Goal: Task Accomplishment & Management: Complete application form

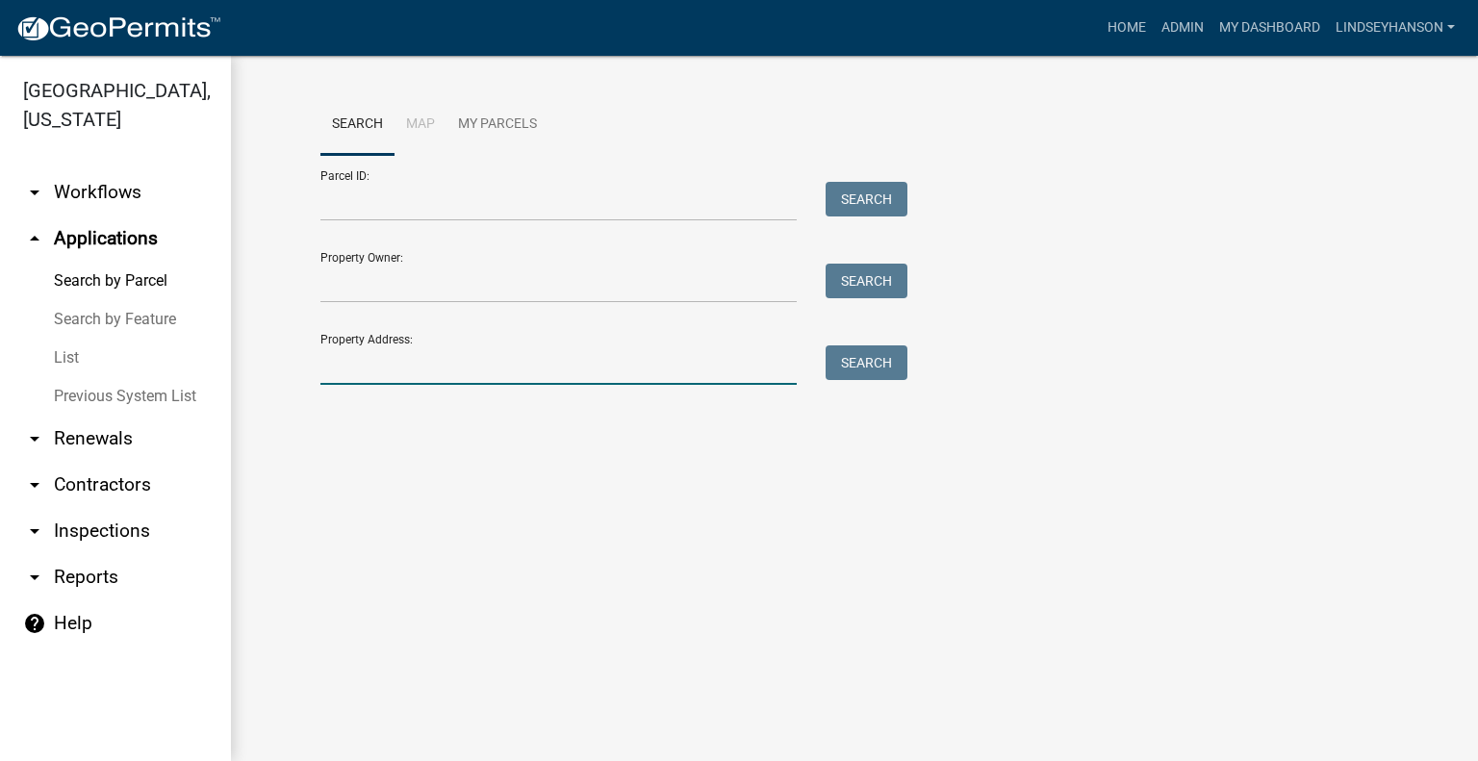
click at [394, 368] on input "Property Address:" at bounding box center [558, 364] width 476 height 39
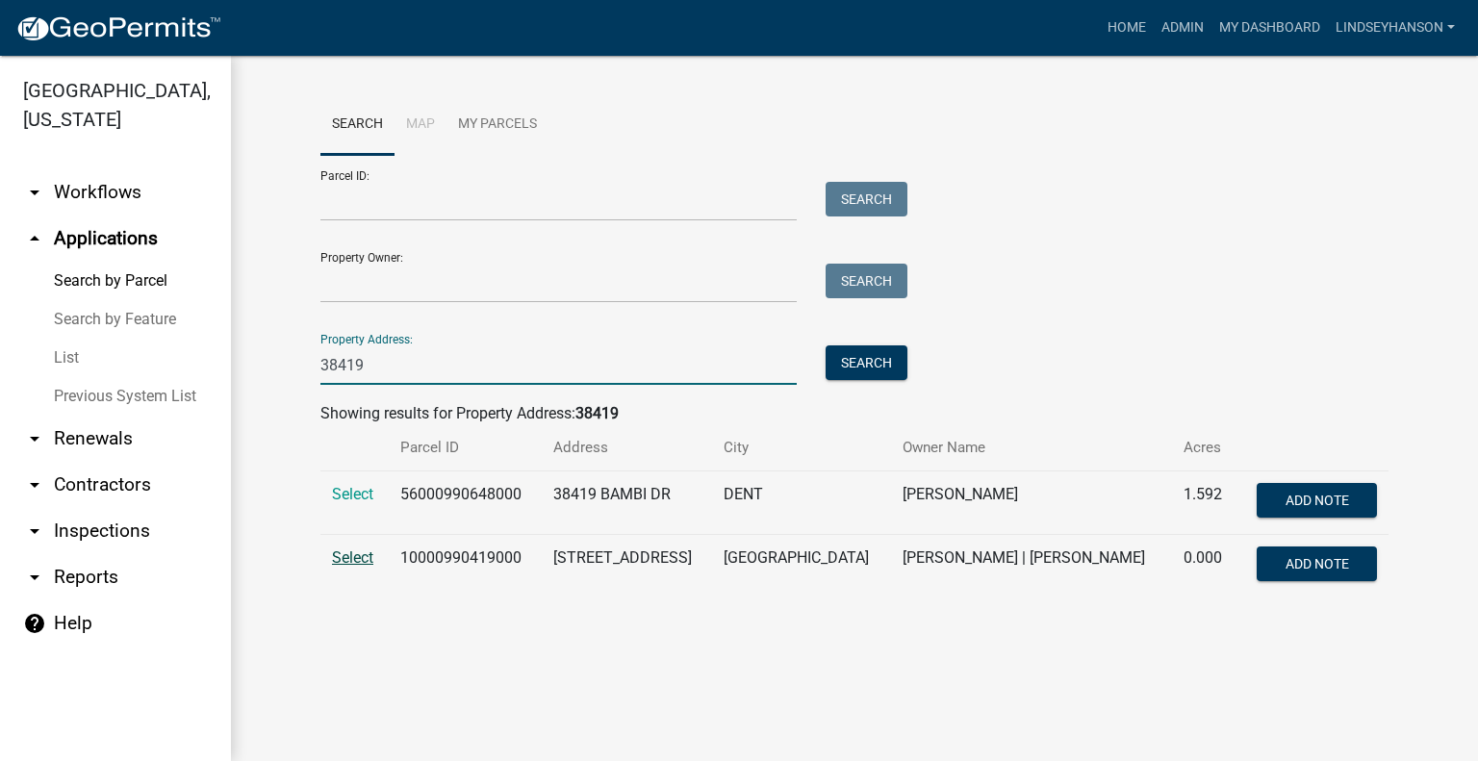
type input "38419"
click at [362, 556] on span "Select" at bounding box center [352, 557] width 41 height 18
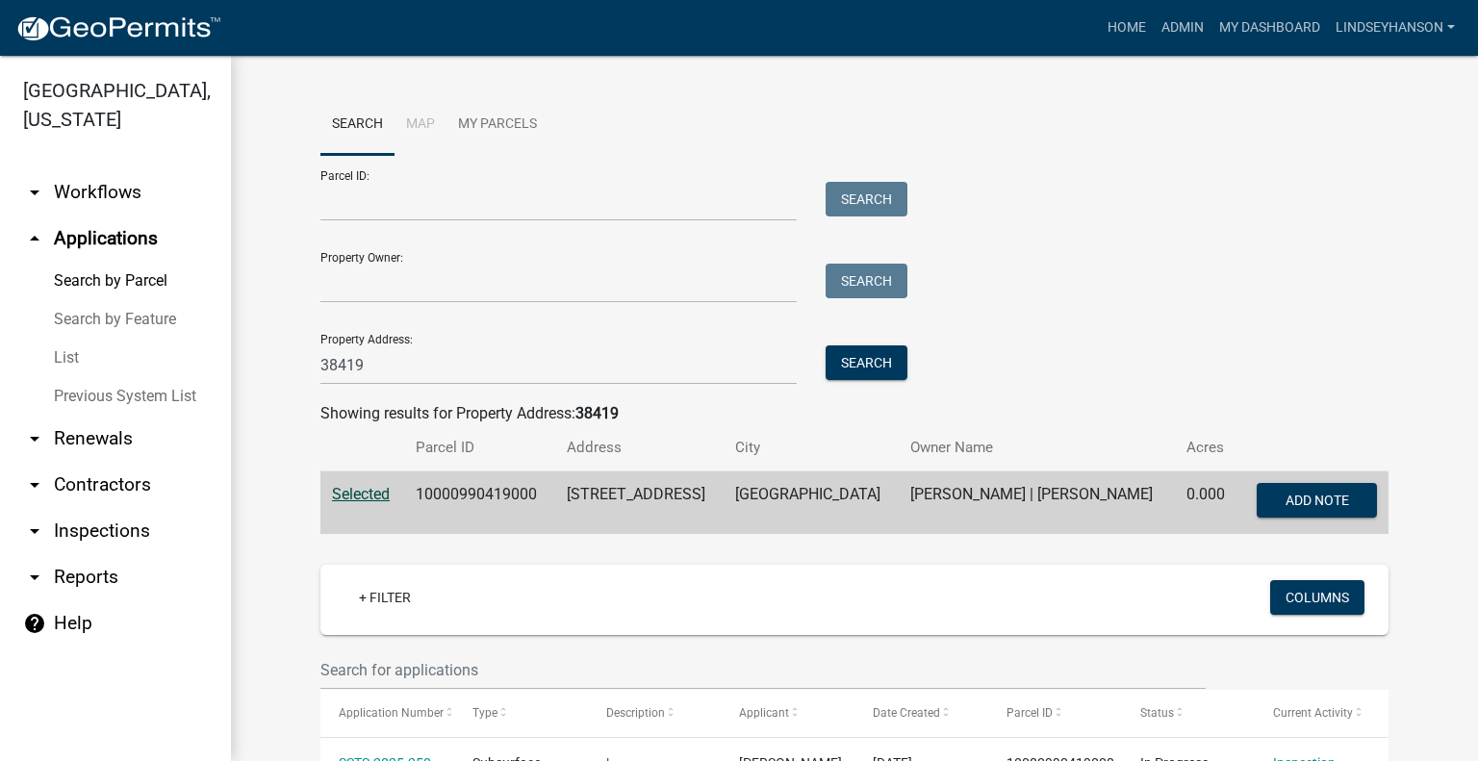
click at [126, 200] on link "arrow_drop_down Workflows" at bounding box center [115, 192] width 231 height 46
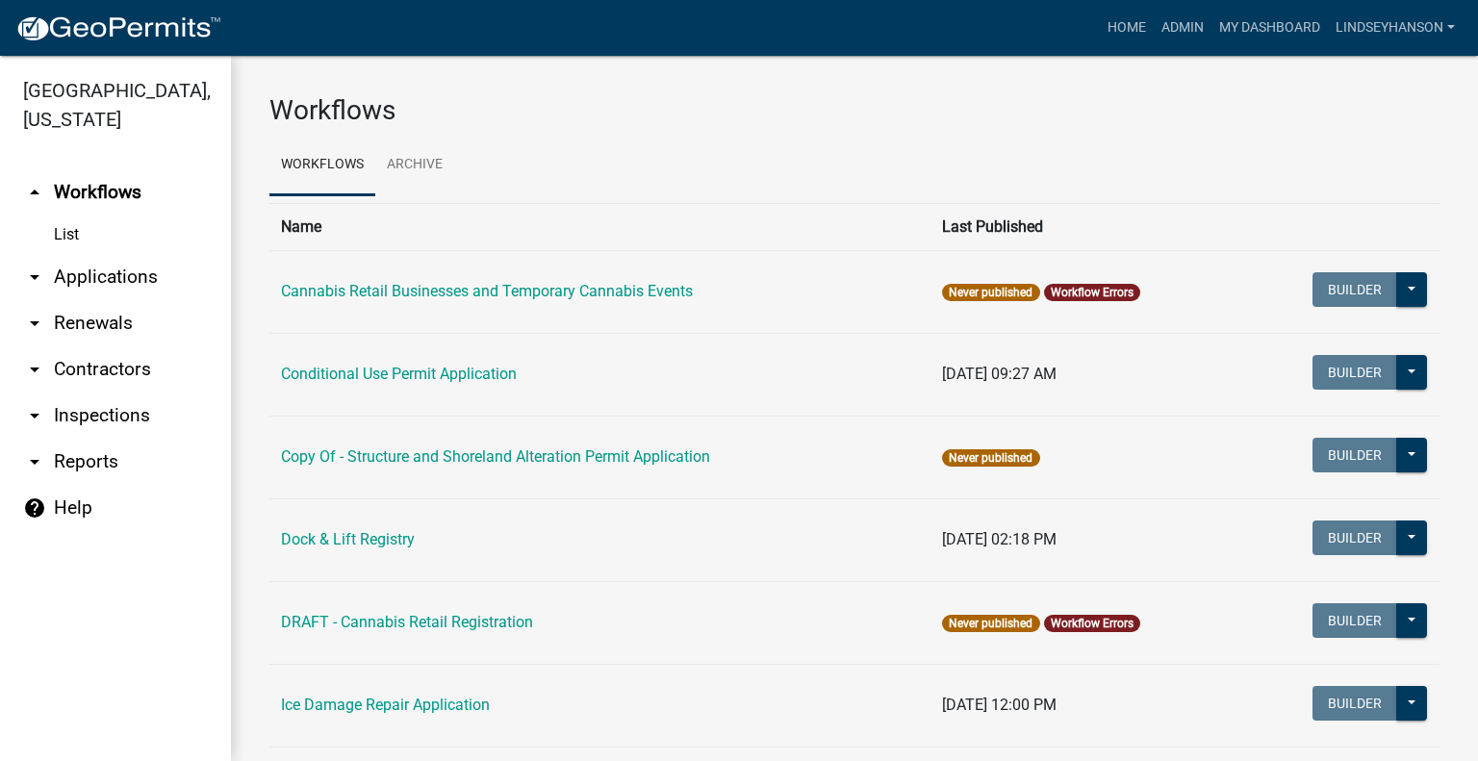
click at [138, 281] on link "arrow_drop_down Applications" at bounding box center [115, 277] width 231 height 46
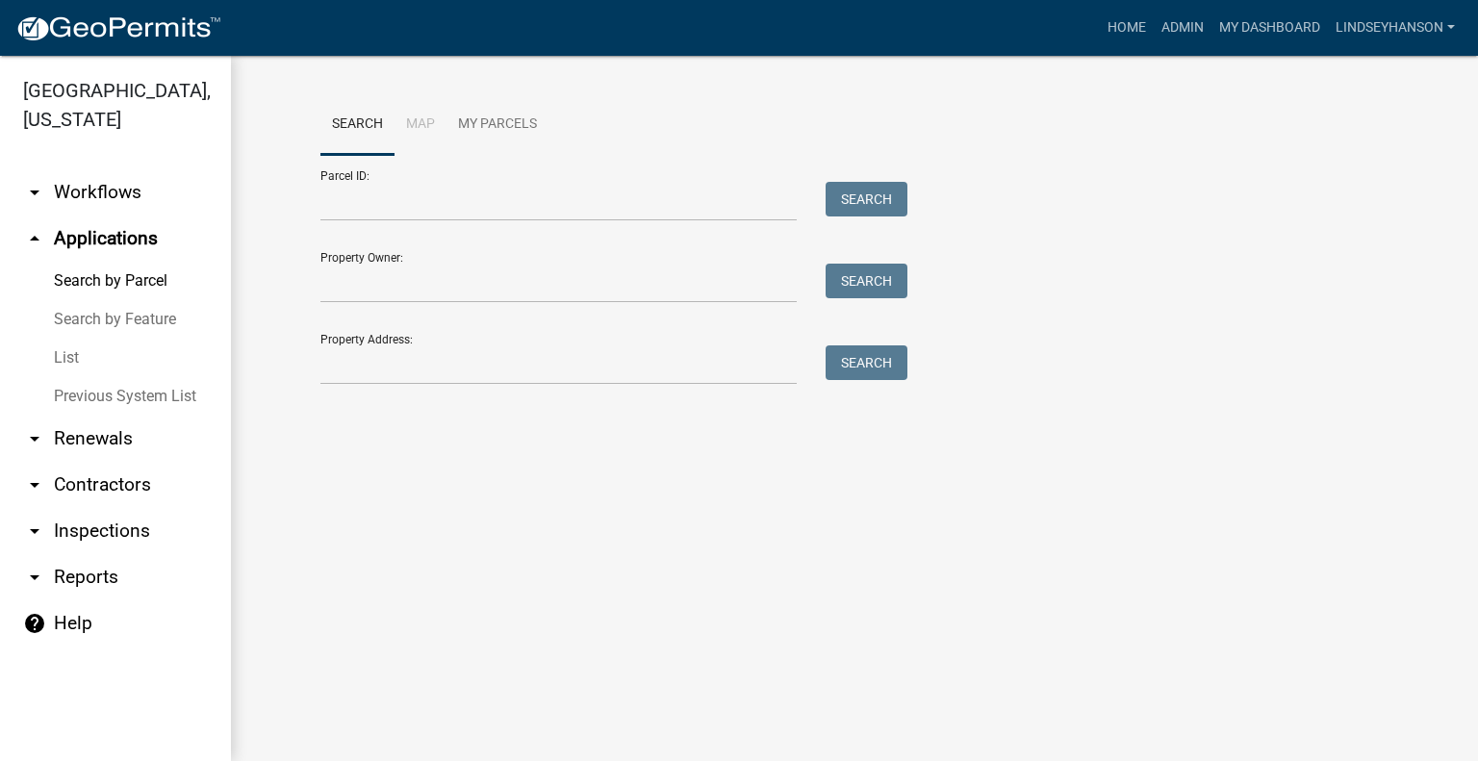
drag, startPoint x: 142, startPoint y: 194, endPoint x: 161, endPoint y: 194, distance: 18.3
click at [142, 194] on link "arrow_drop_down Workflows" at bounding box center [115, 192] width 231 height 46
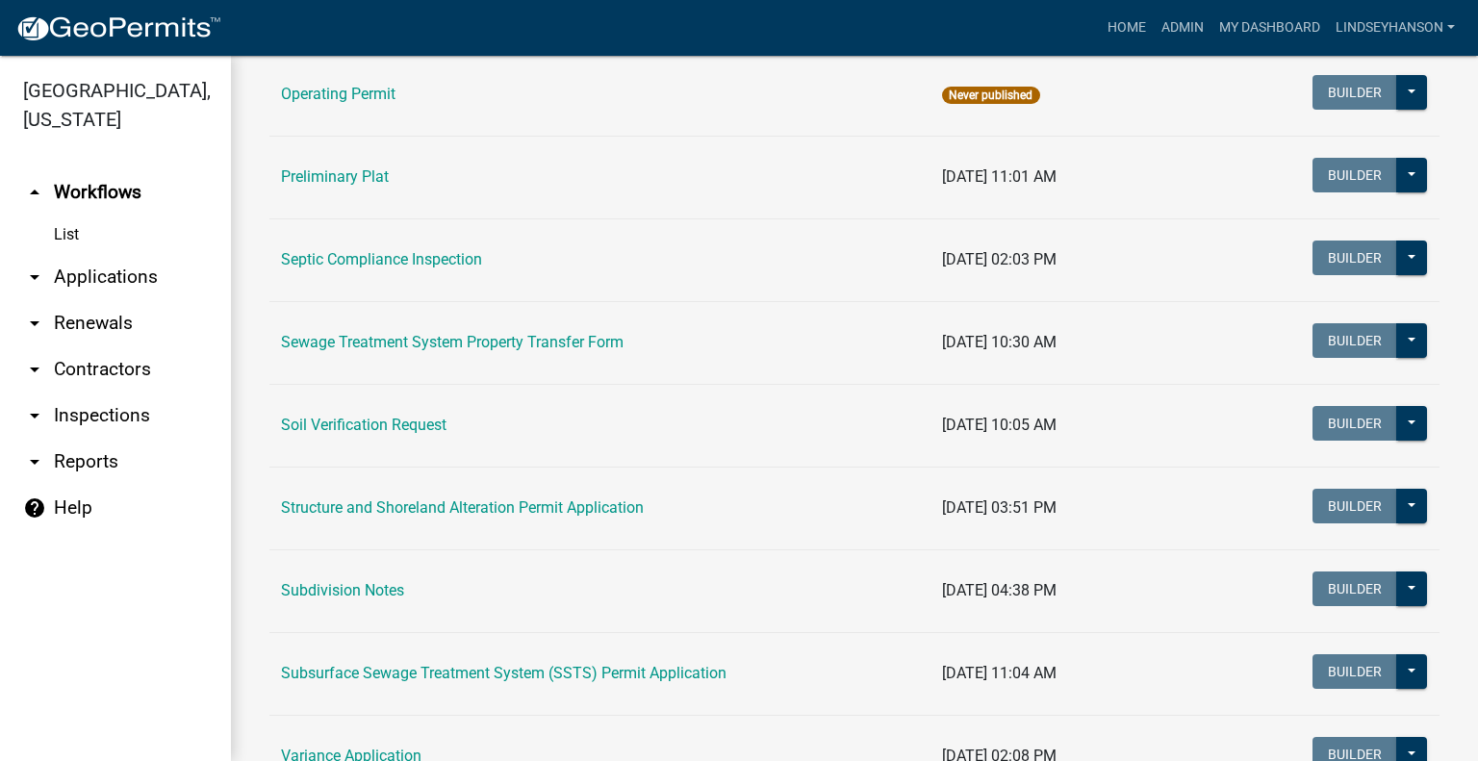
scroll to position [986, 0]
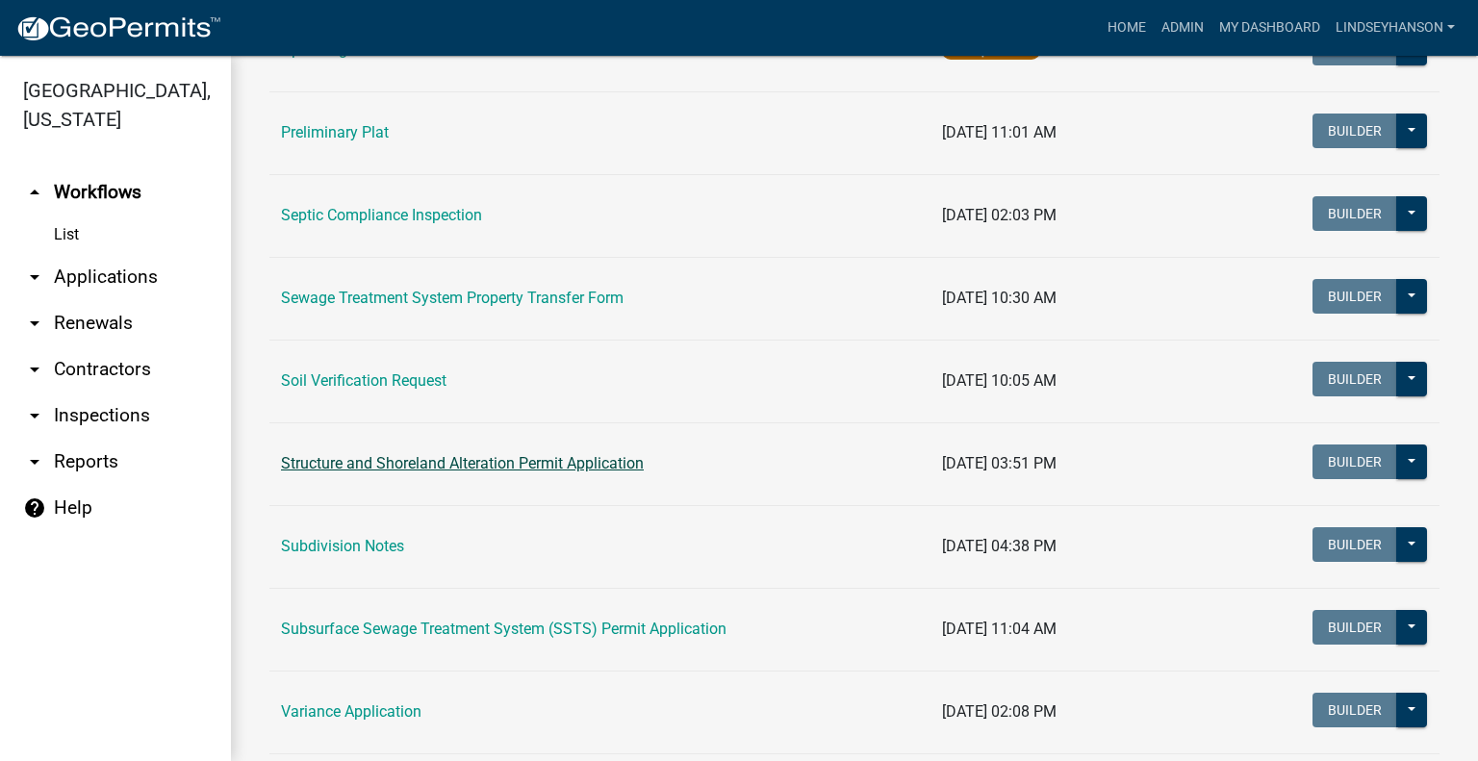
click at [564, 454] on link "Structure and Shoreland Alteration Permit Application" at bounding box center [462, 463] width 363 height 18
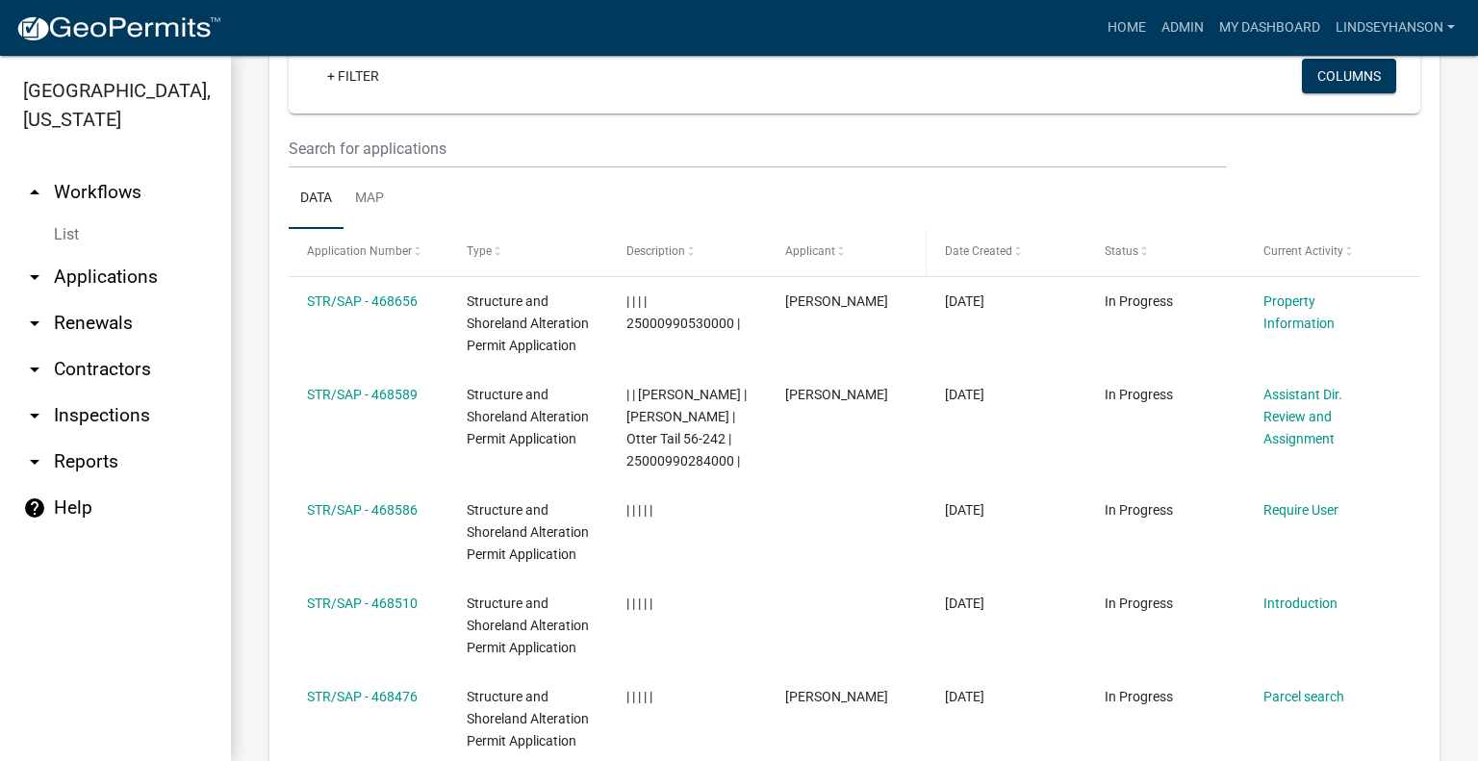
scroll to position [2238, 0]
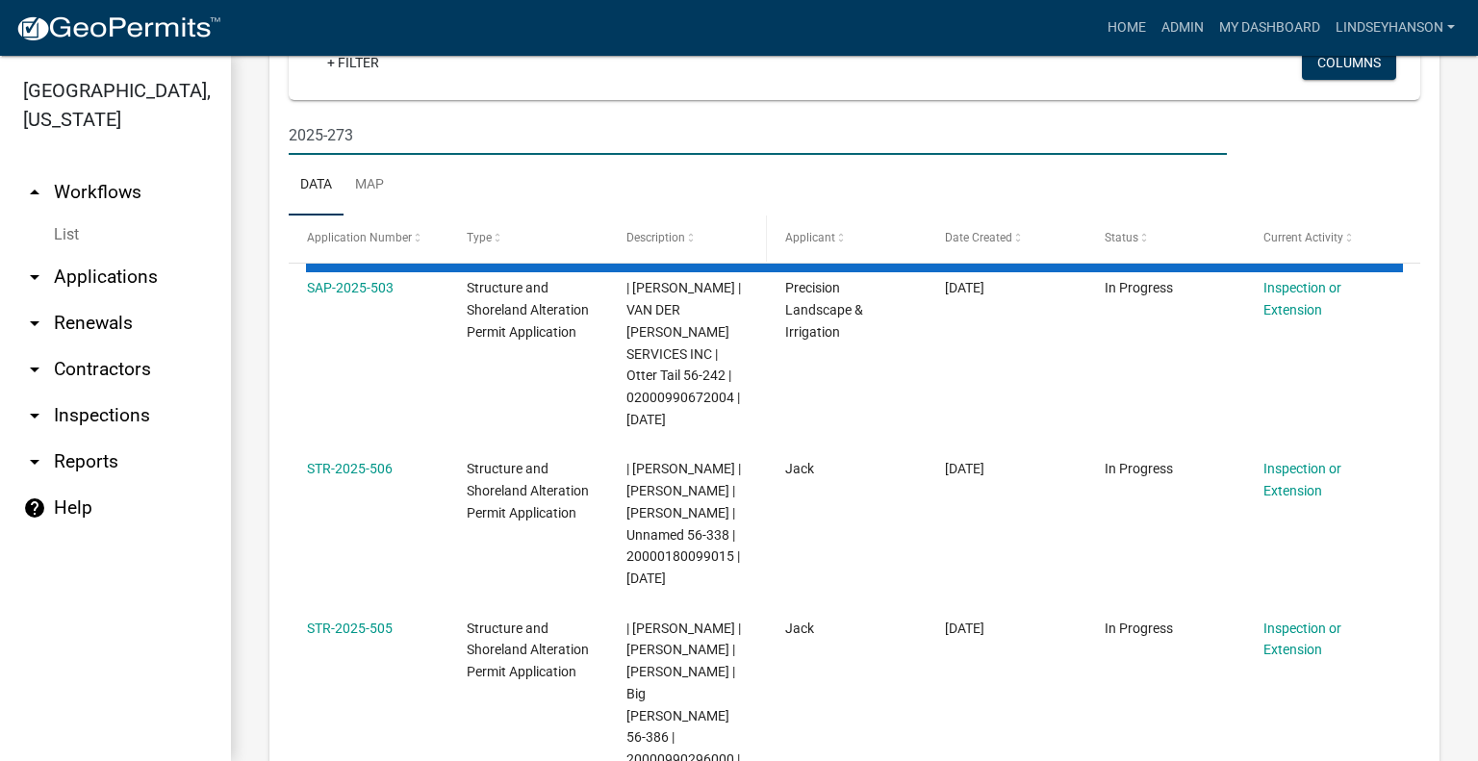
scroll to position [2143, 0]
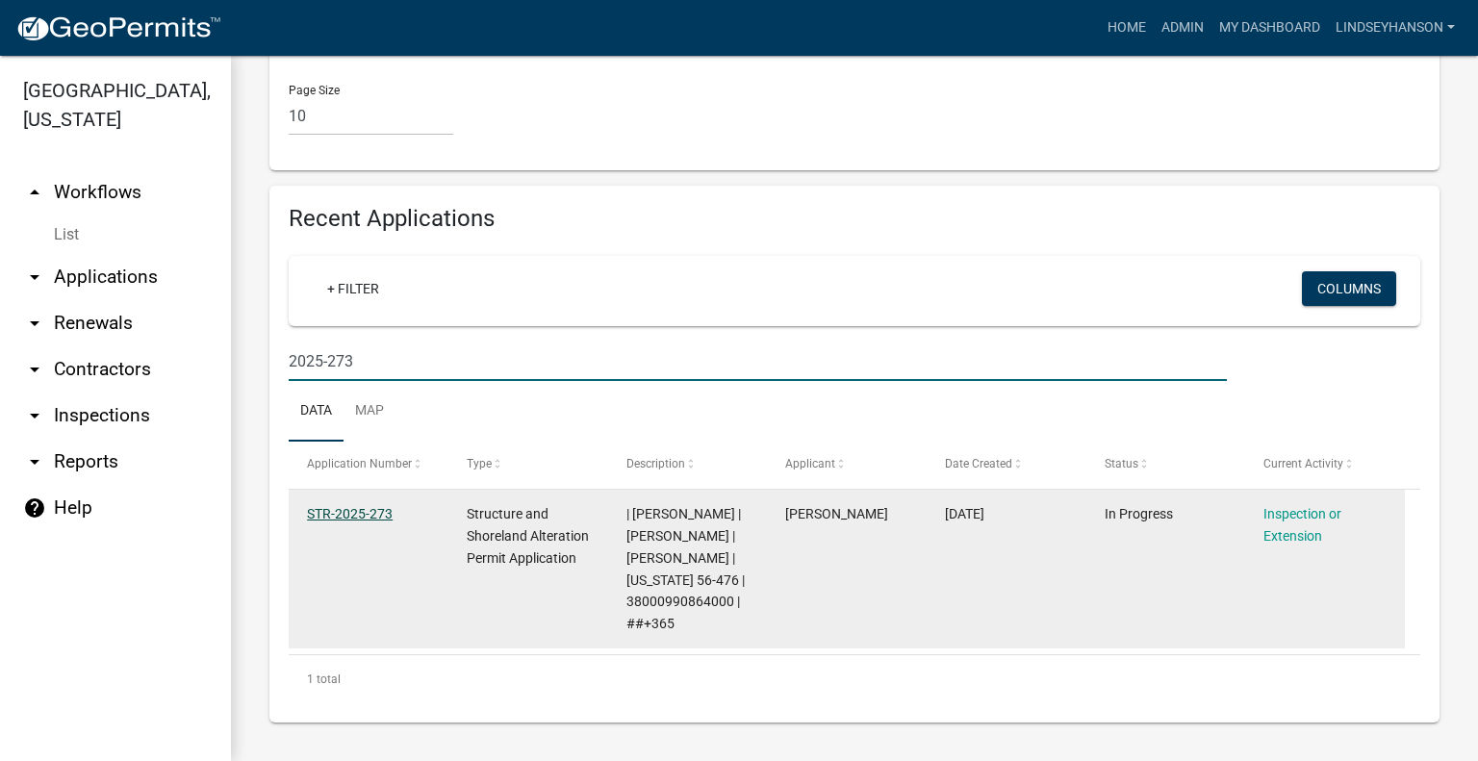
type input "2025-273"
click at [338, 506] on link "STR-2025-273" at bounding box center [350, 513] width 86 height 15
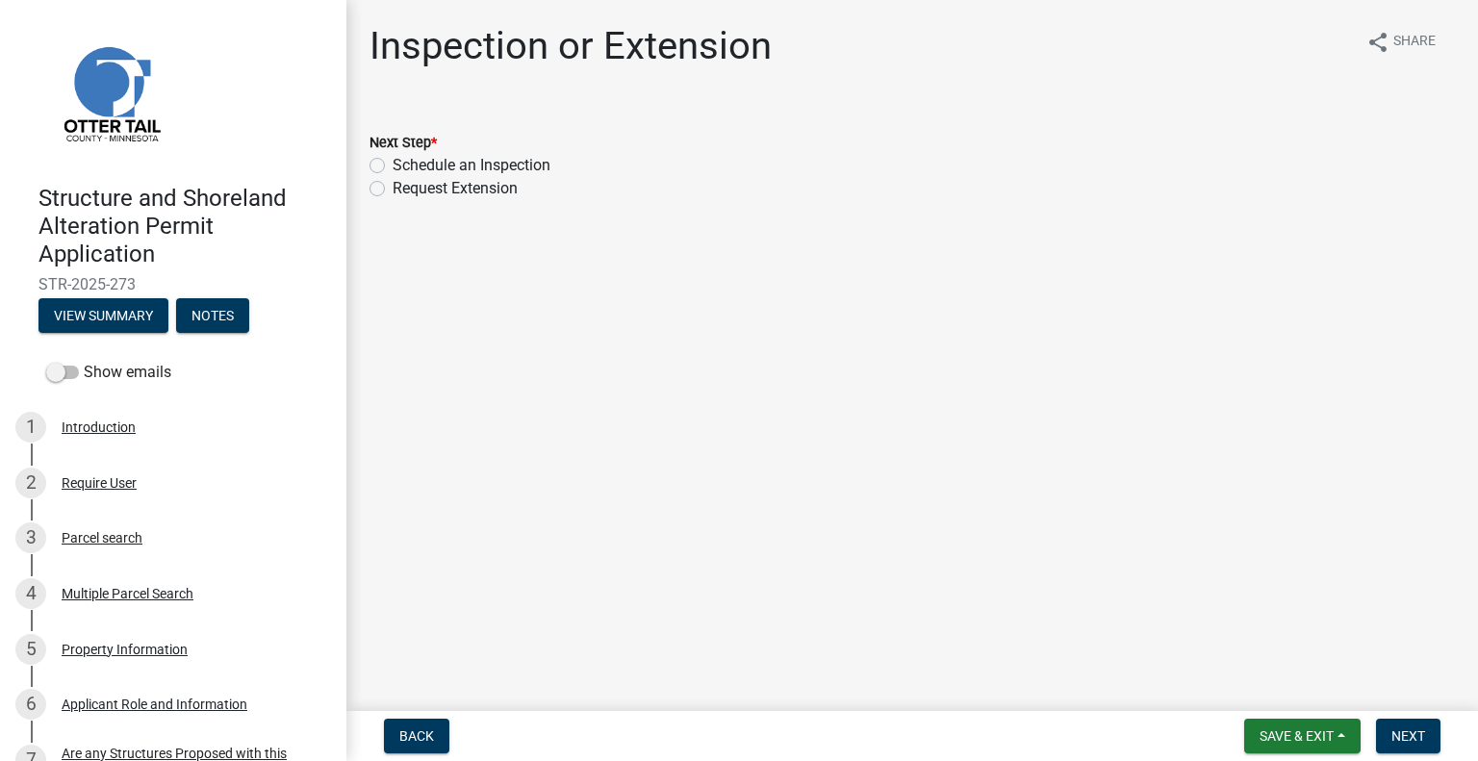
click at [533, 173] on label "Schedule an Inspection" at bounding box center [472, 165] width 158 height 23
click at [405, 166] on input "Schedule an Inspection" at bounding box center [399, 160] width 13 height 13
radio input "true"
click at [1407, 729] on span "Next" at bounding box center [1408, 735] width 34 height 15
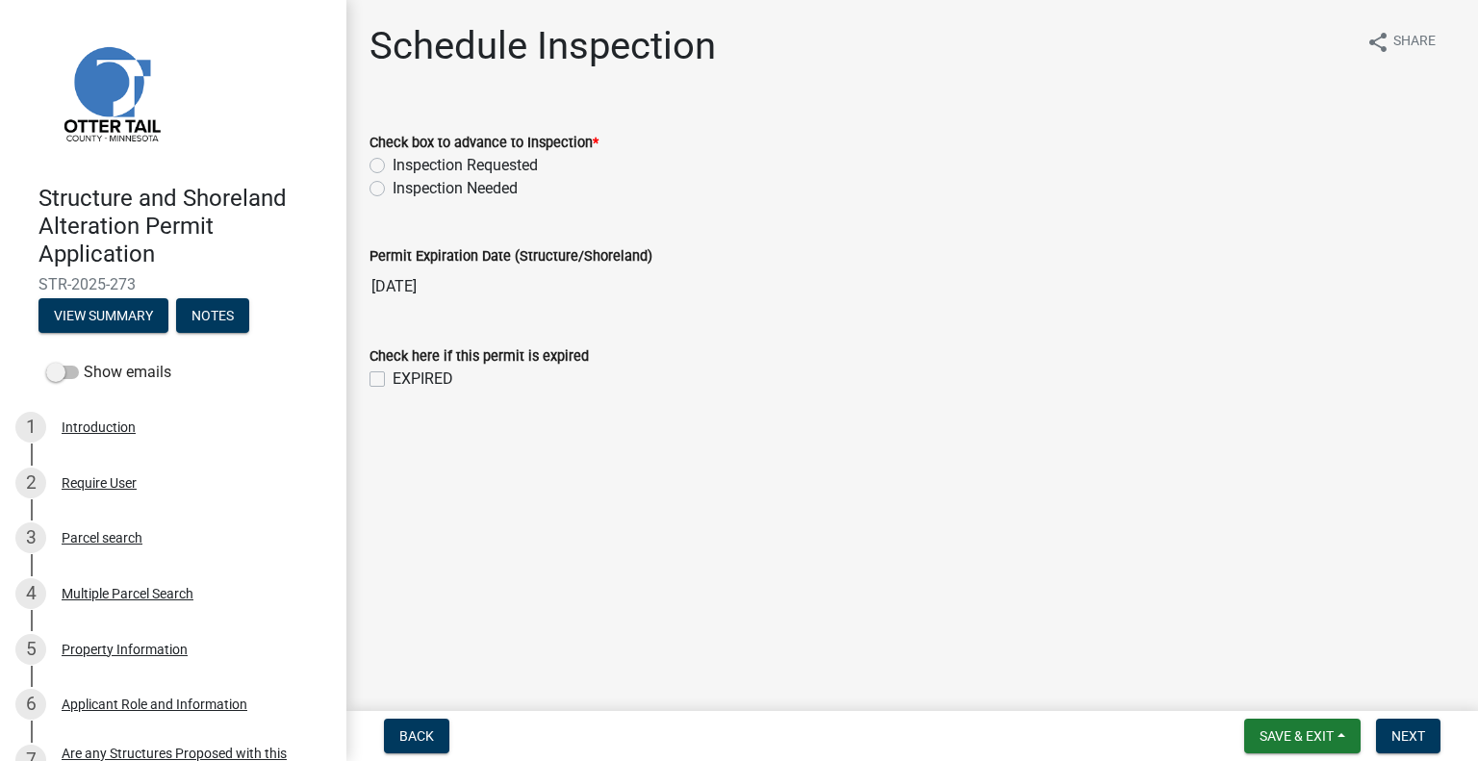
click at [512, 172] on label "Inspection Requested" at bounding box center [465, 165] width 145 height 23
click at [405, 166] on input "Inspection Requested" at bounding box center [399, 160] width 13 height 13
radio input "true"
click at [1403, 723] on button "Next" at bounding box center [1408, 736] width 64 height 35
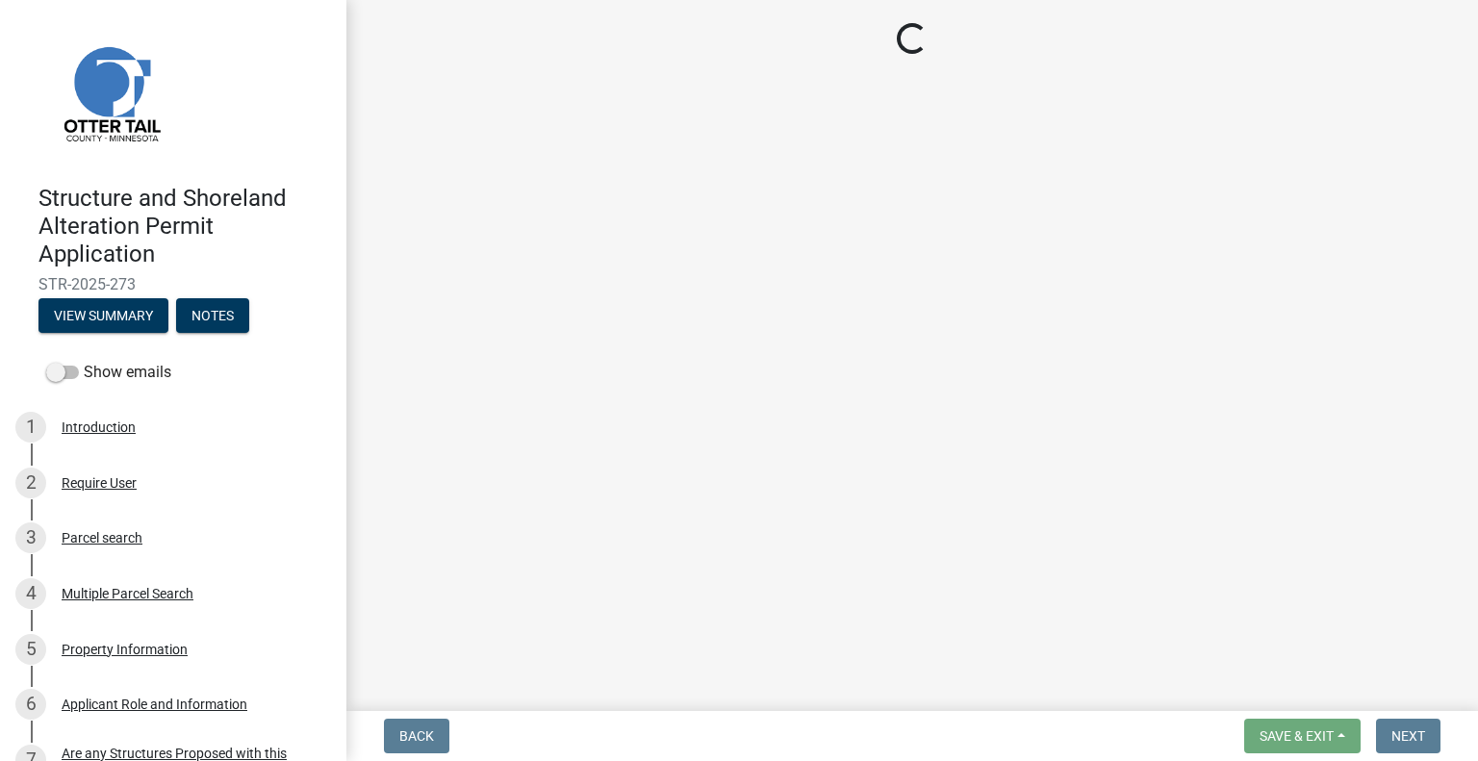
select select "710d5f49-2663-4e73-9718-d0c4e189f5ed"
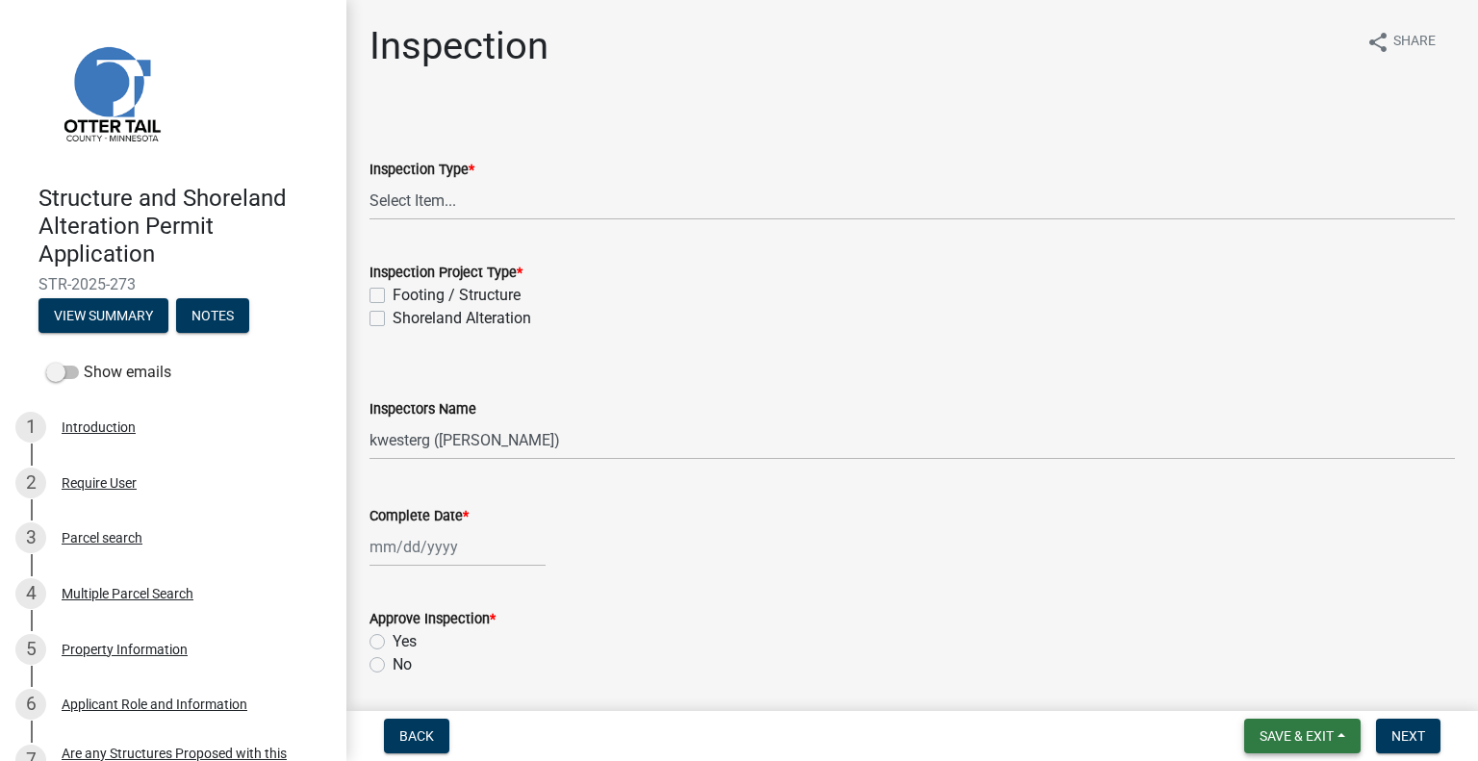
click at [1318, 729] on span "Save & Exit" at bounding box center [1296, 735] width 74 height 15
click at [1299, 680] on button "Save & Exit" at bounding box center [1284, 686] width 154 height 46
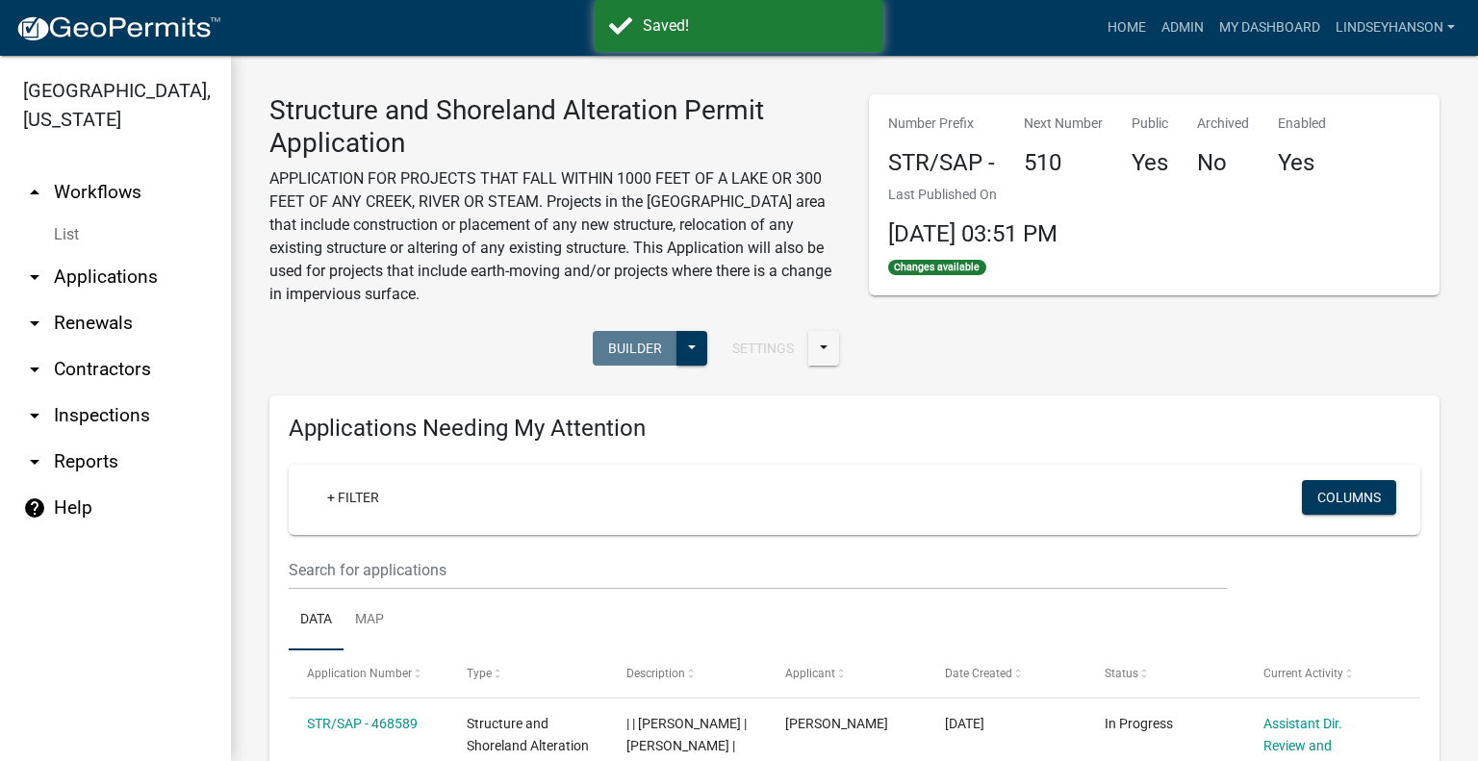
click at [85, 288] on link "arrow_drop_down Applications" at bounding box center [115, 277] width 231 height 46
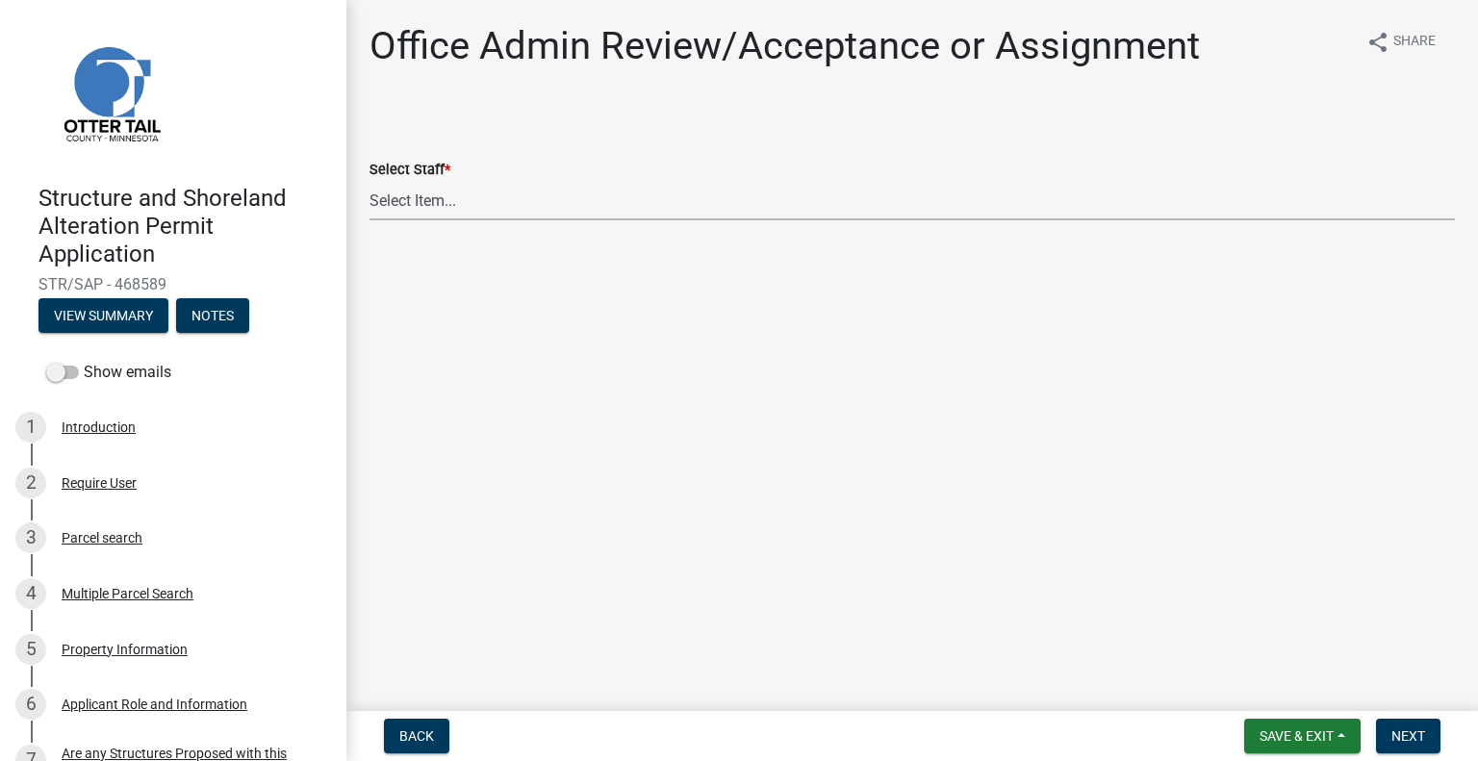
click at [522, 214] on select "Select Item... [PERSON_NAME] ([EMAIL_ADDRESS][DOMAIN_NAME]) [PERSON_NAME] ([EMA…" at bounding box center [911, 200] width 1085 height 39
click at [369, 181] on select "Select Item... [PERSON_NAME] ([EMAIL_ADDRESS][DOMAIN_NAME]) [PERSON_NAME] ([EMA…" at bounding box center [911, 200] width 1085 height 39
select select "587f38f5-c90e-4c12-9e10-d3e23909bbca"
click at [1404, 734] on span "Next" at bounding box center [1408, 735] width 34 height 15
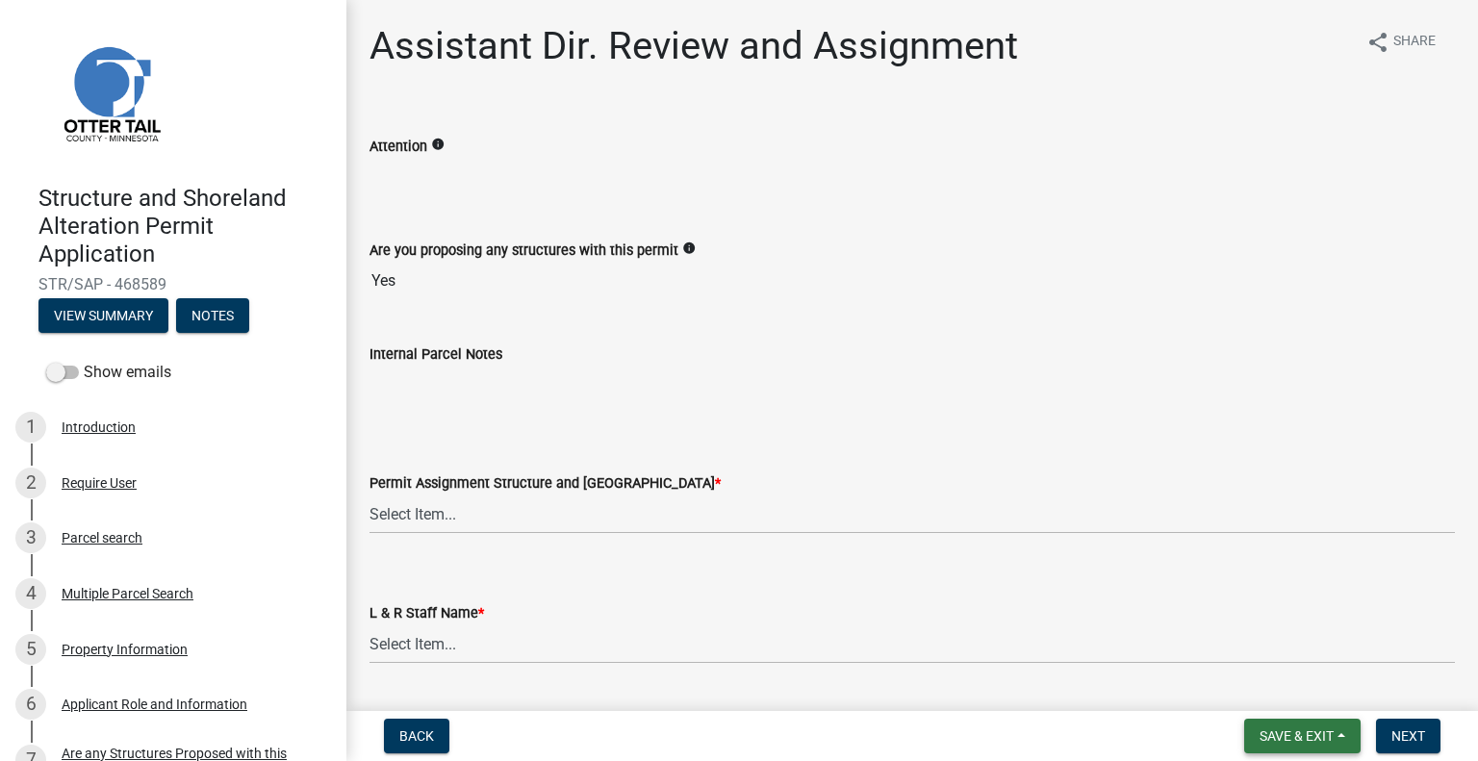
click at [1284, 737] on span "Save & Exit" at bounding box center [1296, 735] width 74 height 15
click at [1266, 680] on button "Save & Exit" at bounding box center [1284, 686] width 154 height 46
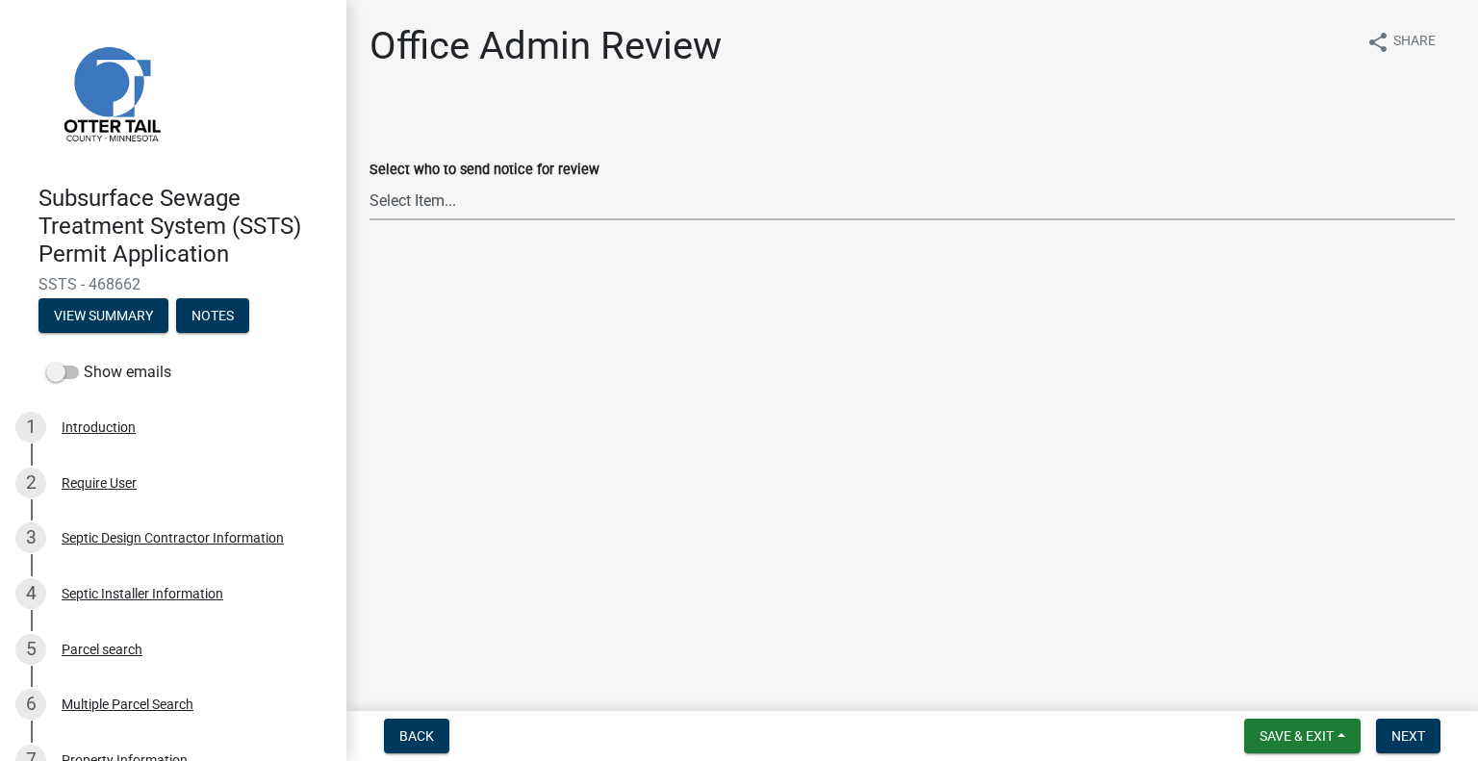
drag, startPoint x: 518, startPoint y: 203, endPoint x: 517, endPoint y: 215, distance: 11.6
click at [518, 203] on select "Select Item... [PERSON_NAME] ([EMAIL_ADDRESS][DOMAIN_NAME]) [PERSON_NAME] ([EMA…" at bounding box center [911, 200] width 1085 height 39
click at [369, 181] on select "Select Item... [PERSON_NAME] ([EMAIL_ADDRESS][DOMAIN_NAME]) [PERSON_NAME] ([EMA…" at bounding box center [911, 200] width 1085 height 39
select select "587f38f5-c90e-4c12-9e10-d3e23909bbca"
click at [1410, 738] on span "Next" at bounding box center [1408, 735] width 34 height 15
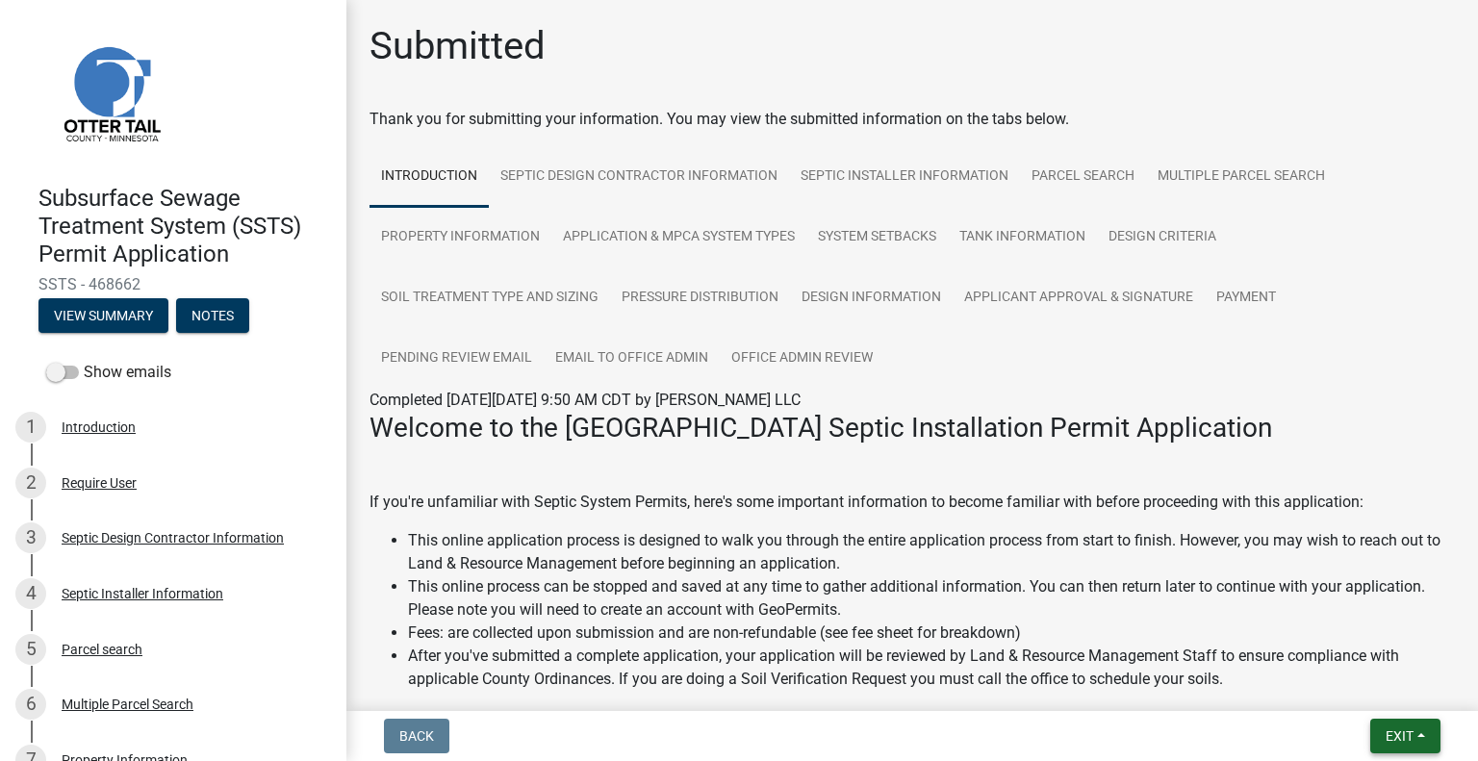
click at [1382, 733] on button "Exit" at bounding box center [1405, 736] width 70 height 35
click at [1361, 713] on div "Save Save & Exit" at bounding box center [1364, 663] width 154 height 108
click at [1347, 690] on button "Save & Exit" at bounding box center [1364, 686] width 154 height 46
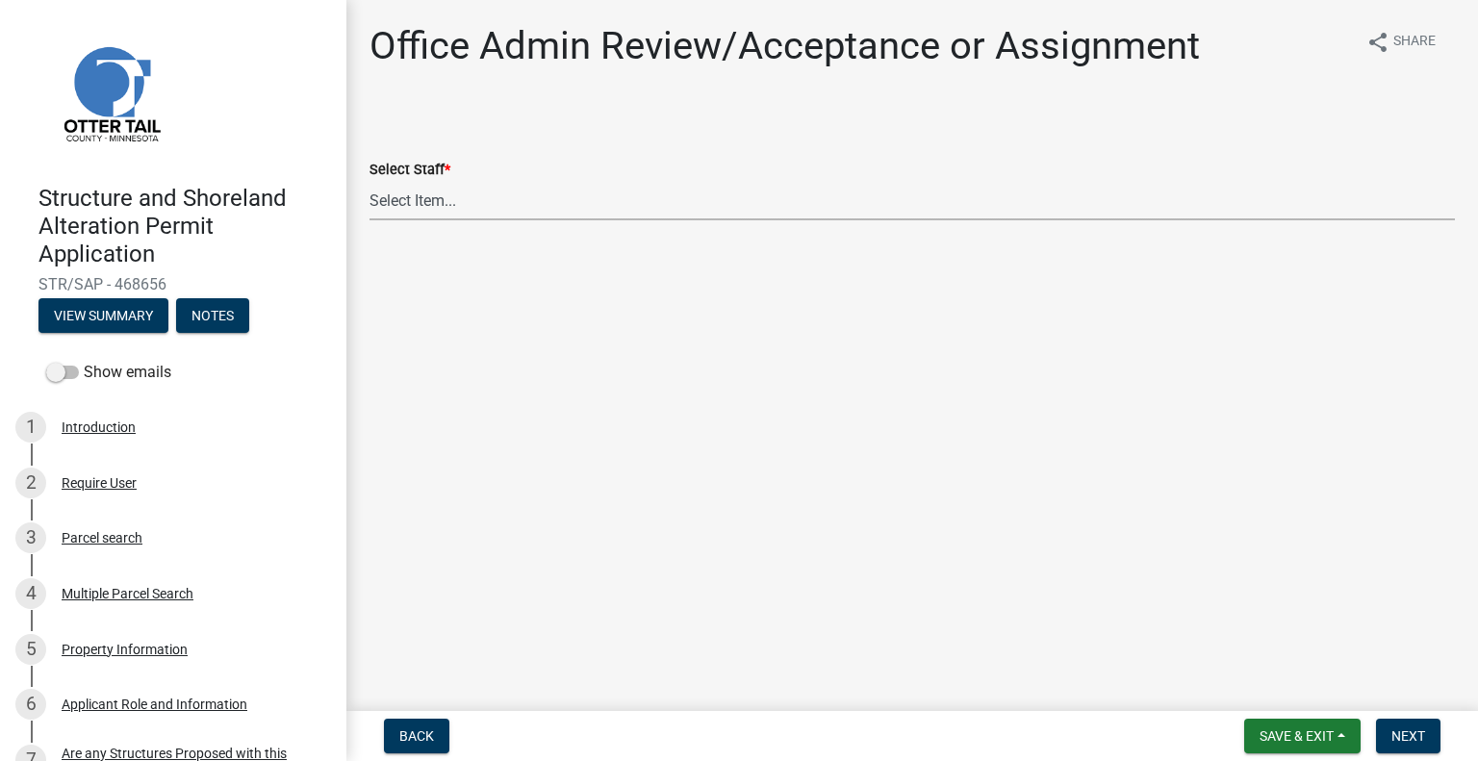
click at [512, 191] on select "Select Item... Alexis Newark (anewark@ottertailcounty.gov) Amy Busko (abusko@ot…" at bounding box center [911, 200] width 1085 height 39
click at [369, 181] on select "Select Item... Alexis Newark (anewark@ottertailcounty.gov) Amy Busko (abusko@ot…" at bounding box center [911, 200] width 1085 height 39
select select "587f38f5-c90e-4c12-9e10-d3e23909bbca"
click at [1387, 734] on button "Next" at bounding box center [1408, 736] width 64 height 35
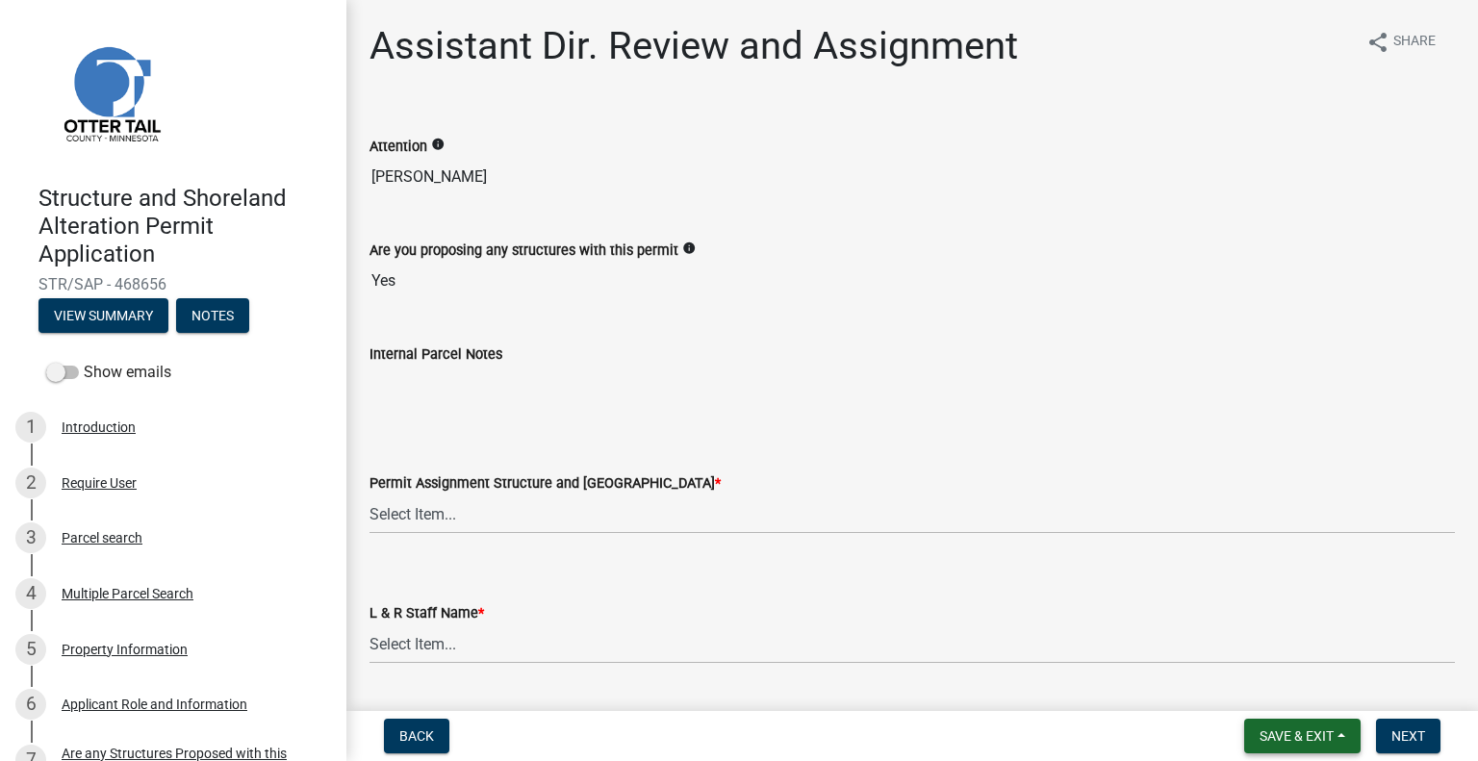
click at [1305, 732] on span "Save & Exit" at bounding box center [1296, 735] width 74 height 15
click at [1281, 673] on button "Save & Exit" at bounding box center [1284, 686] width 154 height 46
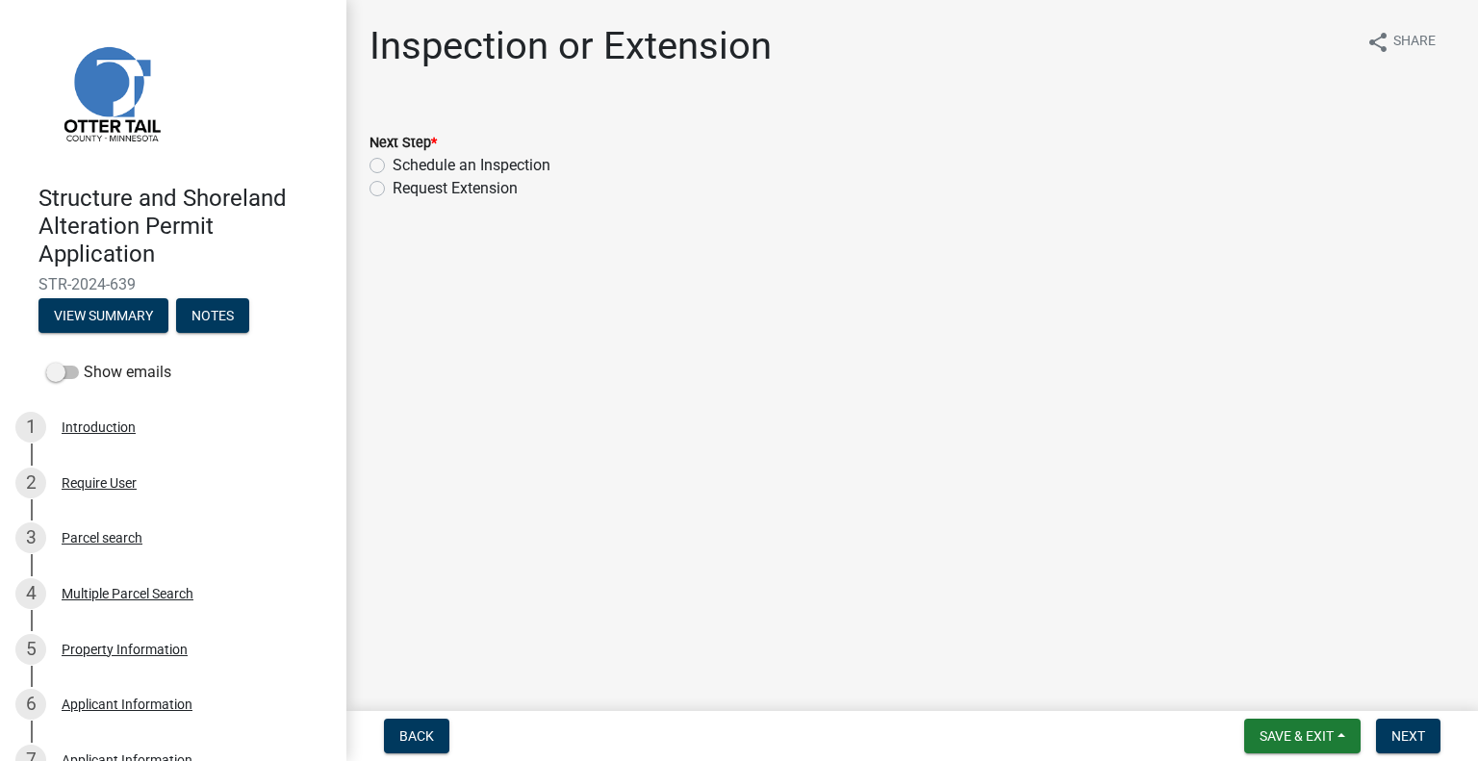
click at [520, 165] on label "Schedule an Inspection" at bounding box center [472, 165] width 158 height 23
click at [405, 165] on input "Schedule an Inspection" at bounding box center [399, 160] width 13 height 13
radio input "true"
click at [1418, 731] on span "Next" at bounding box center [1408, 735] width 34 height 15
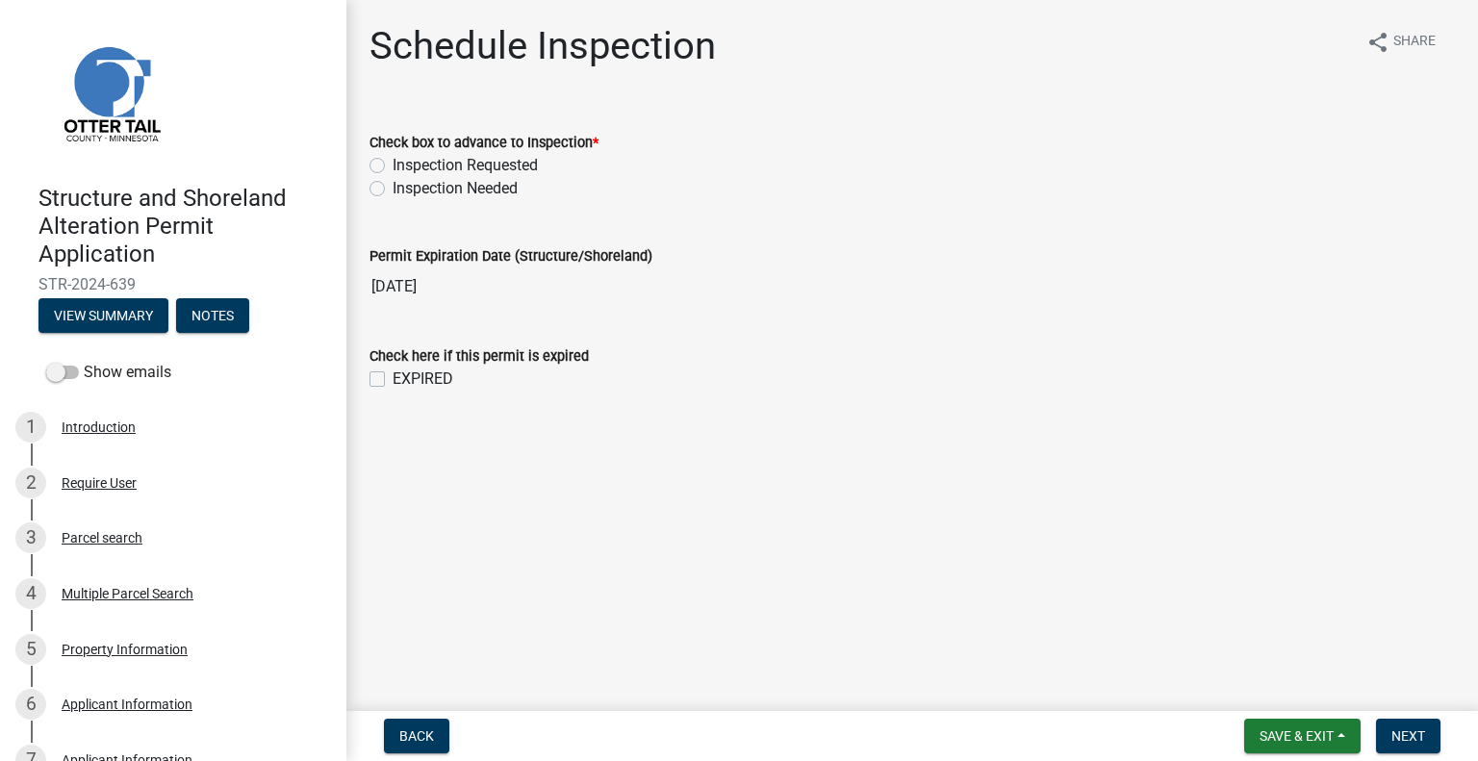
click at [462, 161] on label "Inspection Requested" at bounding box center [465, 165] width 145 height 23
click at [405, 161] on input "Inspection Requested" at bounding box center [399, 160] width 13 height 13
radio input "true"
click at [1400, 730] on span "Next" at bounding box center [1408, 735] width 34 height 15
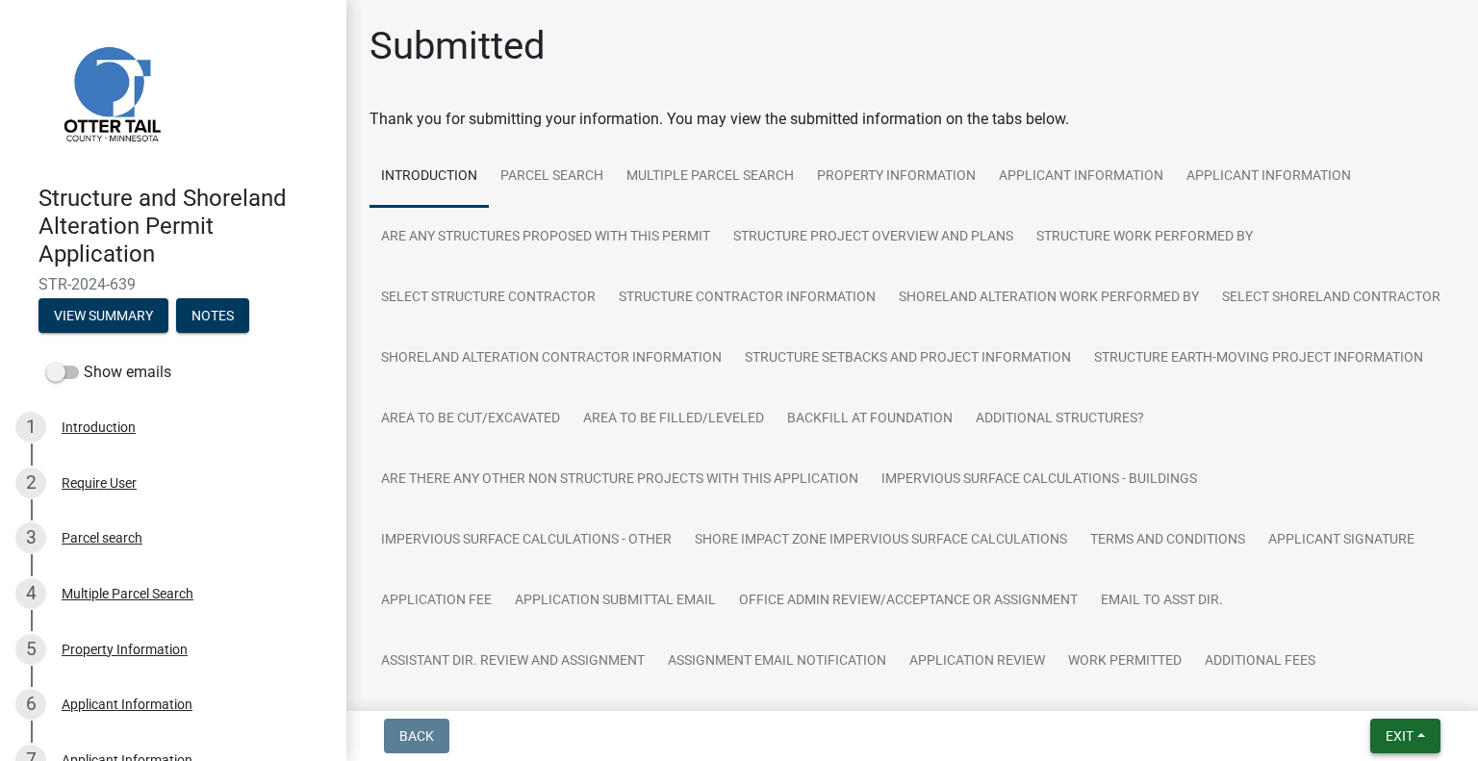
click at [1390, 730] on span "Exit" at bounding box center [1399, 735] width 28 height 15
click at [1349, 699] on button "Save & Exit" at bounding box center [1364, 686] width 154 height 46
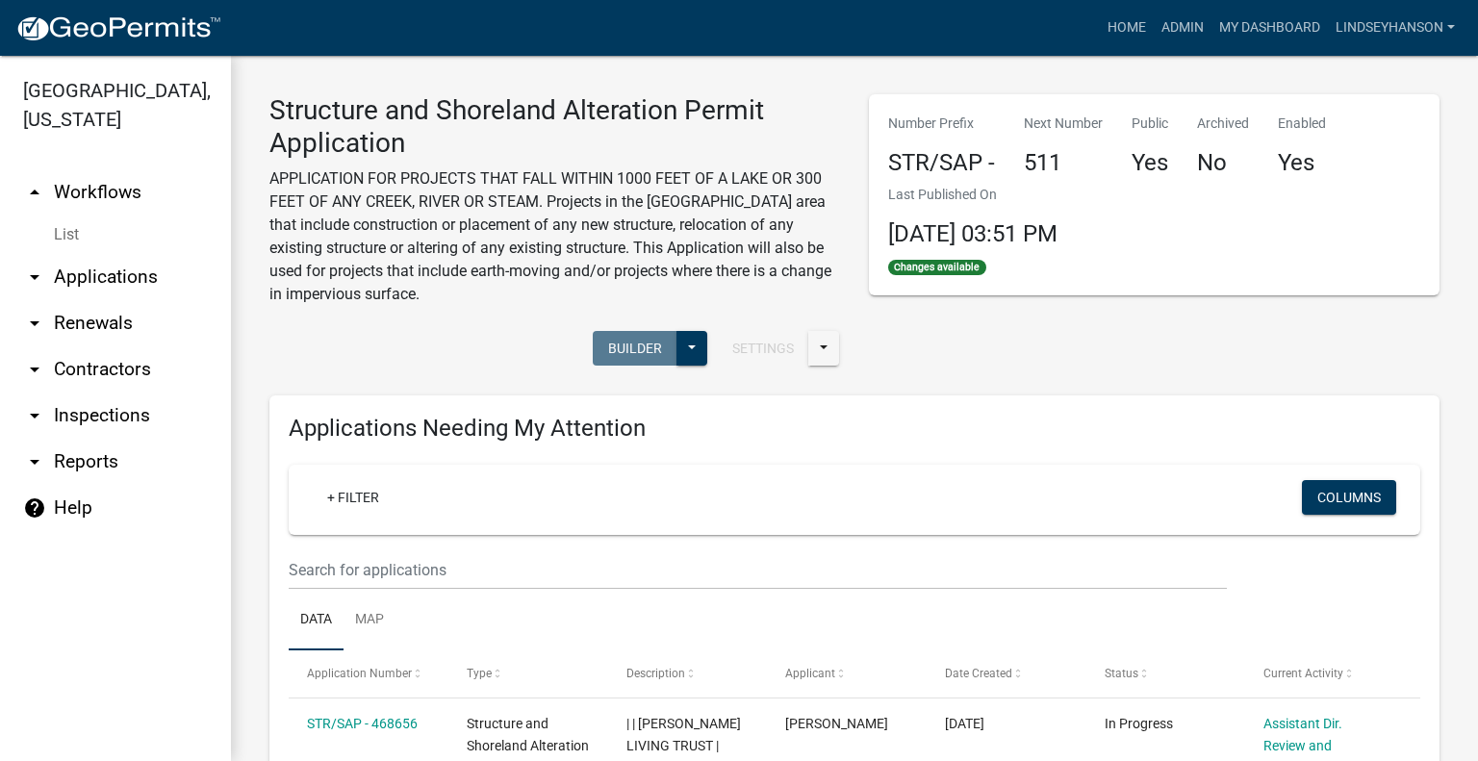
click at [140, 273] on link "arrow_drop_down Applications" at bounding box center [115, 277] width 231 height 46
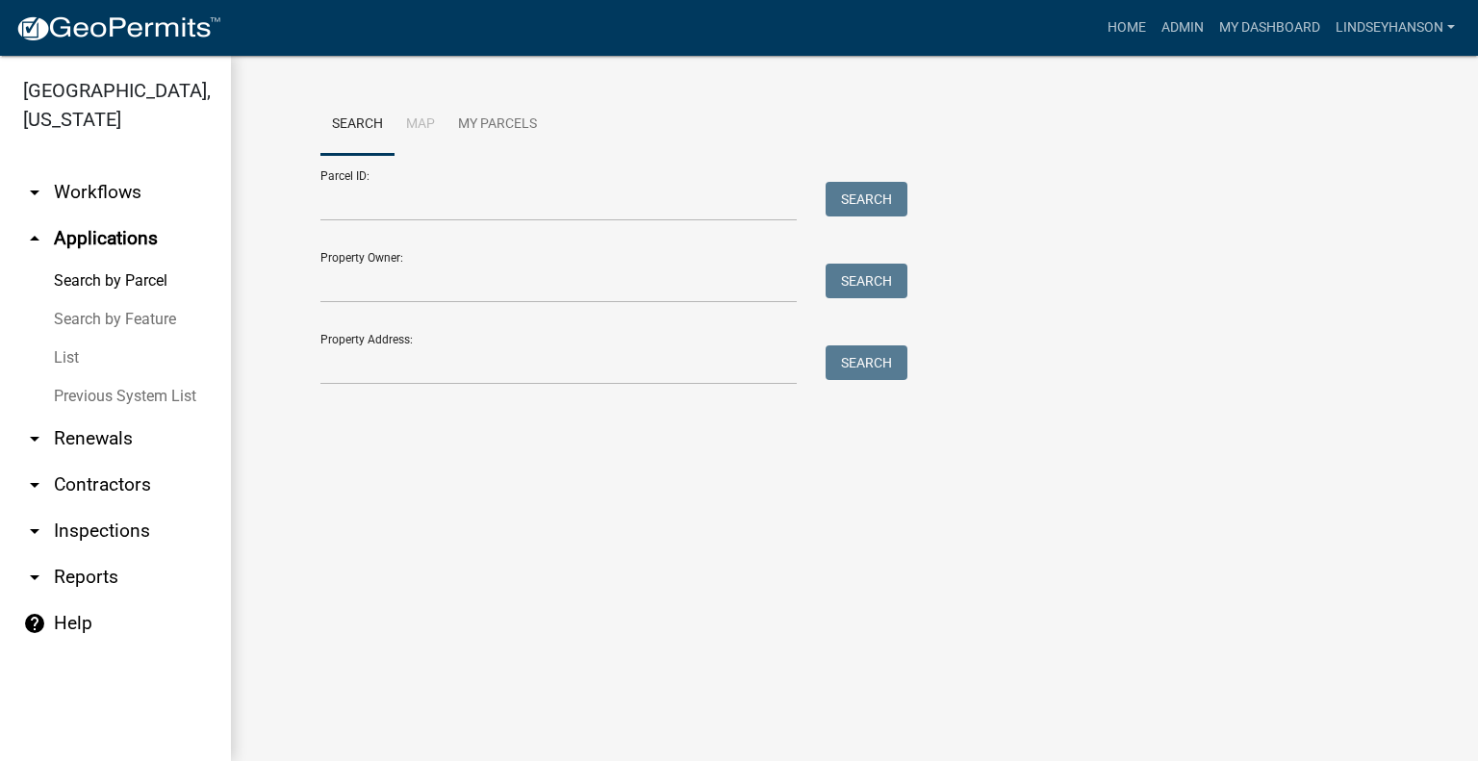
click at [123, 187] on link "arrow_drop_down Workflows" at bounding box center [115, 192] width 231 height 46
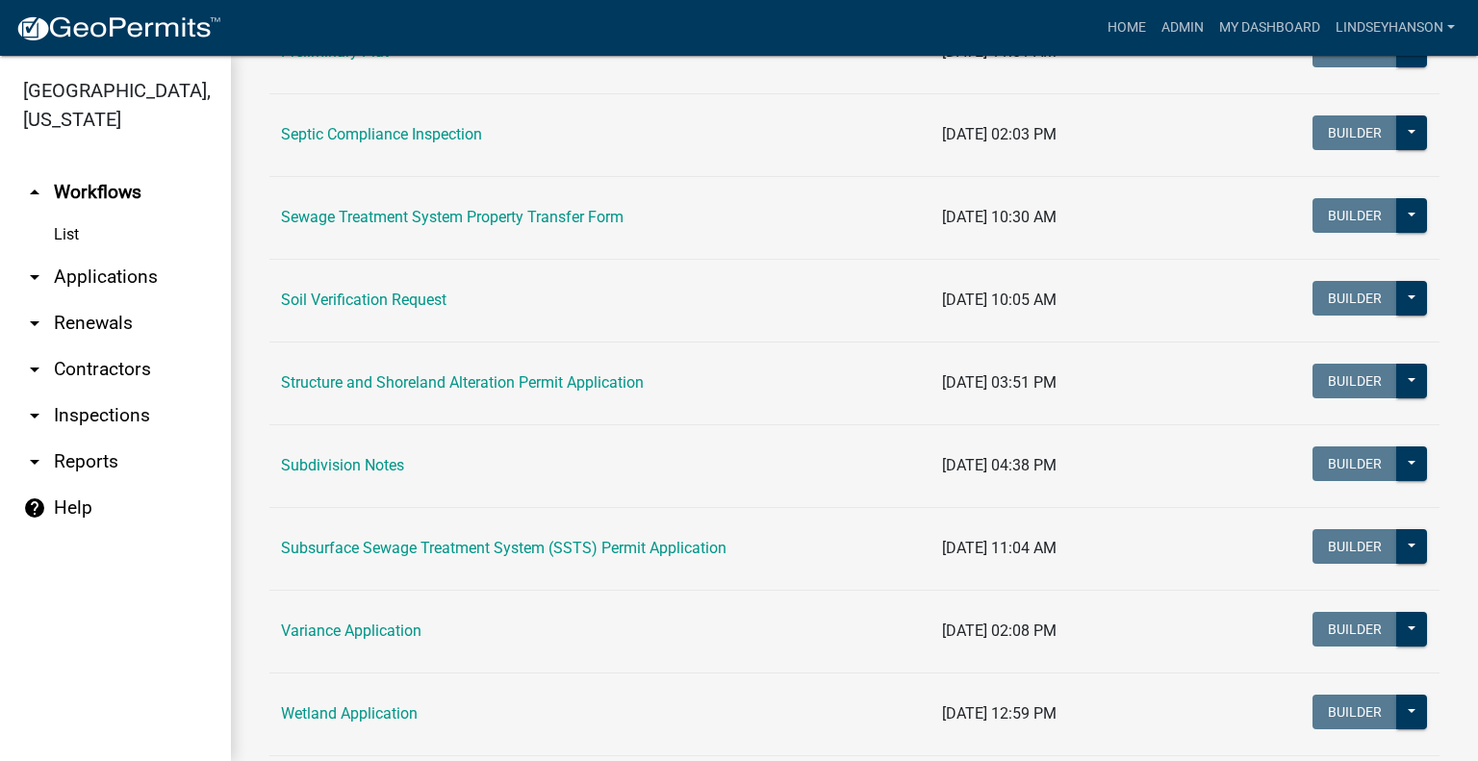
scroll to position [1083, 0]
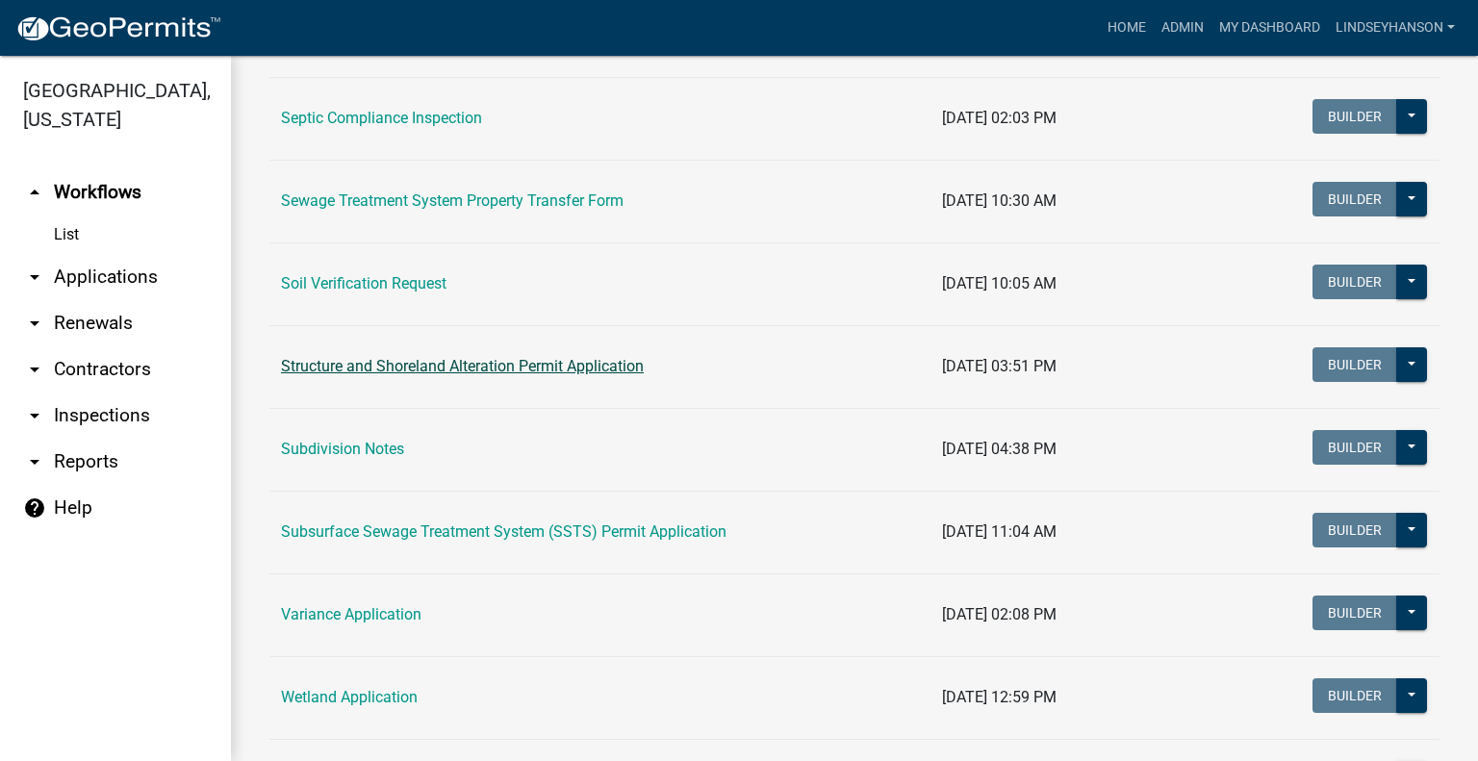
click at [527, 362] on link "Structure and Shoreland Alteration Permit Application" at bounding box center [462, 366] width 363 height 18
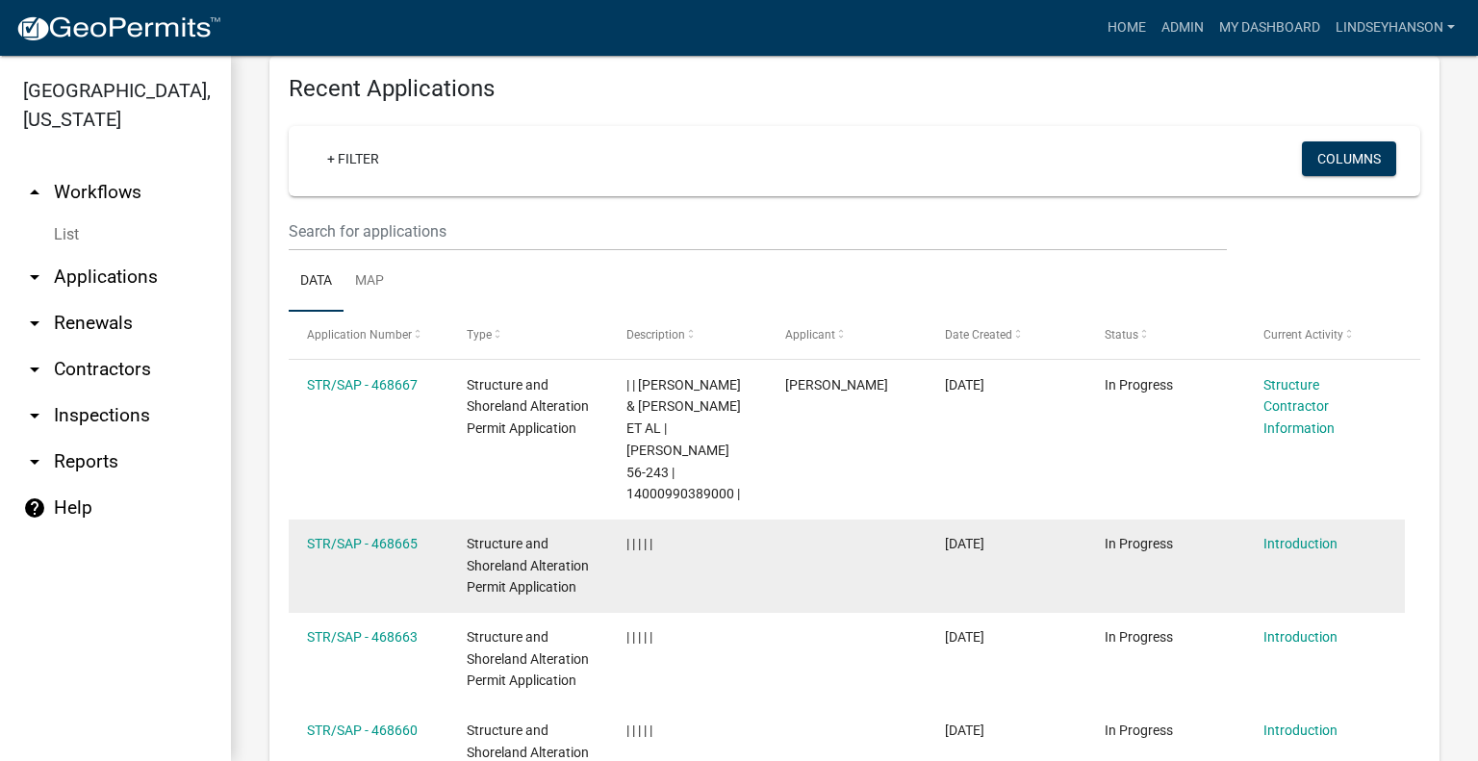
scroll to position [2136, 0]
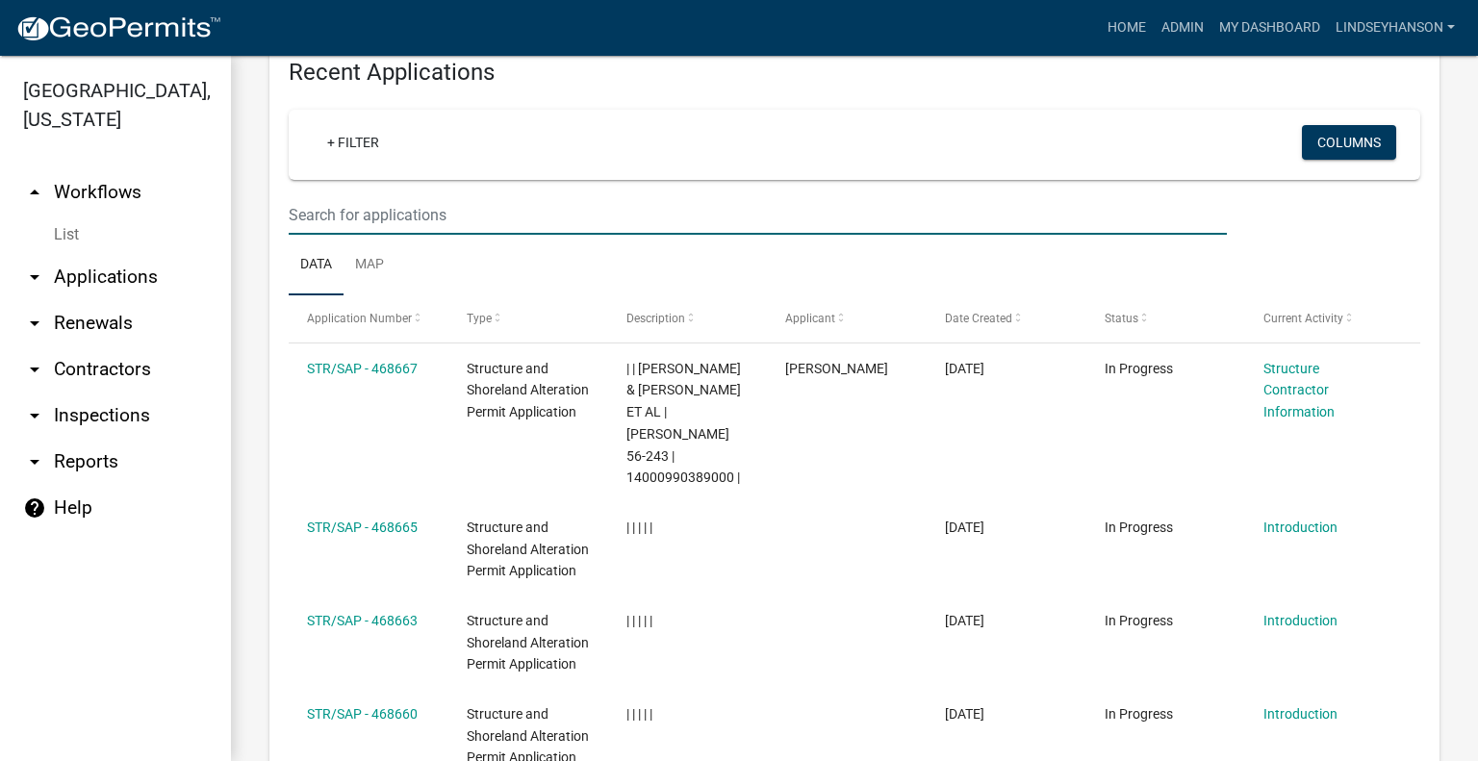
click at [677, 235] on input "text" at bounding box center [758, 214] width 938 height 39
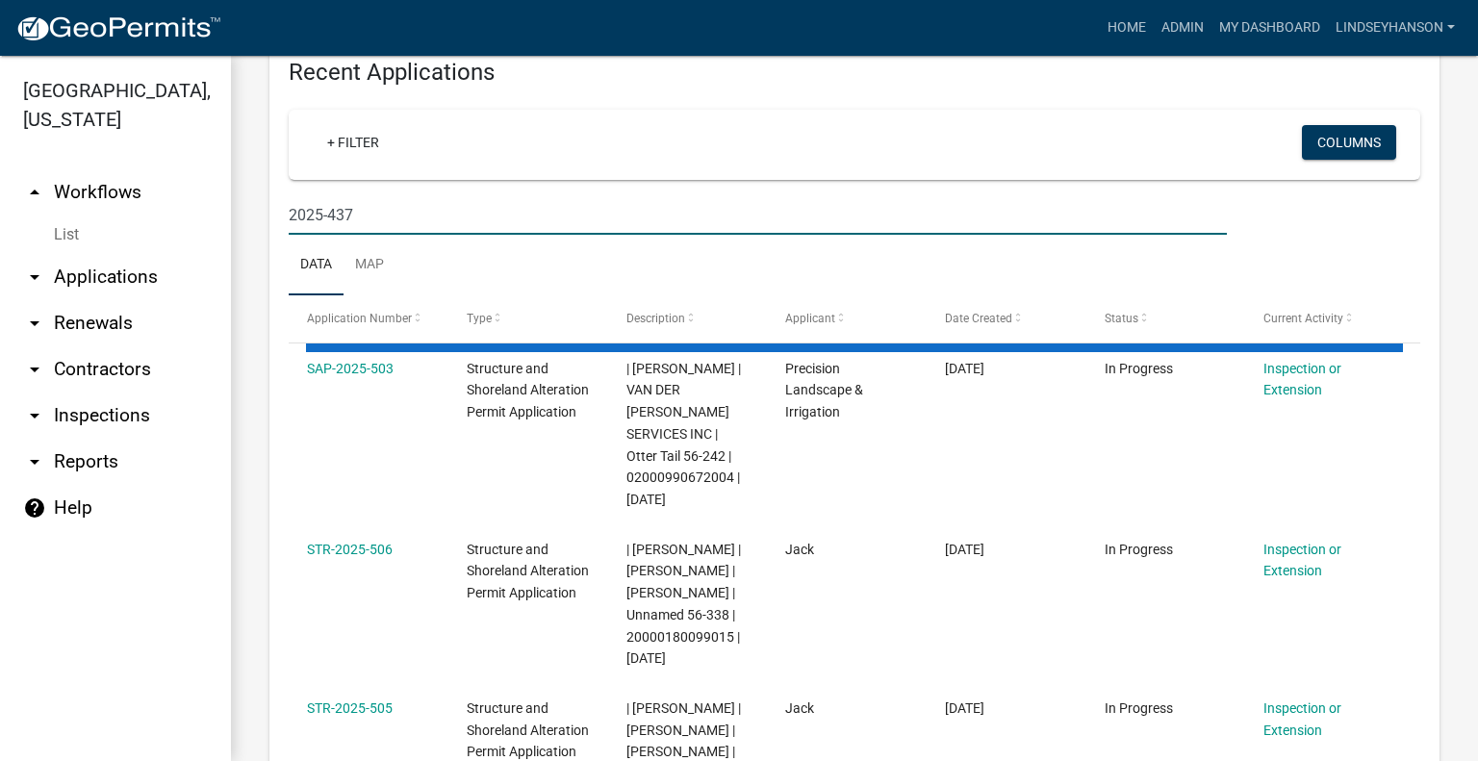
scroll to position [2055, 0]
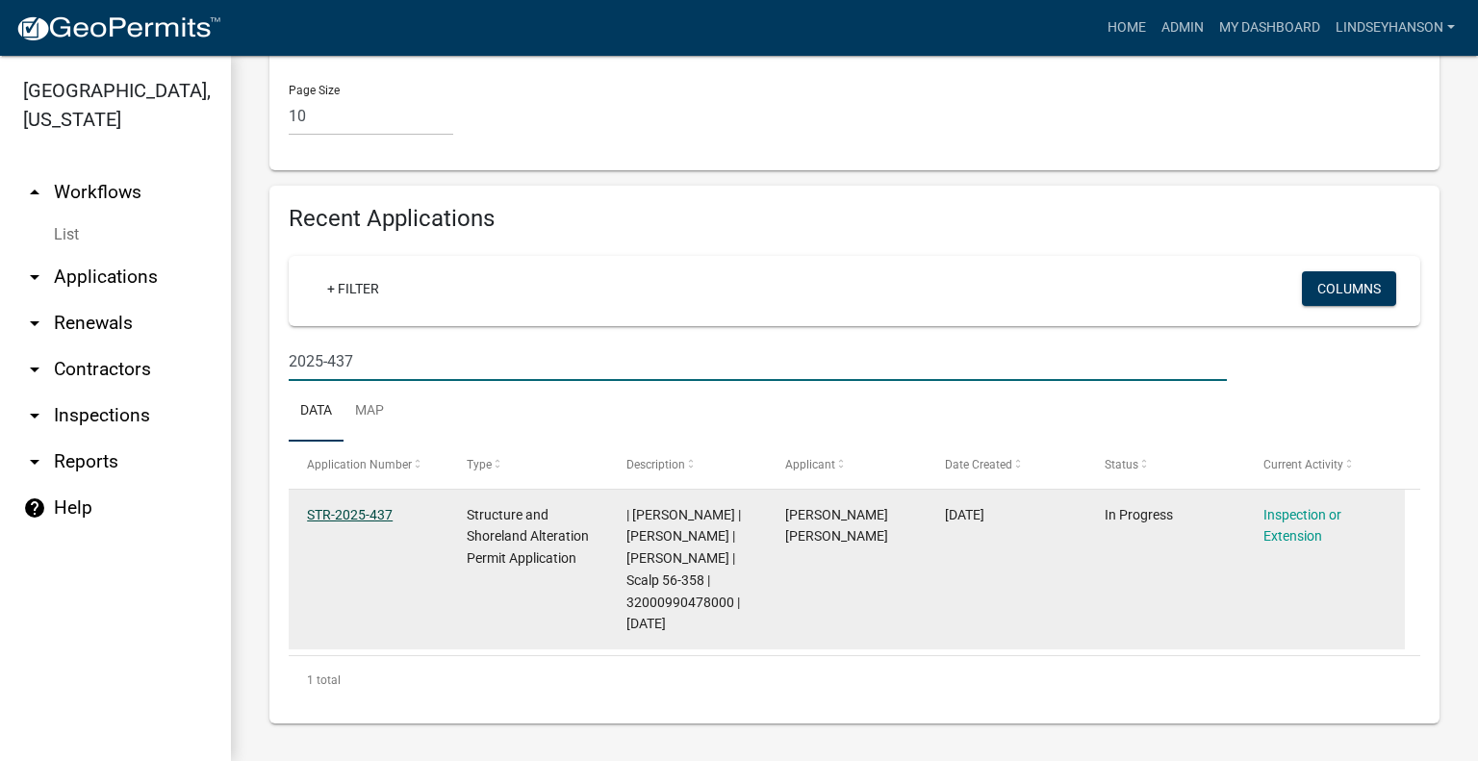
type input "2025-437"
click at [352, 519] on link "STR-2025-437" at bounding box center [350, 514] width 86 height 15
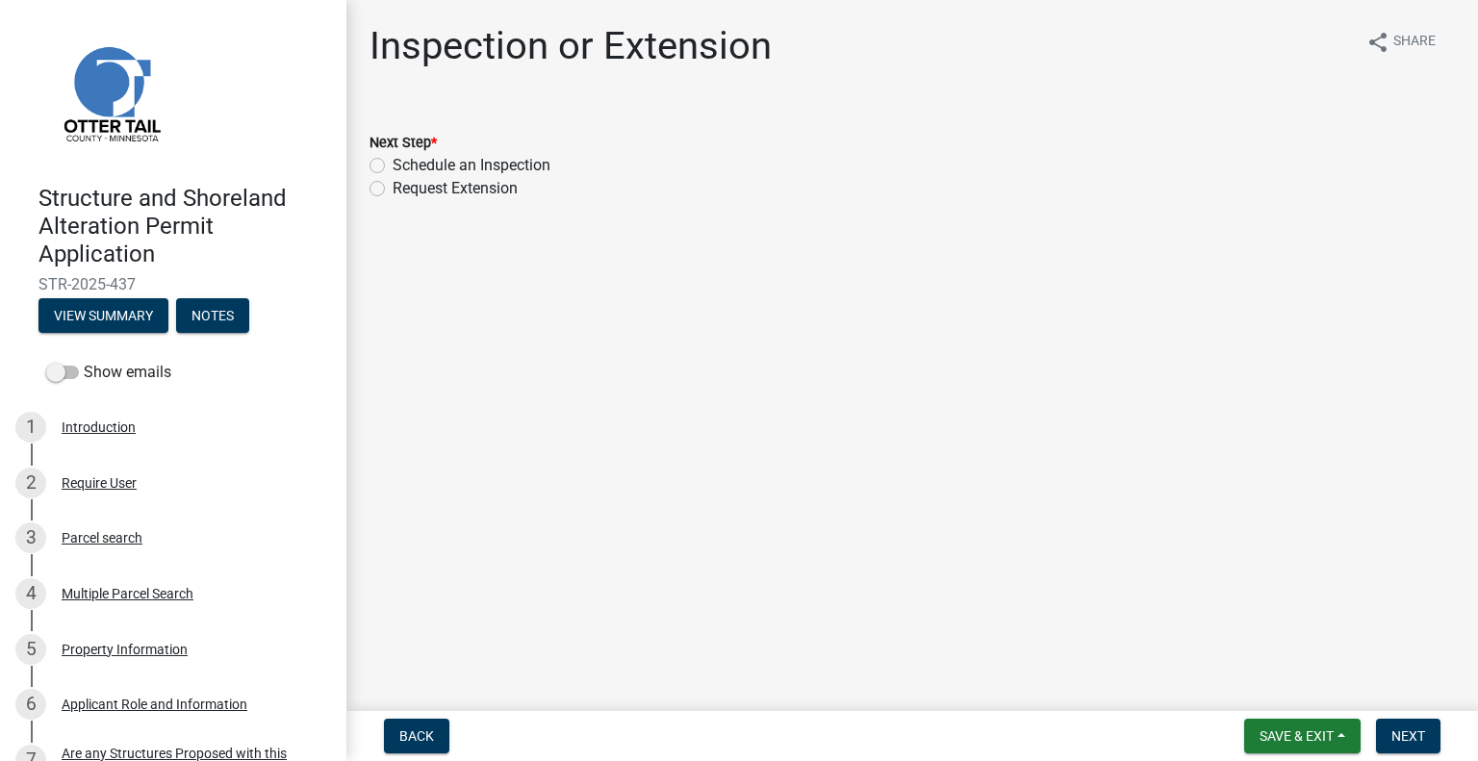
click at [521, 161] on label "Schedule an Inspection" at bounding box center [472, 165] width 158 height 23
click at [405, 161] on input "Schedule an Inspection" at bounding box center [399, 160] width 13 height 13
radio input "true"
click at [1397, 732] on span "Next" at bounding box center [1408, 735] width 34 height 15
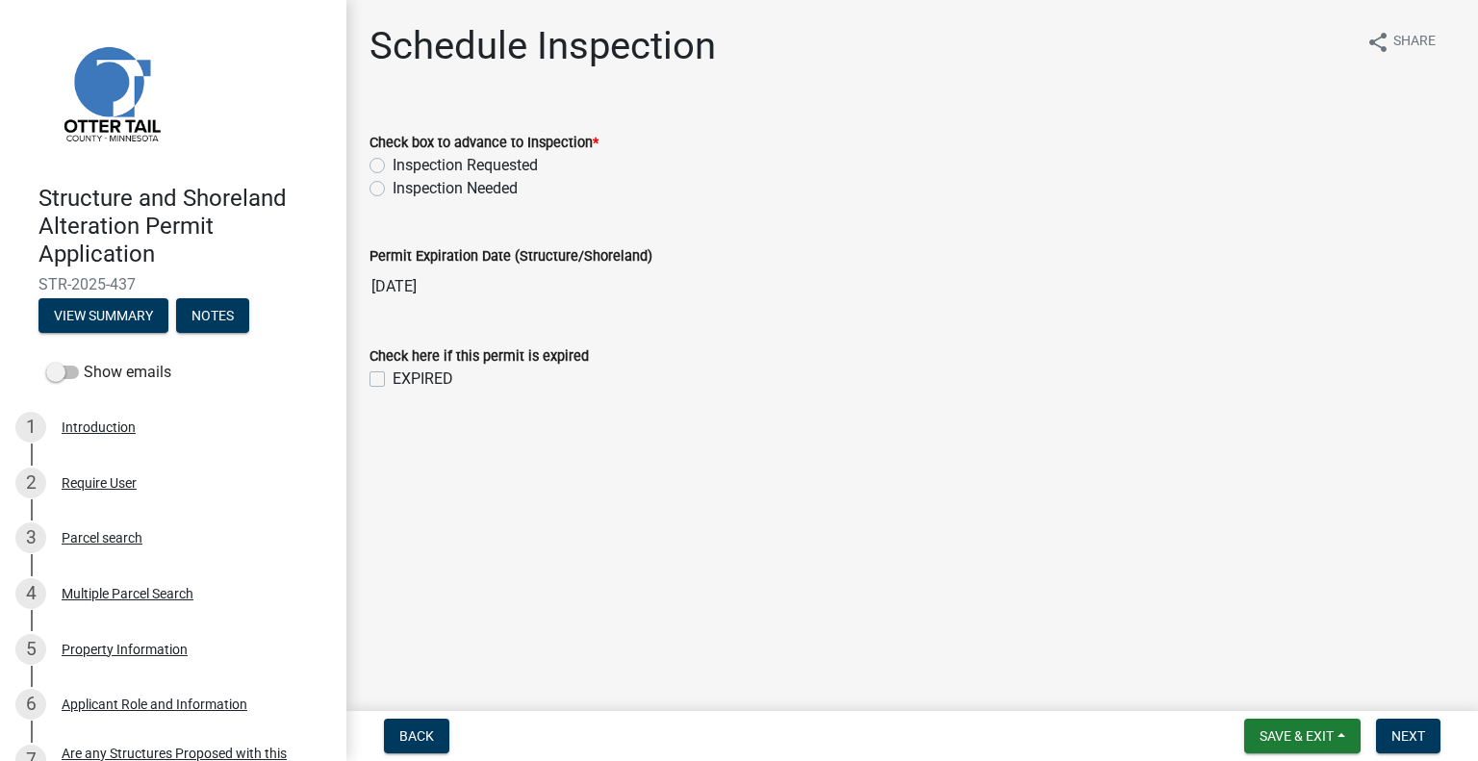
click at [445, 165] on label "Inspection Requested" at bounding box center [465, 165] width 145 height 23
click at [405, 165] on input "Inspection Requested" at bounding box center [399, 160] width 13 height 13
radio input "true"
click at [1412, 741] on span "Next" at bounding box center [1408, 735] width 34 height 15
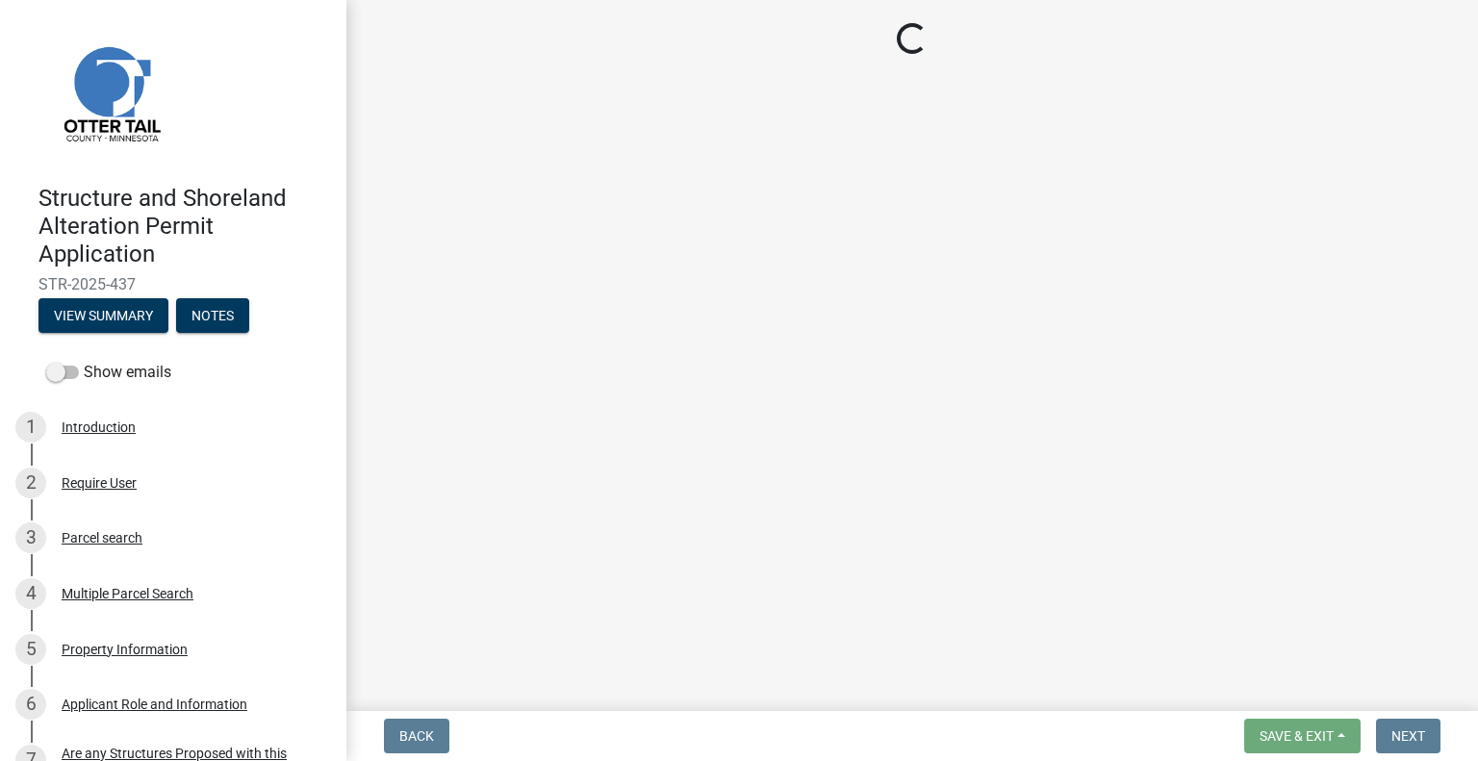
select select "710d5f49-2663-4e73-9718-d0c4e189f5ed"
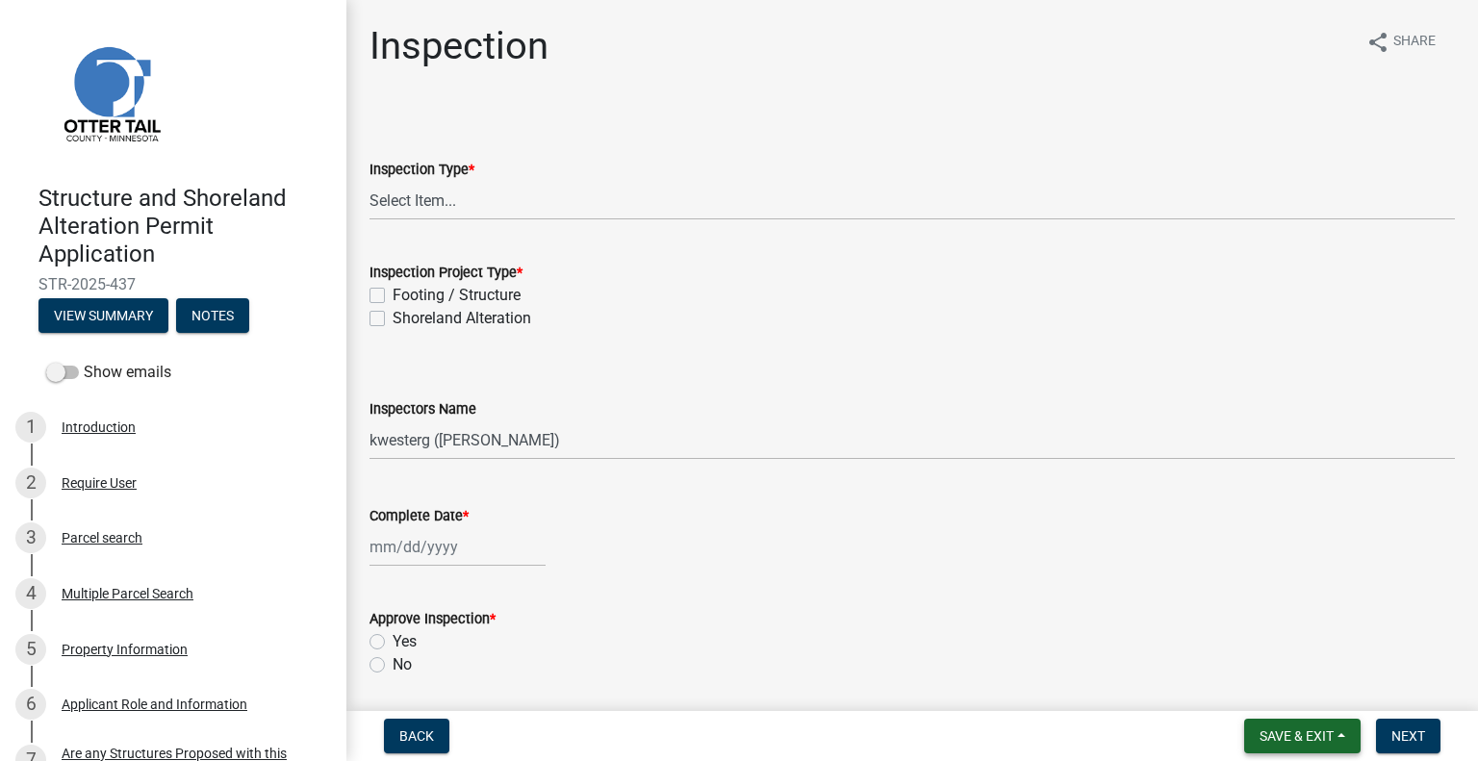
click at [1297, 733] on span "Save & Exit" at bounding box center [1296, 735] width 74 height 15
click at [1270, 665] on button "Save & Exit" at bounding box center [1284, 686] width 154 height 46
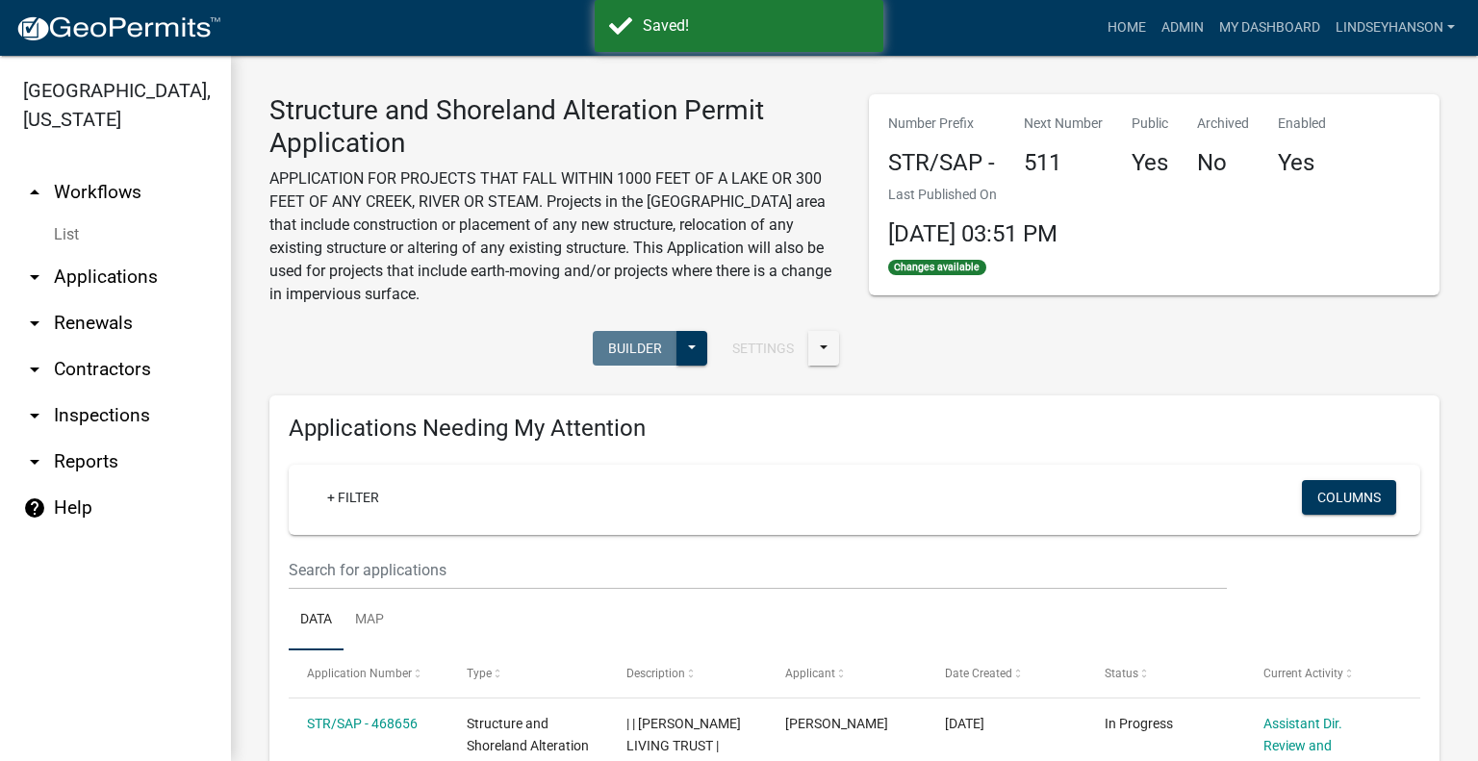
click at [100, 281] on link "arrow_drop_down Applications" at bounding box center [115, 277] width 231 height 46
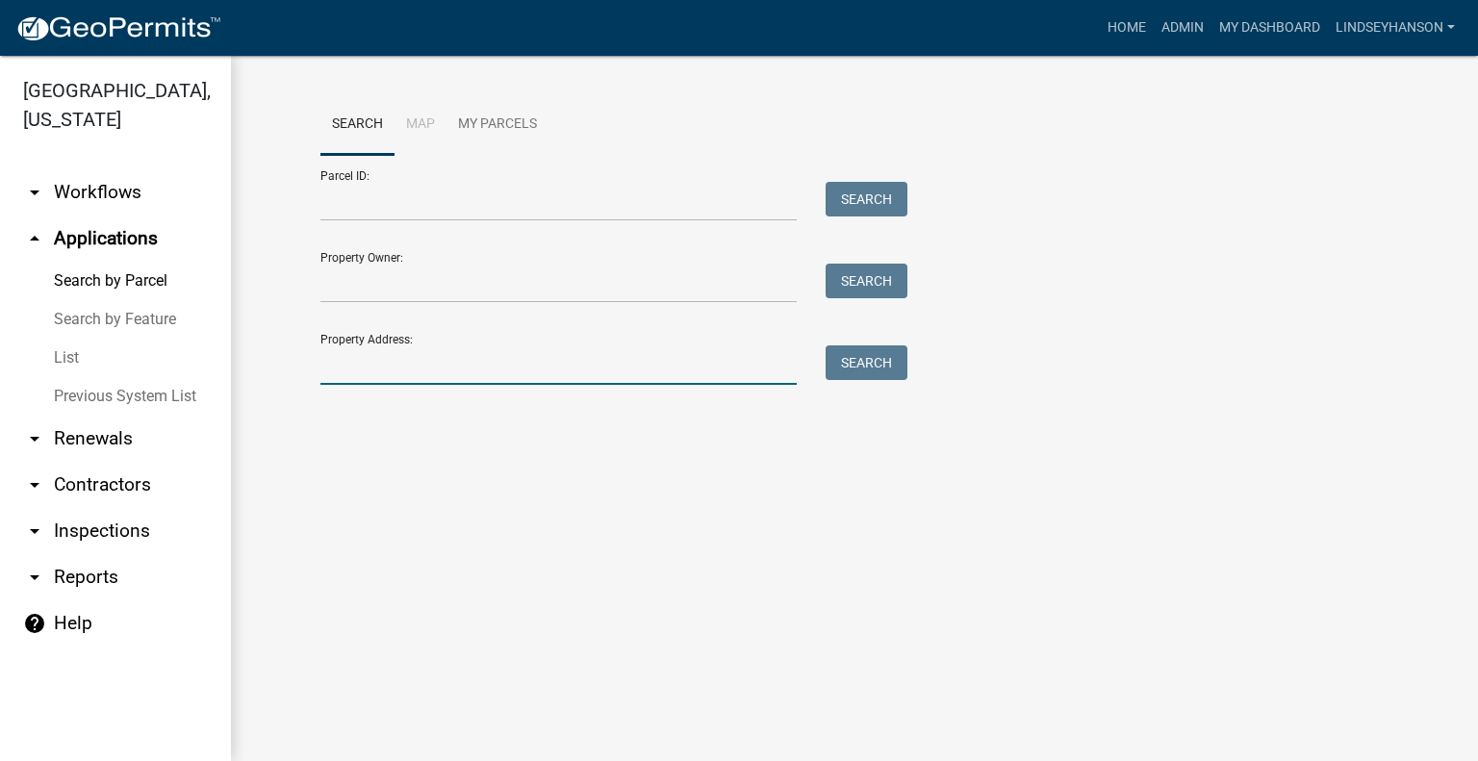
click at [372, 368] on input "Property Address:" at bounding box center [558, 364] width 476 height 39
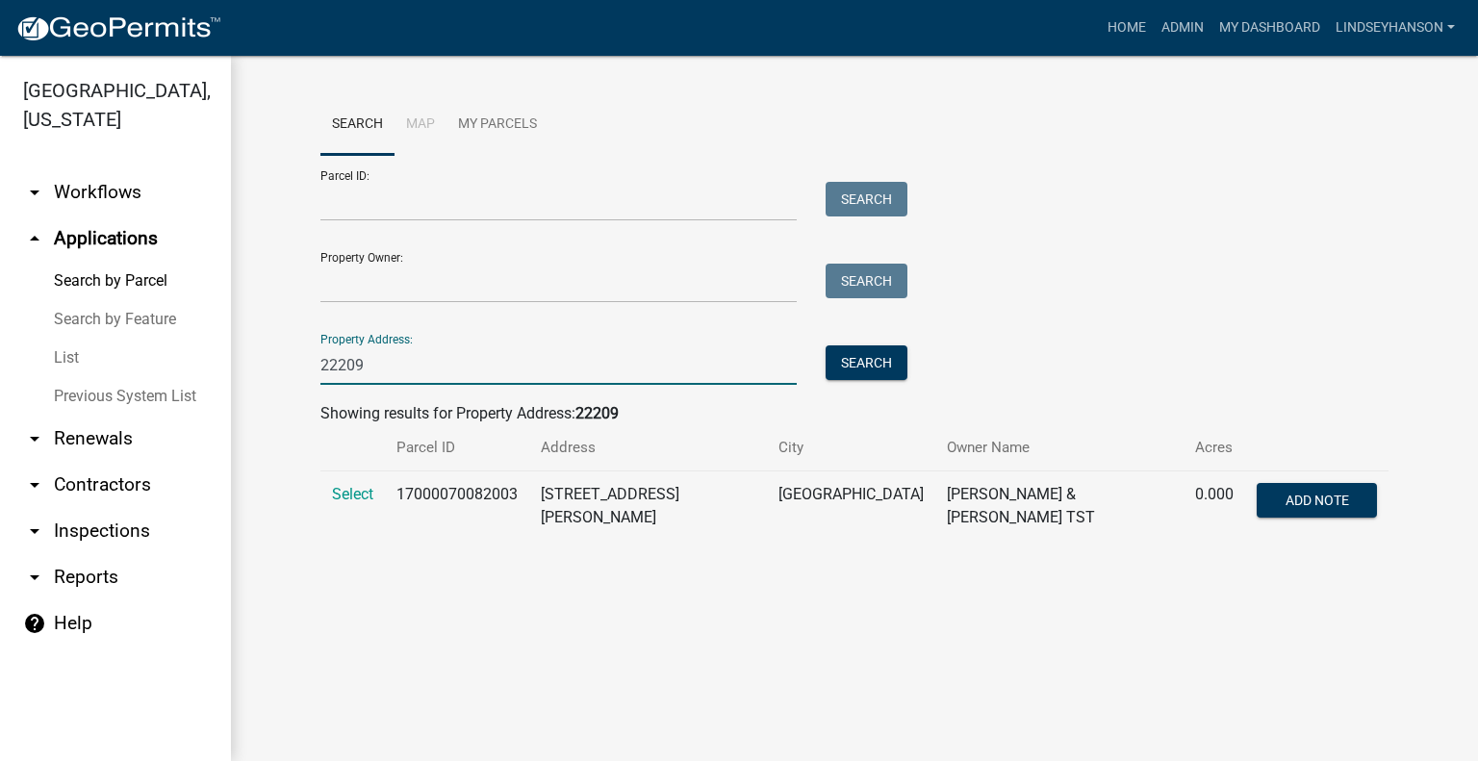
type input "22209"
click at [356, 509] on td "Select" at bounding box center [352, 506] width 64 height 70
click at [353, 505] on td "Select" at bounding box center [352, 506] width 64 height 70
click at [362, 493] on span "Select" at bounding box center [352, 494] width 41 height 18
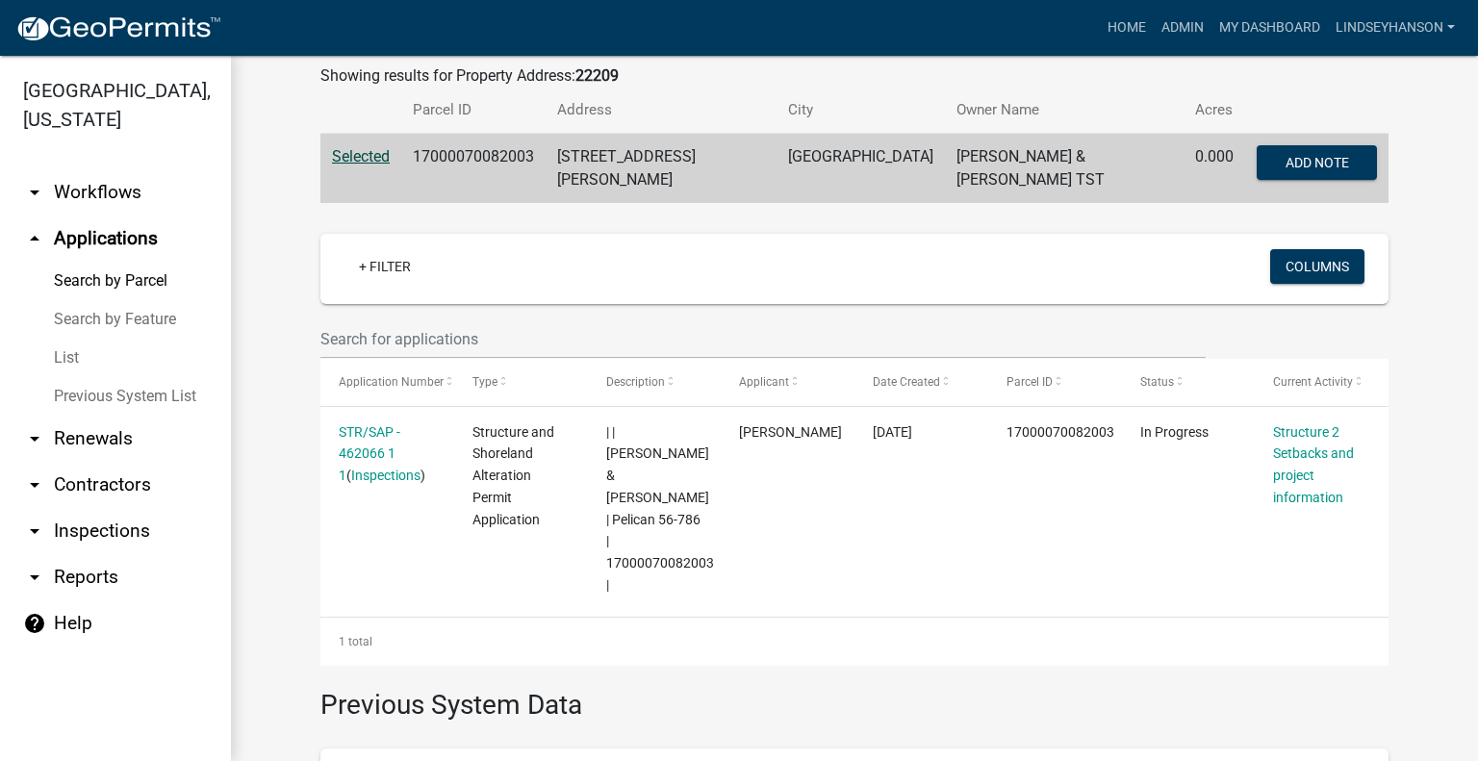
scroll to position [383, 0]
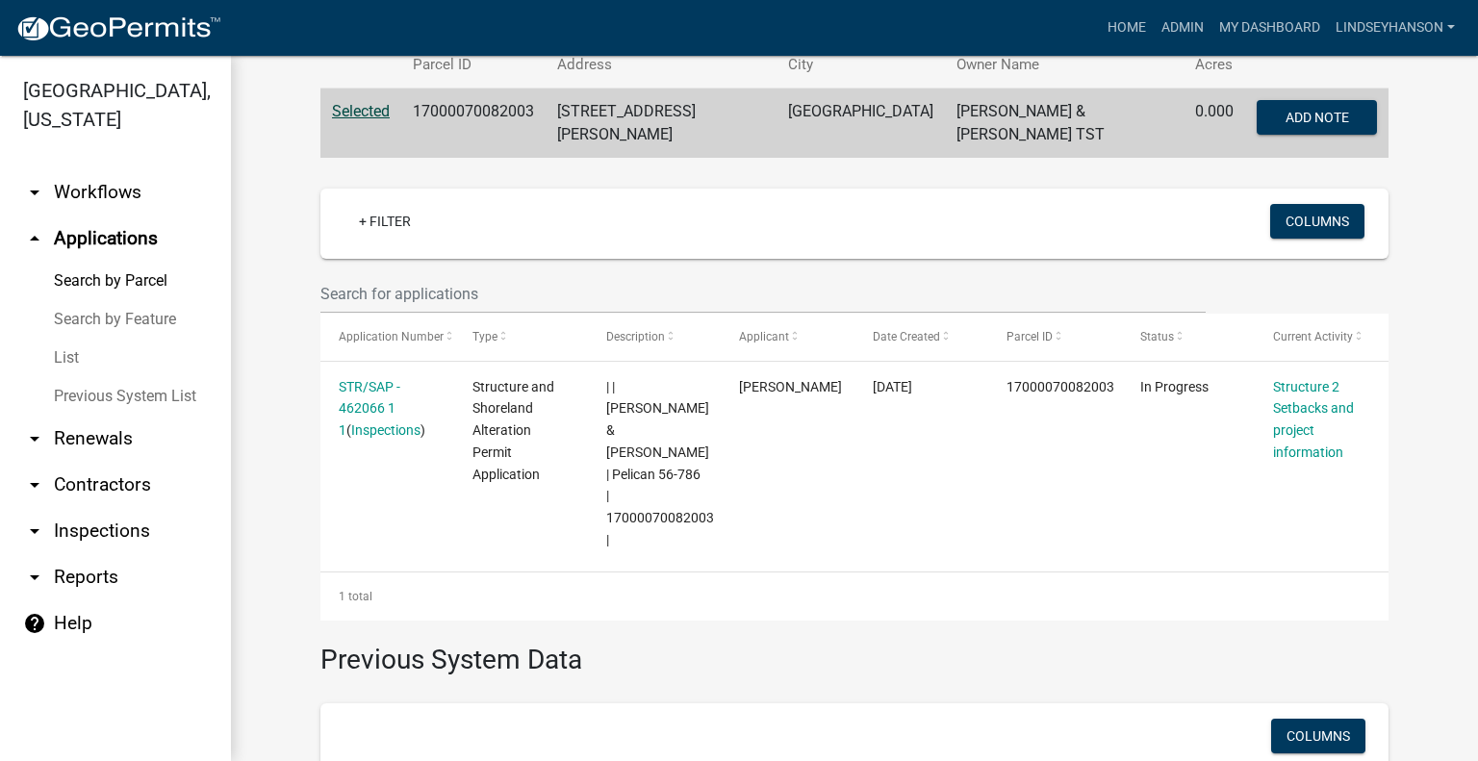
click at [495, 112] on td "17000070082003" at bounding box center [473, 124] width 144 height 70
copy td "17000070082003"
drag, startPoint x: 103, startPoint y: 199, endPoint x: 103, endPoint y: 211, distance: 11.5
click at [103, 199] on link "arrow_drop_down Workflows" at bounding box center [115, 192] width 231 height 46
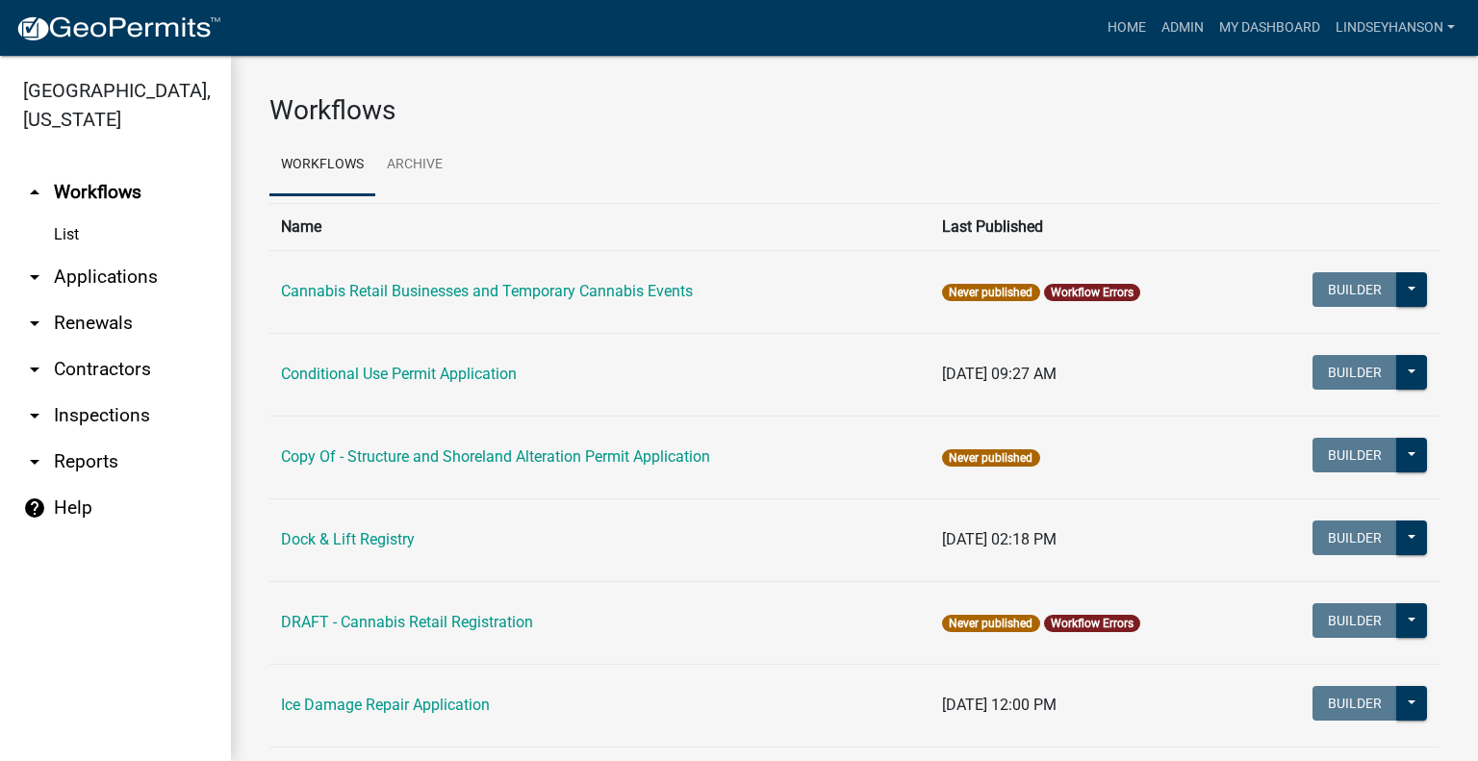
click at [102, 279] on link "arrow_drop_down Applications" at bounding box center [115, 277] width 231 height 46
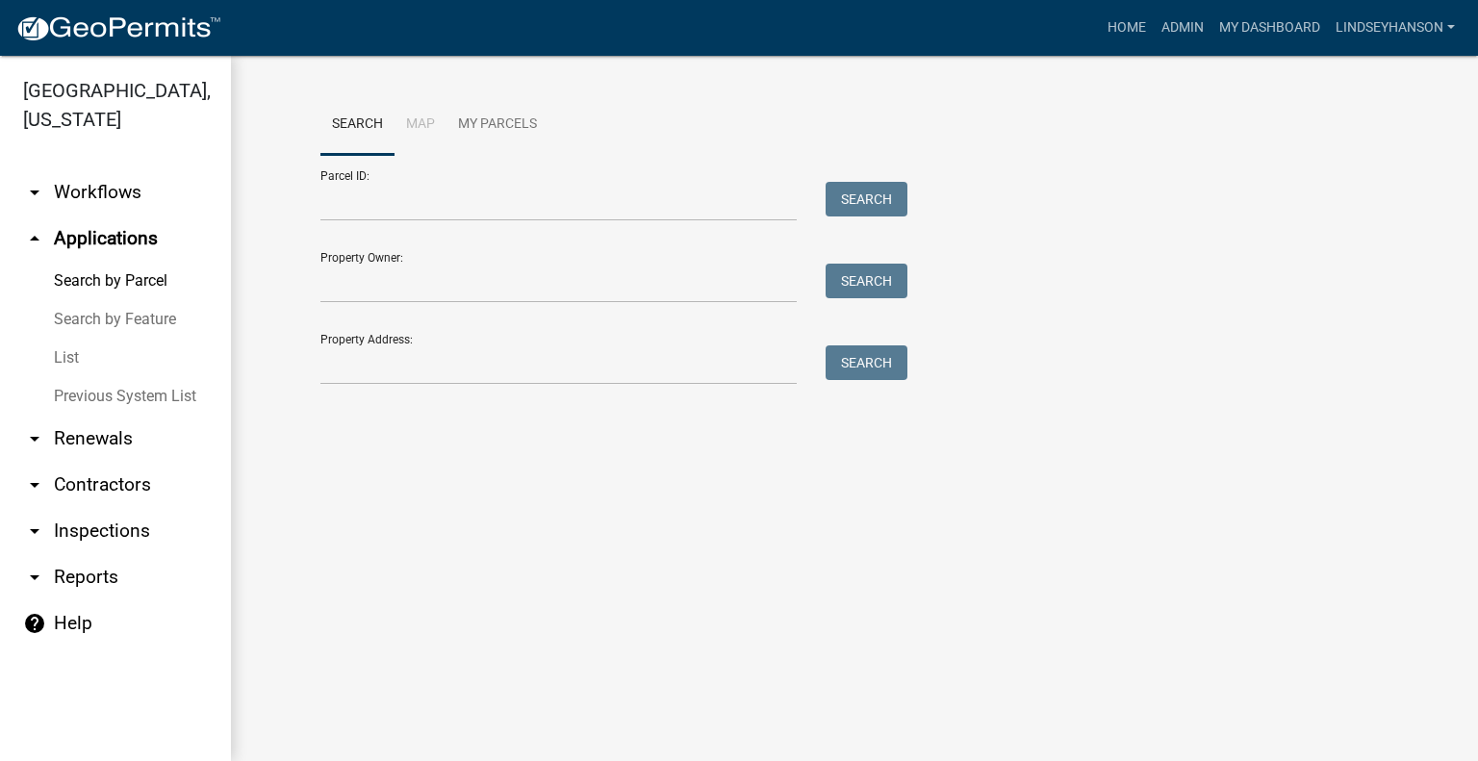
drag, startPoint x: 139, startPoint y: 194, endPoint x: 155, endPoint y: 194, distance: 16.4
click at [137, 194] on link "arrow_drop_down Workflows" at bounding box center [115, 192] width 231 height 46
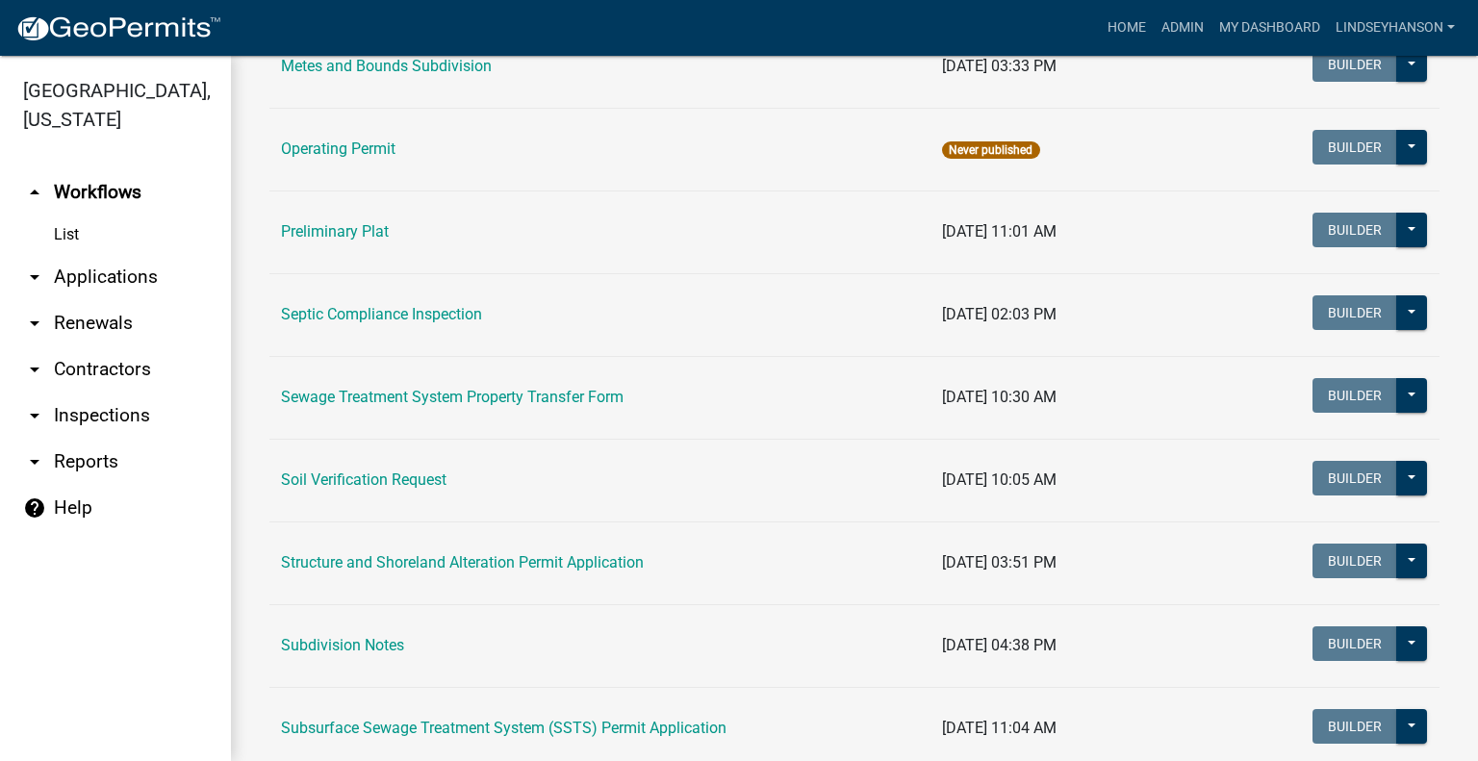
scroll to position [949, 0]
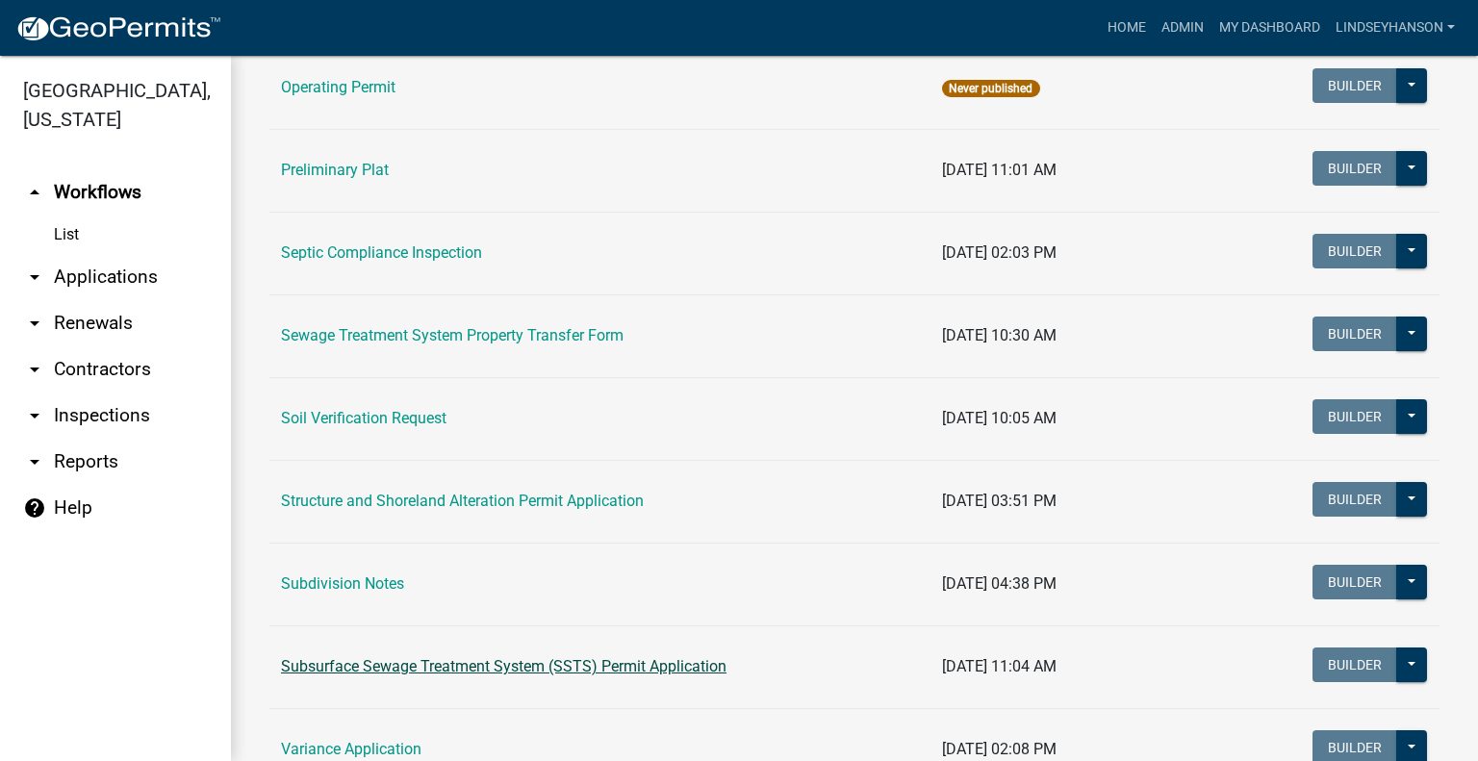
click at [601, 657] on link "Subsurface Sewage Treatment System (SSTS) Permit Application" at bounding box center [503, 666] width 445 height 18
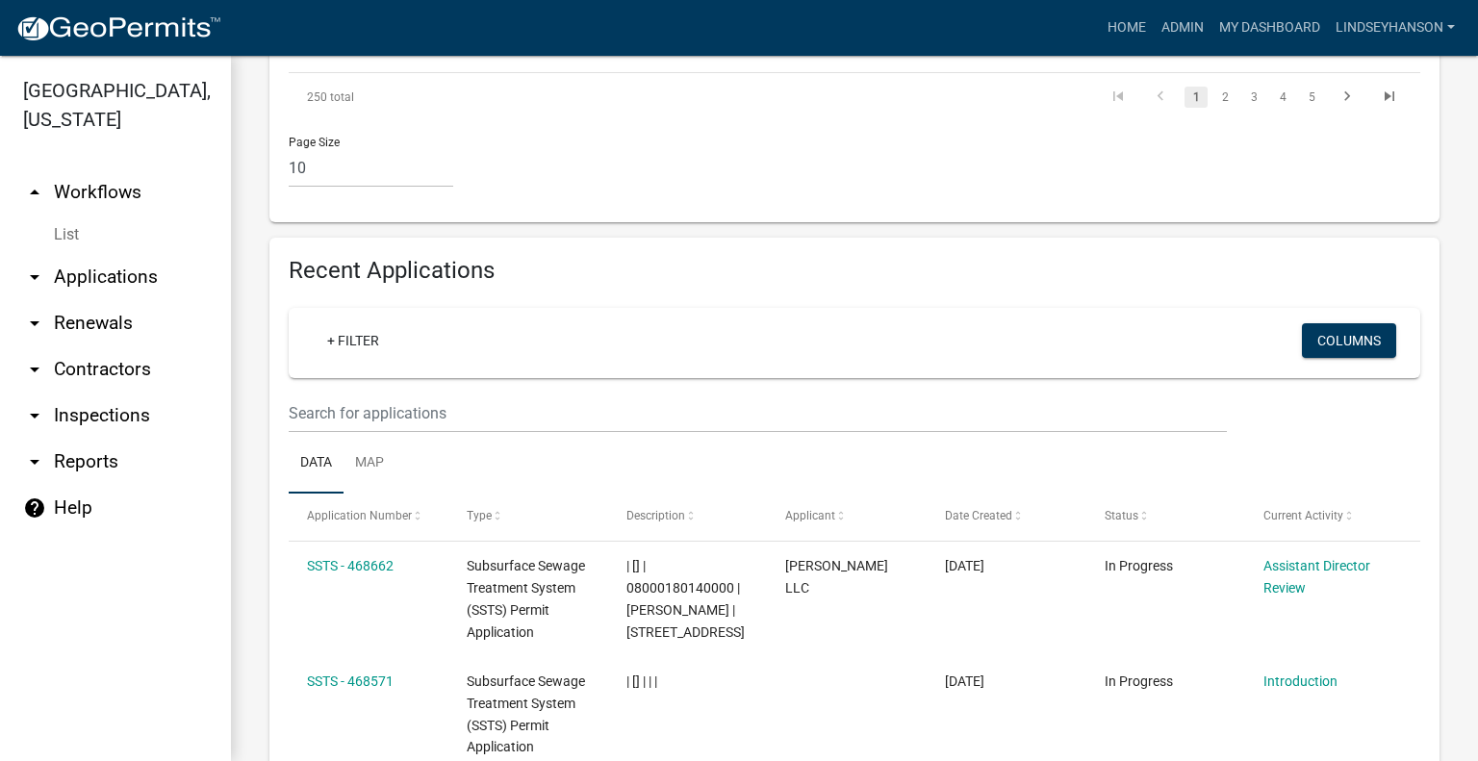
scroll to position [2017, 0]
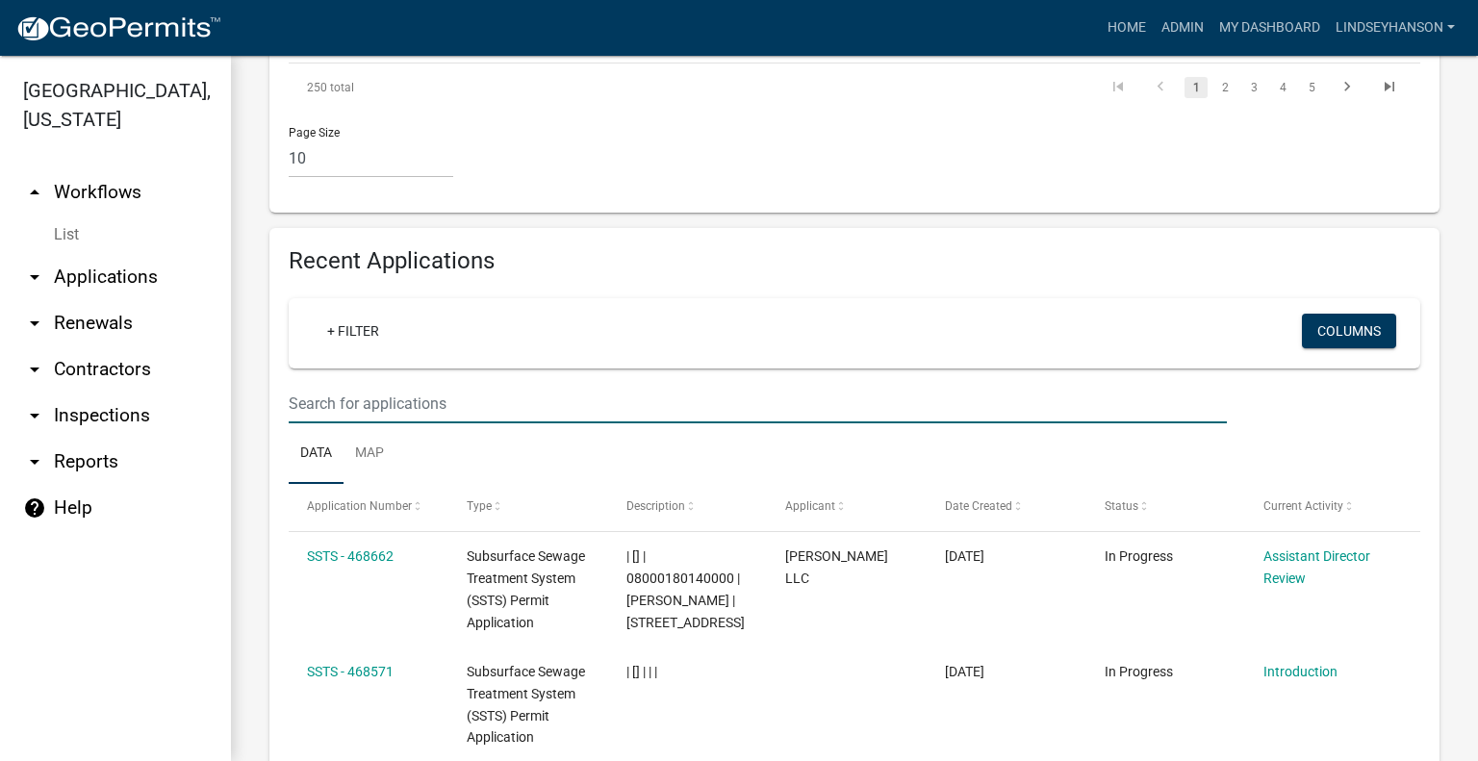
click at [789, 423] on input "text" at bounding box center [758, 403] width 938 height 39
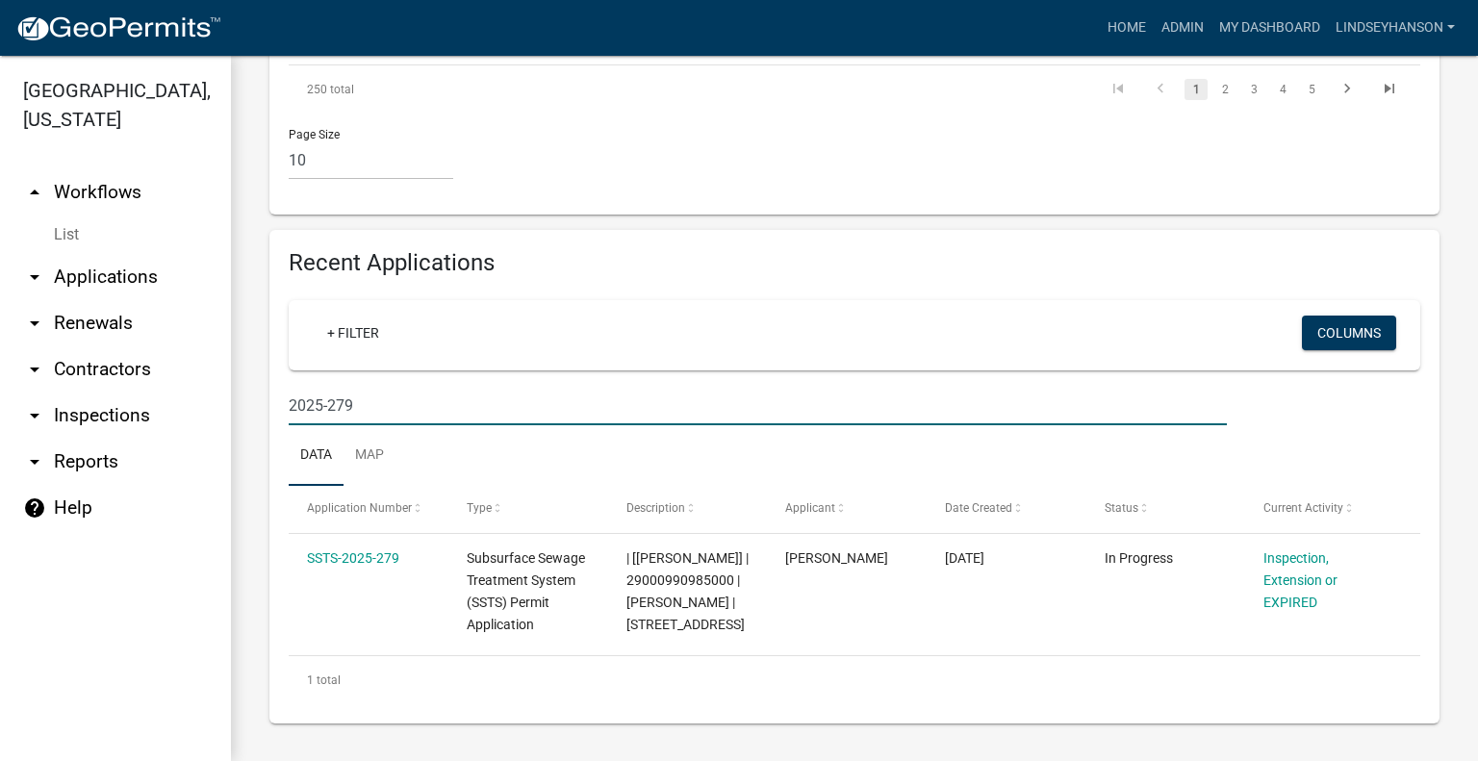
type input "2025-279"
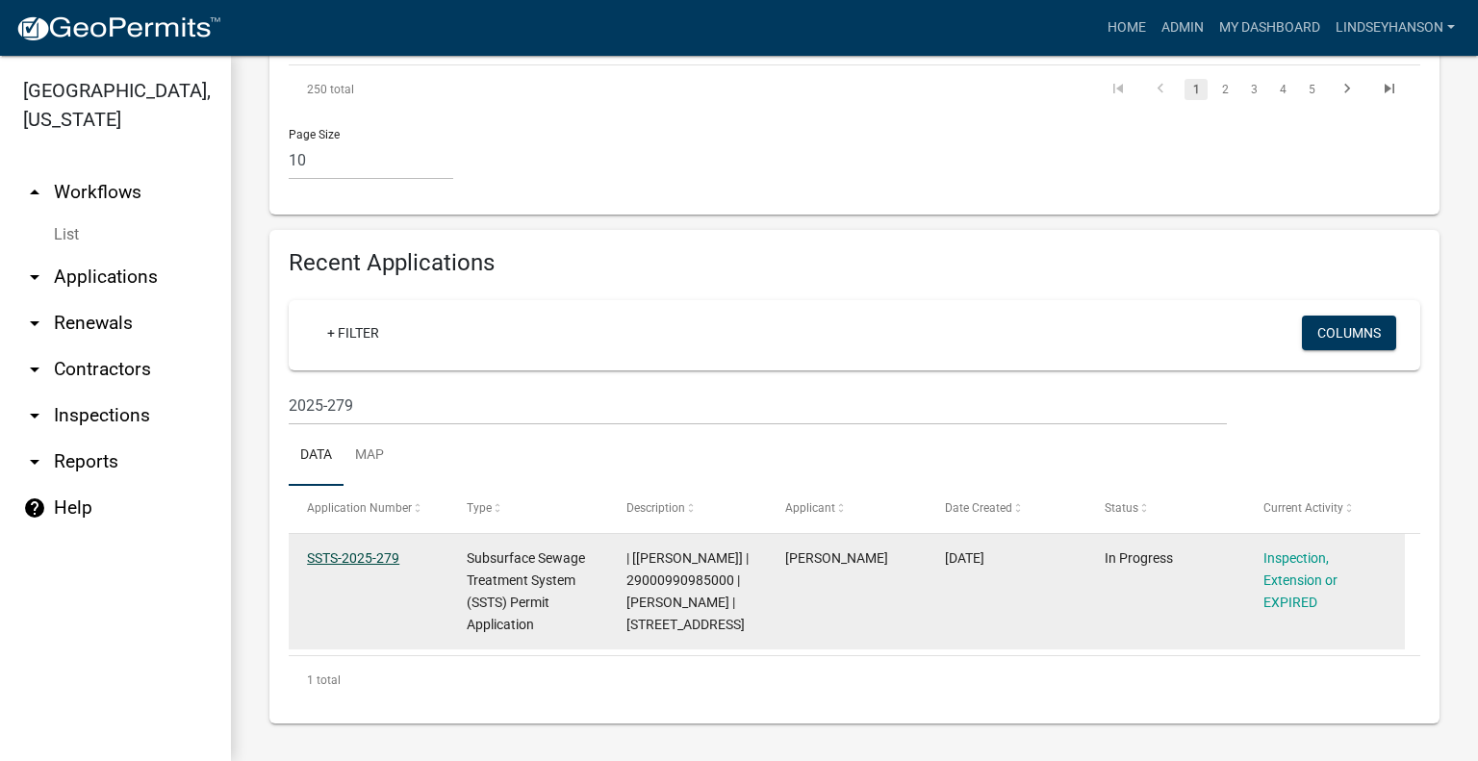
click at [379, 566] on link "SSTS-2025-279" at bounding box center [353, 557] width 92 height 15
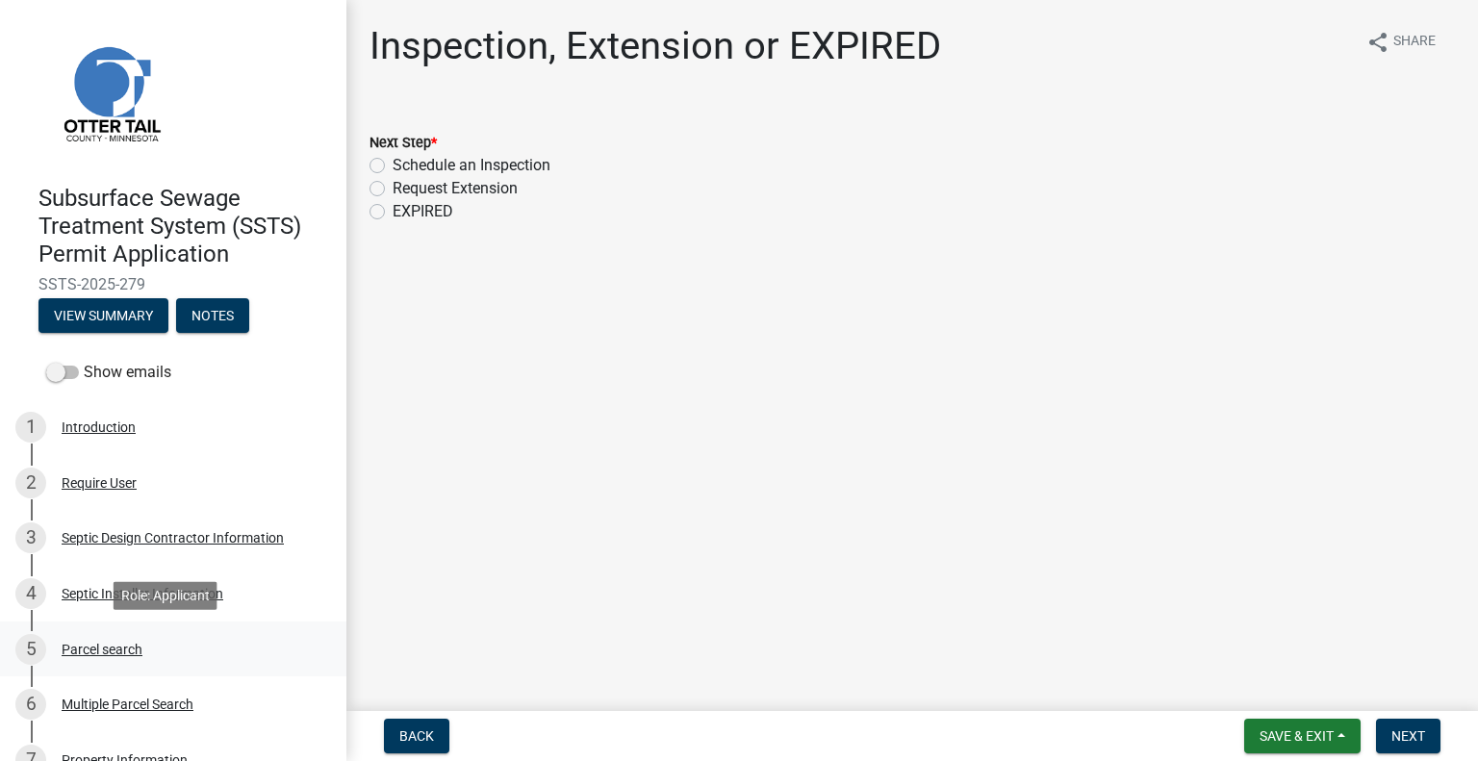
click at [115, 665] on link "5 Parcel search" at bounding box center [173, 650] width 346 height 56
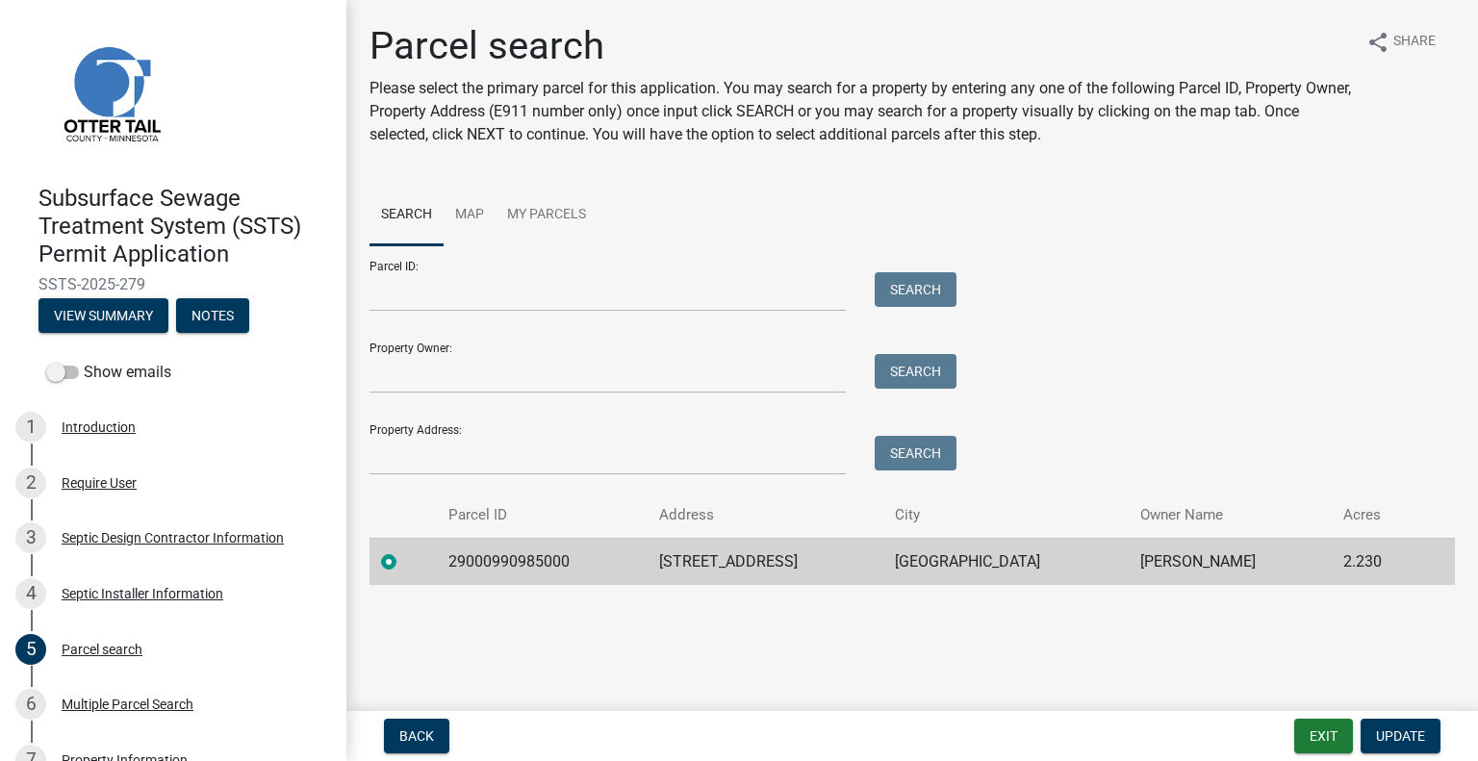
click at [496, 562] on td "29000990985000" at bounding box center [542, 561] width 211 height 47
copy td "29000990985000"
click at [743, 545] on td "42295 275TH ST" at bounding box center [766, 561] width 236 height 47
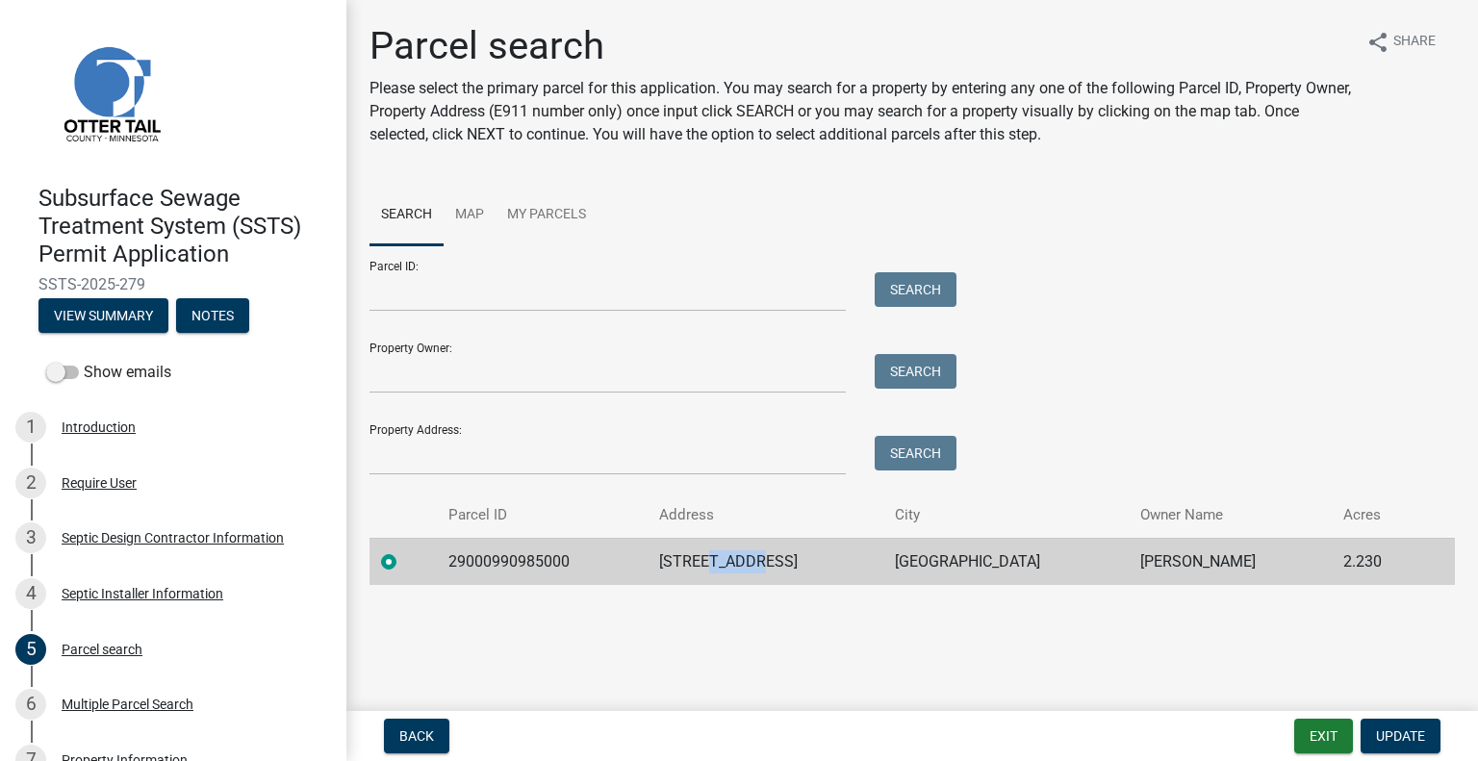
click at [744, 545] on td "42295 275TH ST" at bounding box center [766, 561] width 236 height 47
click at [741, 553] on td "42295 275TH ST" at bounding box center [766, 561] width 236 height 47
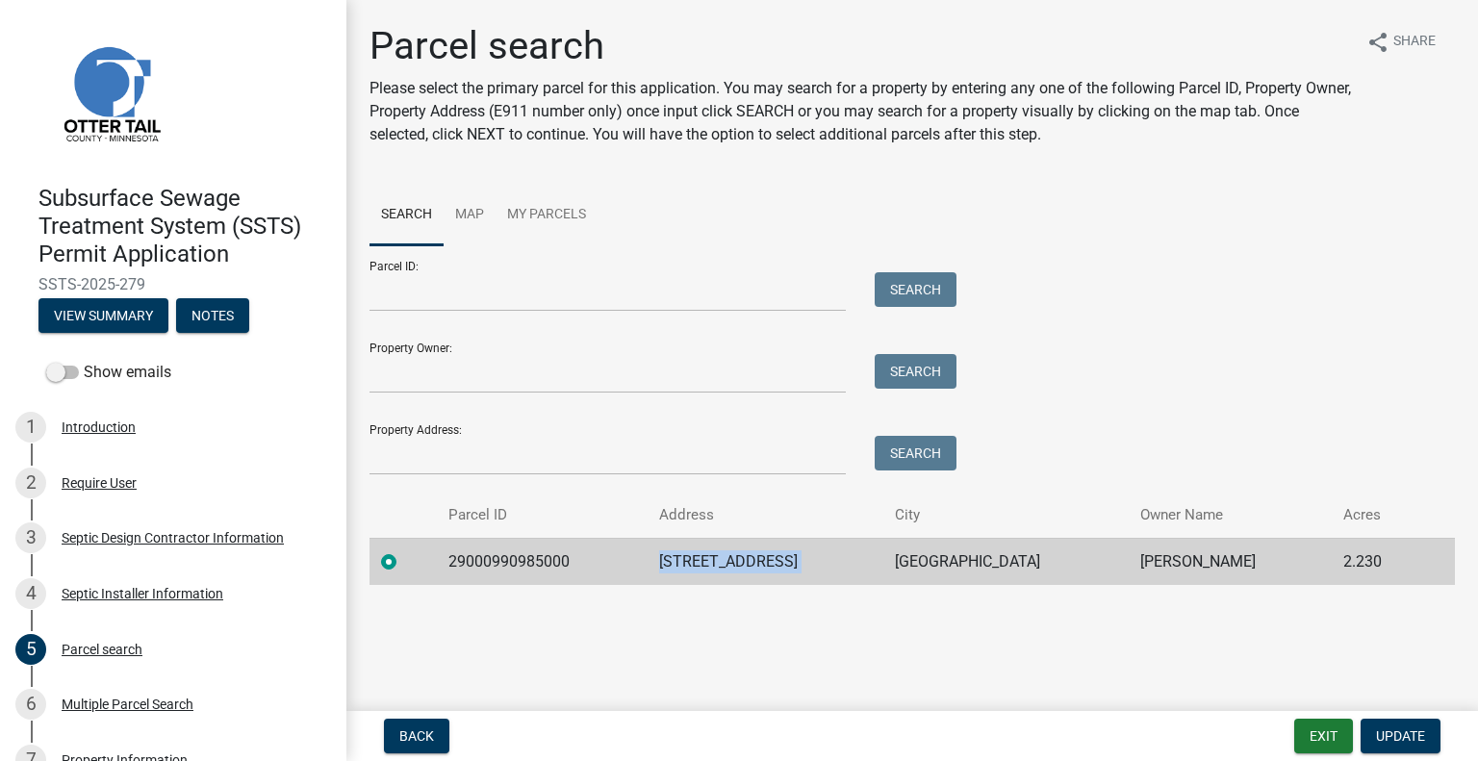
copy td "42295 275TH ST"
click at [980, 561] on td "BATTLE LAKE" at bounding box center [1005, 561] width 245 height 47
copy td "BATTLE LAKE"
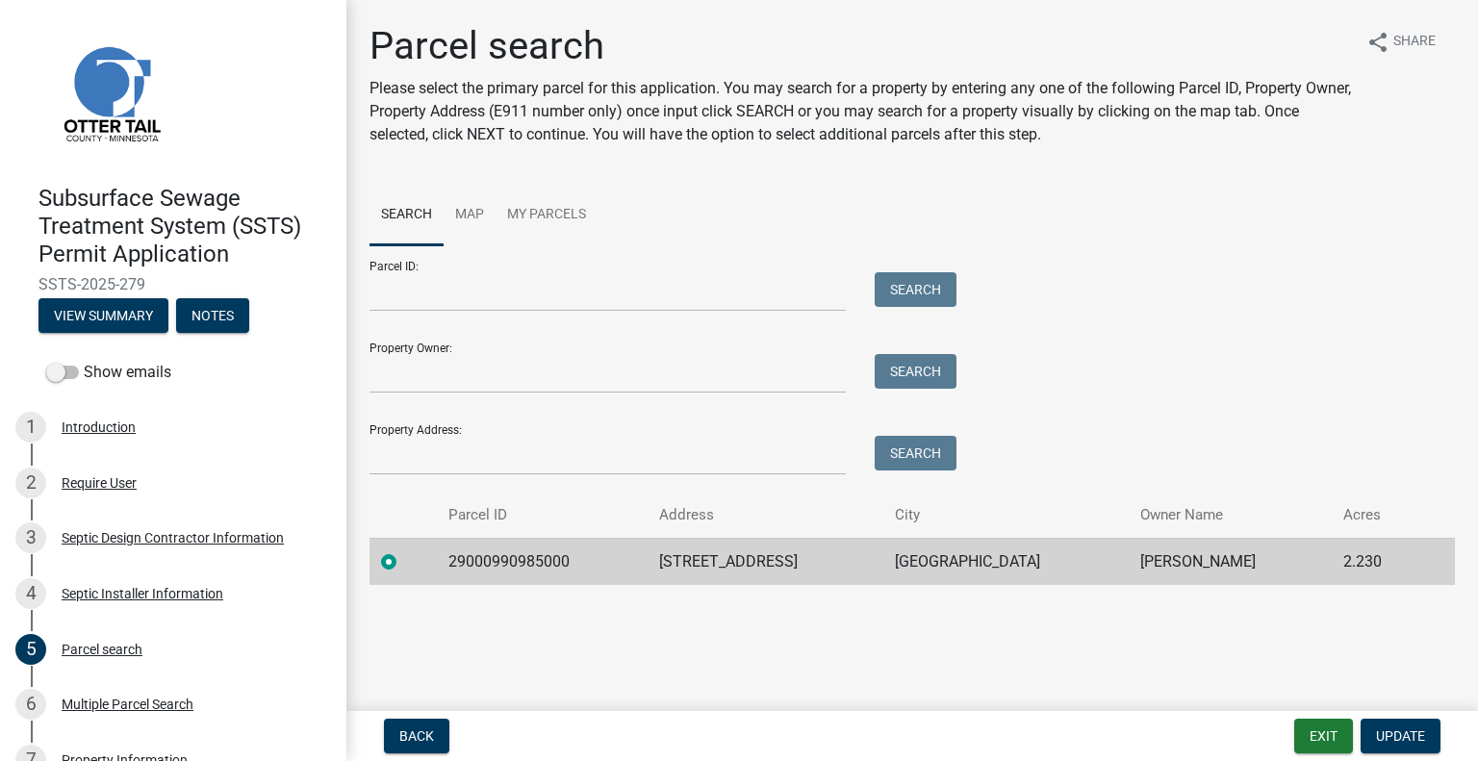
click at [1140, 556] on td "JAMES S ESTES" at bounding box center [1230, 561] width 202 height 47
copy td "JAMES S ESTES"
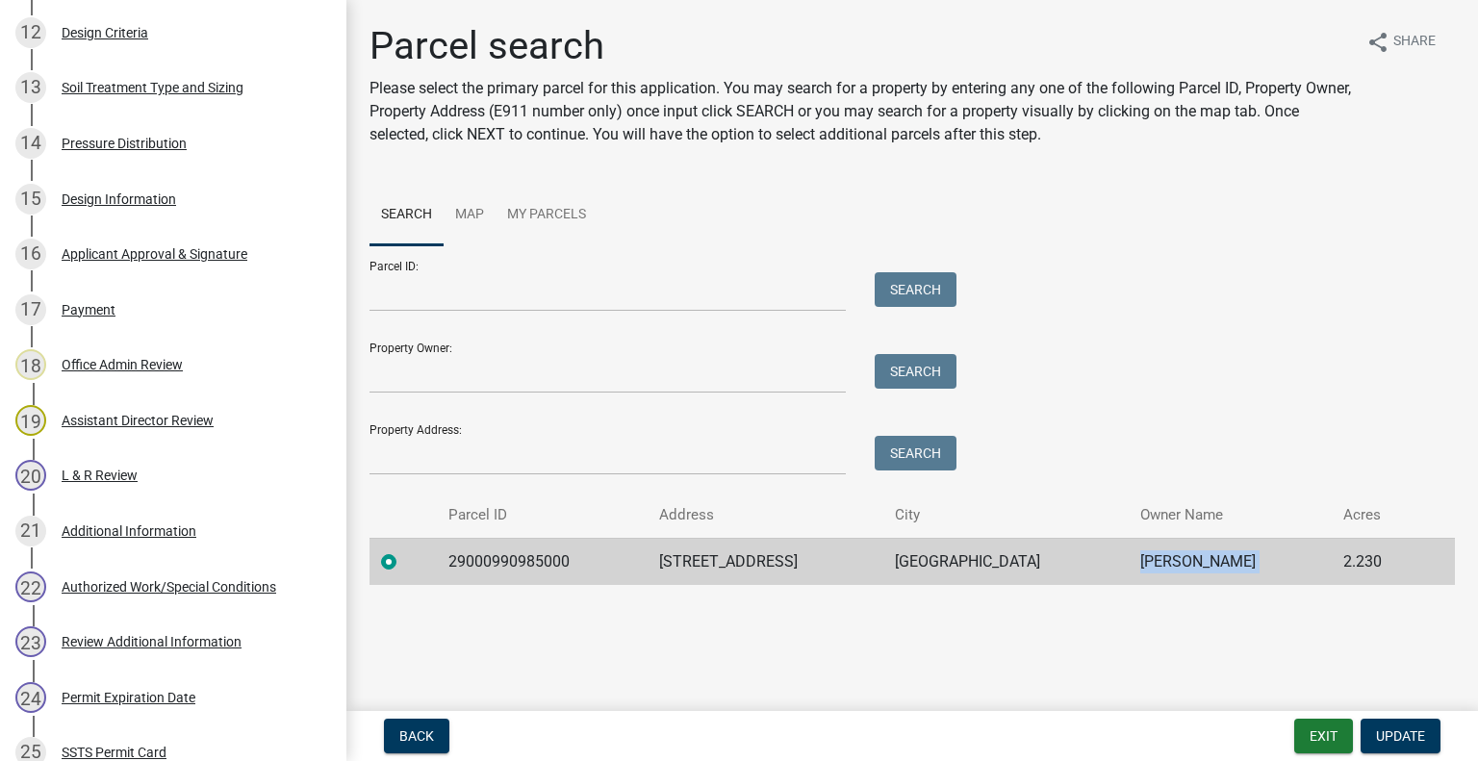
scroll to position [1313, 0]
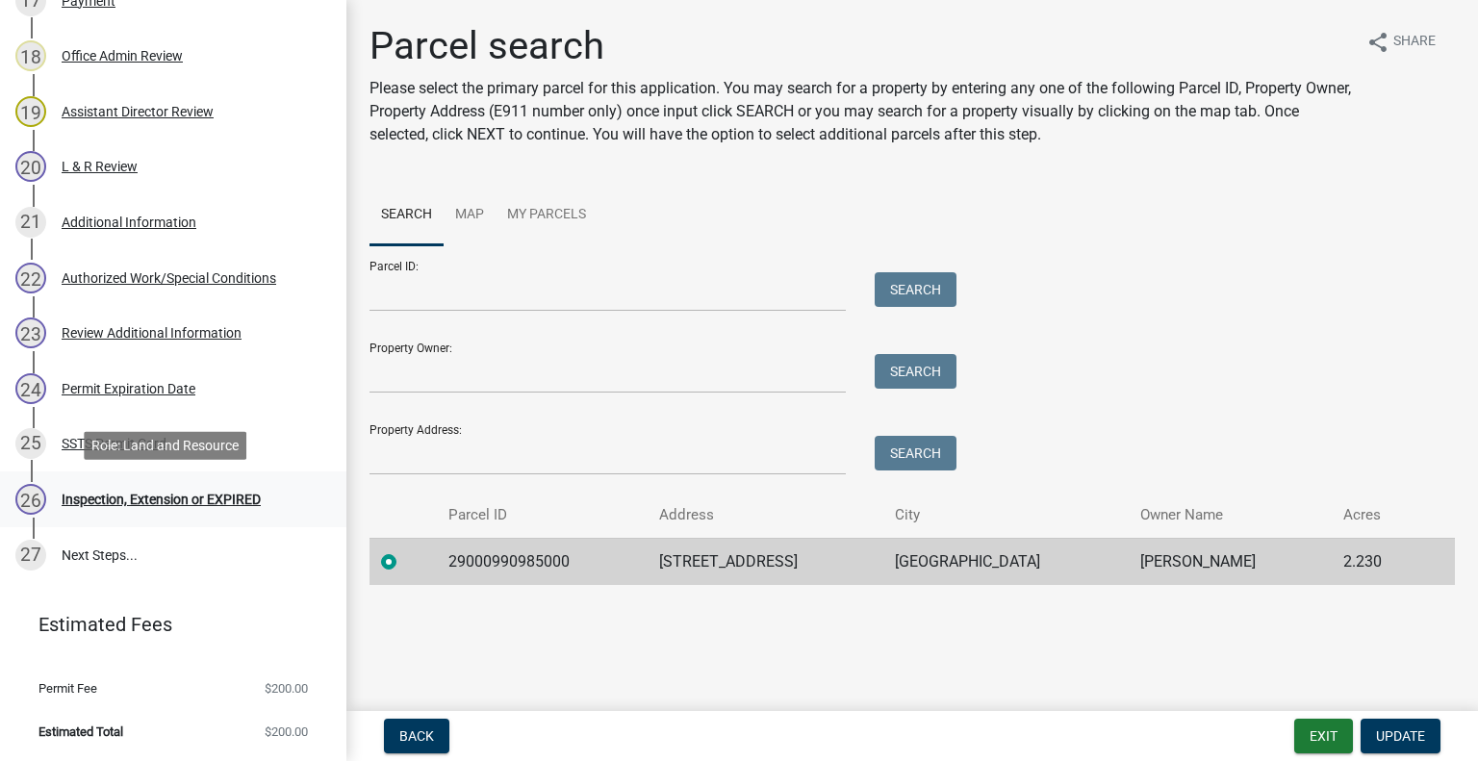
click at [179, 503] on div "Inspection, Extension or EXPIRED" at bounding box center [161, 499] width 199 height 13
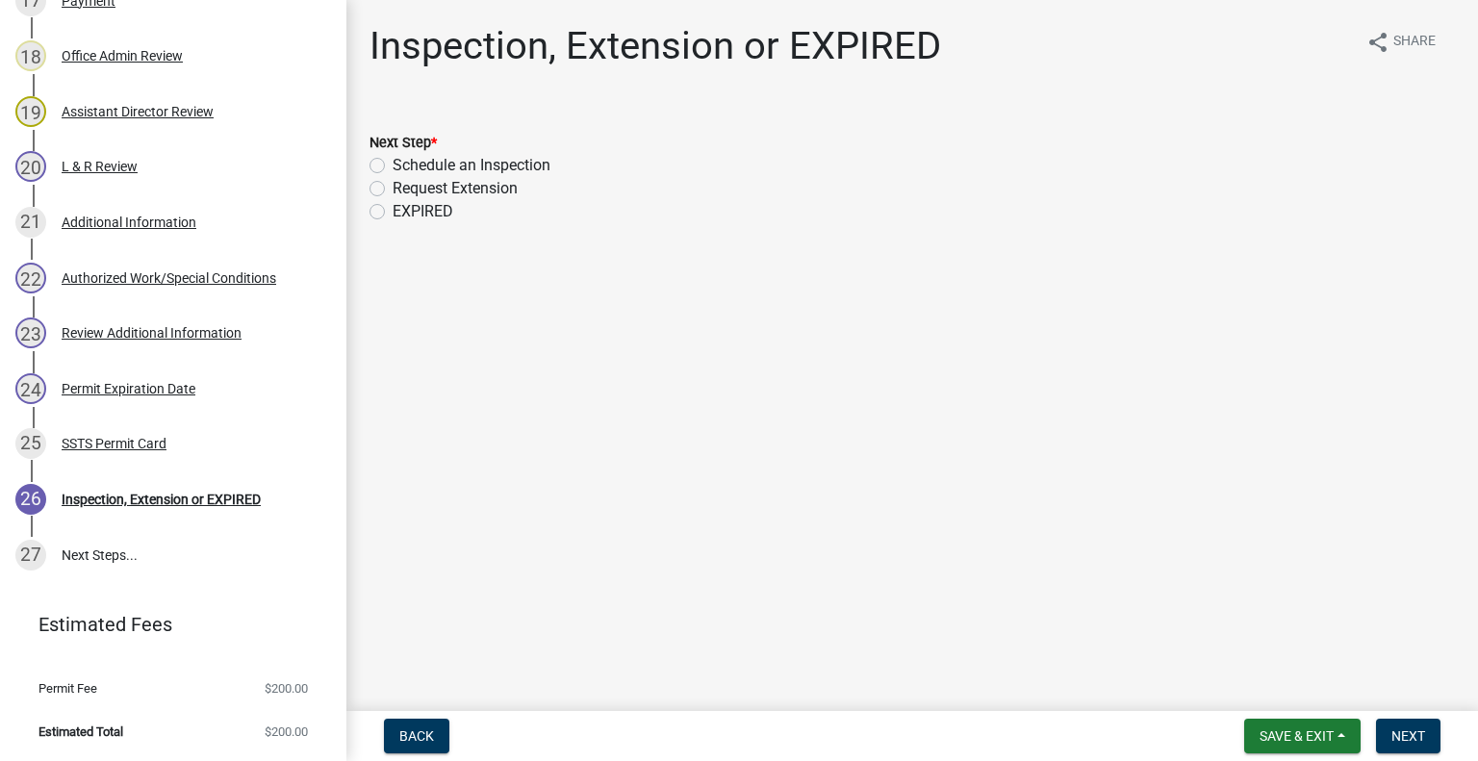
click at [446, 159] on label "Schedule an Inspection" at bounding box center [472, 165] width 158 height 23
click at [405, 159] on input "Schedule an Inspection" at bounding box center [399, 160] width 13 height 13
radio input "true"
click at [1400, 742] on span "Next" at bounding box center [1408, 735] width 34 height 15
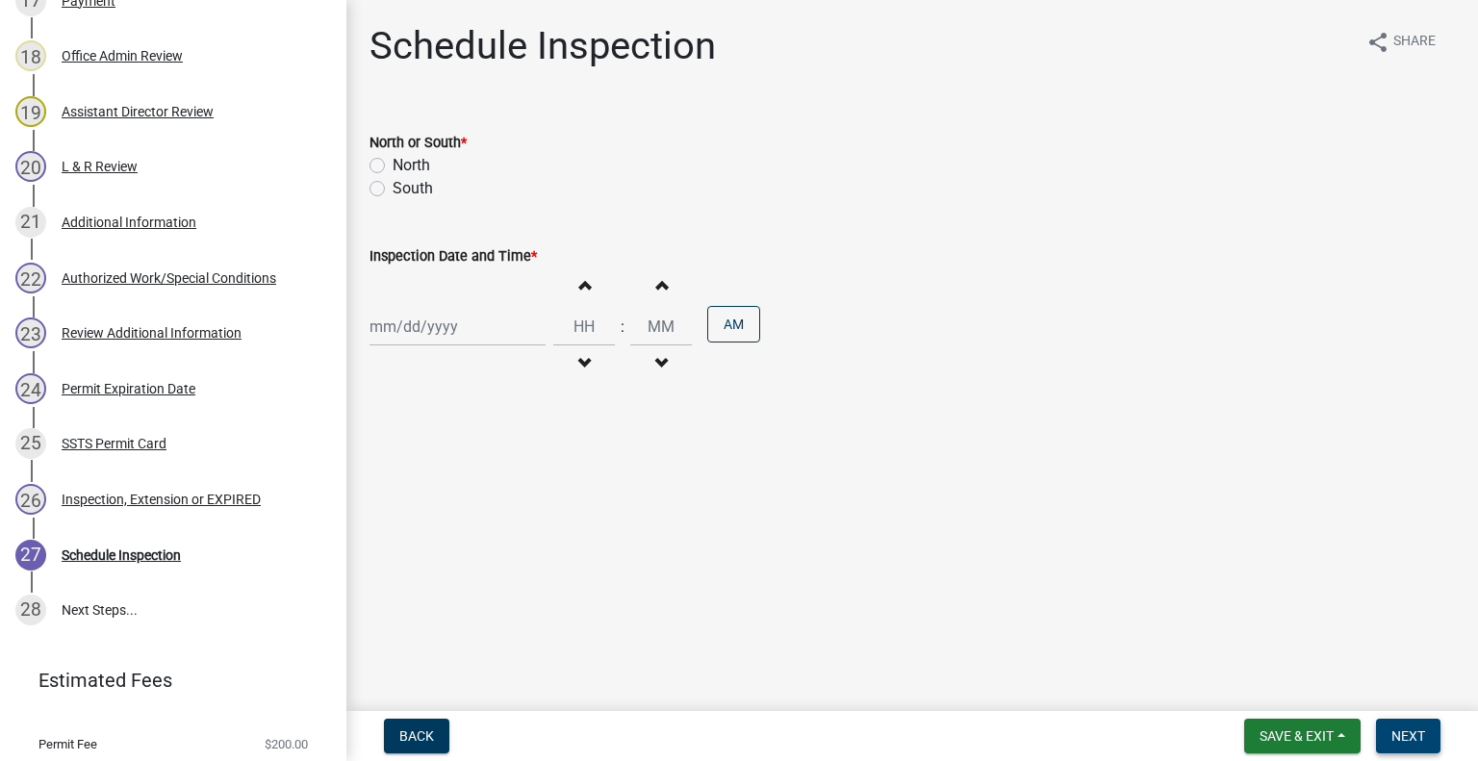
scroll to position [1369, 0]
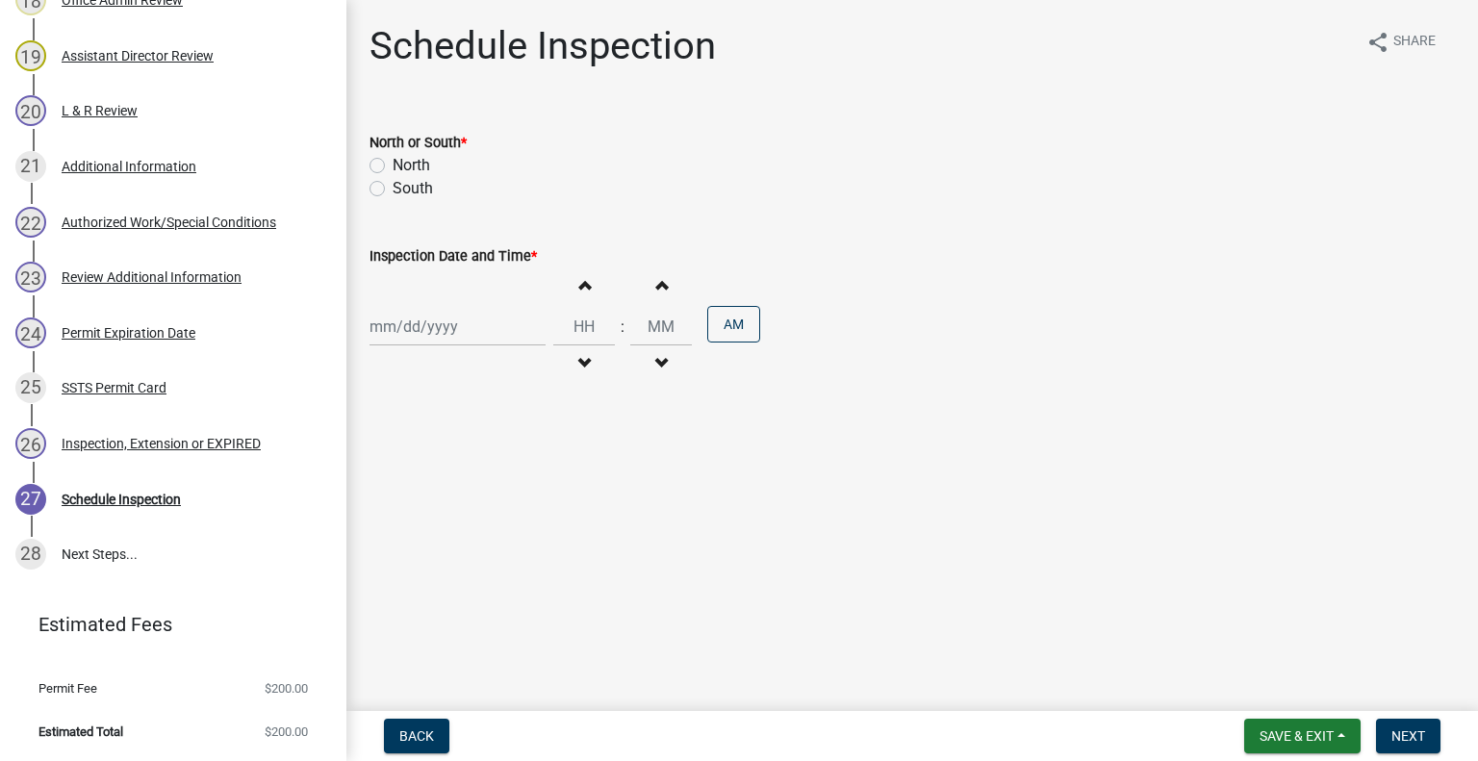
click at [417, 186] on label "South" at bounding box center [413, 188] width 40 height 23
click at [405, 186] on input "South" at bounding box center [399, 183] width 13 height 13
radio input "true"
click at [452, 309] on div "Increment hours Decrement hours : Increment minutes Decrement minutes AM" at bounding box center [911, 326] width 1085 height 118
click at [456, 345] on div at bounding box center [457, 326] width 176 height 39
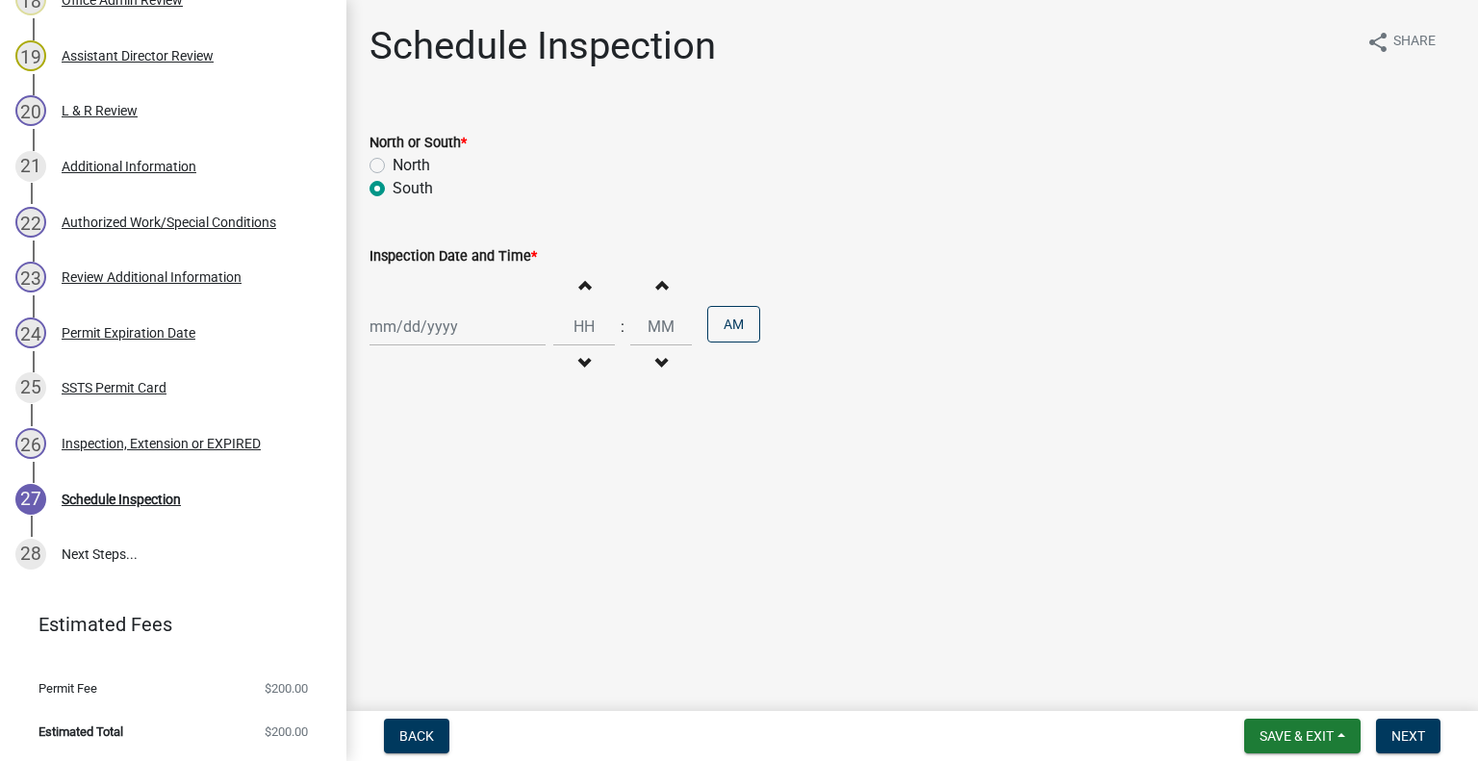
select select "8"
select select "2025"
click at [422, 549] on div "26" at bounding box center [419, 552] width 31 height 31
type input "08/26/2025"
click at [579, 366] on span "button" at bounding box center [584, 363] width 10 height 15
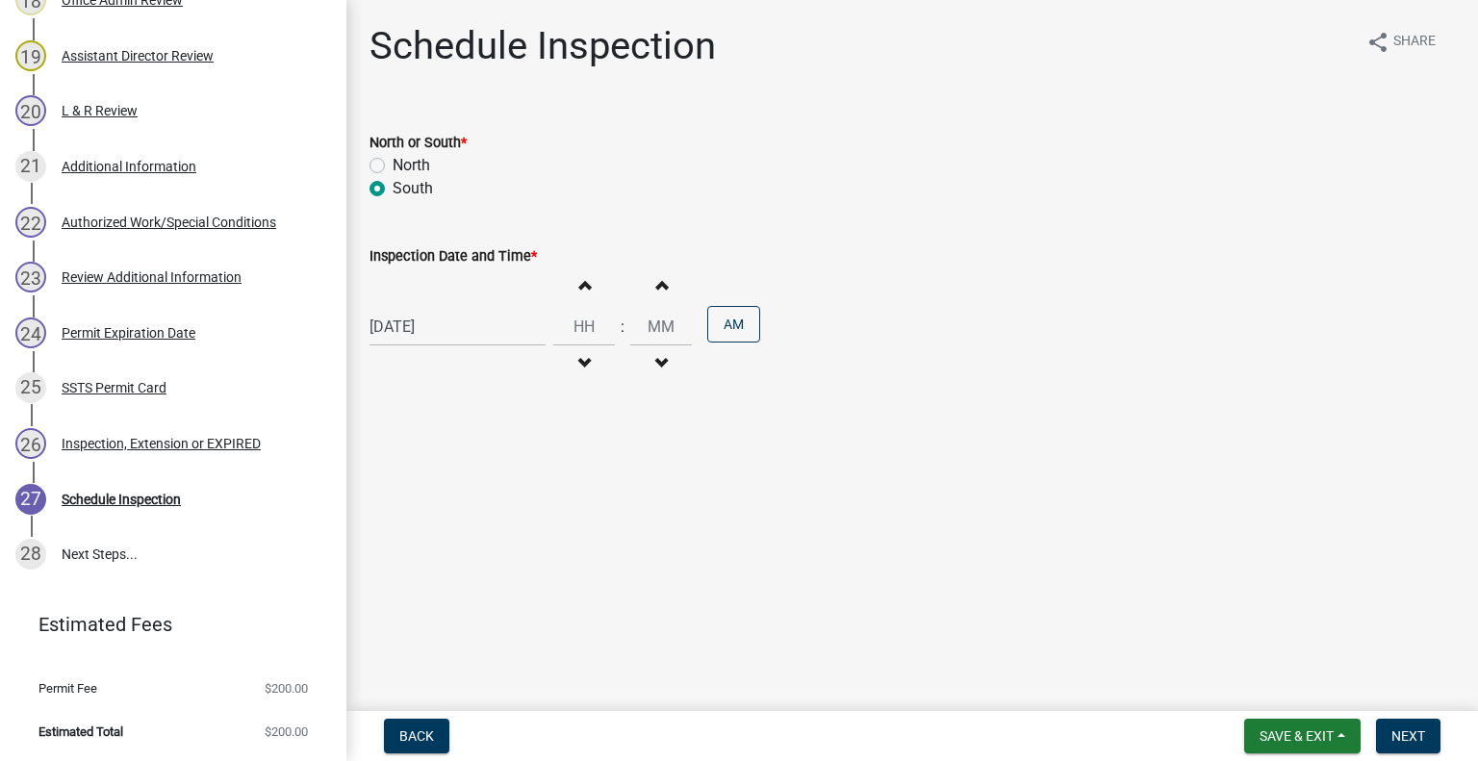
type input "11"
type input "00"
click at [579, 364] on span "button" at bounding box center [584, 363] width 10 height 15
type input "10"
click at [738, 318] on button "PM" at bounding box center [733, 324] width 53 height 37
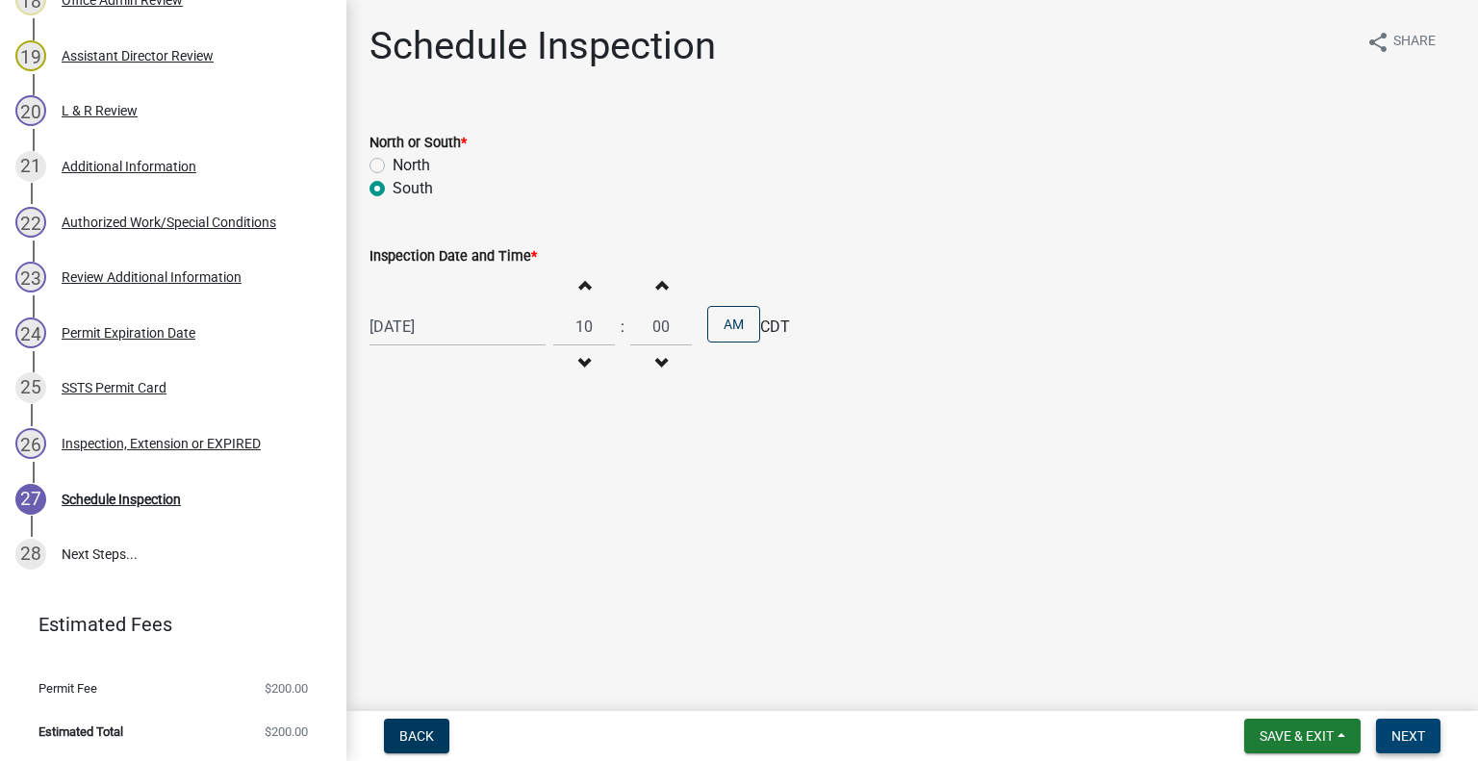
click at [1381, 724] on button "Next" at bounding box center [1408, 736] width 64 height 35
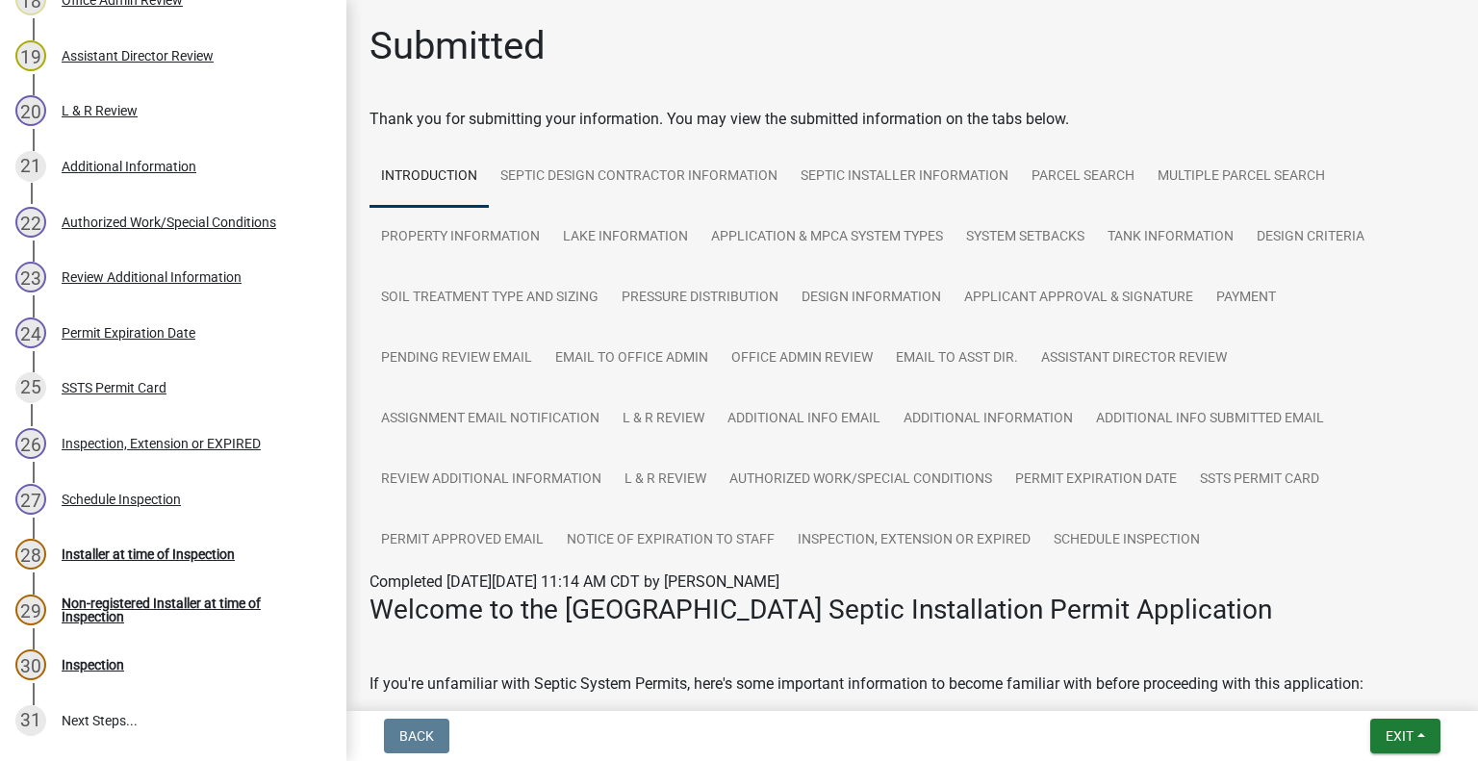
scroll to position [1536, 0]
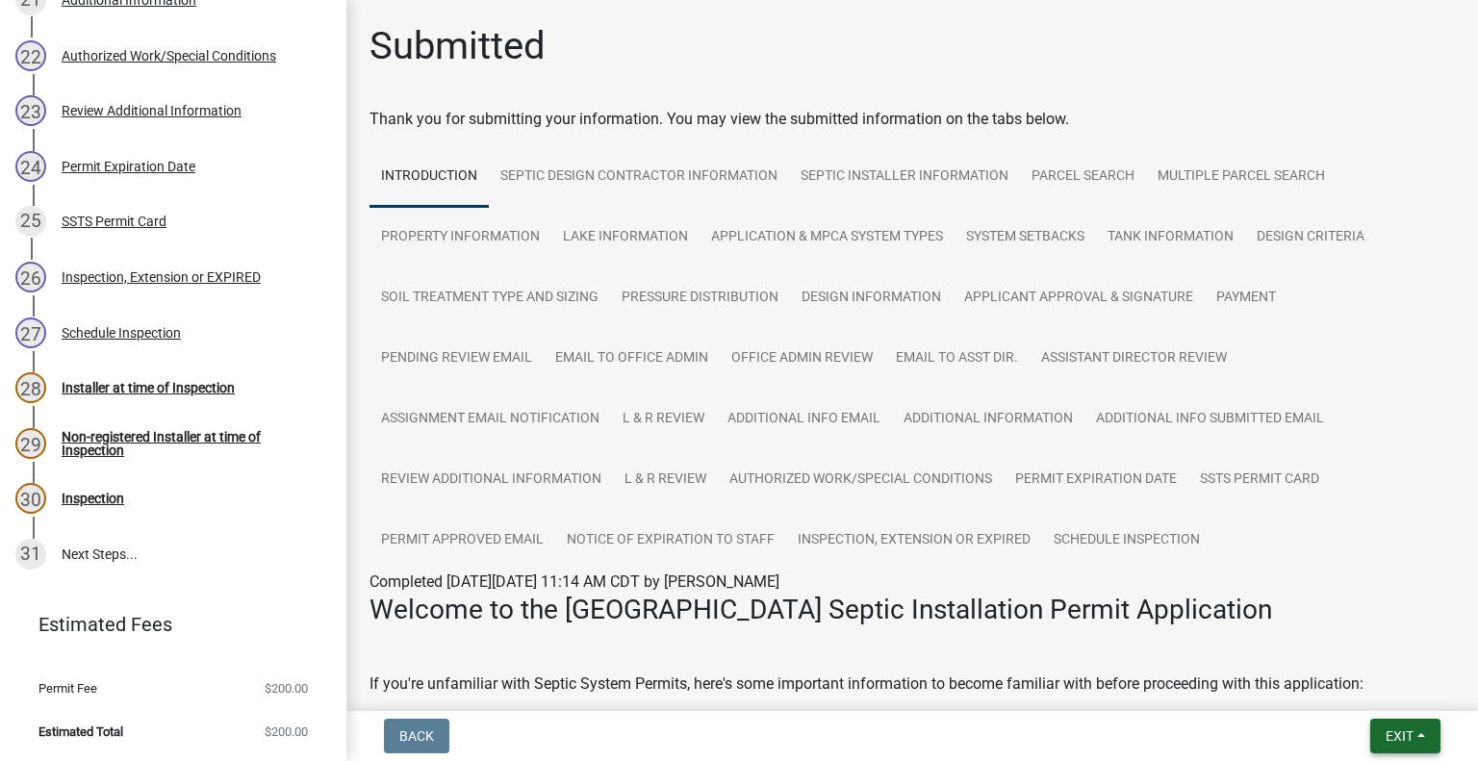
click at [1404, 738] on span "Exit" at bounding box center [1399, 735] width 28 height 15
click at [1369, 697] on button "Save & Exit" at bounding box center [1364, 686] width 154 height 46
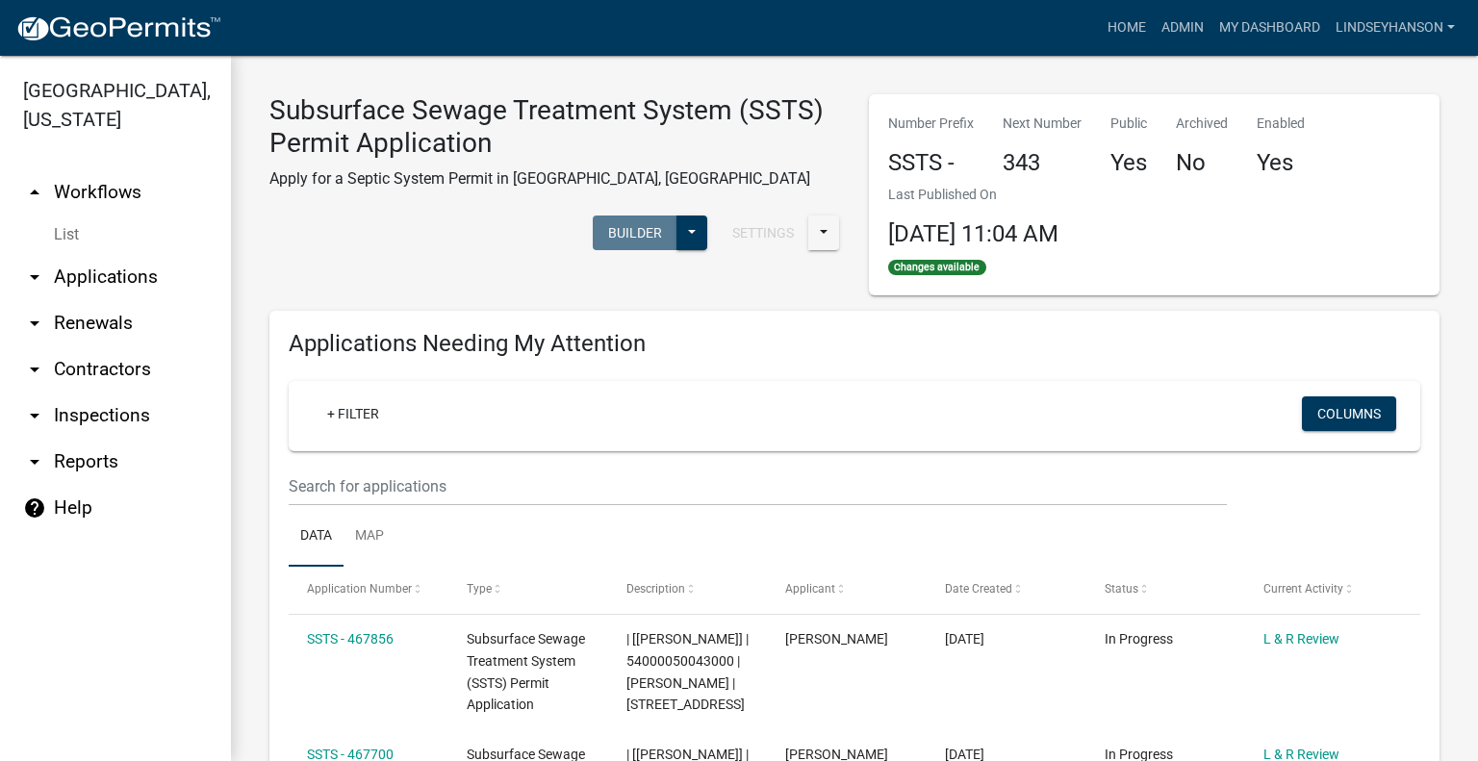
click at [162, 274] on link "arrow_drop_down Applications" at bounding box center [115, 277] width 231 height 46
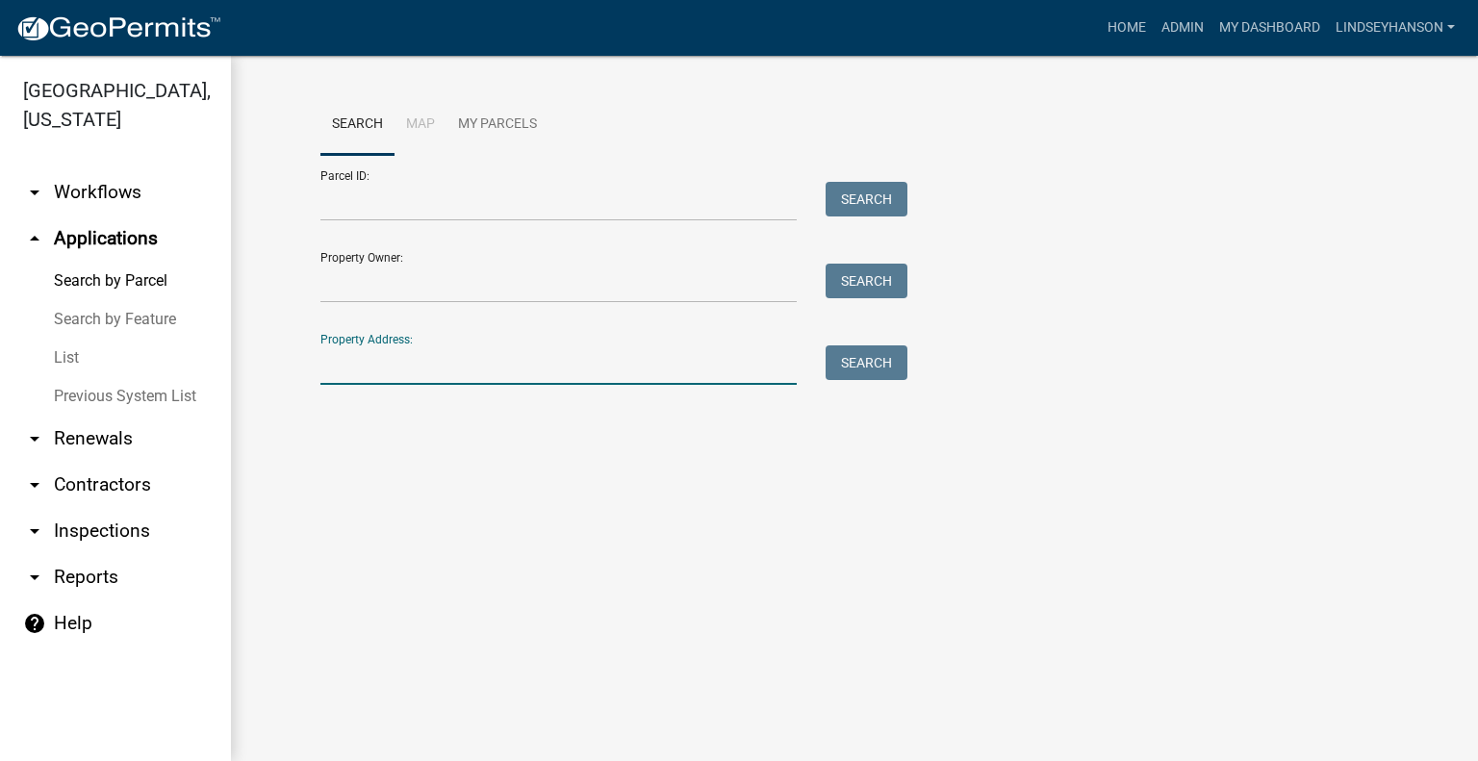
click at [435, 363] on input "Property Address:" at bounding box center [558, 364] width 476 height 39
type input "40588"
click at [900, 361] on button "Search" at bounding box center [867, 362] width 82 height 35
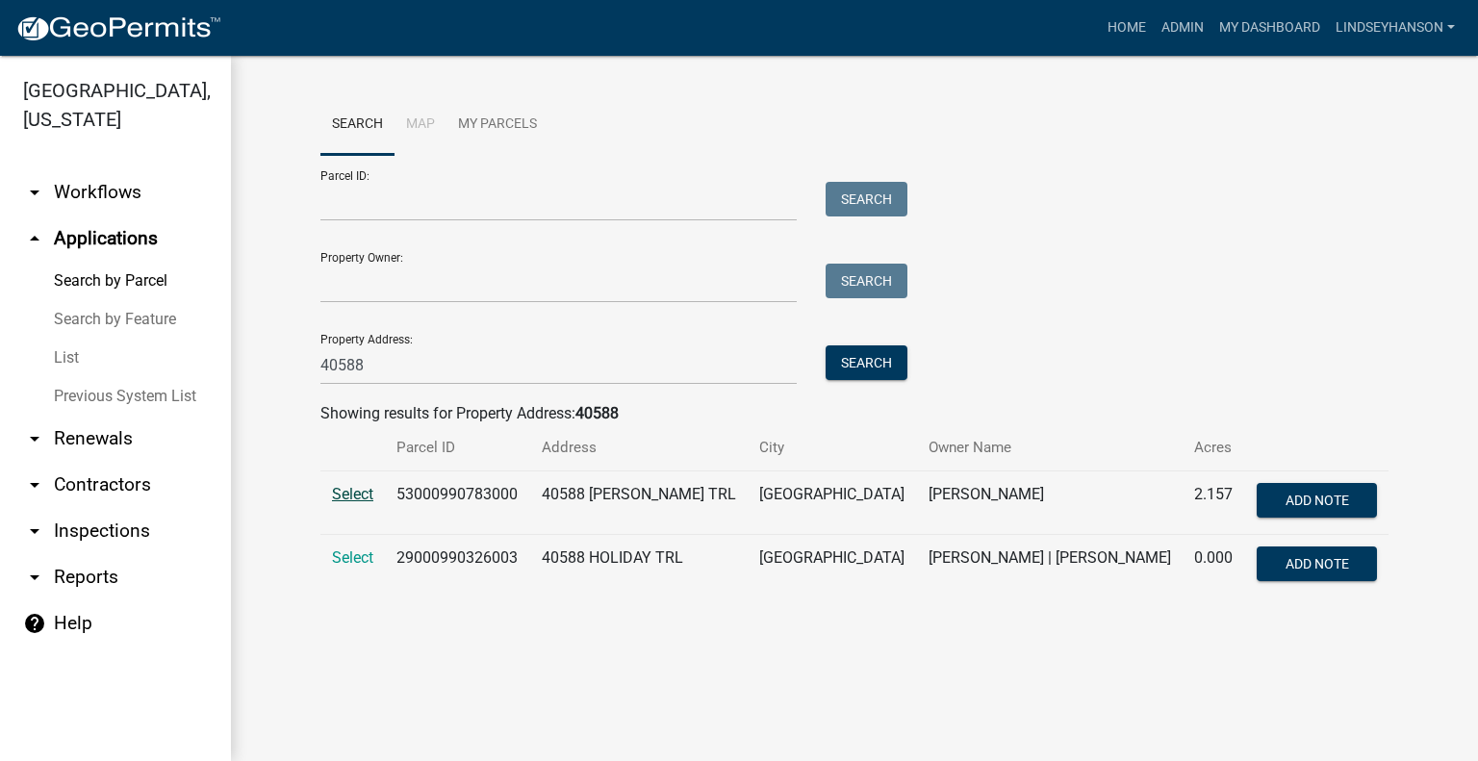
click at [348, 492] on span "Select" at bounding box center [352, 494] width 41 height 18
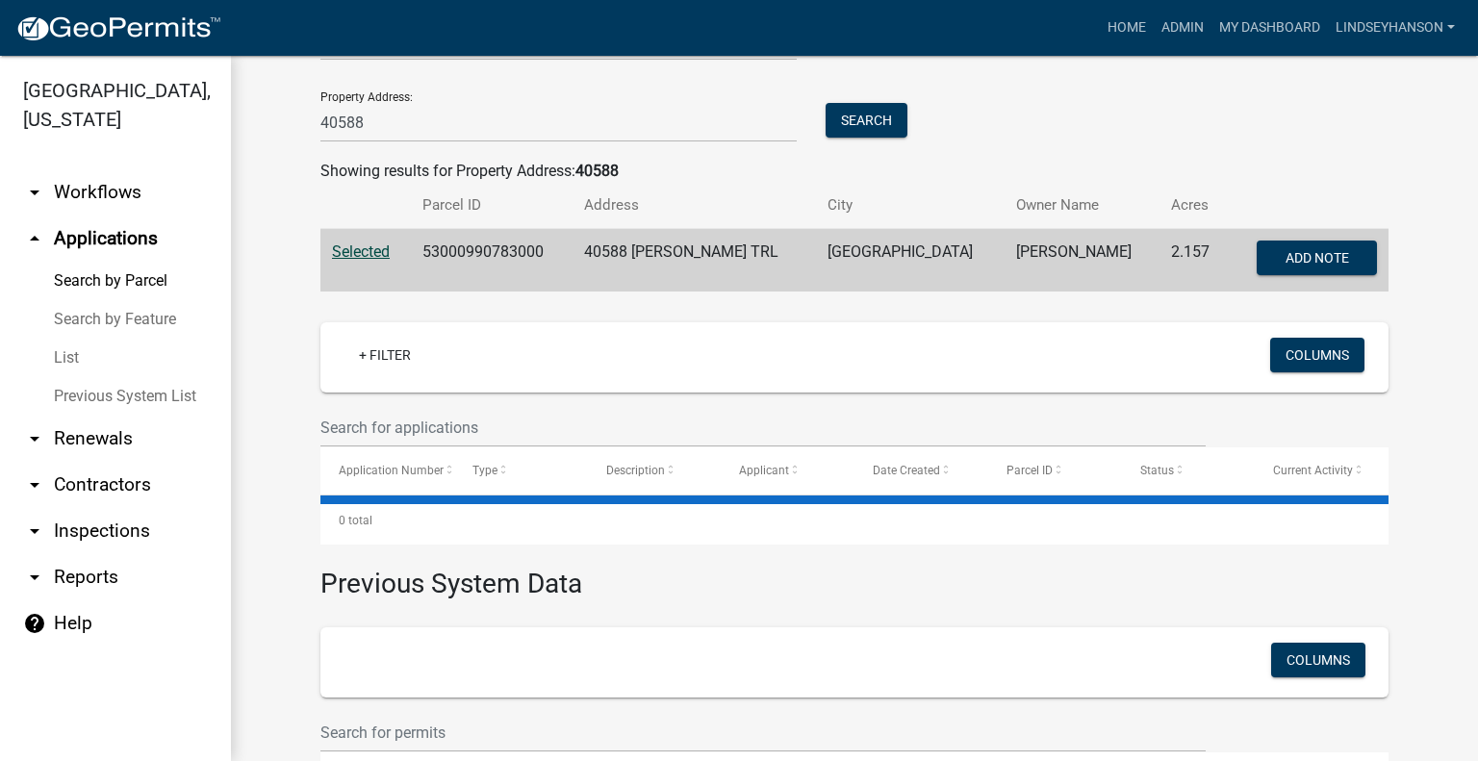
scroll to position [289, 0]
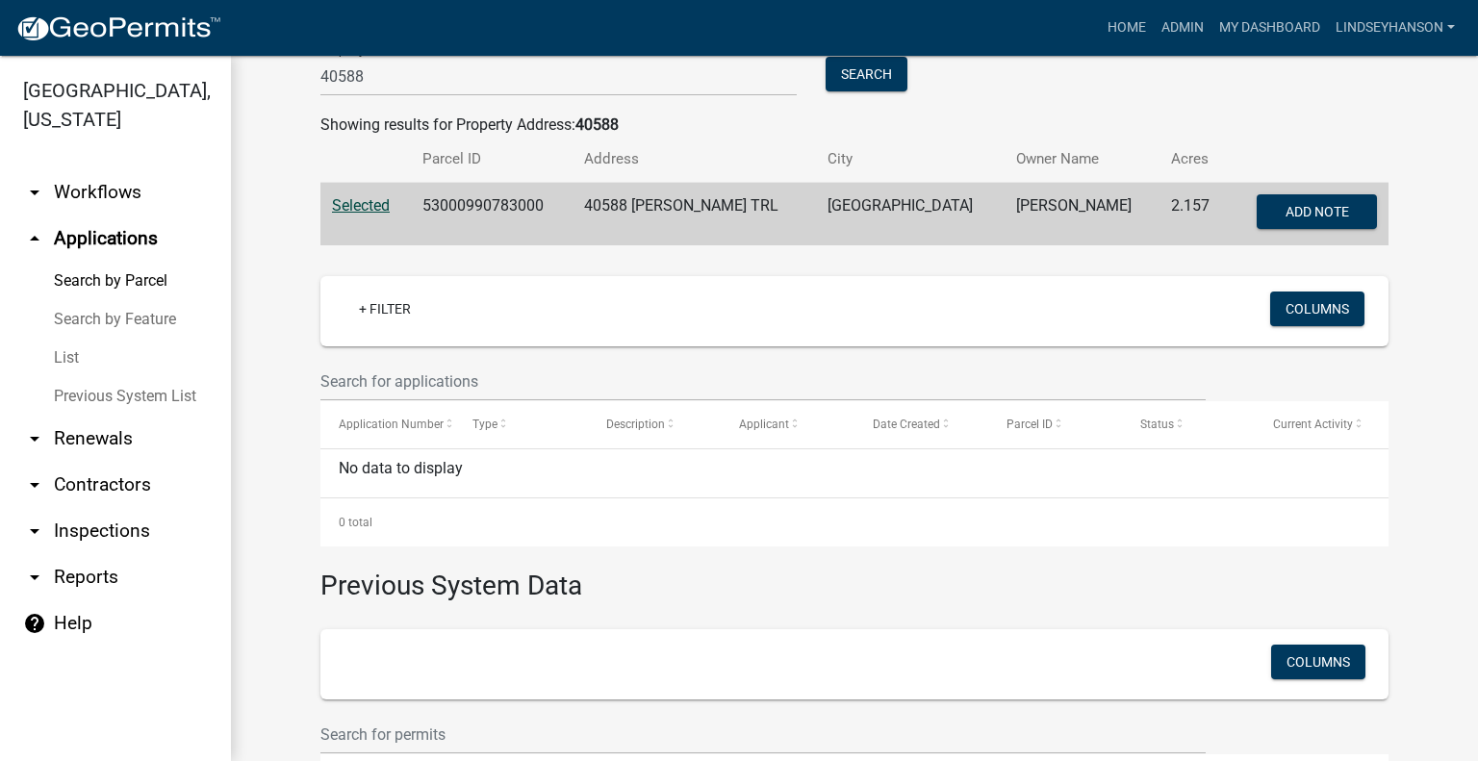
click at [512, 221] on td "53000990783000" at bounding box center [492, 215] width 162 height 64
copy td "53000990783000"
click at [127, 198] on link "arrow_drop_down Workflows" at bounding box center [115, 192] width 231 height 46
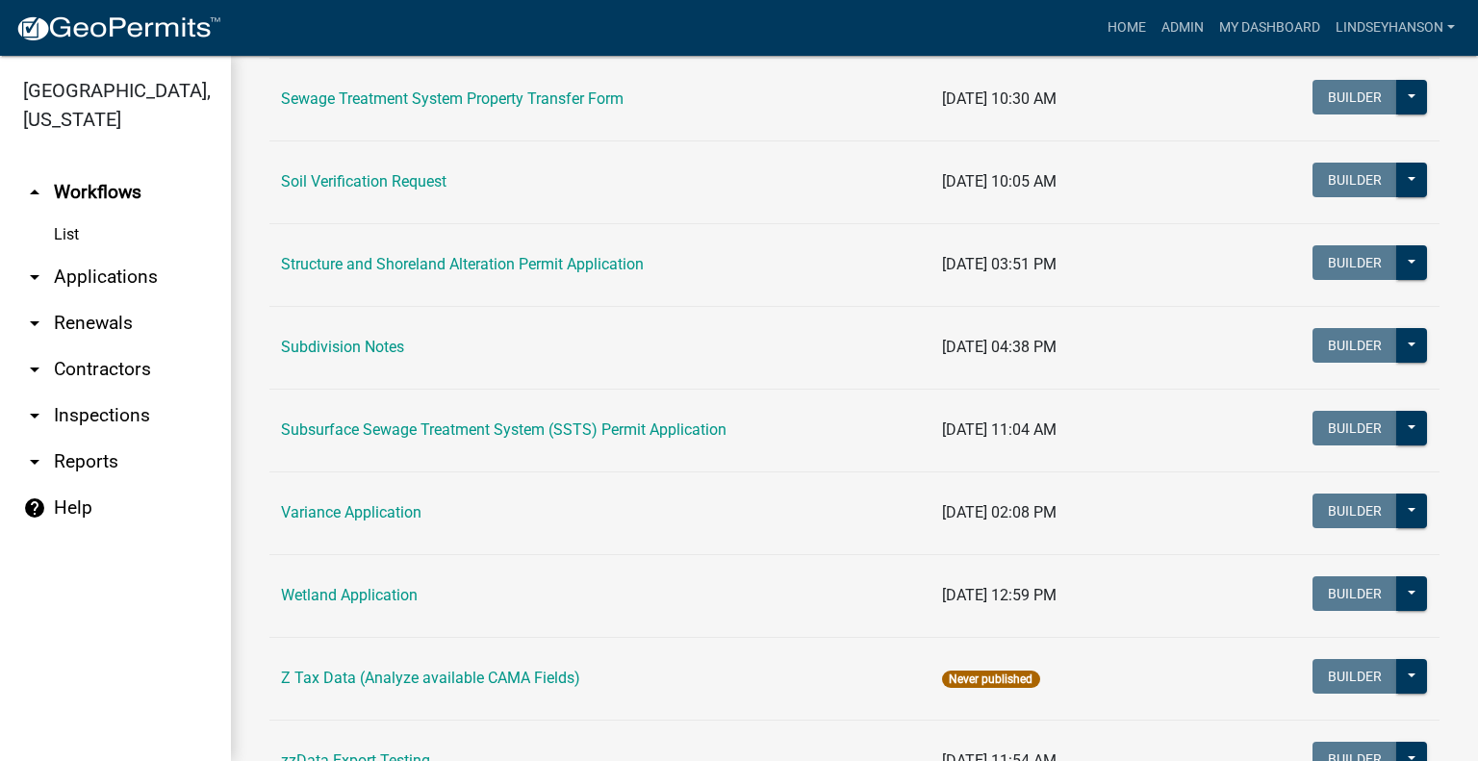
scroll to position [1205, 0]
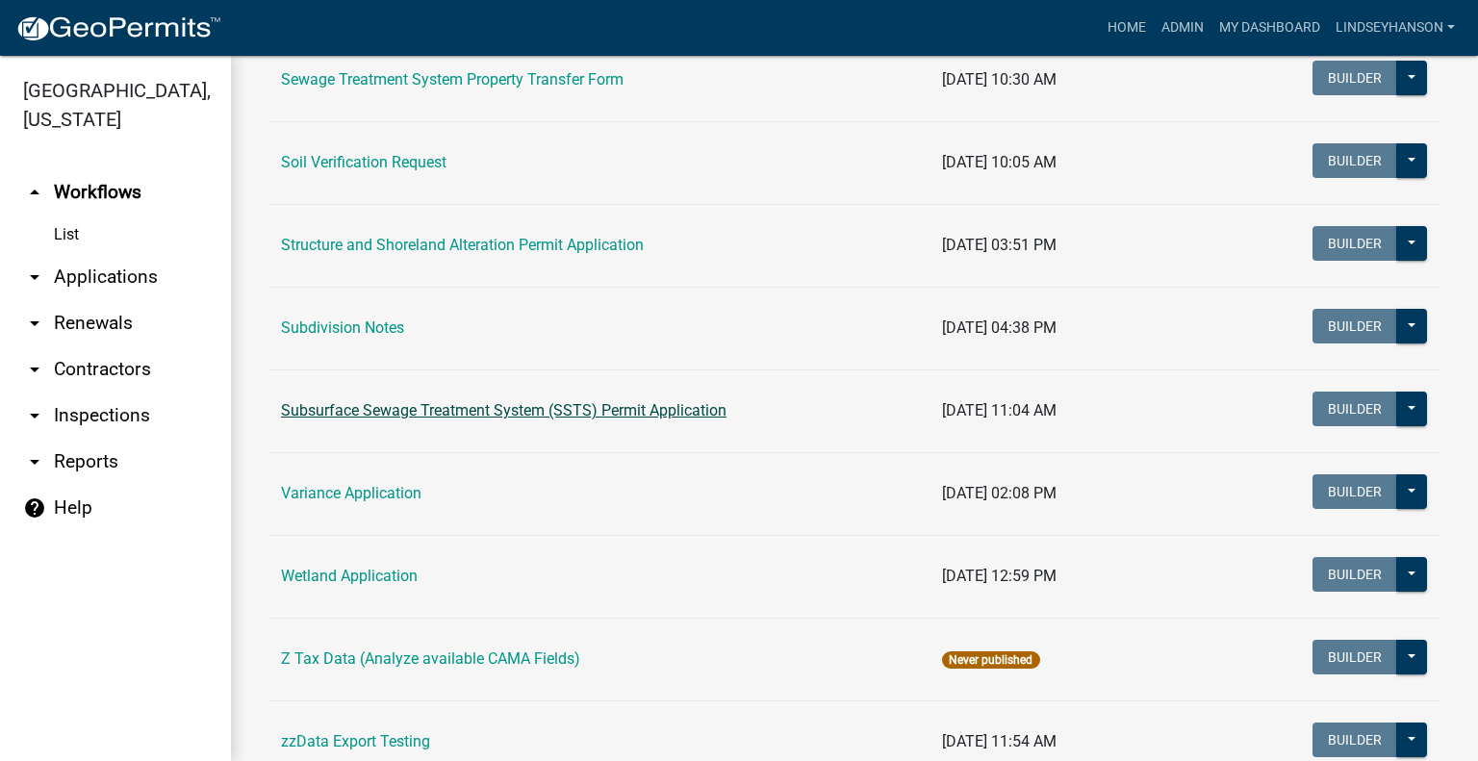
click at [650, 409] on link "Subsurface Sewage Treatment System (SSTS) Permit Application" at bounding box center [503, 410] width 445 height 18
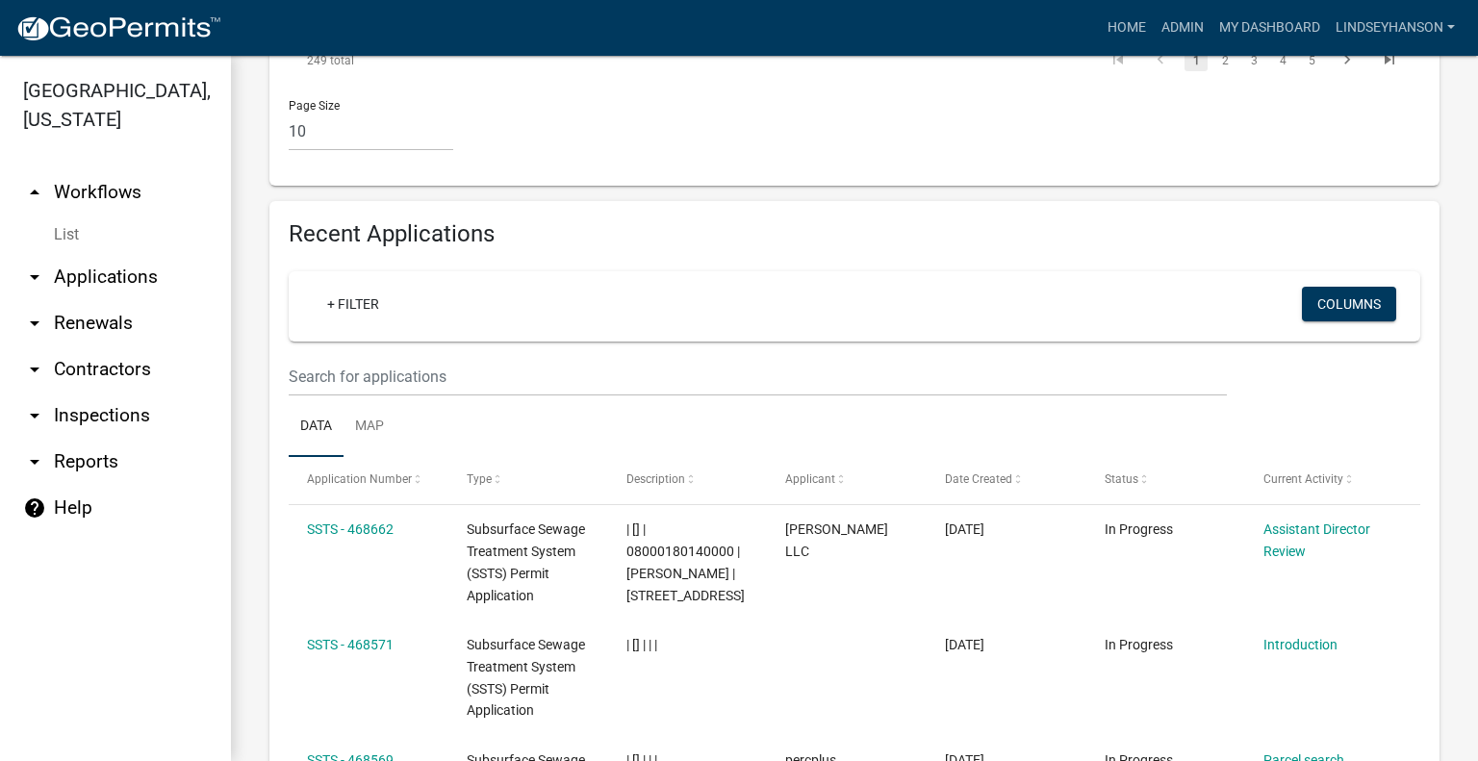
scroll to position [2282, 0]
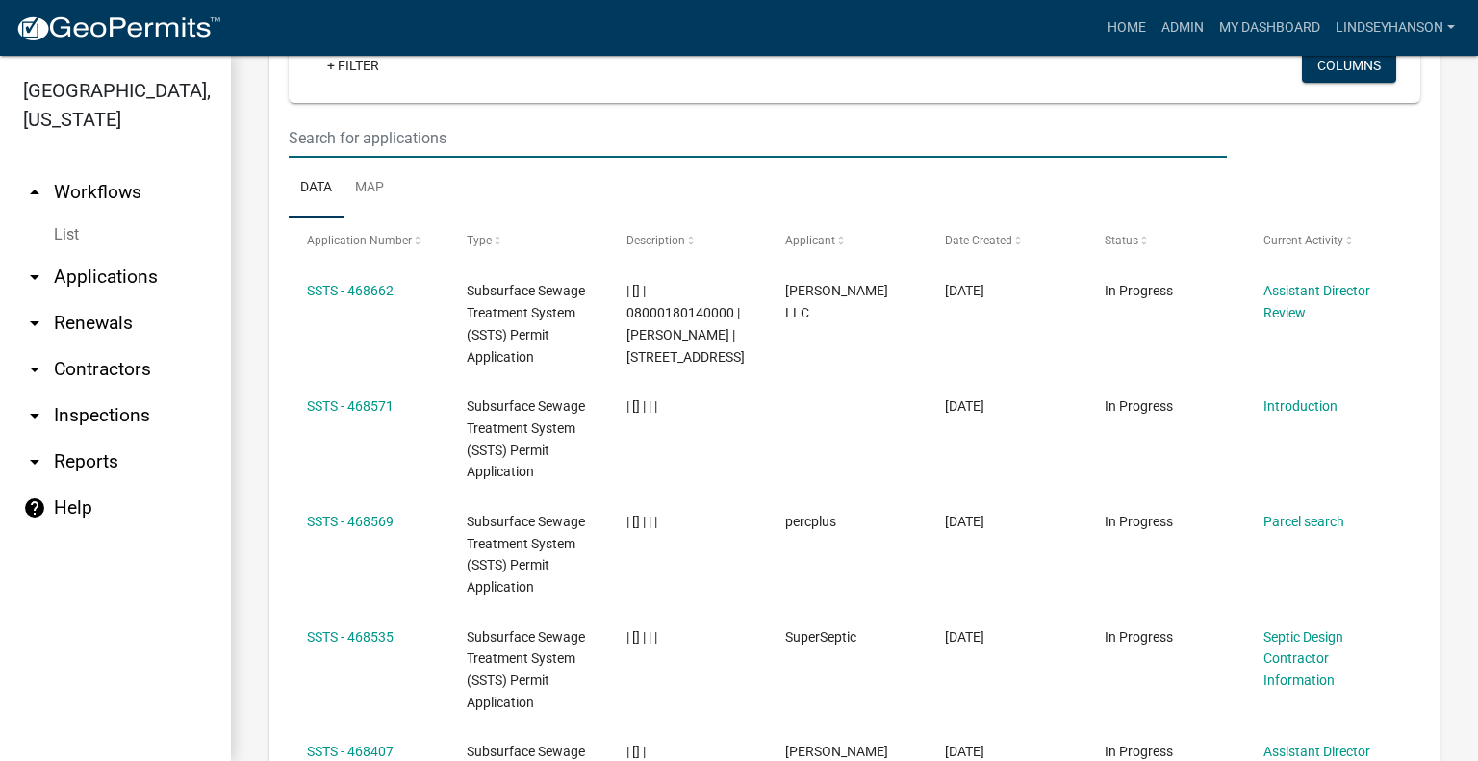
click at [696, 158] on input "text" at bounding box center [758, 137] width 938 height 39
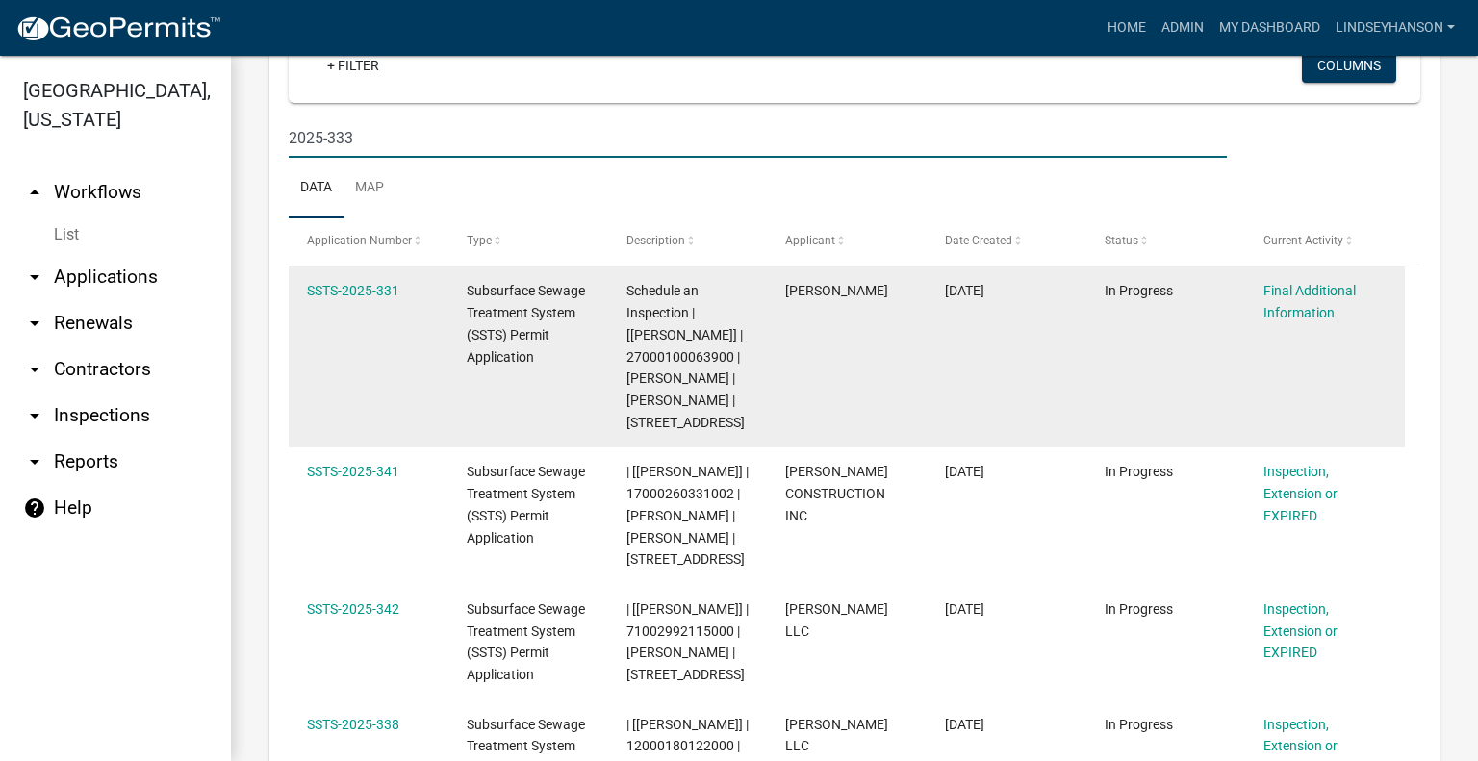
scroll to position [2102, 0]
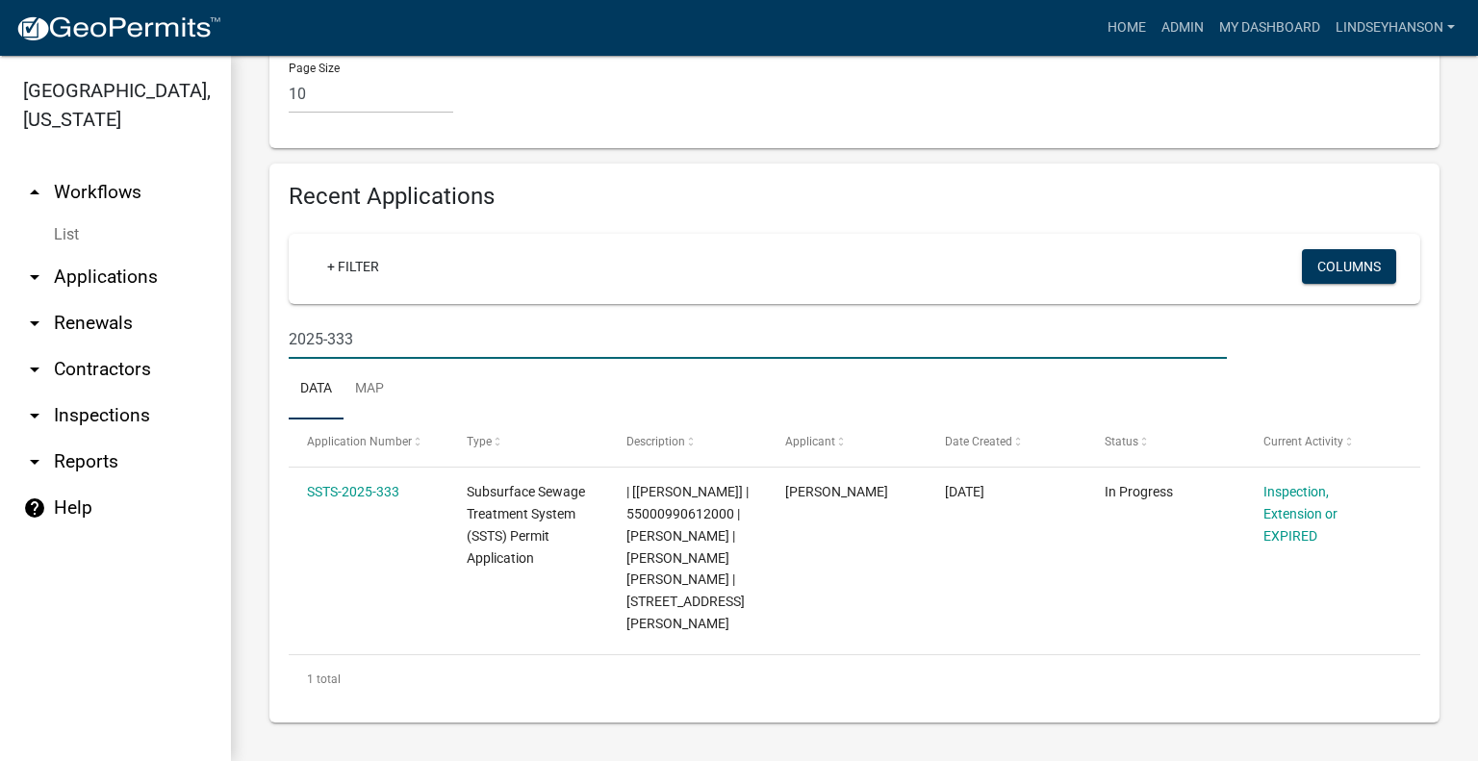
type input "2025-333"
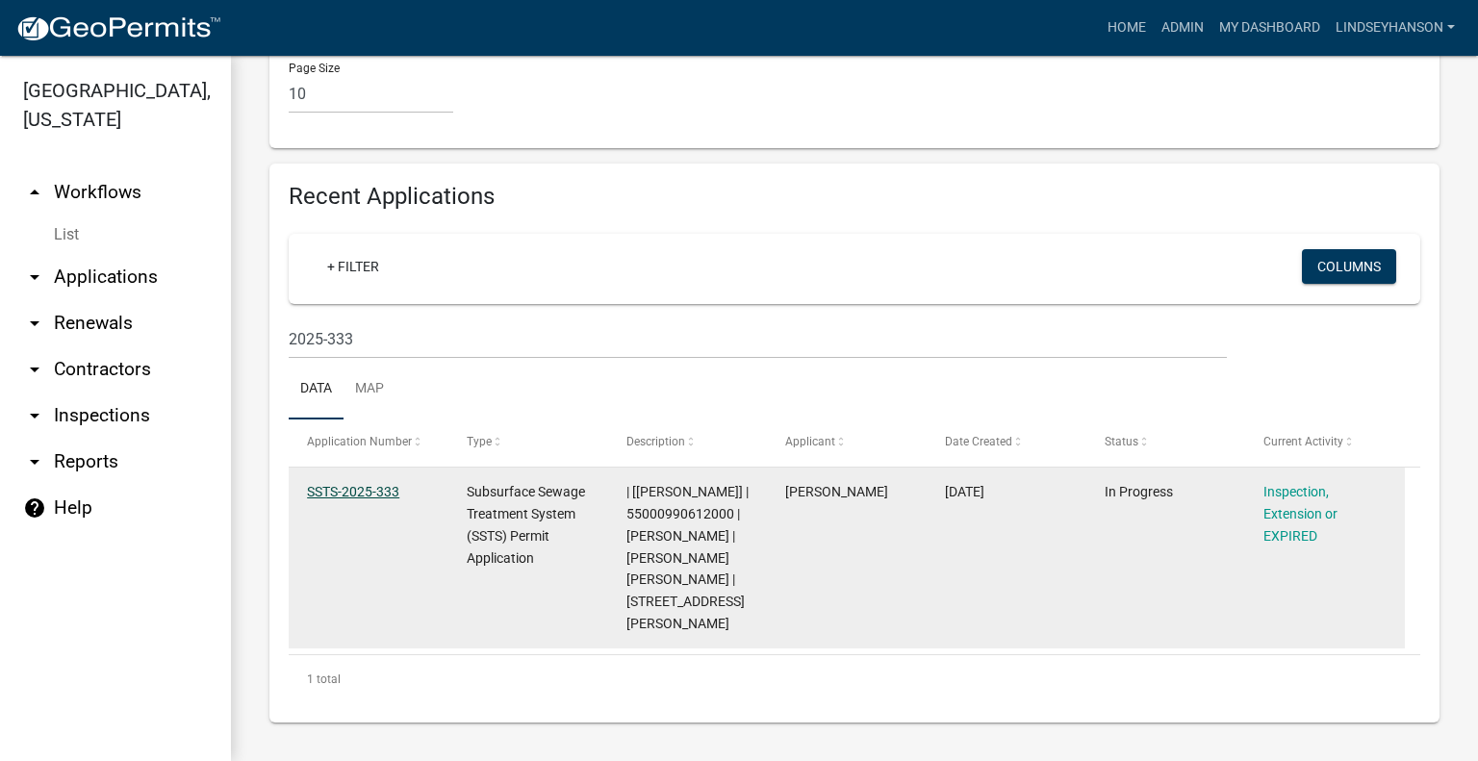
click at [339, 499] on link "SSTS-2025-333" at bounding box center [353, 491] width 92 height 15
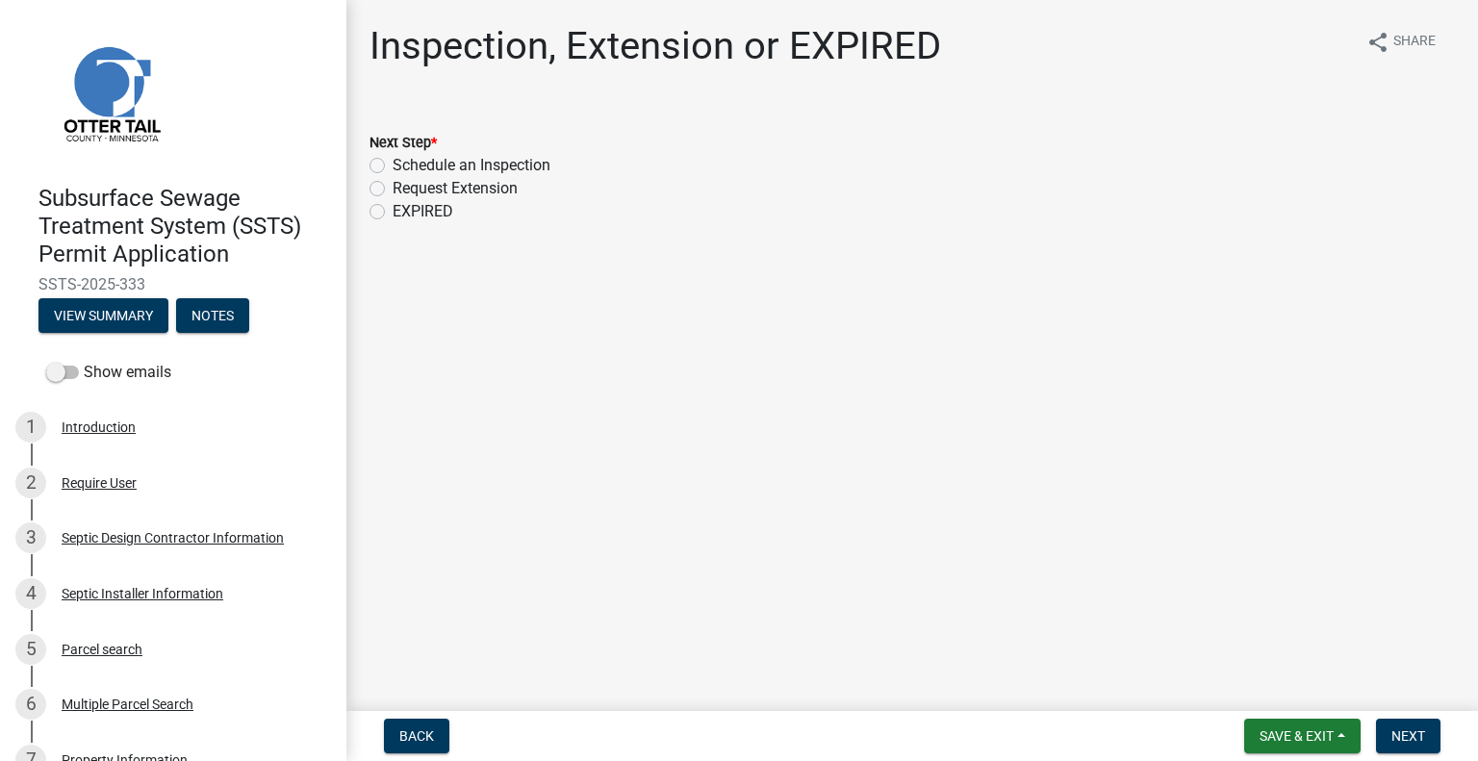
click at [135, 658] on div "5 Parcel search" at bounding box center [165, 649] width 300 height 31
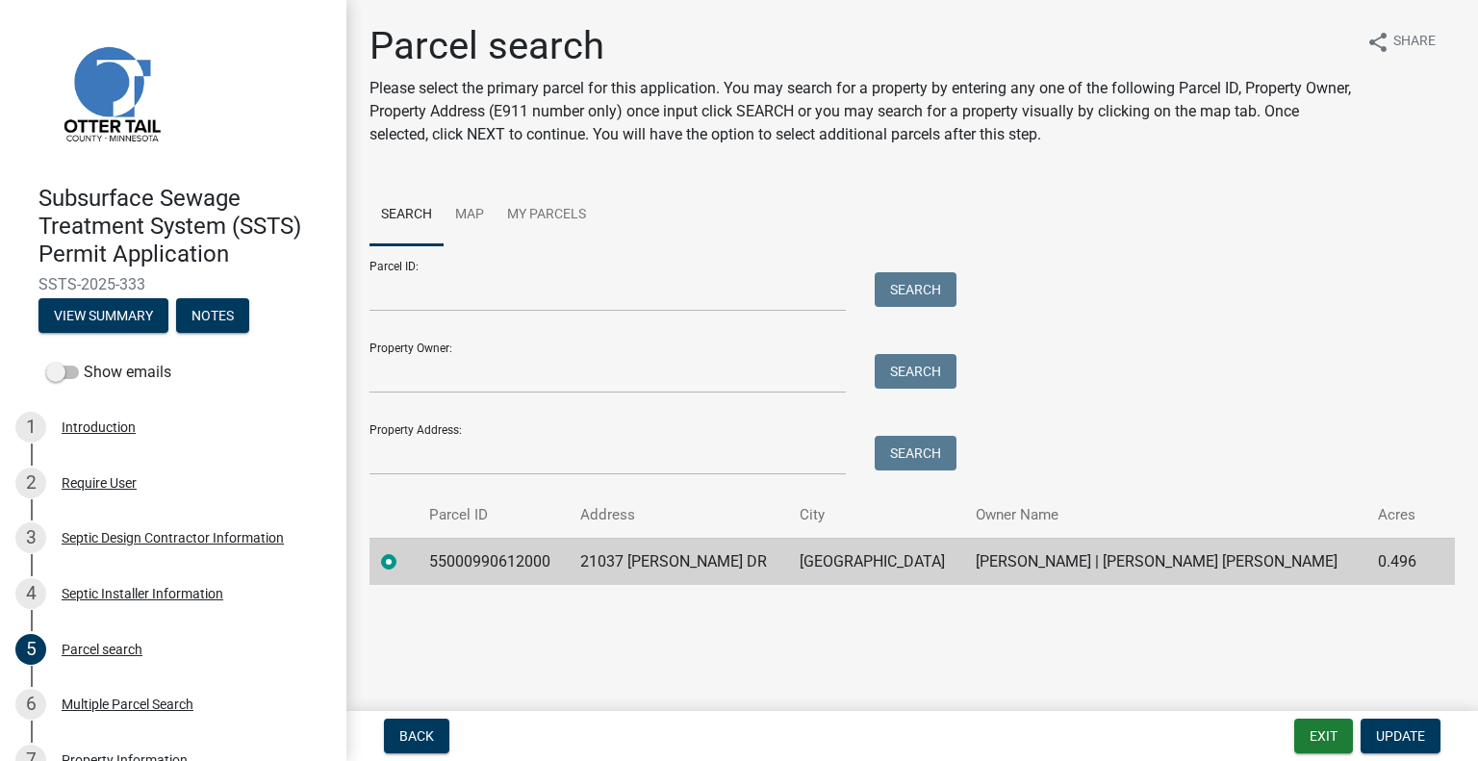
click at [504, 570] on td "55000990612000" at bounding box center [493, 561] width 151 height 47
copy td "55000990612000"
click at [705, 554] on td "21037 BROADWATER DR" at bounding box center [678, 561] width 219 height 47
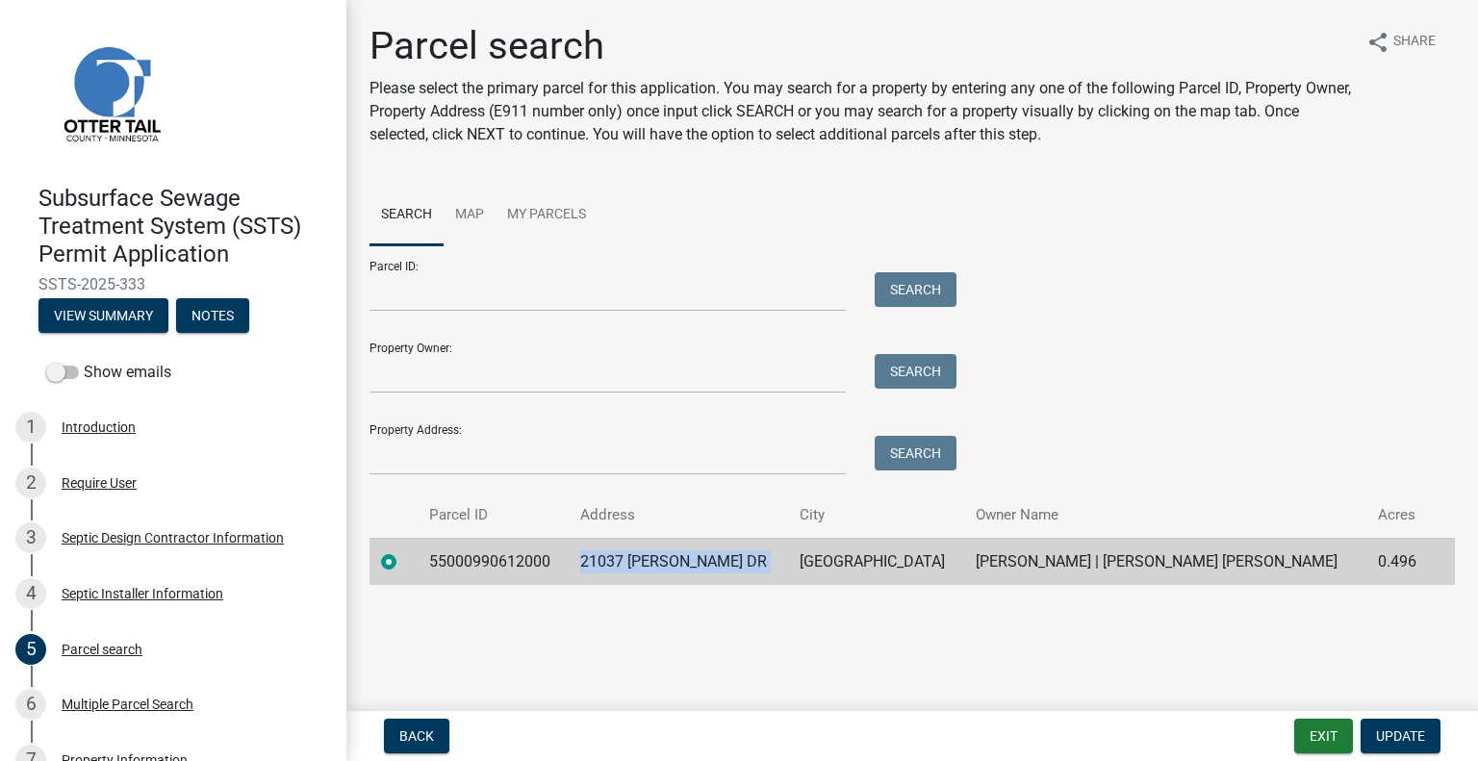
click at [705, 554] on td "21037 BROADWATER DR" at bounding box center [678, 561] width 219 height 47
copy td "21037 BROADWATER DR"
click at [897, 561] on td "PELICAN RAPIDS" at bounding box center [876, 561] width 176 height 47
click at [897, 560] on td "PELICAN RAPIDS" at bounding box center [876, 561] width 176 height 47
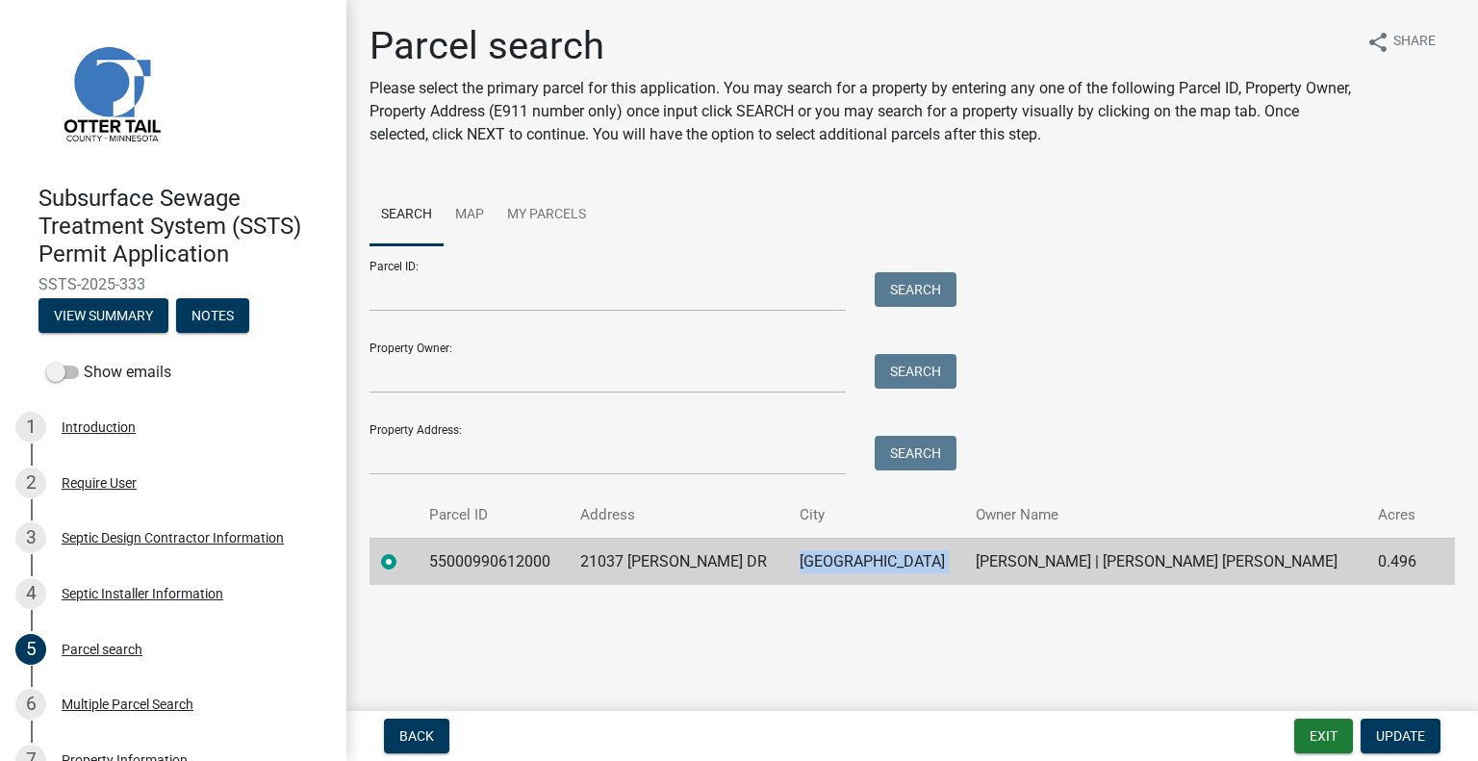
copy td "PELICAN RAPIDS"
click at [1110, 555] on td "WAYNE P SMITH | JUDITH M HOVEN SMITH" at bounding box center [1165, 561] width 402 height 47
copy td "WAYNE P SMITH | JUDITH M HOVEN SMITH"
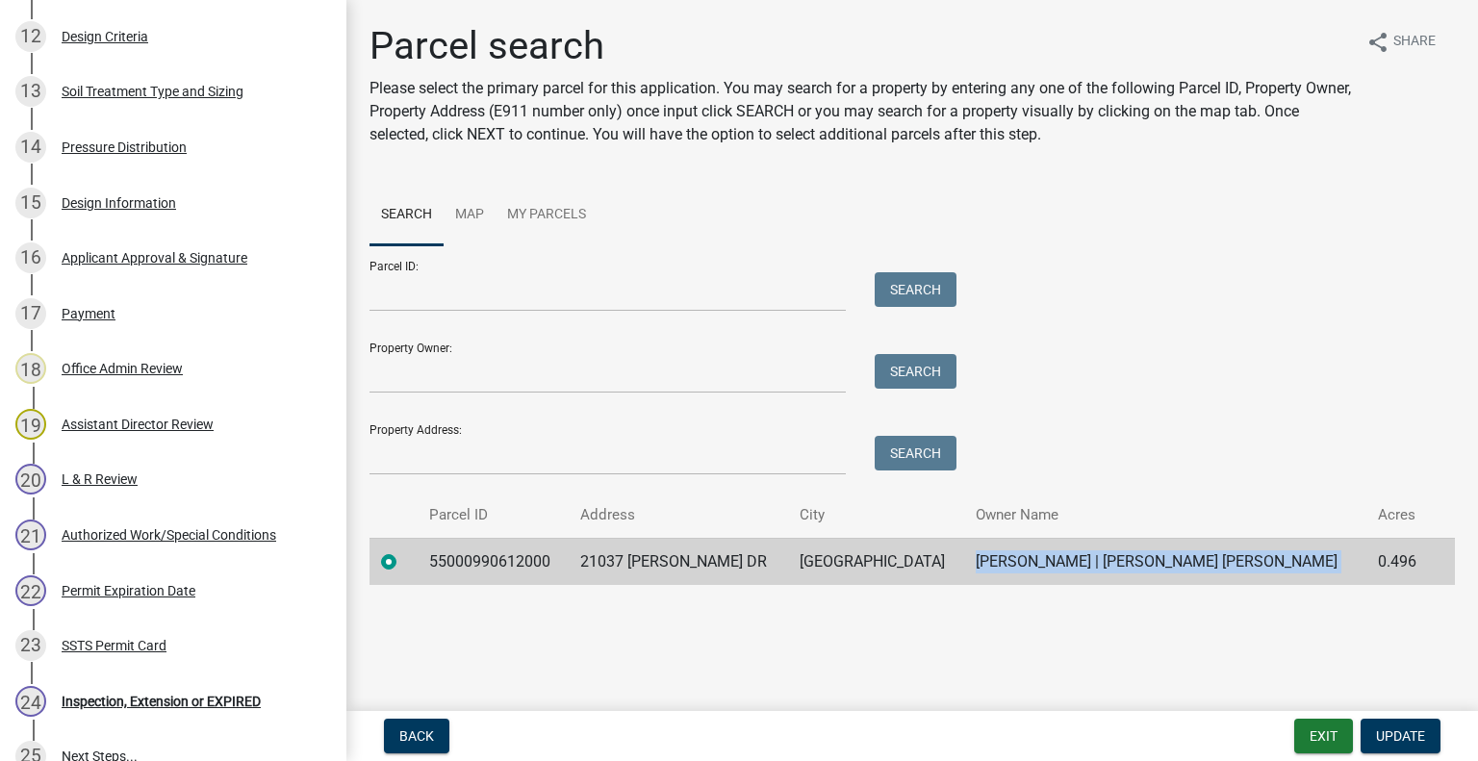
scroll to position [1203, 0]
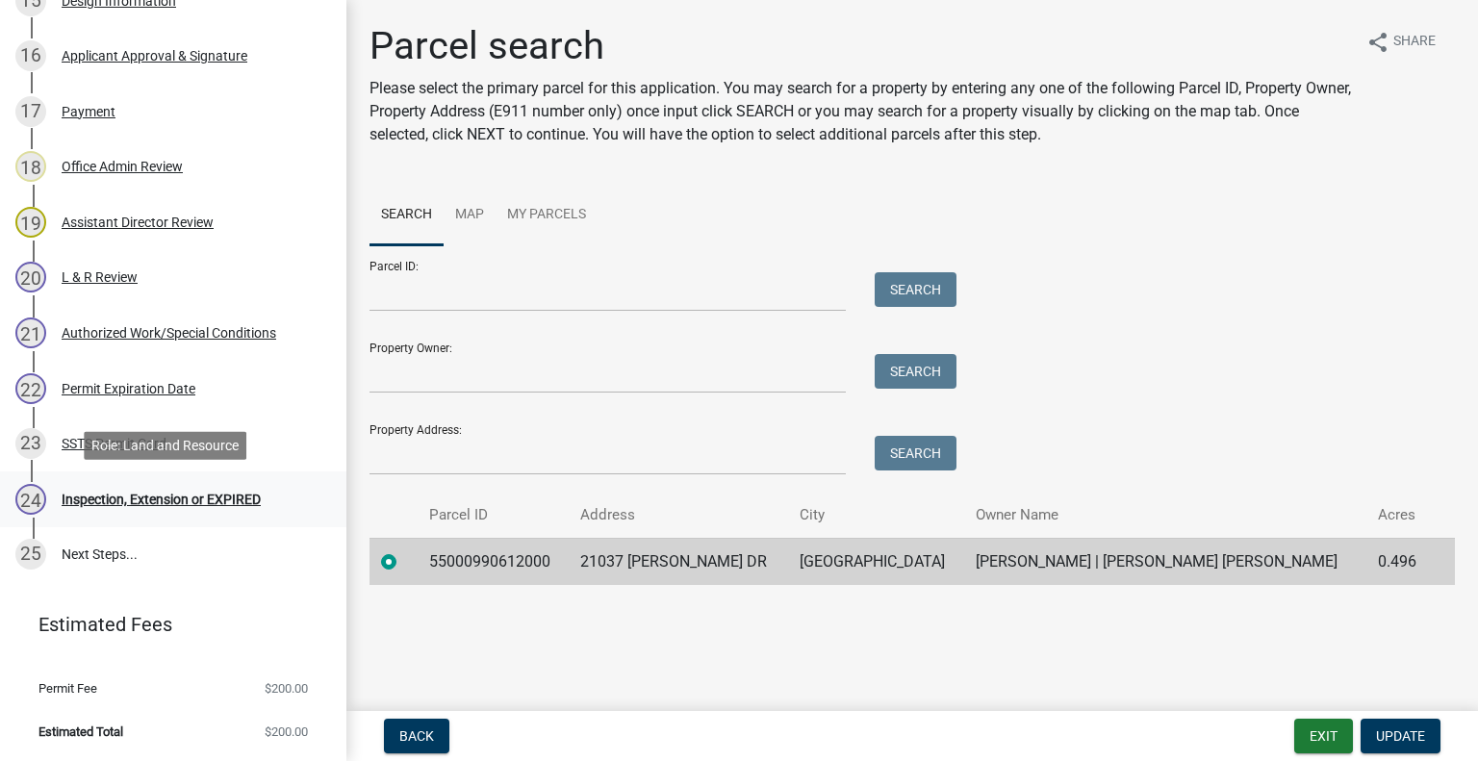
click at [233, 505] on div "Inspection, Extension or EXPIRED" at bounding box center [161, 499] width 199 height 13
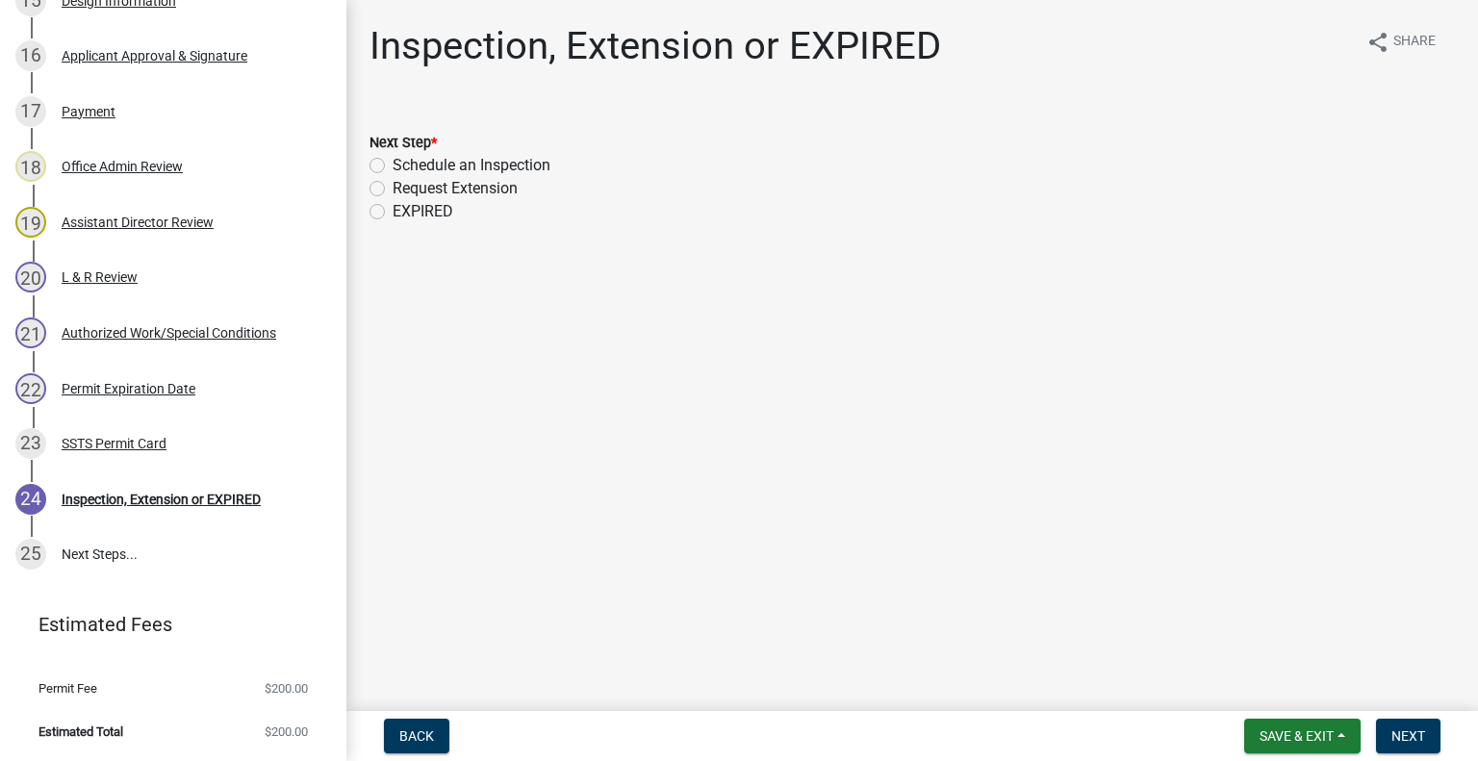
click at [506, 166] on label "Schedule an Inspection" at bounding box center [472, 165] width 158 height 23
click at [405, 166] on input "Schedule an Inspection" at bounding box center [399, 160] width 13 height 13
radio input "true"
click at [1418, 721] on button "Next" at bounding box center [1408, 736] width 64 height 35
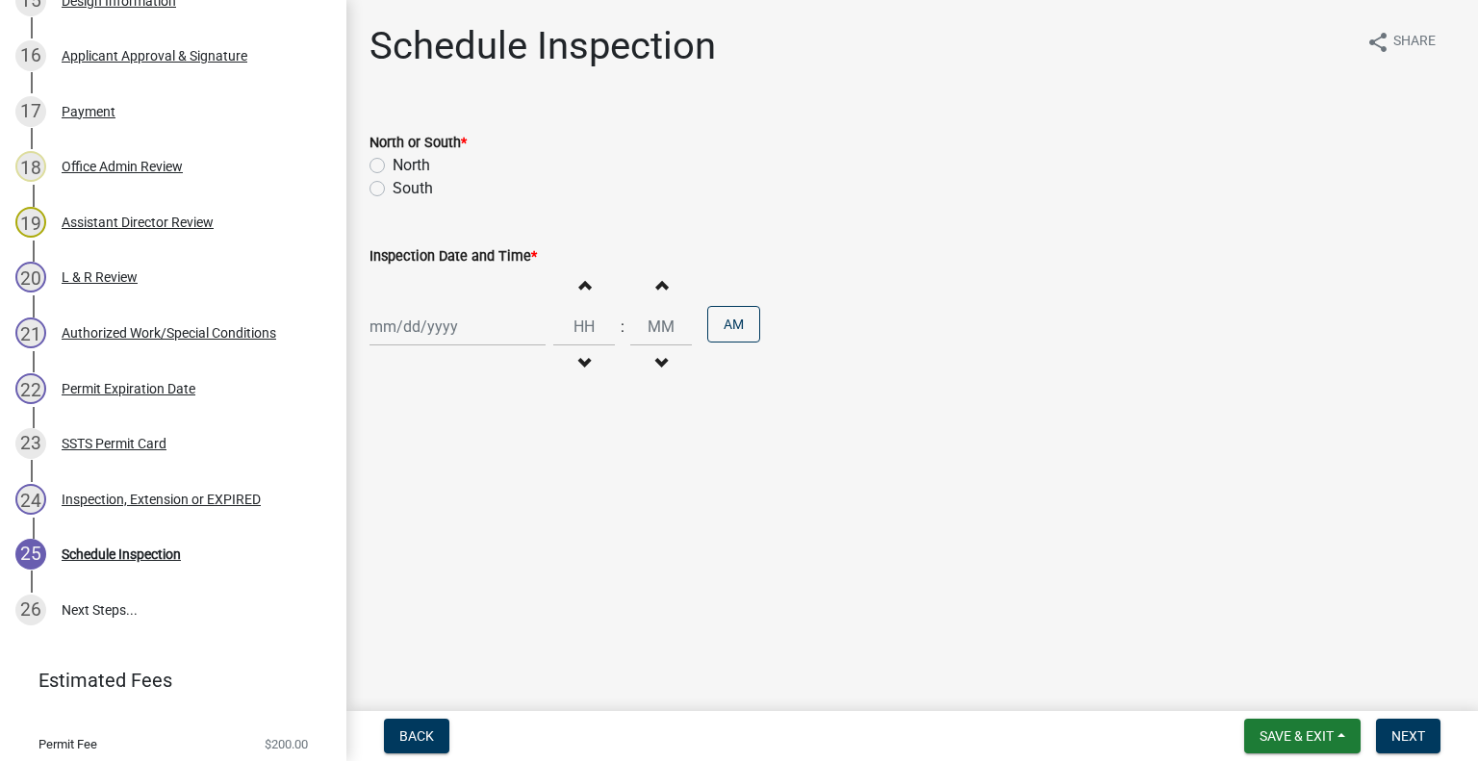
scroll to position [1258, 0]
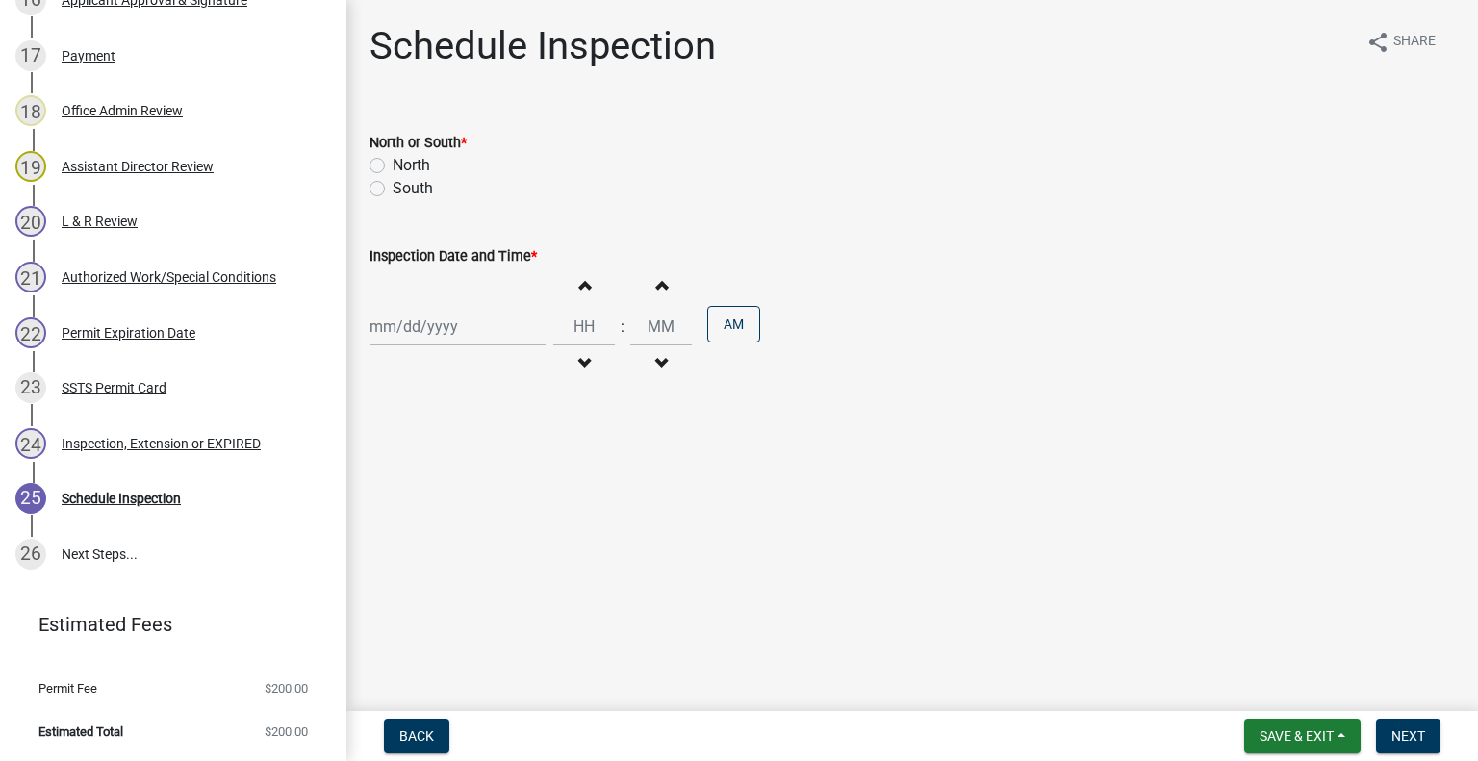
click at [412, 171] on label "North" at bounding box center [412, 165] width 38 height 23
click at [405, 166] on input "North" at bounding box center [399, 160] width 13 height 13
radio input "true"
click at [460, 330] on div at bounding box center [457, 326] width 176 height 39
select select "8"
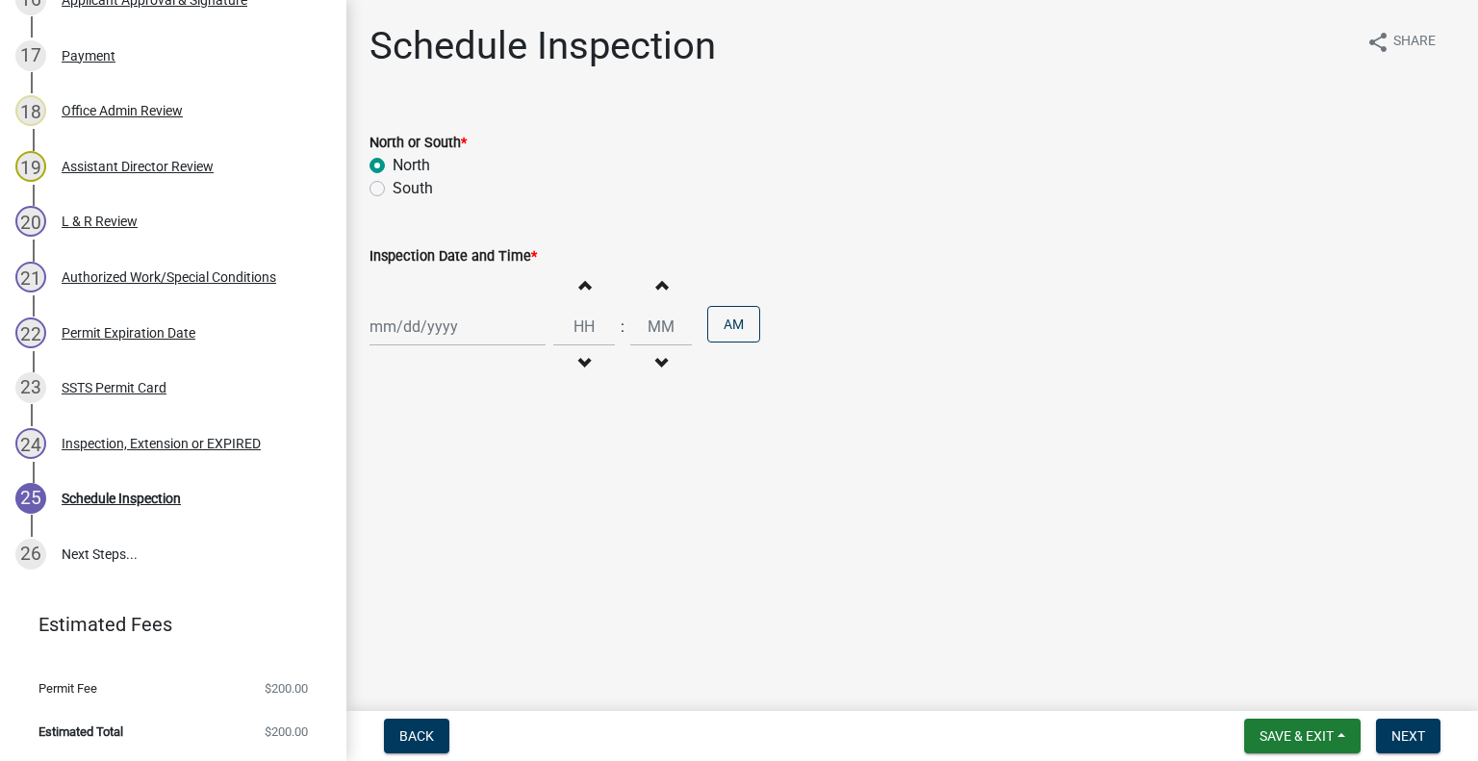
select select "2025"
click at [422, 548] on div "26" at bounding box center [419, 552] width 31 height 31
type input "08/26/2025"
click at [579, 357] on span "button" at bounding box center [584, 363] width 10 height 15
type input "11"
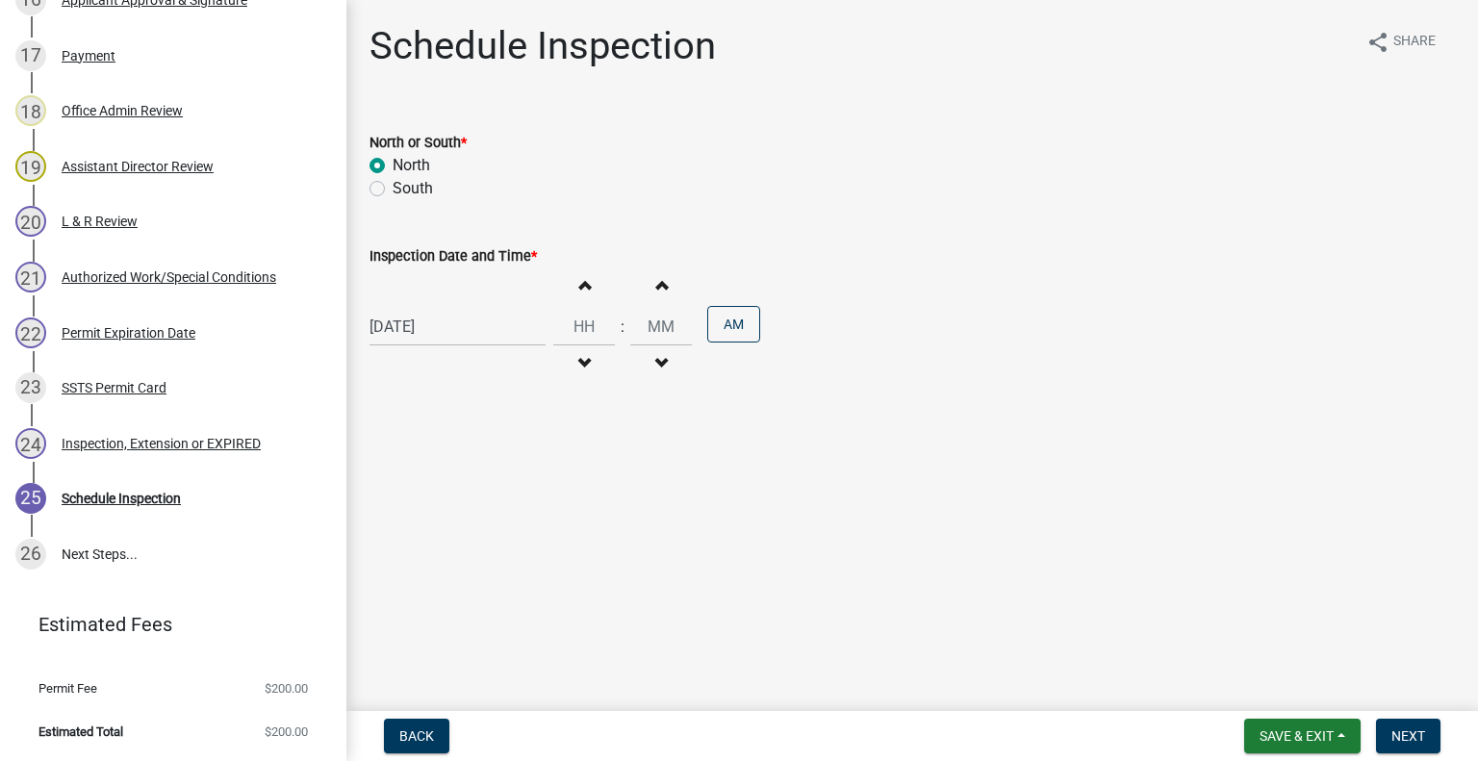
type input "00"
click at [581, 296] on button "Increment hours" at bounding box center [584, 284] width 40 height 35
click at [580, 294] on button "Increment hours" at bounding box center [584, 284] width 40 height 35
click at [577, 295] on button "Increment hours" at bounding box center [584, 284] width 40 height 35
type input "02"
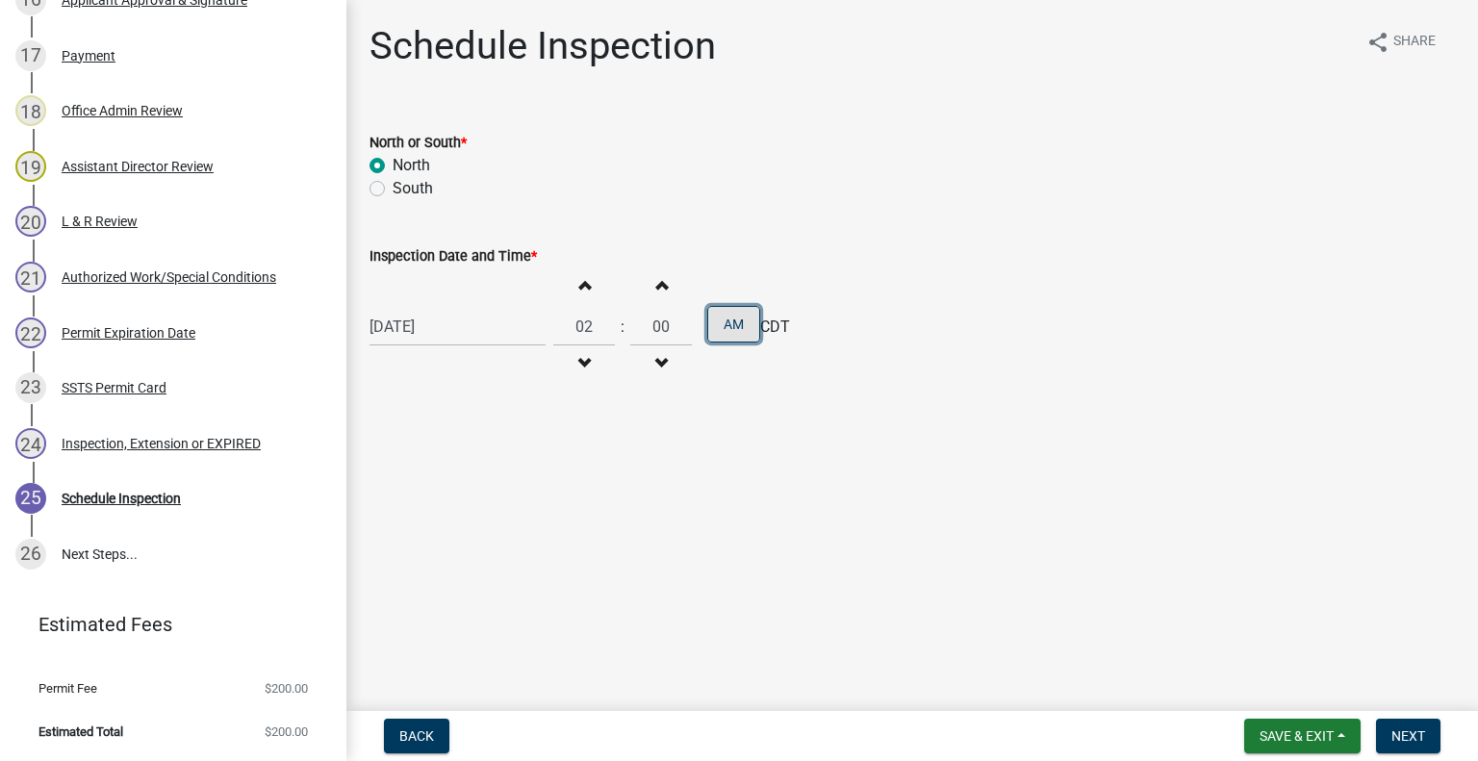
click at [741, 337] on button "AM" at bounding box center [733, 324] width 53 height 37
click at [1412, 737] on span "Next" at bounding box center [1408, 735] width 34 height 15
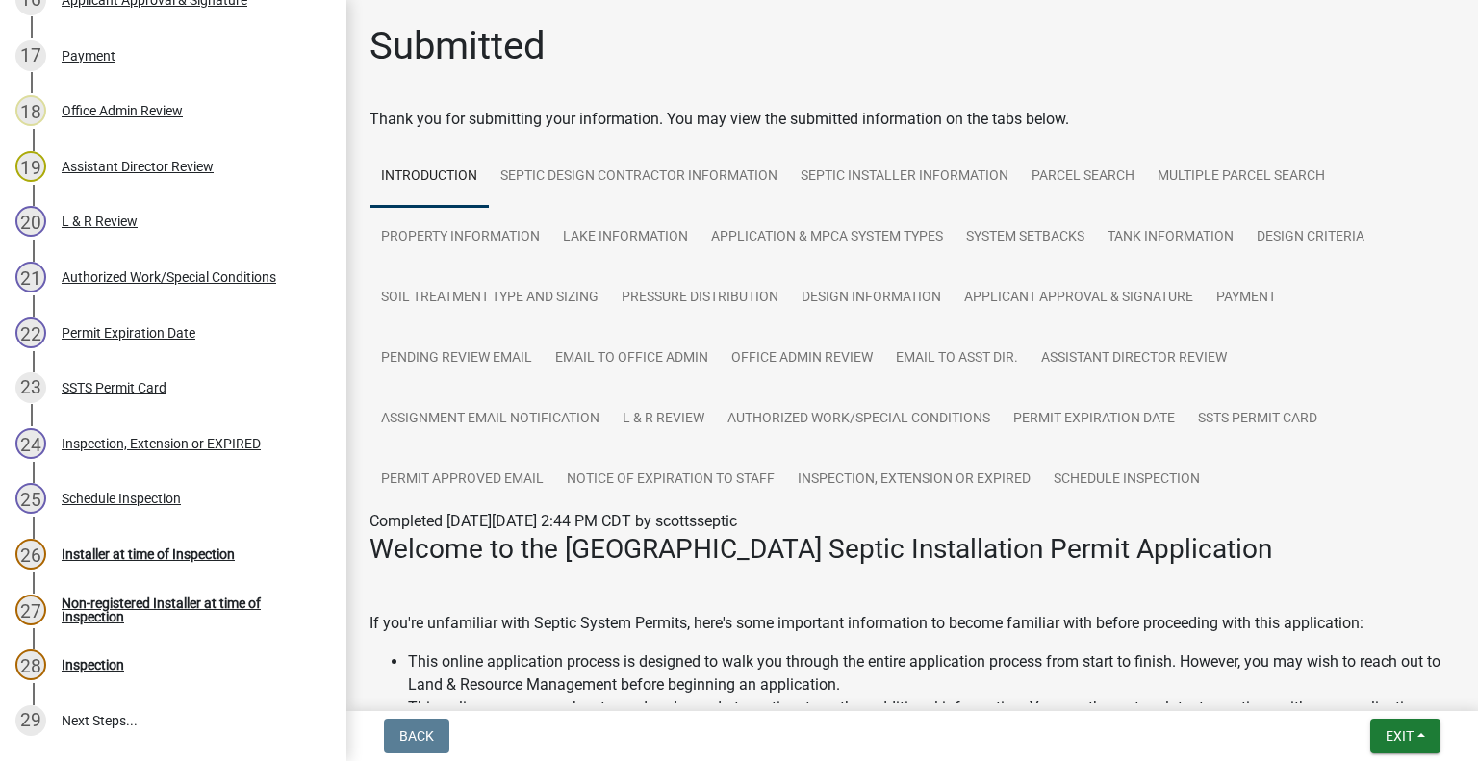
scroll to position [1424, 0]
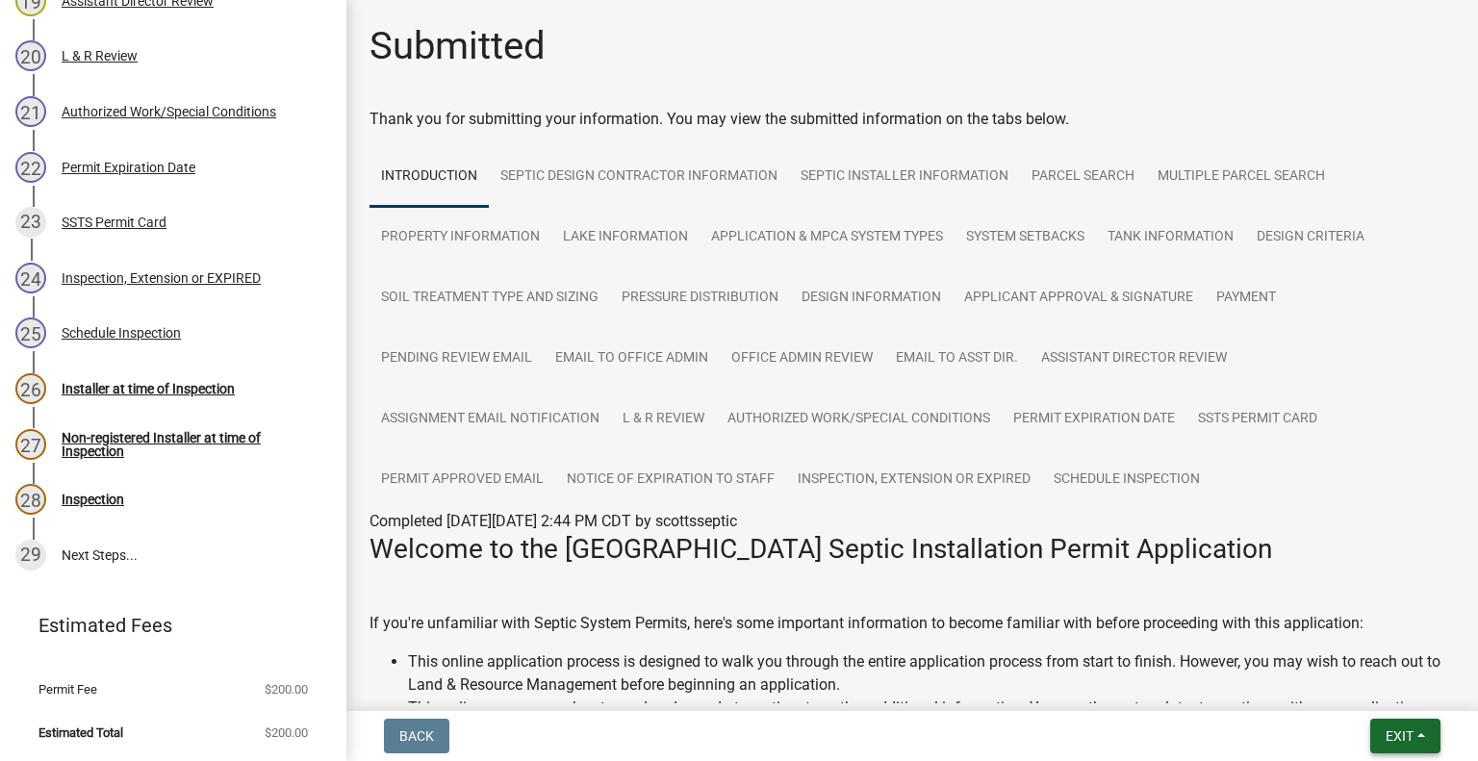
click at [1387, 741] on span "Exit" at bounding box center [1399, 735] width 28 height 15
click at [1383, 719] on button "Exit" at bounding box center [1405, 736] width 70 height 35
click at [1378, 705] on div "Subsurface Sewage Treatment System (SSTS) Permit Application SSTS-2025-333 View…" at bounding box center [739, 380] width 1478 height 761
click at [1420, 730] on button "Exit" at bounding box center [1405, 736] width 70 height 35
click at [1387, 706] on button "Save & Exit" at bounding box center [1364, 686] width 154 height 46
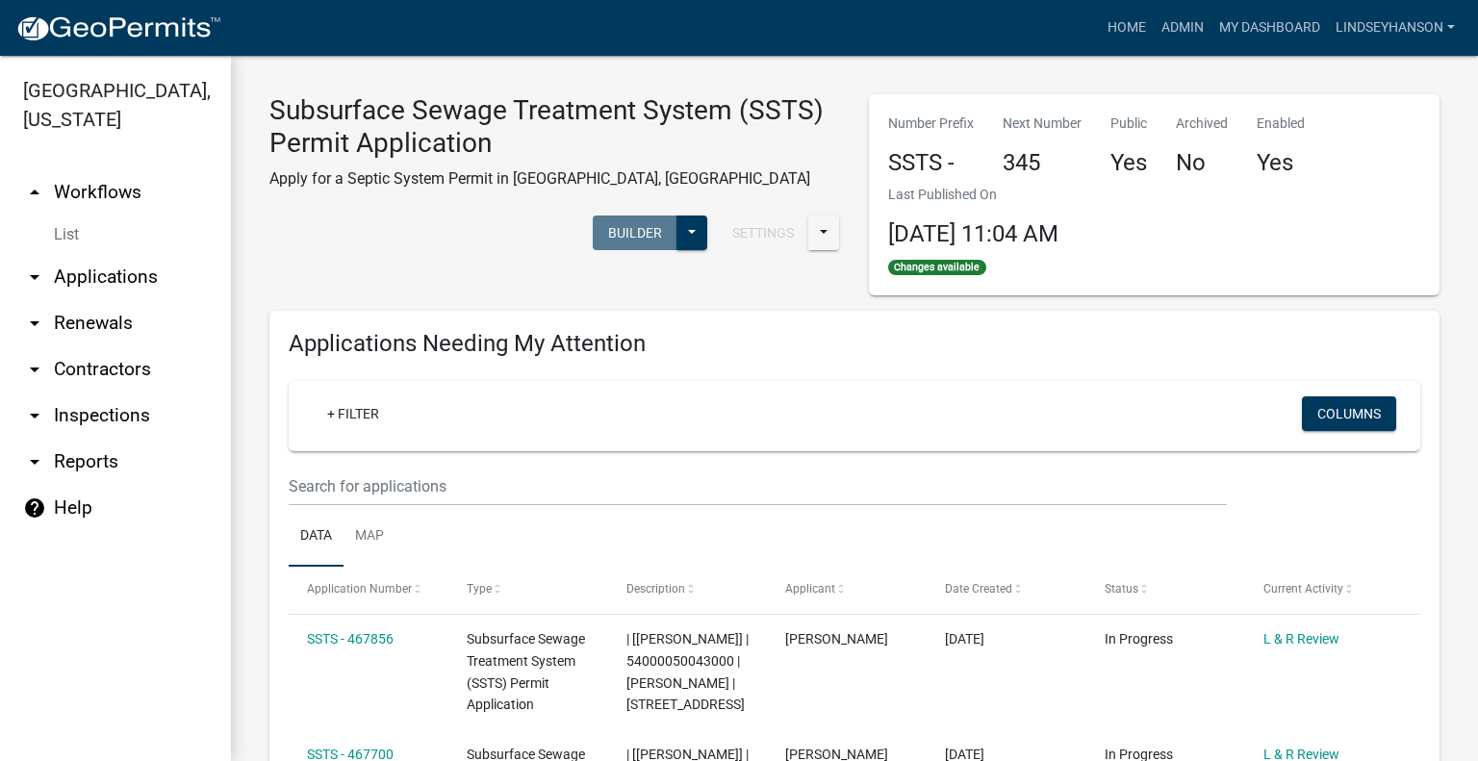
click at [133, 276] on link "arrow_drop_down Applications" at bounding box center [115, 277] width 231 height 46
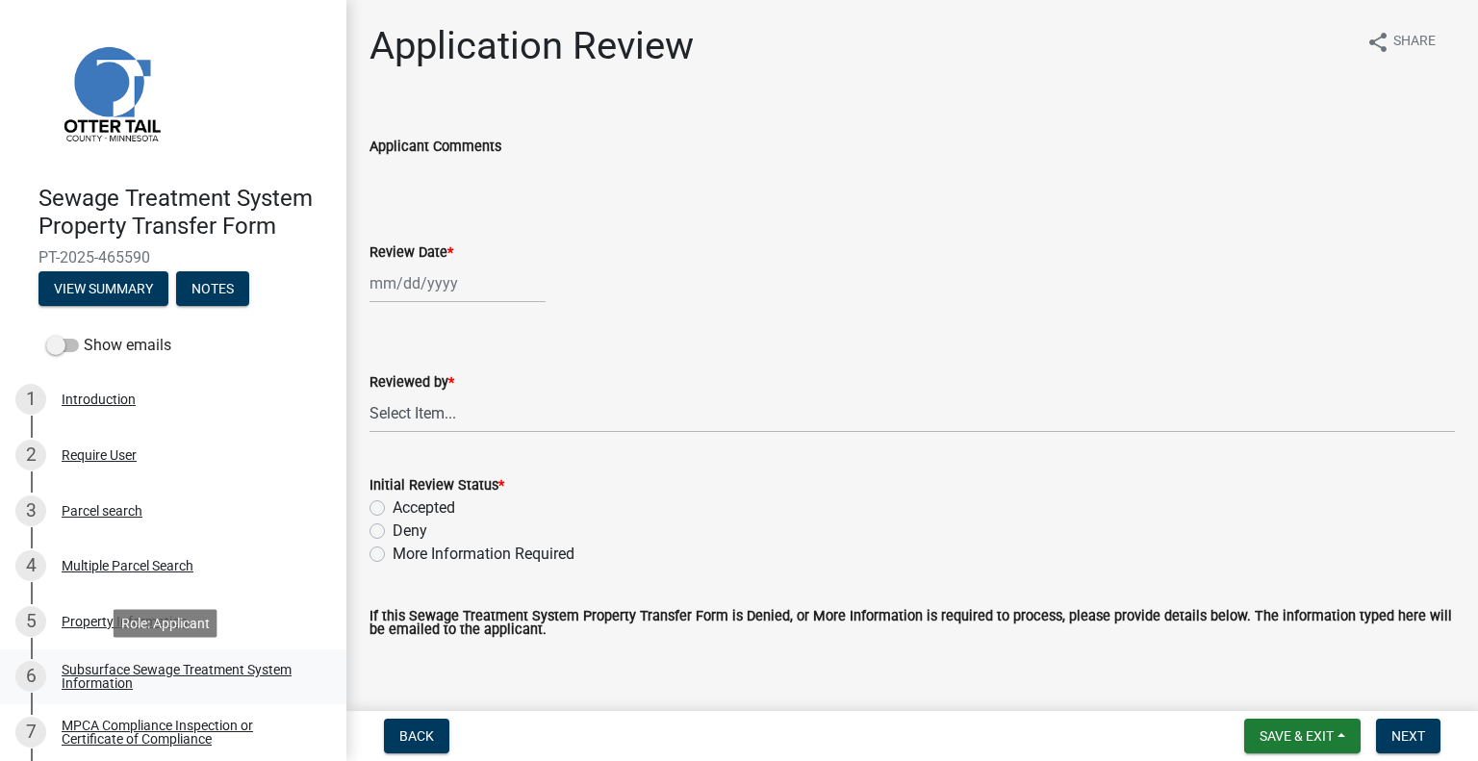
click at [292, 676] on div "Subsurface Sewage Treatment System Information" at bounding box center [189, 676] width 254 height 27
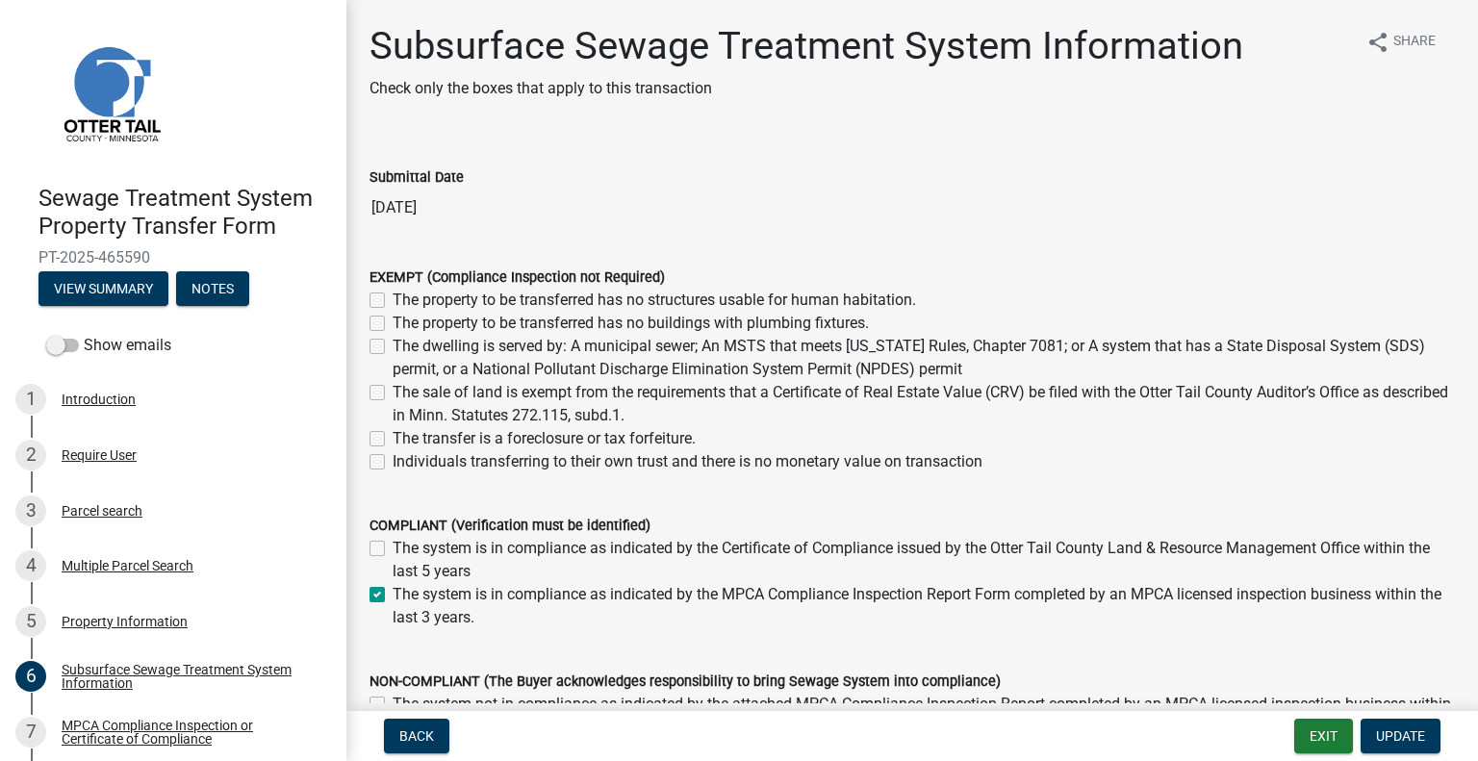
scroll to position [147, 0]
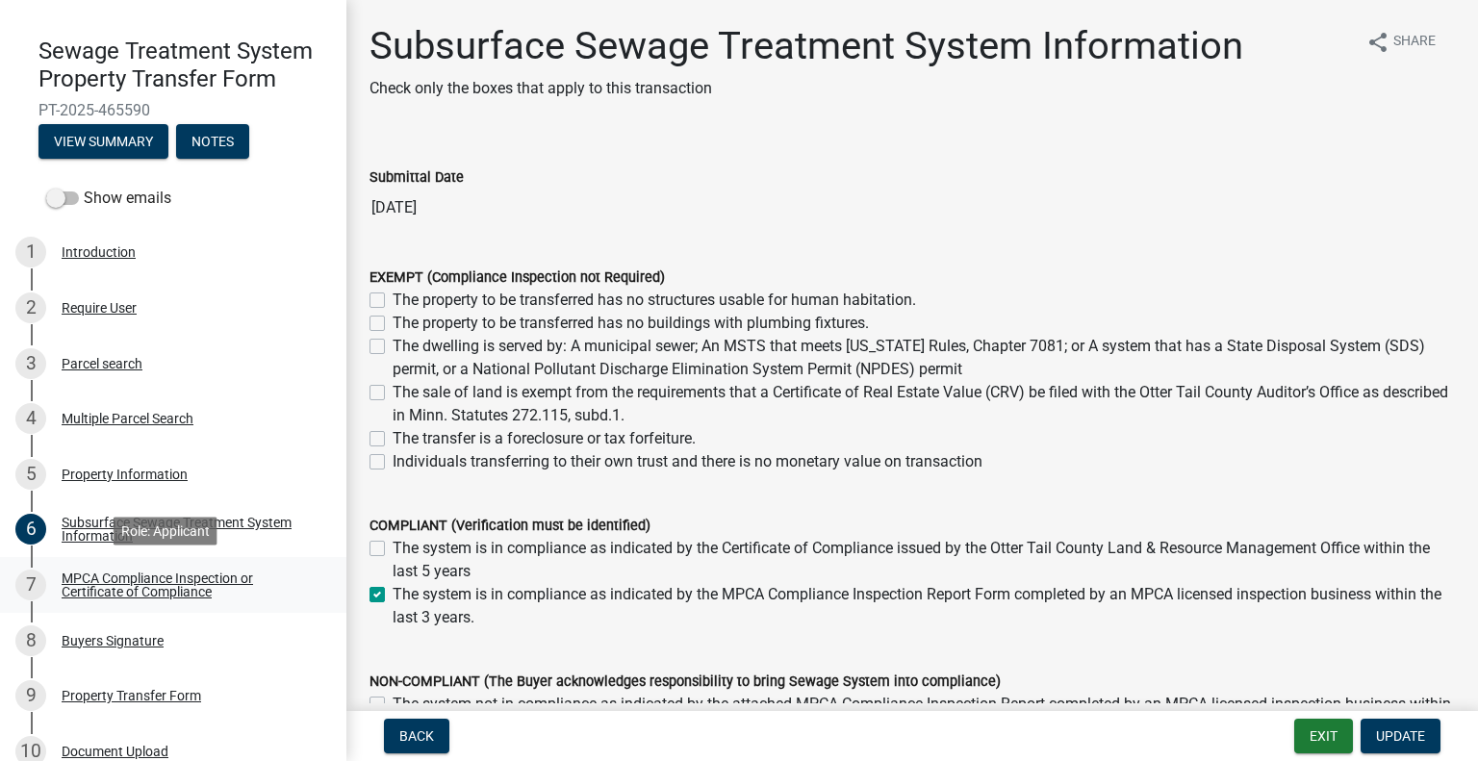
click at [247, 574] on div "MPCA Compliance Inspection or Certificate of Compliance" at bounding box center [189, 585] width 254 height 27
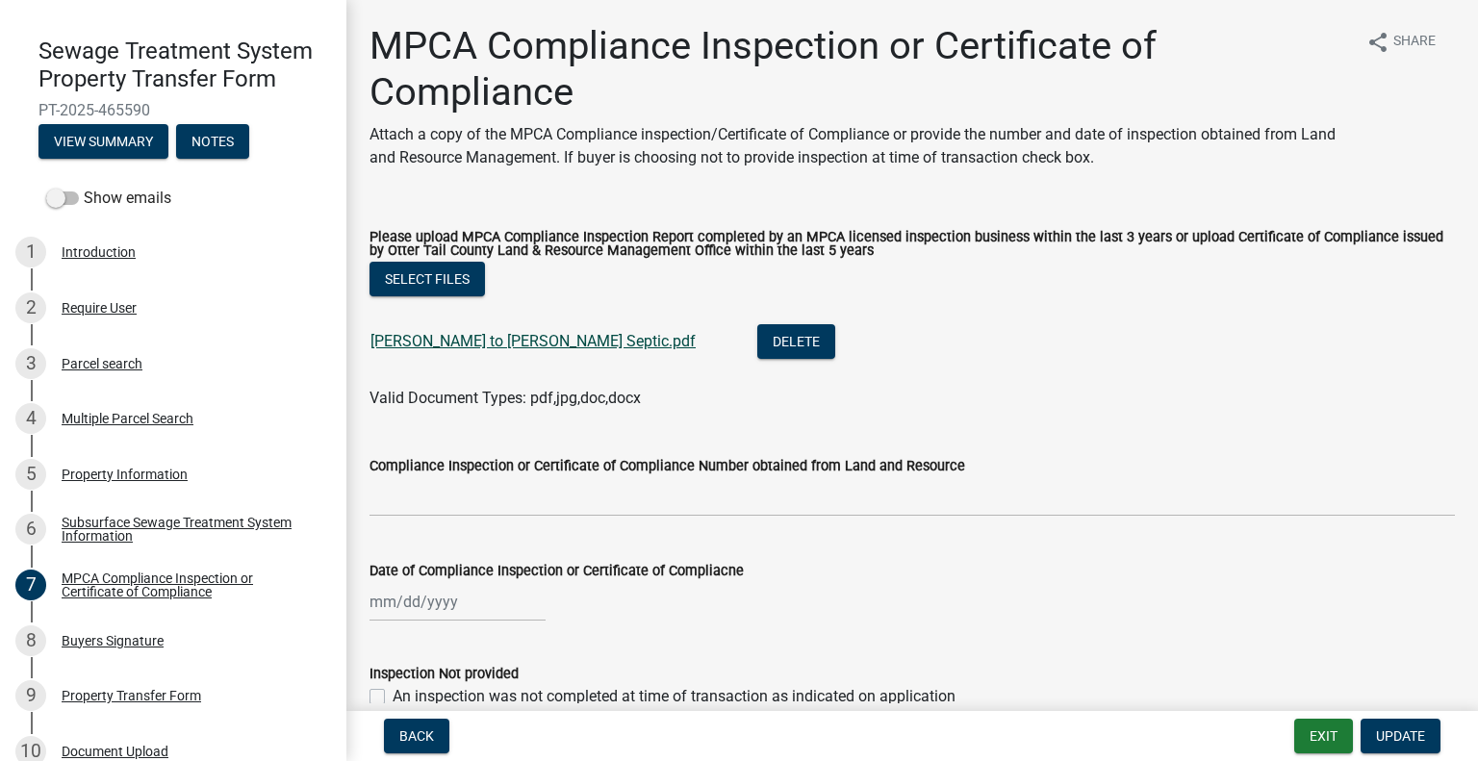
click at [445, 338] on link "[PERSON_NAME] to [PERSON_NAME] Septic.pdf" at bounding box center [532, 341] width 325 height 18
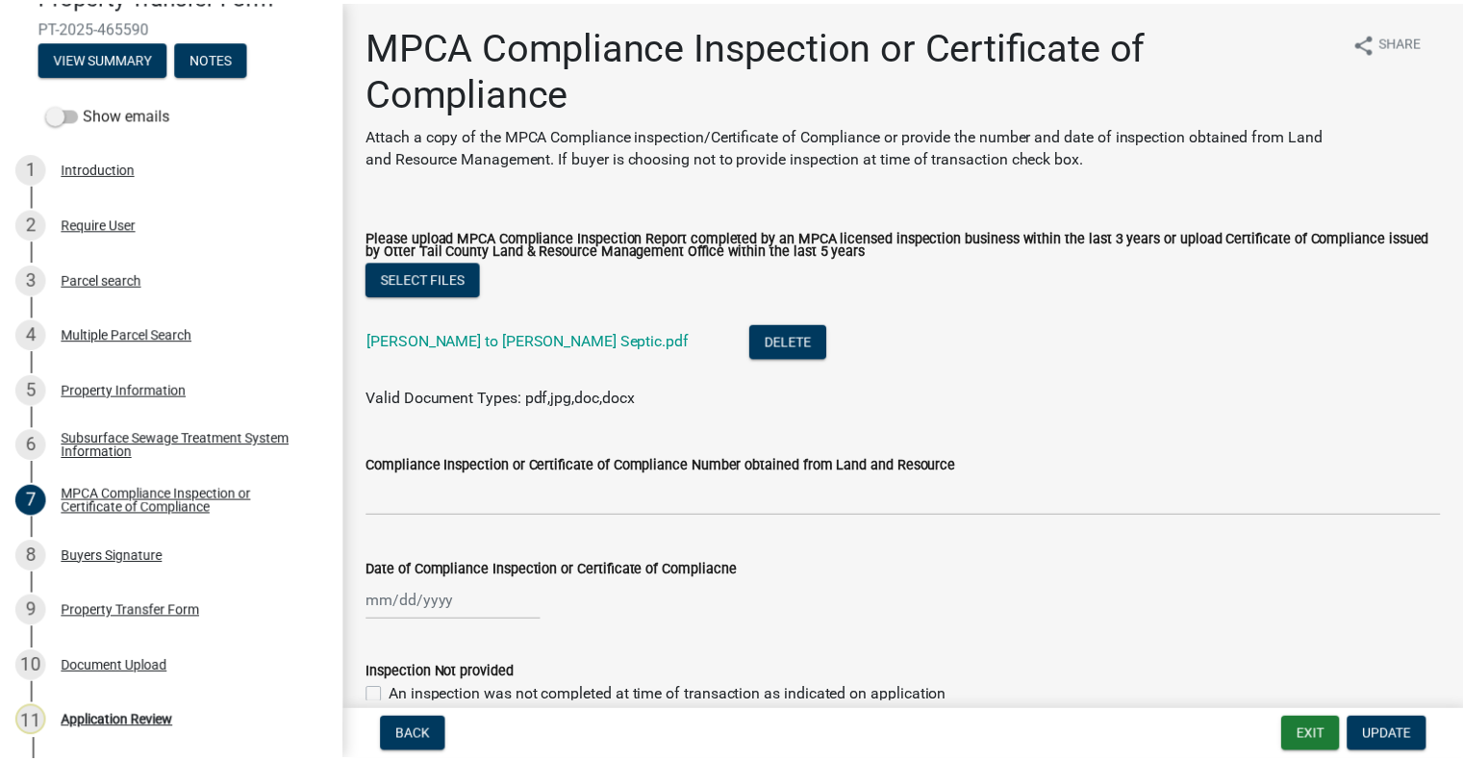
scroll to position [283, 0]
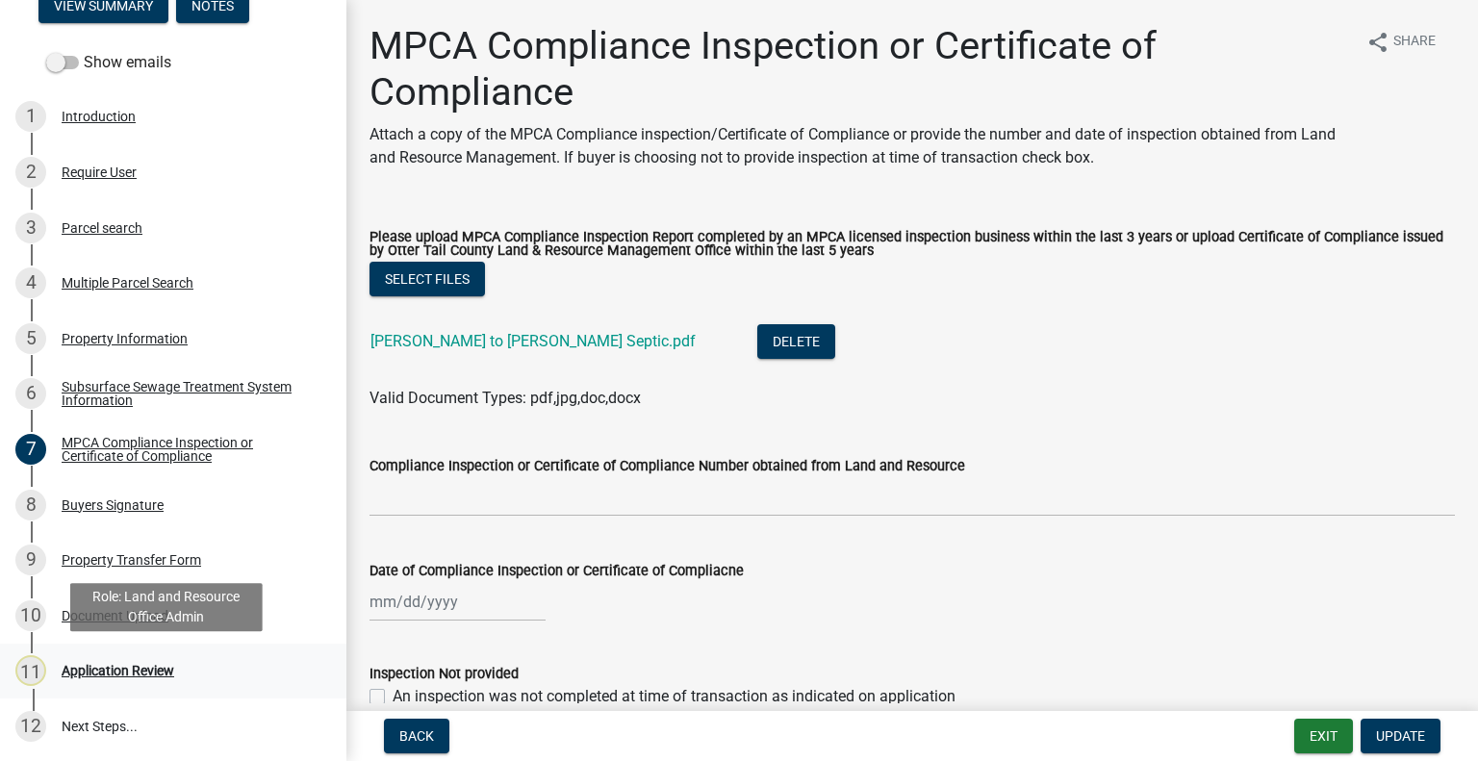
click at [178, 692] on link "11 Application Review" at bounding box center [173, 672] width 346 height 56
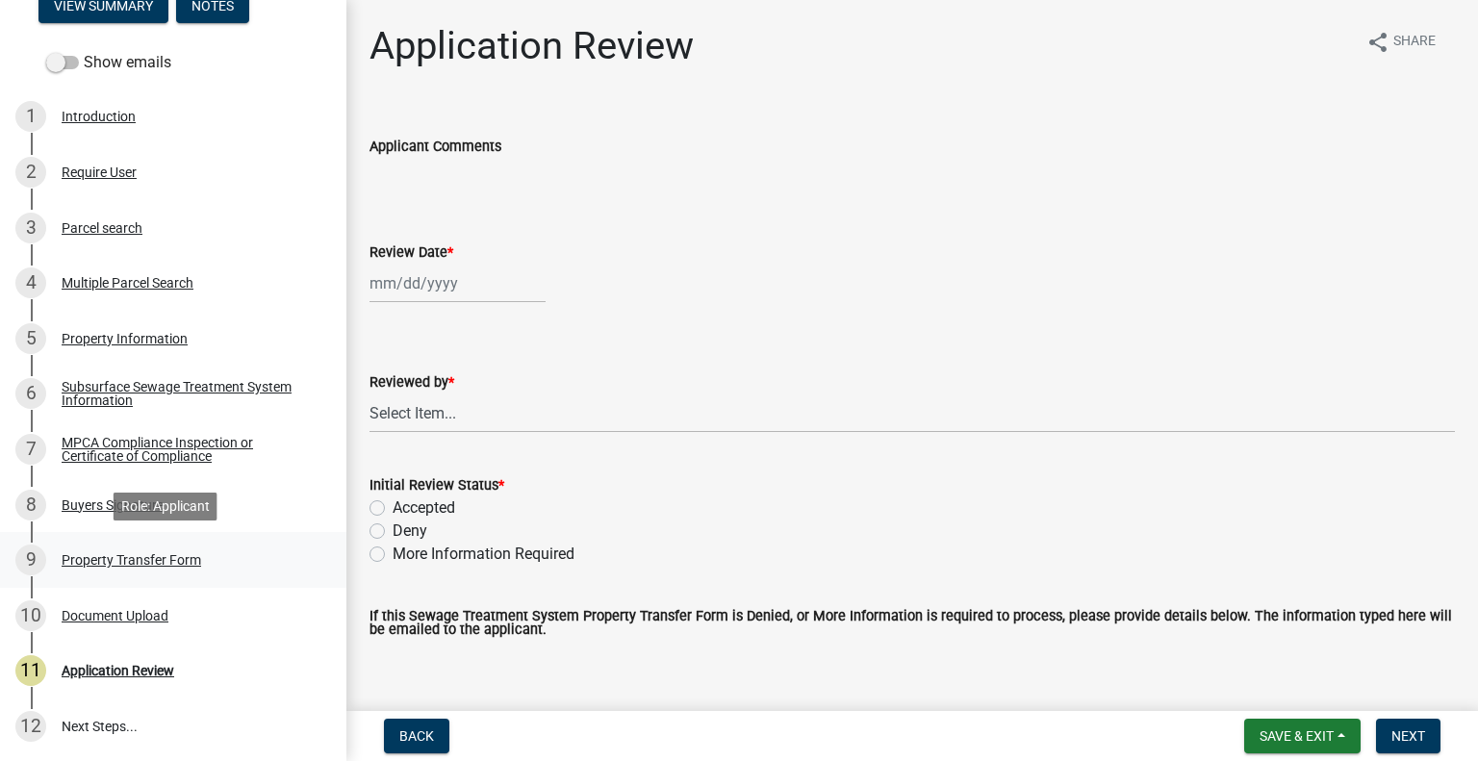
click at [185, 554] on div "Property Transfer Form" at bounding box center [132, 559] width 140 height 13
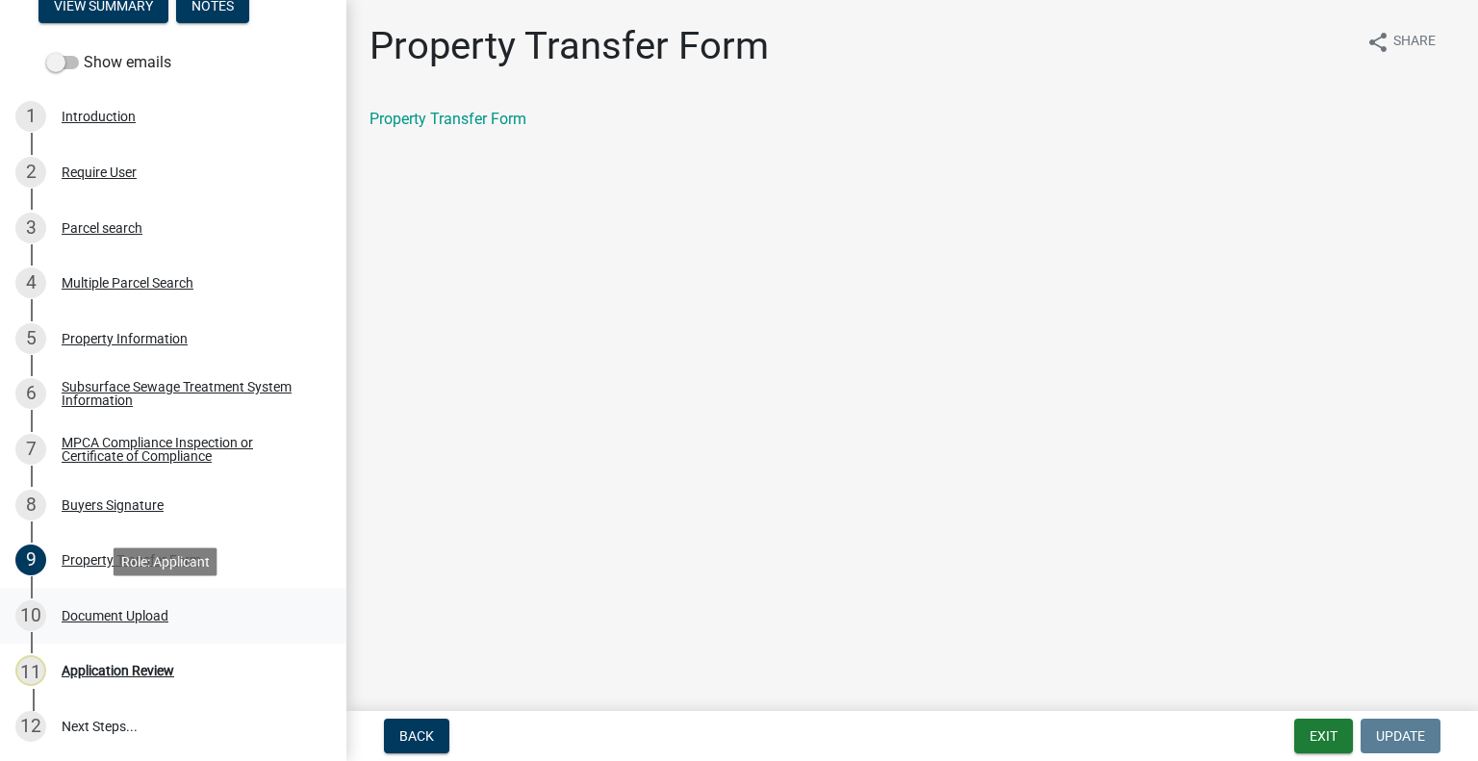
click at [165, 611] on div "Document Upload" at bounding box center [115, 615] width 107 height 13
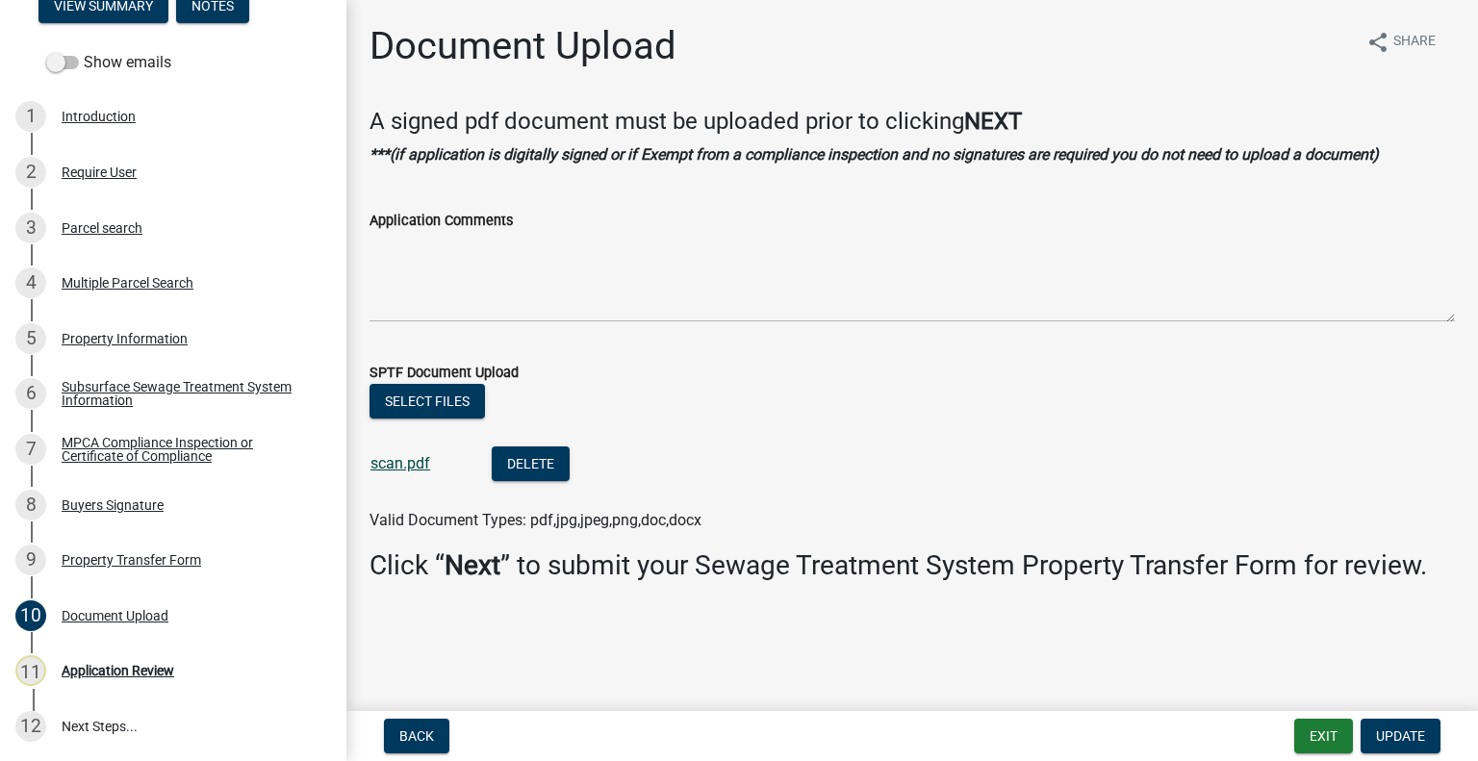
click at [392, 469] on link "scan.pdf" at bounding box center [400, 463] width 60 height 18
click at [210, 436] on div "MPCA Compliance Inspection or Certificate of Compliance" at bounding box center [189, 449] width 254 height 27
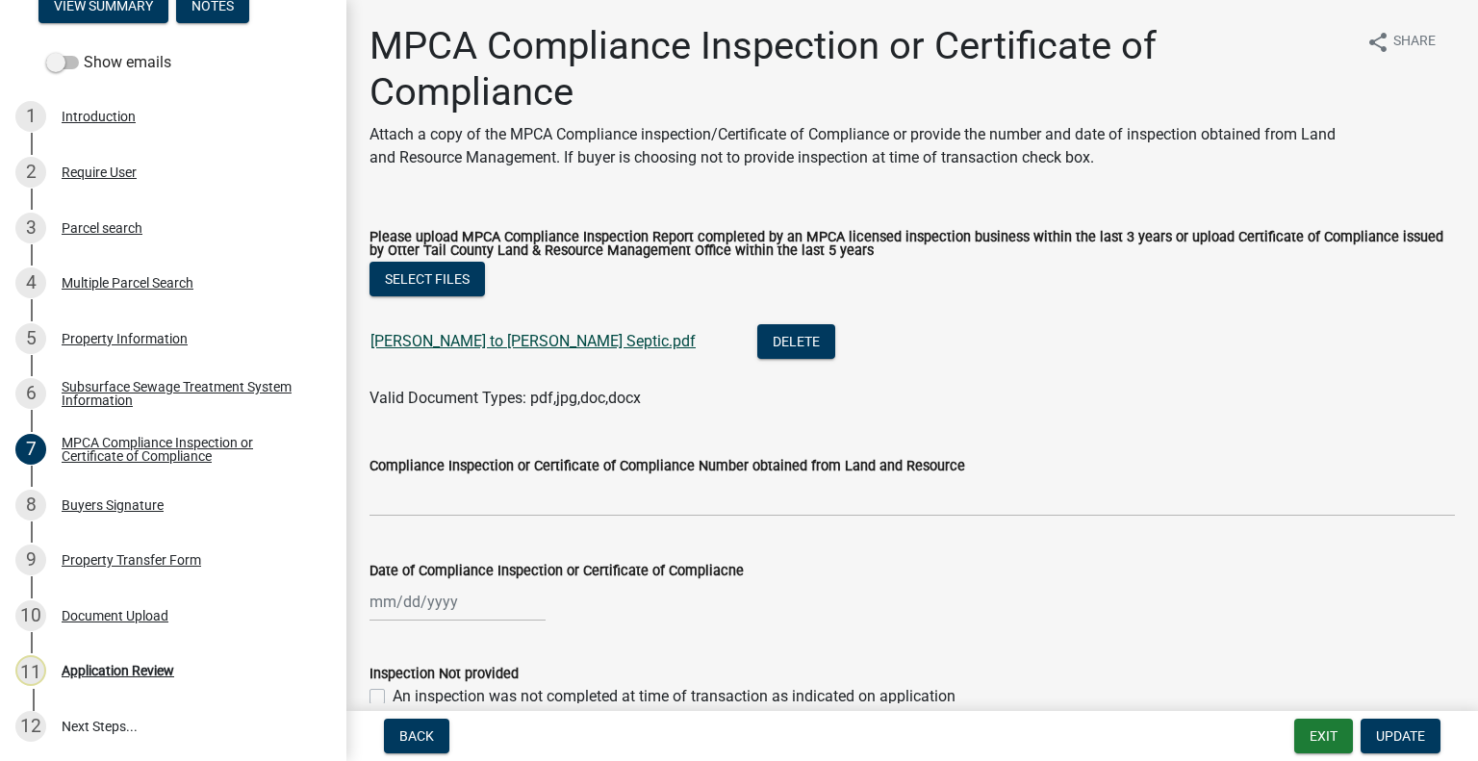
click at [452, 339] on link "Uhlig to Richter Septic.pdf" at bounding box center [532, 341] width 325 height 18
click at [135, 214] on div "3 Parcel search" at bounding box center [165, 228] width 300 height 31
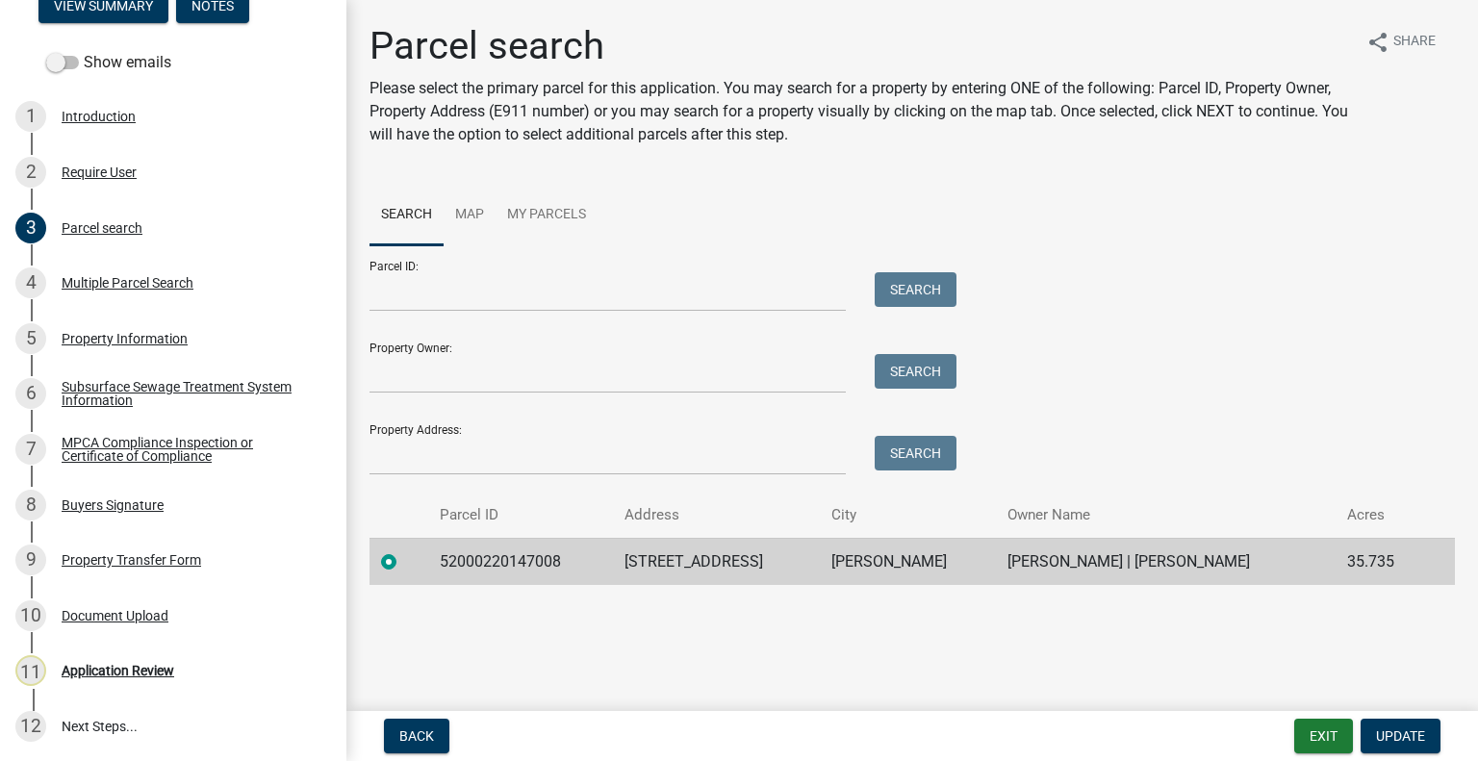
click at [482, 566] on td "52000220147008" at bounding box center [520, 561] width 185 height 47
copy td "52000220147008"
click at [117, 649] on link "11 Application Review" at bounding box center [173, 672] width 346 height 56
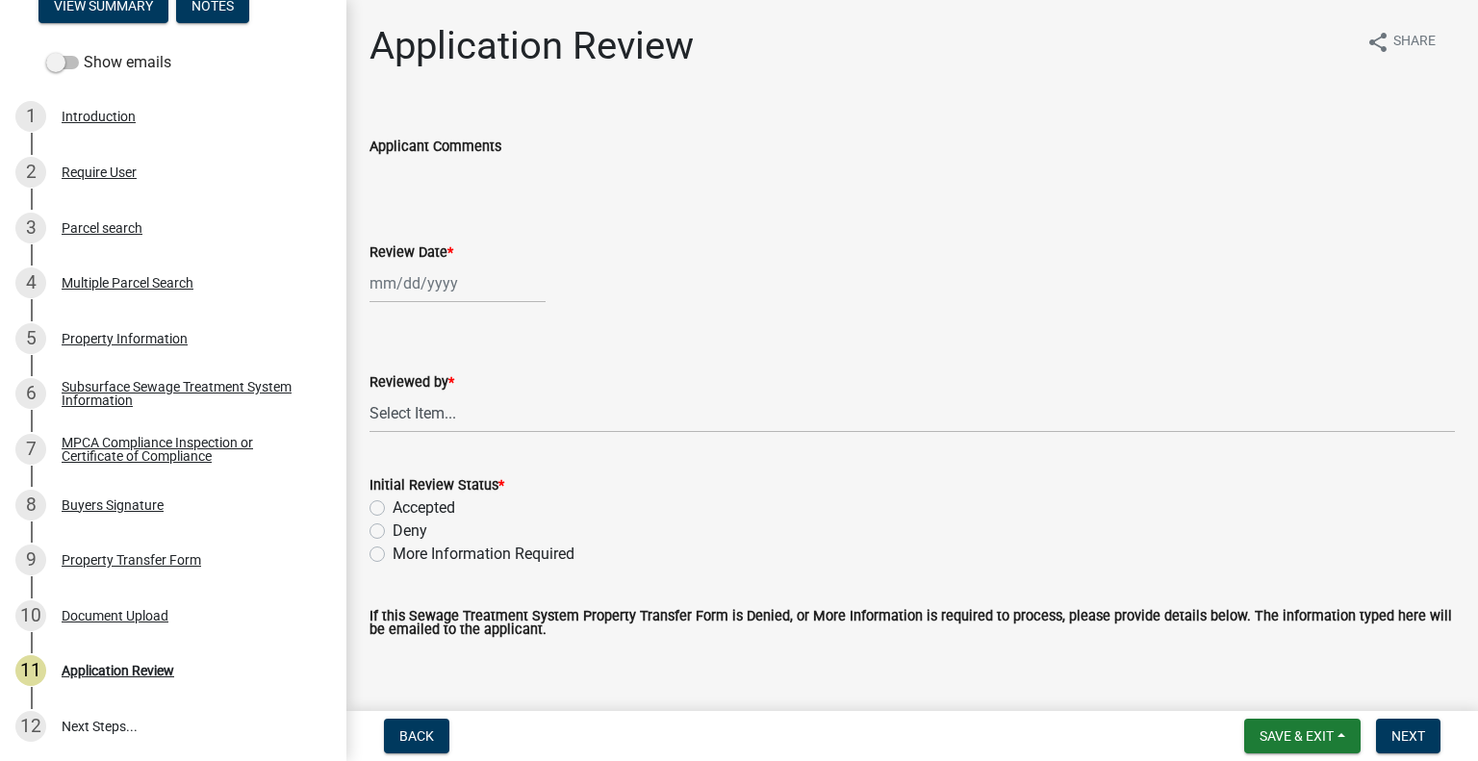
select select "8"
select select "2025"
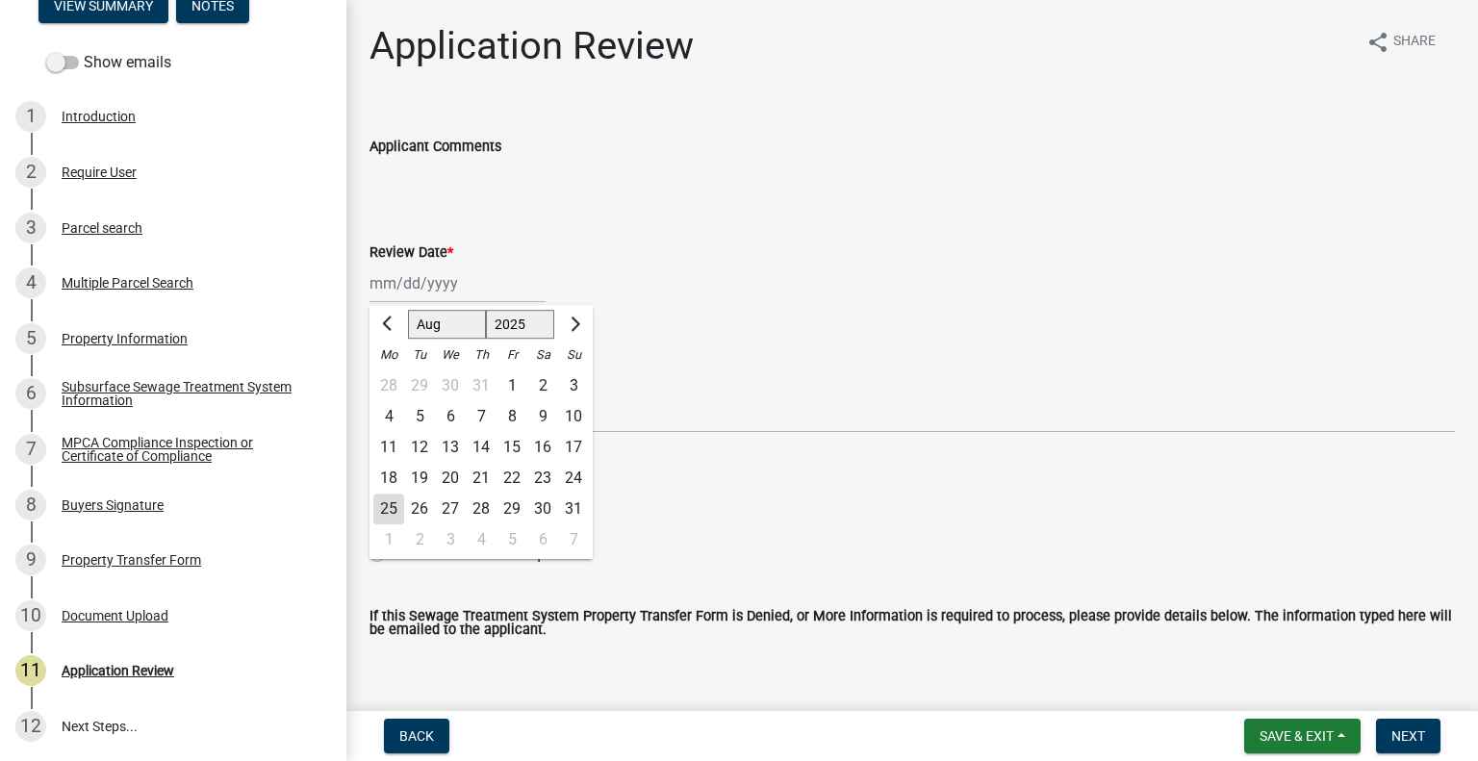
drag, startPoint x: 451, startPoint y: 281, endPoint x: 454, endPoint y: 292, distance: 11.0
click at [451, 281] on div "Jan Feb Mar Apr May Jun Jul Aug Sep Oct Nov Dec 1525 1526 1527 1528 1529 1530 1…" at bounding box center [457, 283] width 176 height 39
drag, startPoint x: 394, startPoint y: 501, endPoint x: 392, endPoint y: 492, distance: 9.8
click at [393, 501] on div "25" at bounding box center [388, 509] width 31 height 31
type input "[DATE]"
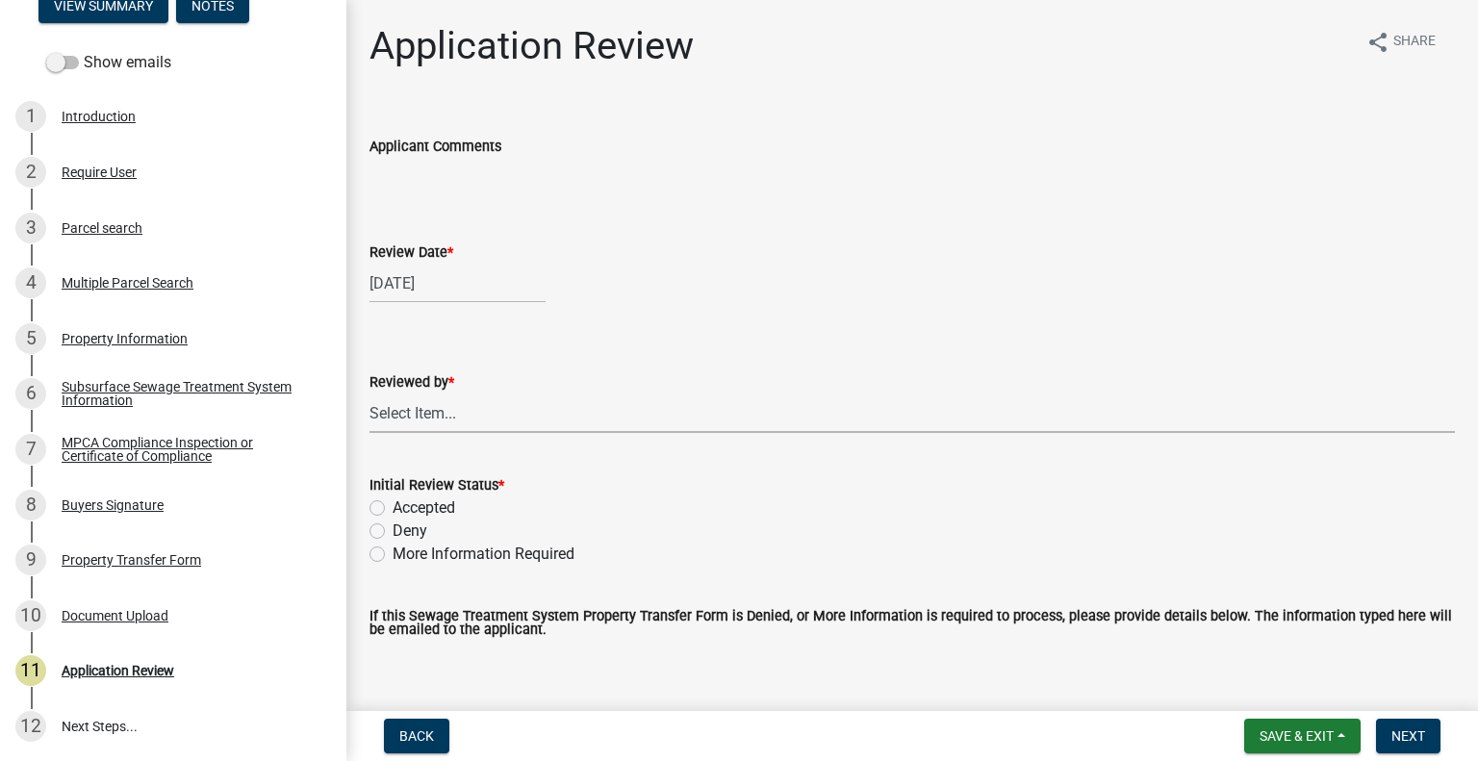
click at [445, 413] on select "Select Item... Alexis Newark Amy Busko Andrea Perales Brittany Tollefson Christ…" at bounding box center [911, 413] width 1085 height 39
click at [369, 394] on select "Select Item... Alexis Newark Amy Busko Andrea Perales Brittany Tollefson Christ…" at bounding box center [911, 413] width 1085 height 39
select select "2217fab6-25d2-4df2-8e35-18ddd05e0fe8"
click at [432, 503] on label "Accepted" at bounding box center [424, 507] width 63 height 23
click at [405, 503] on input "Accepted" at bounding box center [399, 502] width 13 height 13
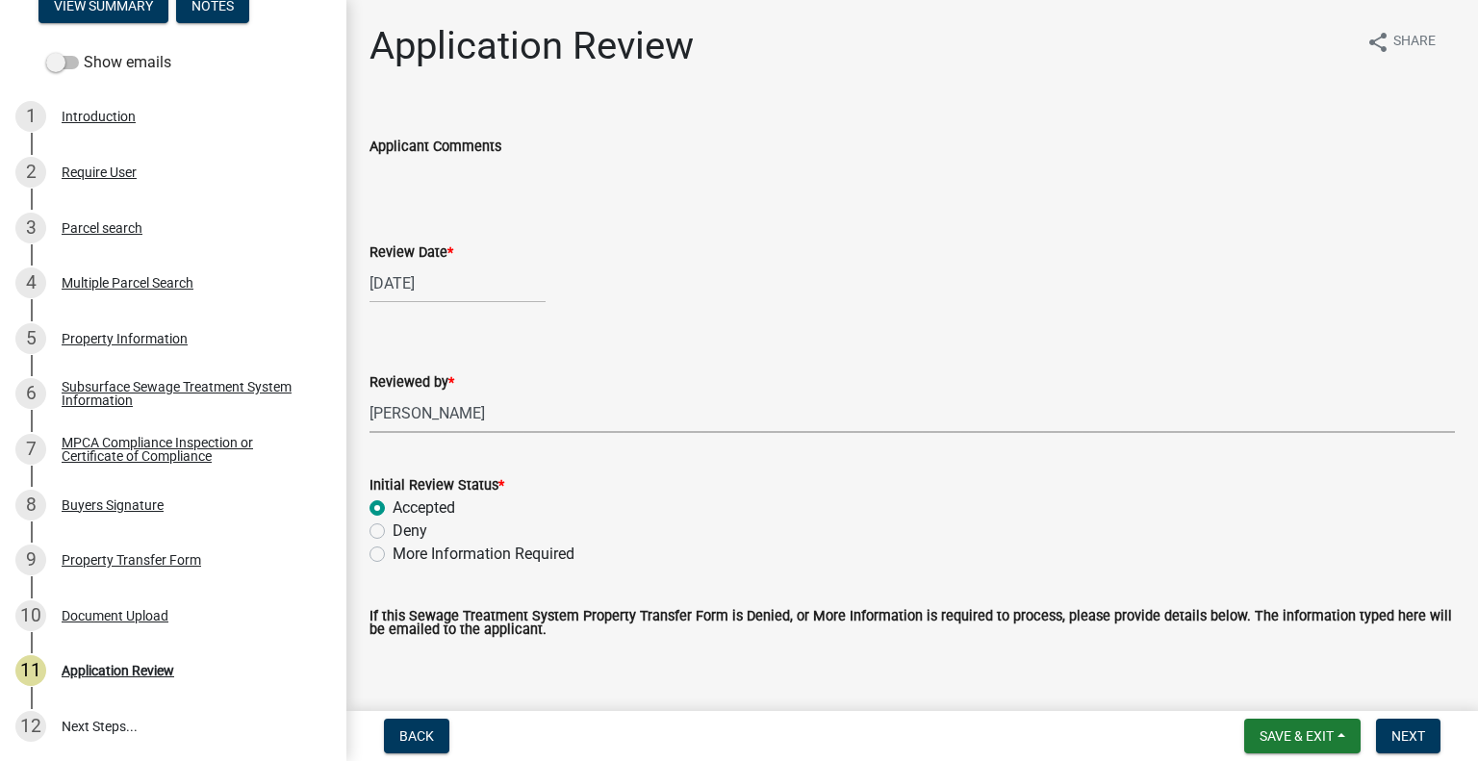
radio input "true"
click at [1404, 739] on span "Next" at bounding box center [1408, 735] width 34 height 15
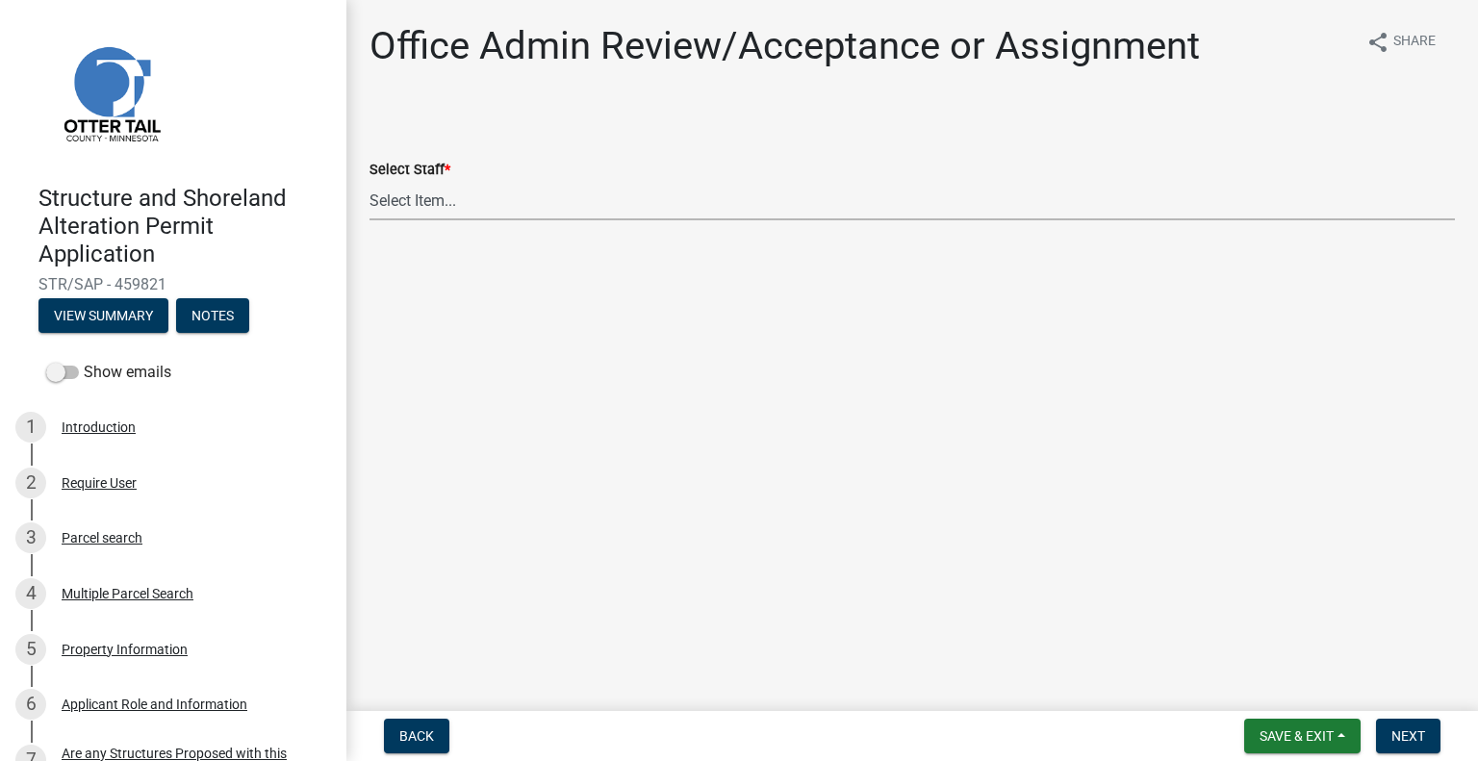
click at [558, 204] on select "Select Item... [PERSON_NAME] ([EMAIL_ADDRESS][DOMAIN_NAME]) [PERSON_NAME] ([EMA…" at bounding box center [911, 200] width 1085 height 39
click at [369, 181] on select "Select Item... [PERSON_NAME] ([EMAIL_ADDRESS][DOMAIN_NAME]) [PERSON_NAME] ([EMA…" at bounding box center [911, 200] width 1085 height 39
select select "587f38f5-c90e-4c12-9e10-d3e23909bbca"
click at [1401, 712] on nav "Back Save & Exit Save Save & Exit Next" at bounding box center [911, 736] width 1131 height 50
click at [1401, 724] on button "Next" at bounding box center [1408, 736] width 64 height 35
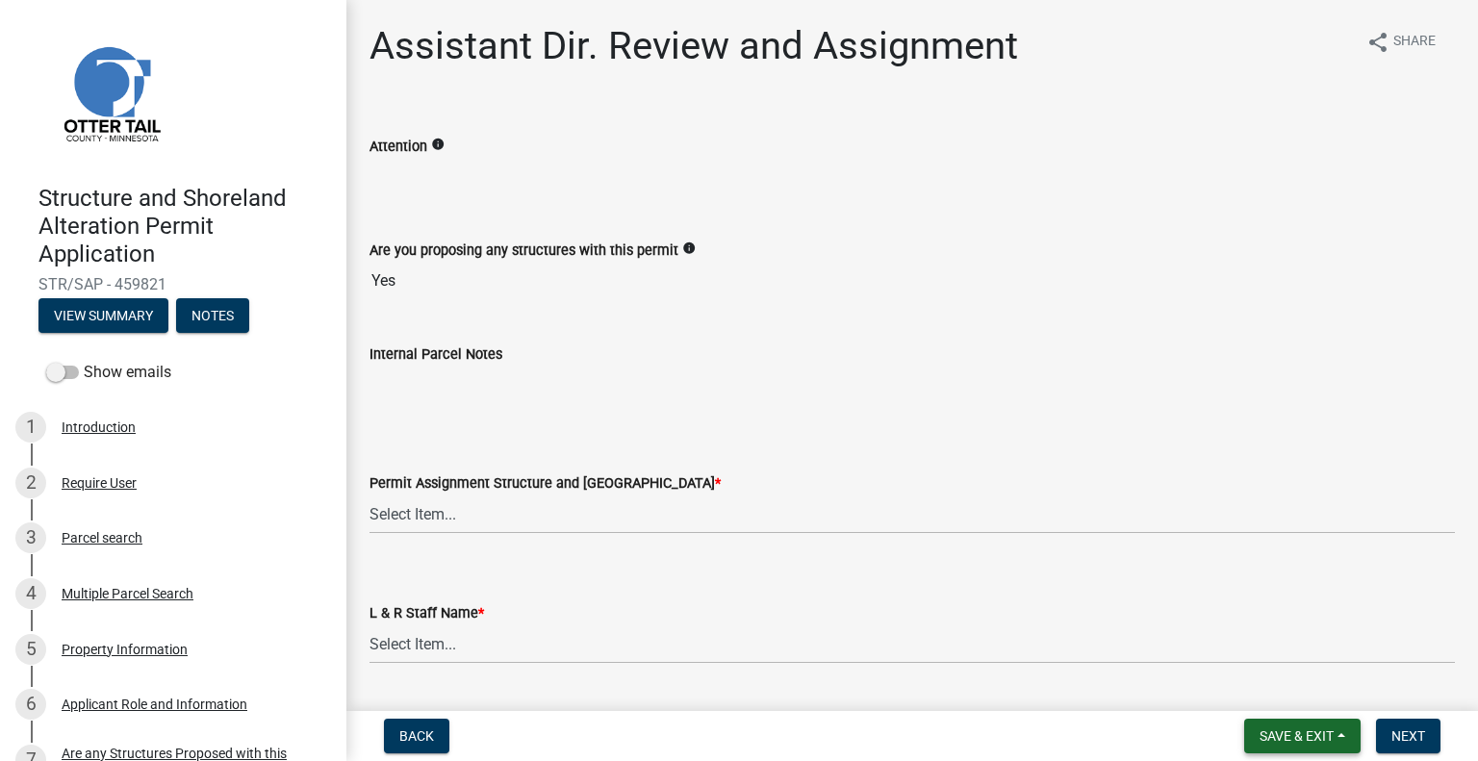
click at [1266, 736] on span "Save & Exit" at bounding box center [1296, 735] width 74 height 15
click at [1258, 679] on button "Save & Exit" at bounding box center [1284, 686] width 154 height 46
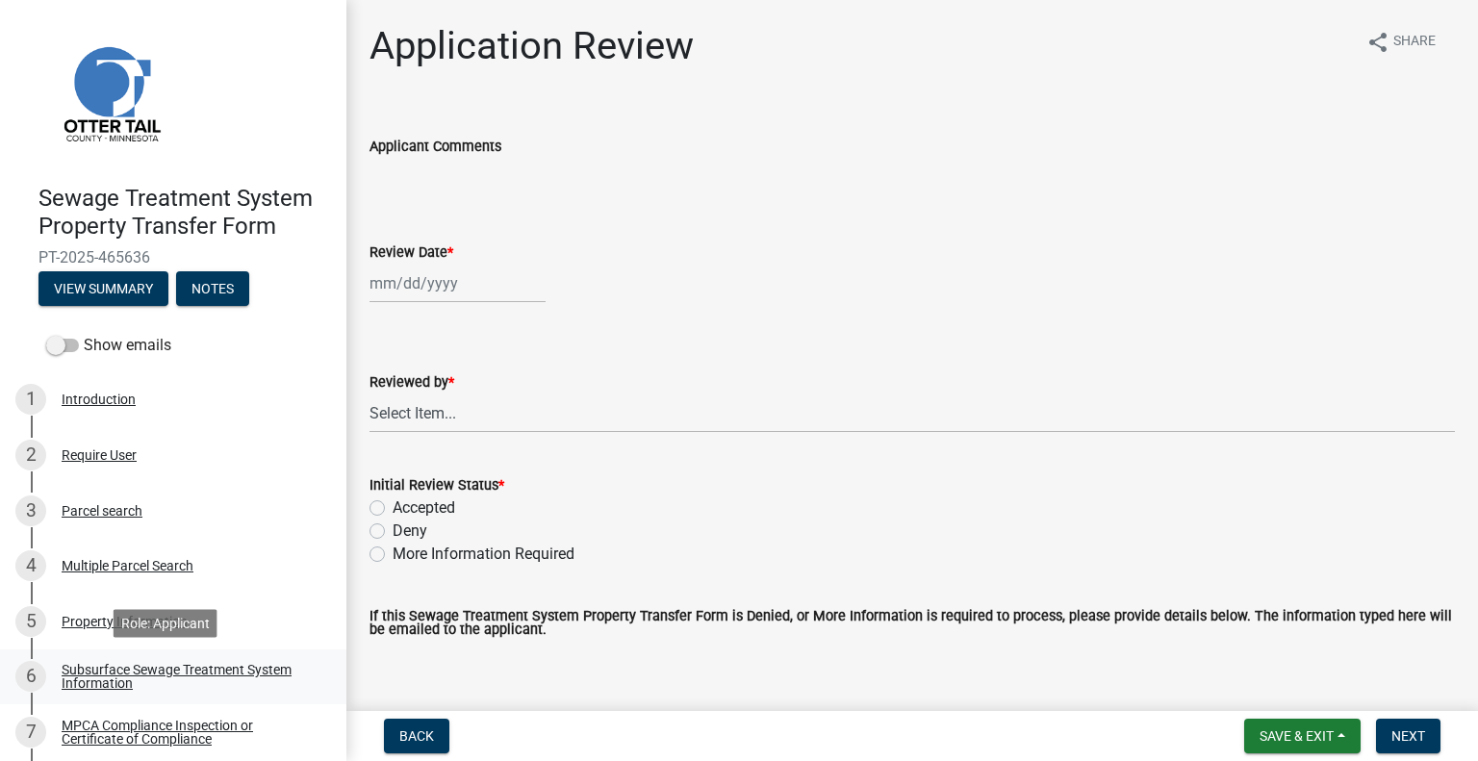
click at [258, 676] on div "Subsurface Sewage Treatment System Information" at bounding box center [189, 676] width 254 height 27
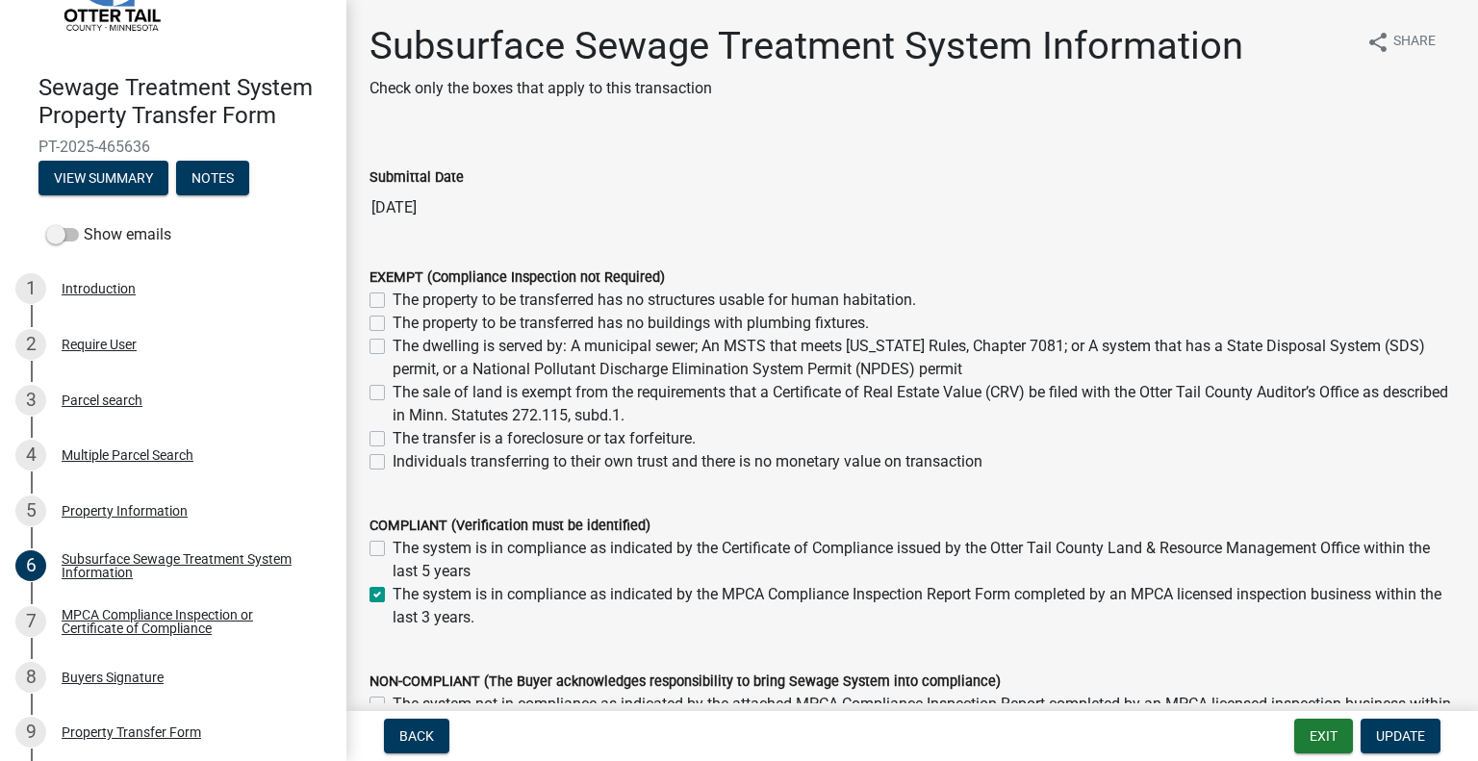
scroll to position [170, 0]
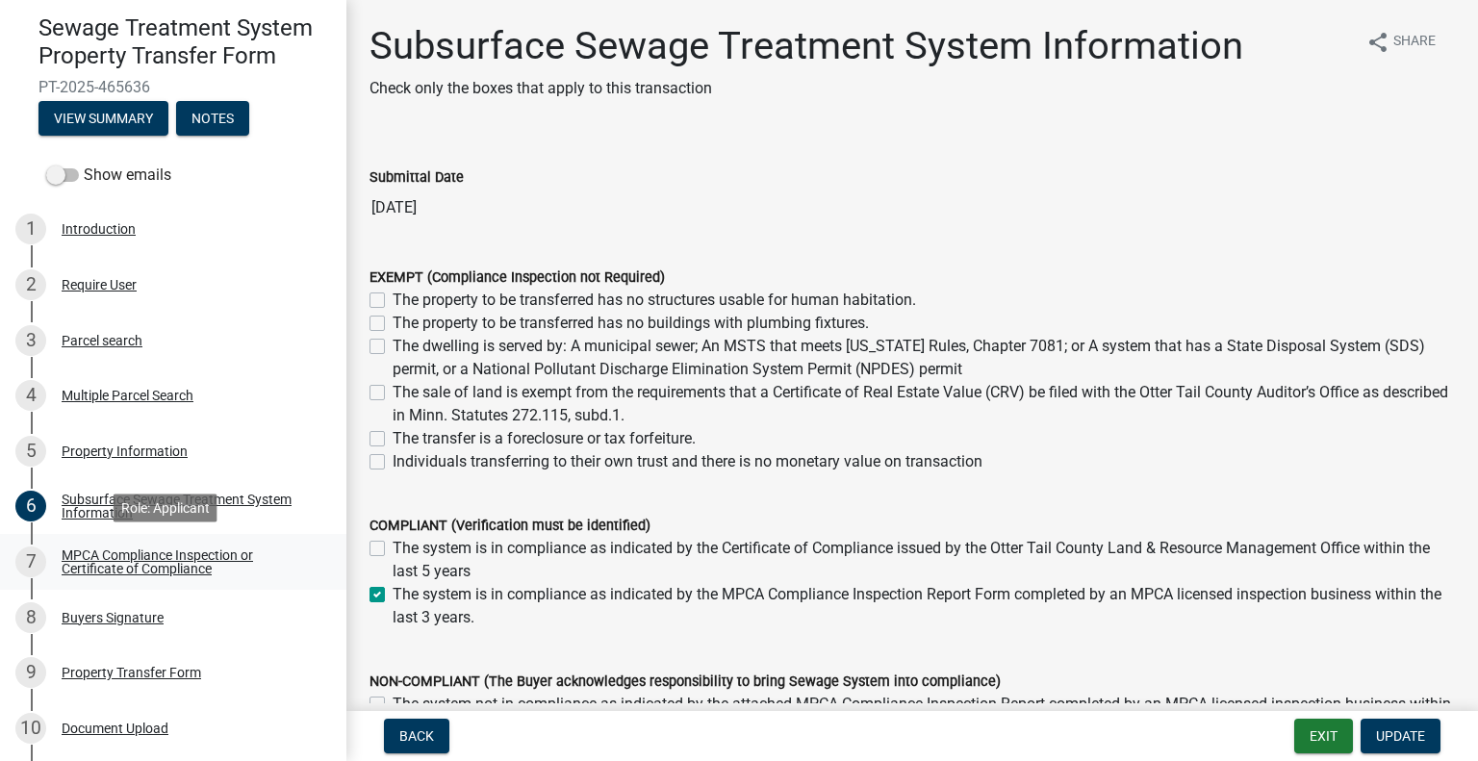
click at [203, 564] on div "MPCA Compliance Inspection or Certificate of Compliance" at bounding box center [189, 561] width 254 height 27
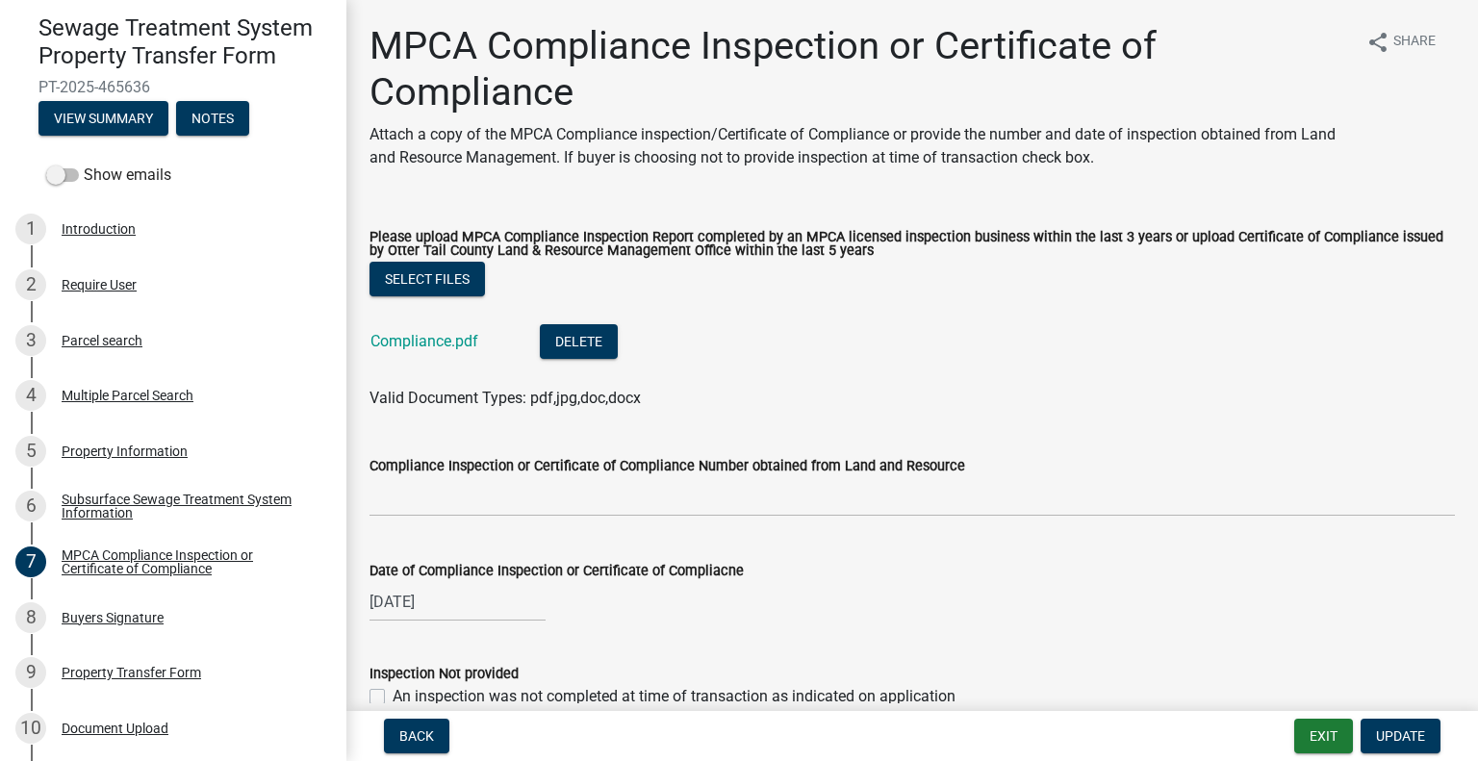
click at [440, 352] on div "Compliance.pdf" at bounding box center [439, 343] width 139 height 39
click at [443, 342] on link "Compliance.pdf" at bounding box center [424, 341] width 108 height 18
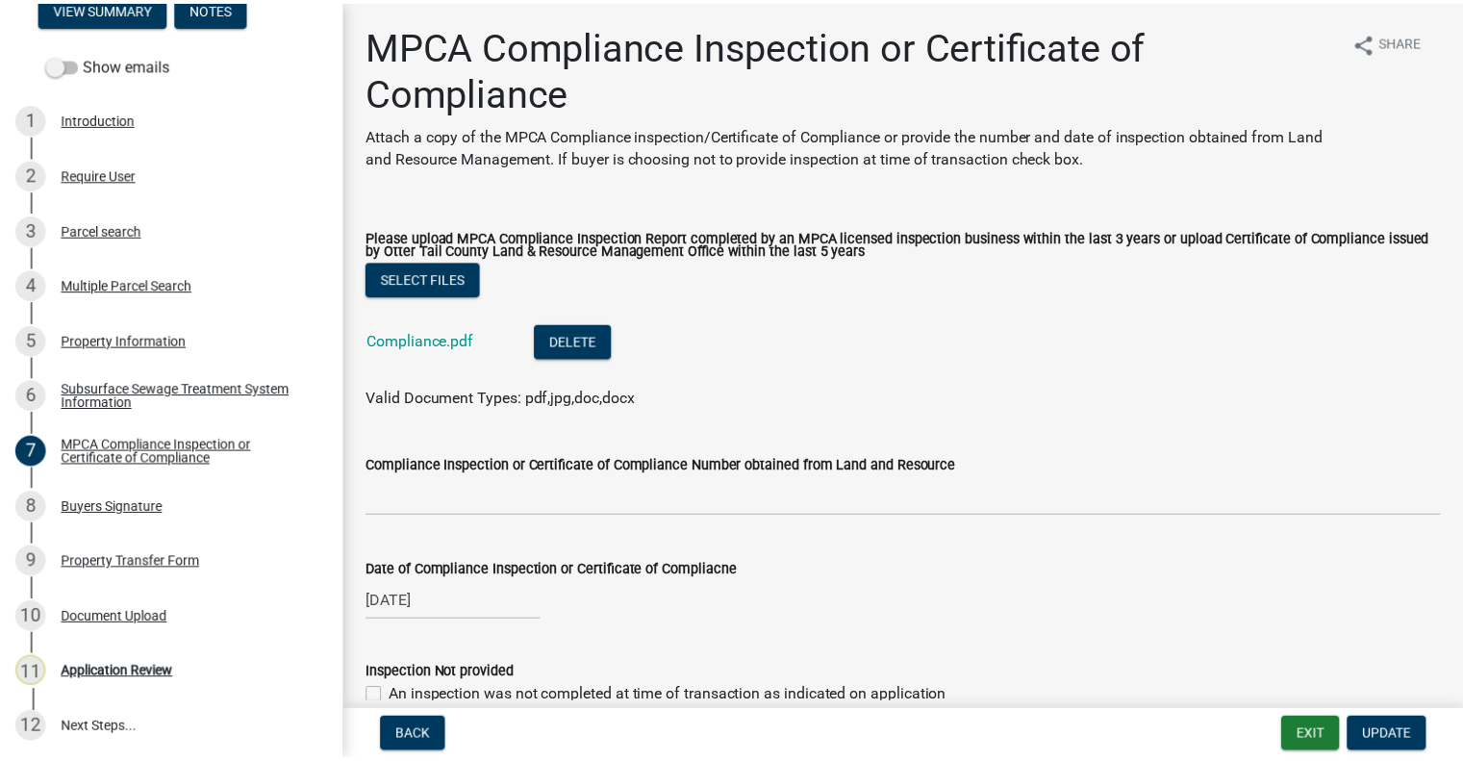
scroll to position [283, 0]
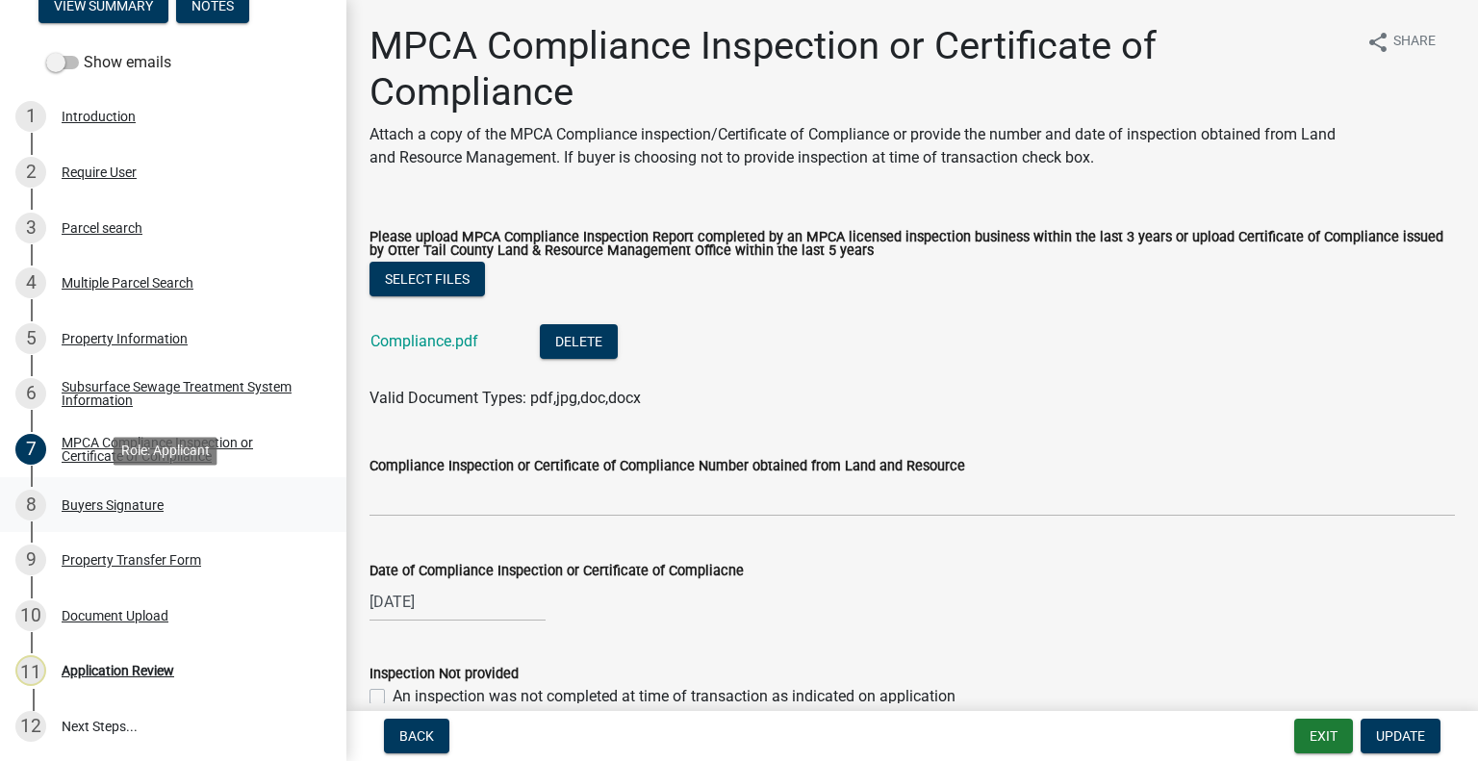
click at [150, 512] on div "8 Buyers Signature" at bounding box center [165, 505] width 300 height 31
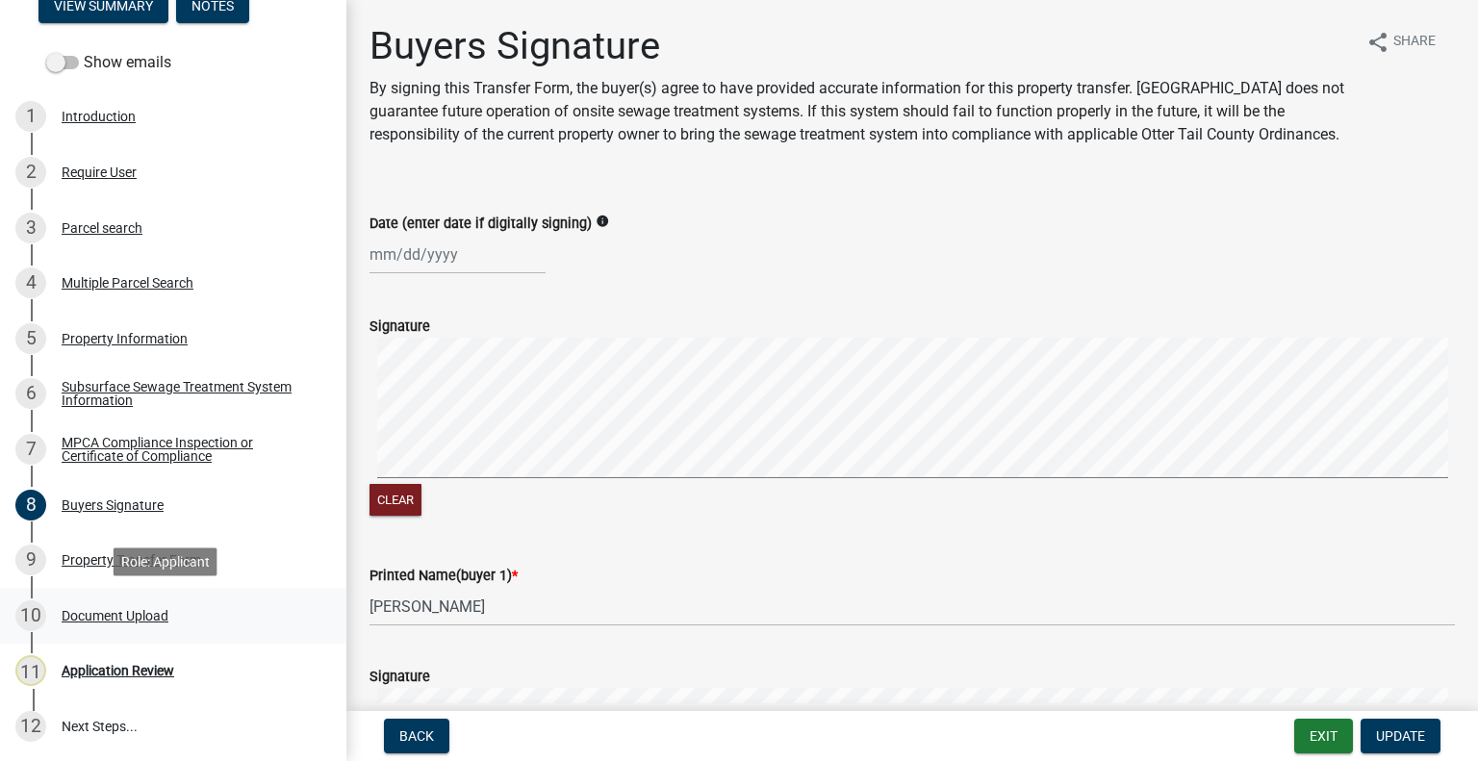
click at [151, 600] on div "10 Document Upload" at bounding box center [165, 615] width 300 height 31
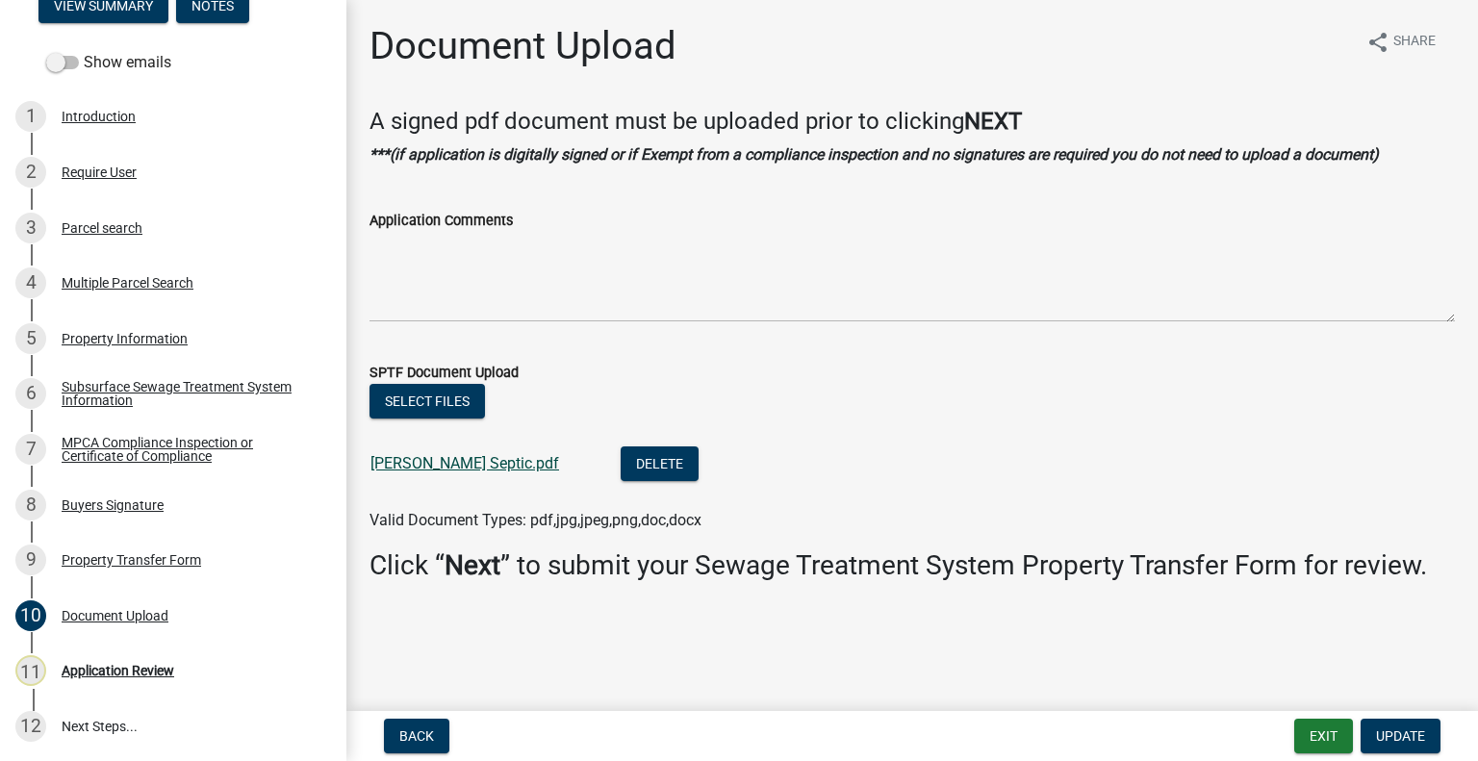
click at [389, 463] on link "Hieb Septic.pdf" at bounding box center [464, 463] width 189 height 18
click at [123, 229] on div "Parcel search" at bounding box center [102, 227] width 81 height 13
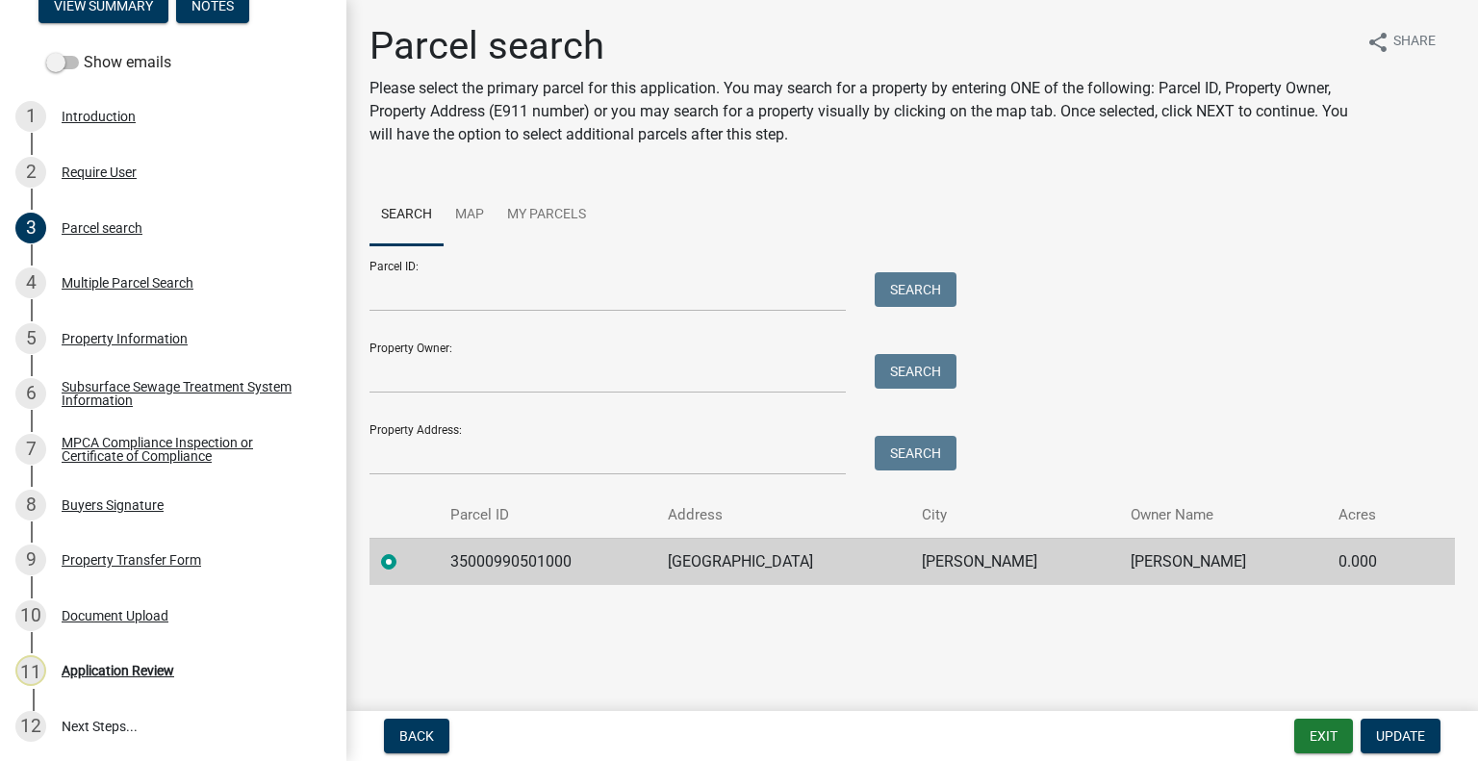
click at [511, 556] on td "35000990501000" at bounding box center [547, 561] width 217 height 47
copy td "35000990501000"
click at [172, 611] on div "10 Document Upload" at bounding box center [165, 615] width 300 height 31
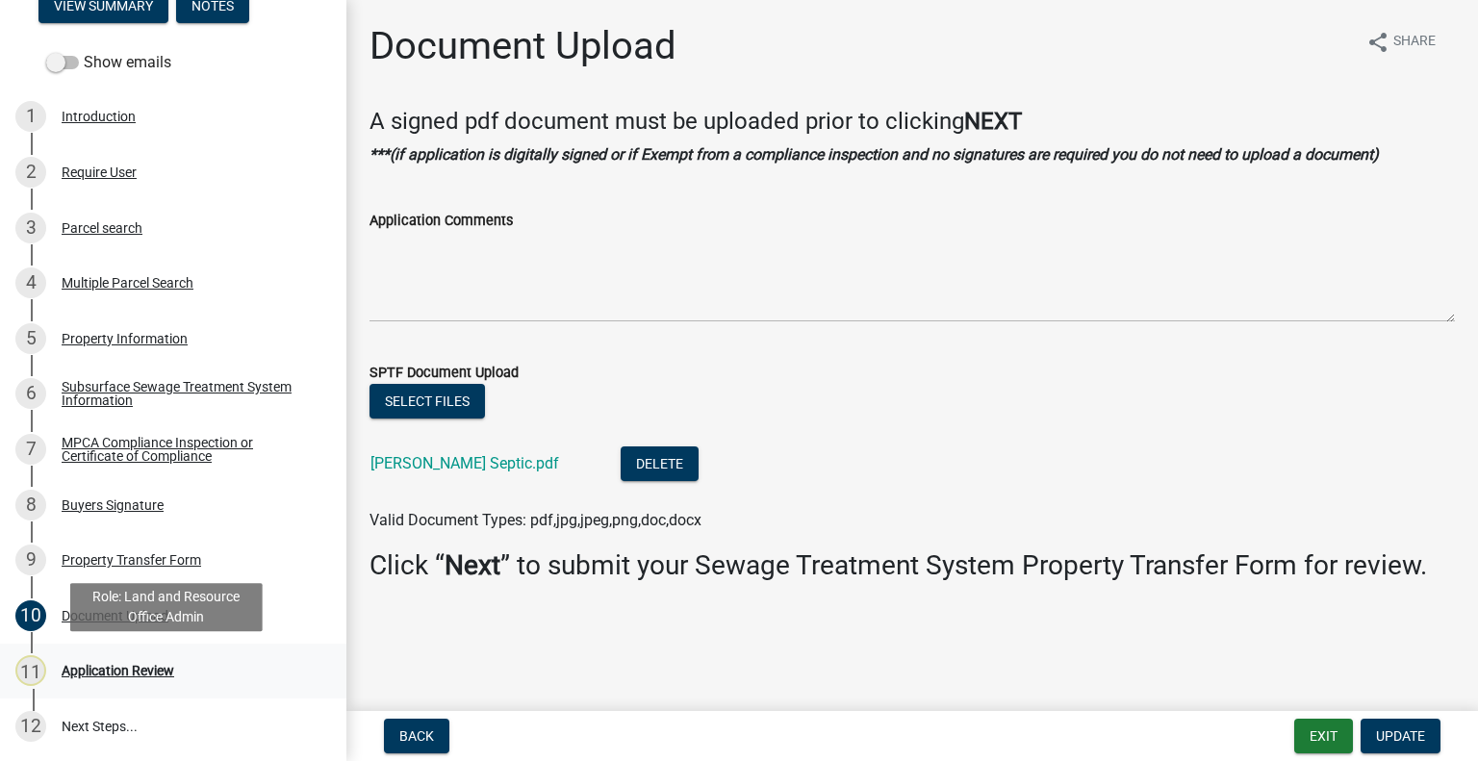
click at [168, 664] on div "Application Review" at bounding box center [118, 670] width 113 height 13
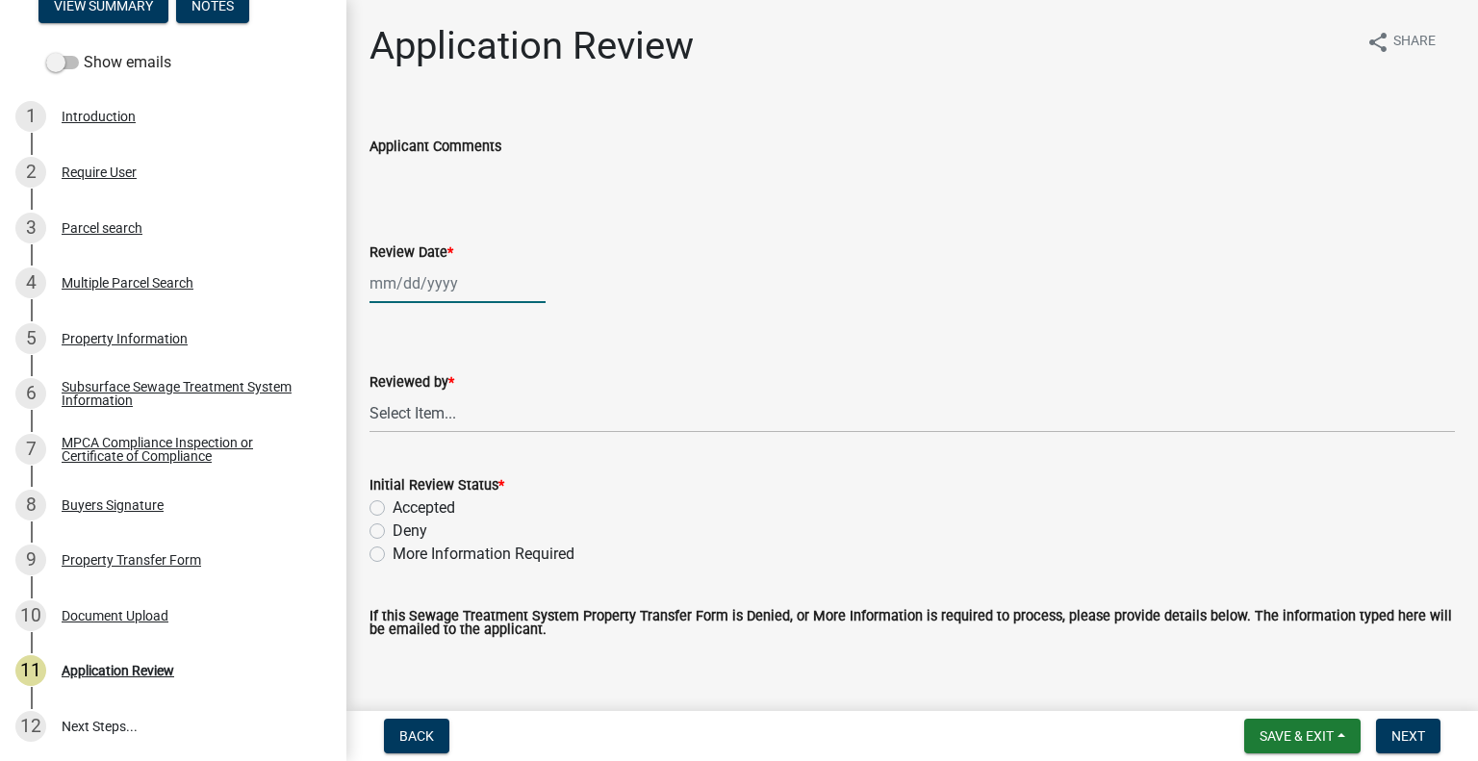
click at [413, 288] on div at bounding box center [457, 283] width 176 height 39
select select "8"
select select "2025"
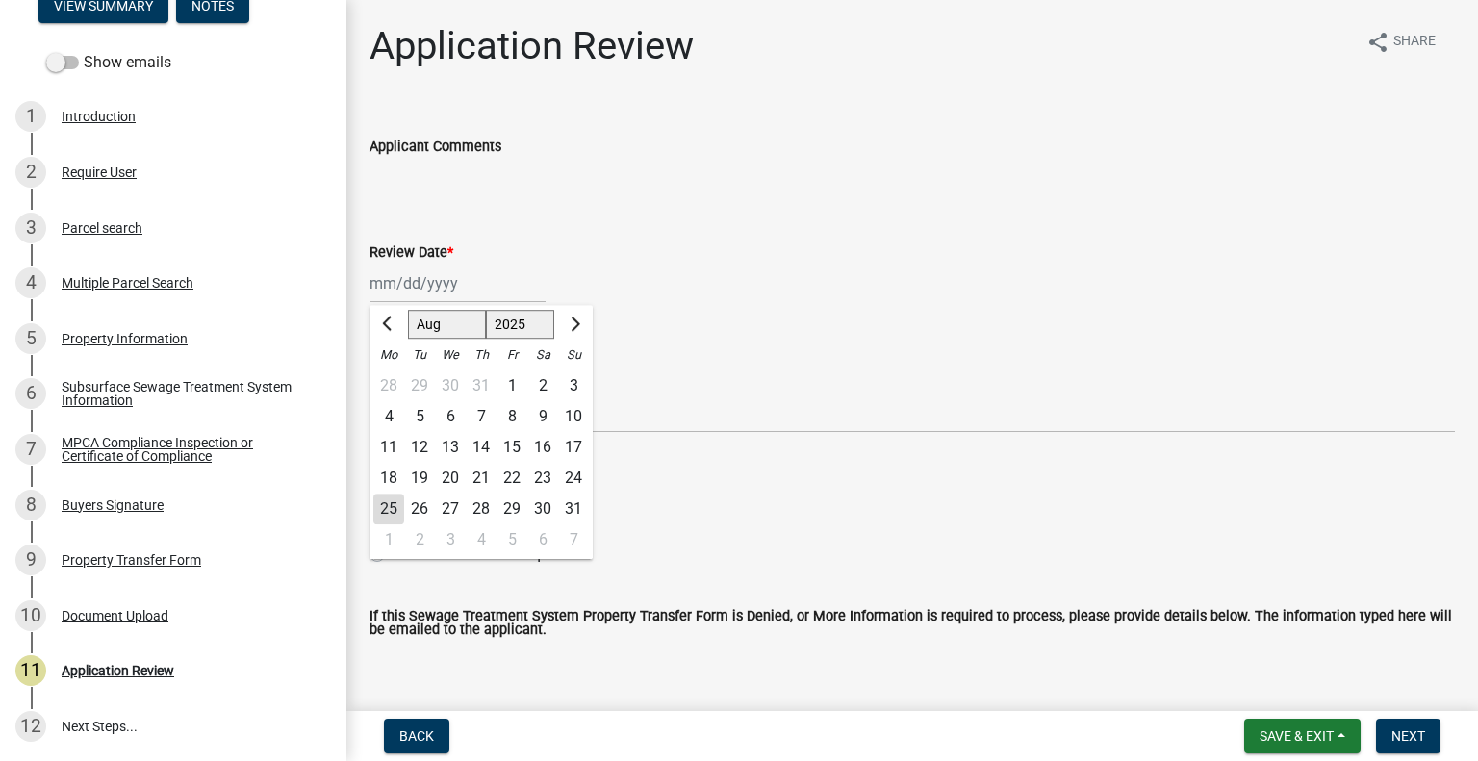
click at [394, 503] on div "25" at bounding box center [388, 509] width 31 height 31
type input "[DATE]"
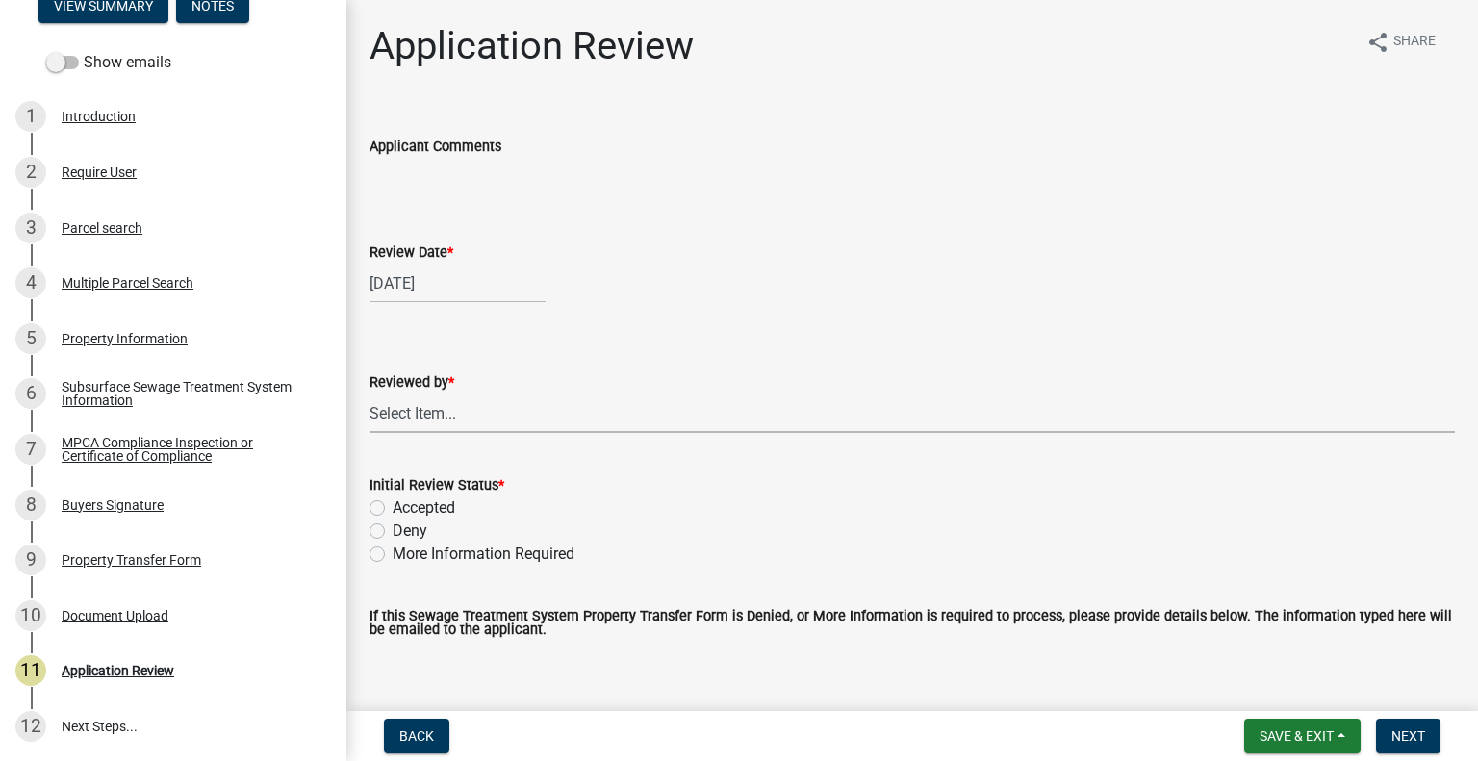
click at [451, 418] on select "Select Item... Alexis Newark Amy Busko Andrea Perales Brittany Tollefson Christ…" at bounding box center [911, 413] width 1085 height 39
click at [369, 394] on select "Select Item... Alexis Newark Amy Busko Andrea Perales Brittany Tollefson Christ…" at bounding box center [911, 413] width 1085 height 39
select select "2217fab6-25d2-4df2-8e35-18ddd05e0fe8"
click at [416, 512] on label "Accepted" at bounding box center [424, 507] width 63 height 23
click at [405, 509] on input "Accepted" at bounding box center [399, 502] width 13 height 13
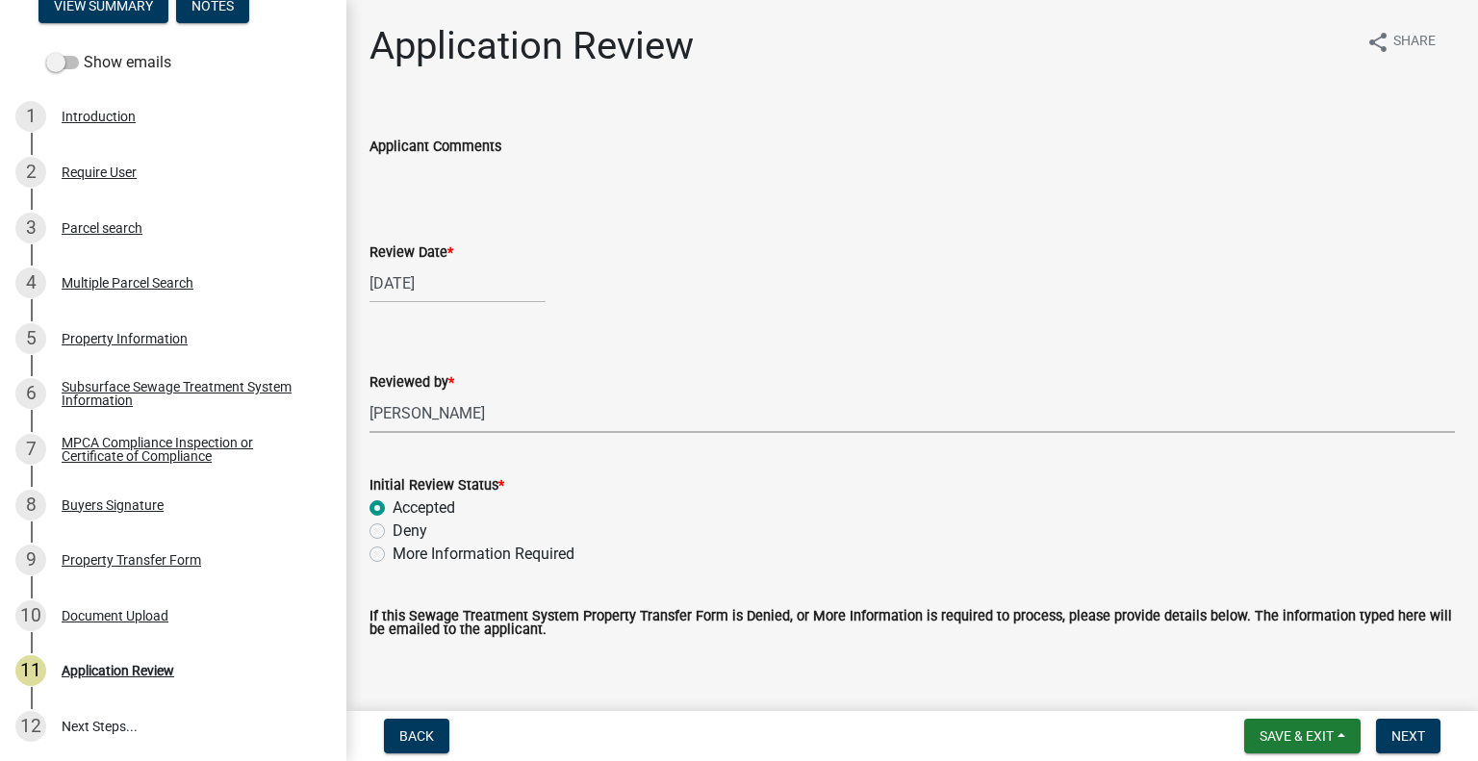
radio input "true"
click at [1385, 739] on button "Next" at bounding box center [1408, 736] width 64 height 35
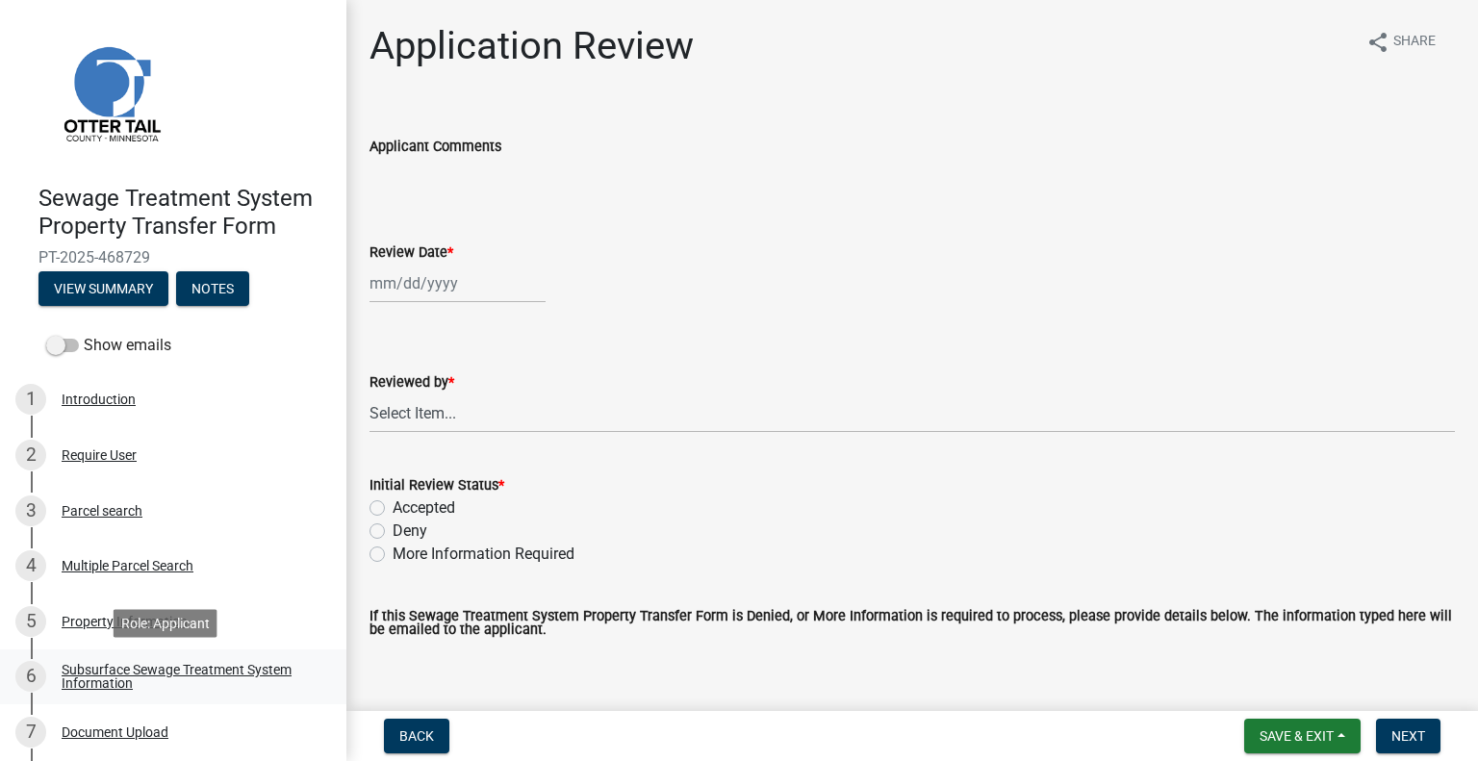
click at [192, 663] on div "Subsurface Sewage Treatment System Information" at bounding box center [189, 676] width 254 height 27
click at [264, 671] on div "Subsurface Sewage Treatment System Information" at bounding box center [189, 676] width 254 height 27
click at [198, 673] on div "Subsurface Sewage Treatment System Information" at bounding box center [189, 676] width 254 height 27
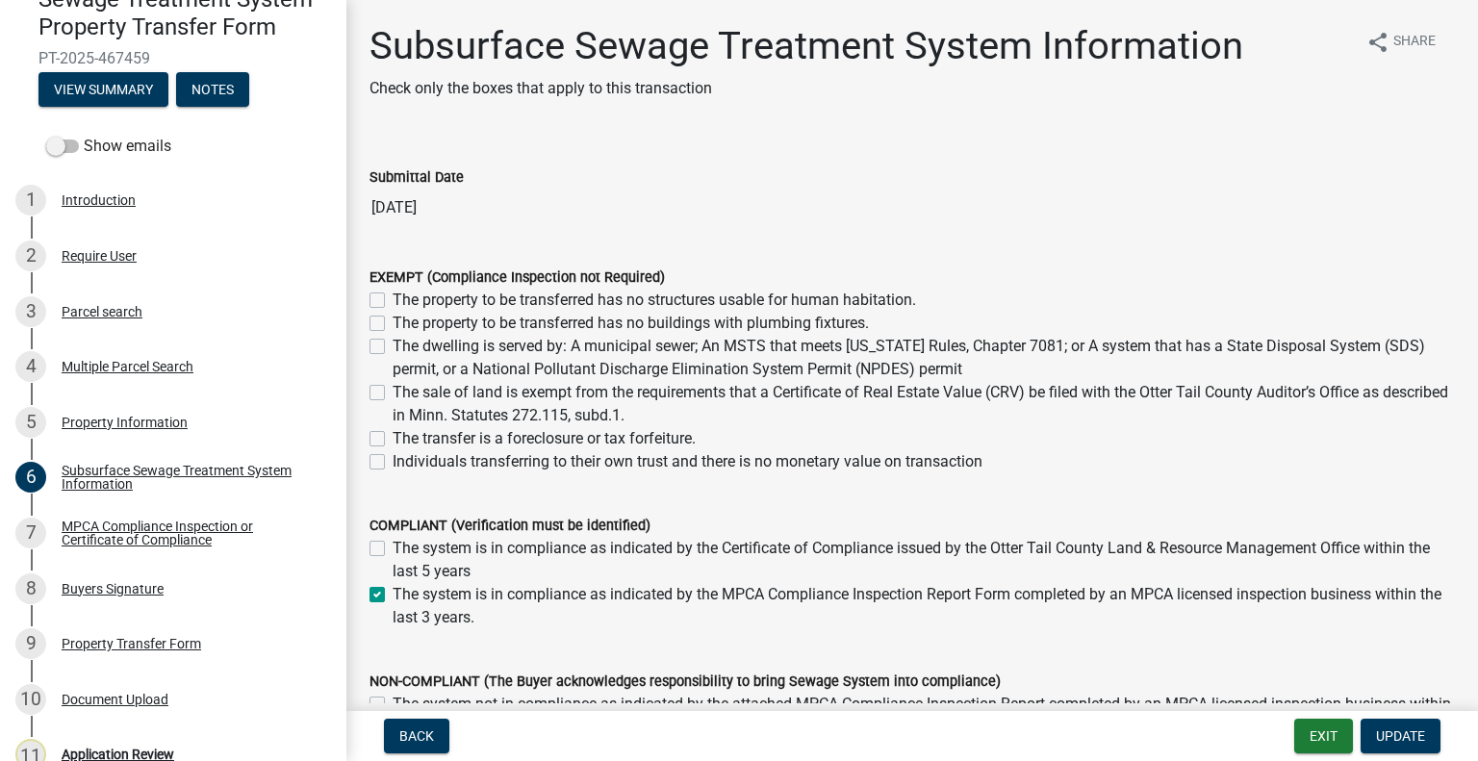
scroll to position [283, 0]
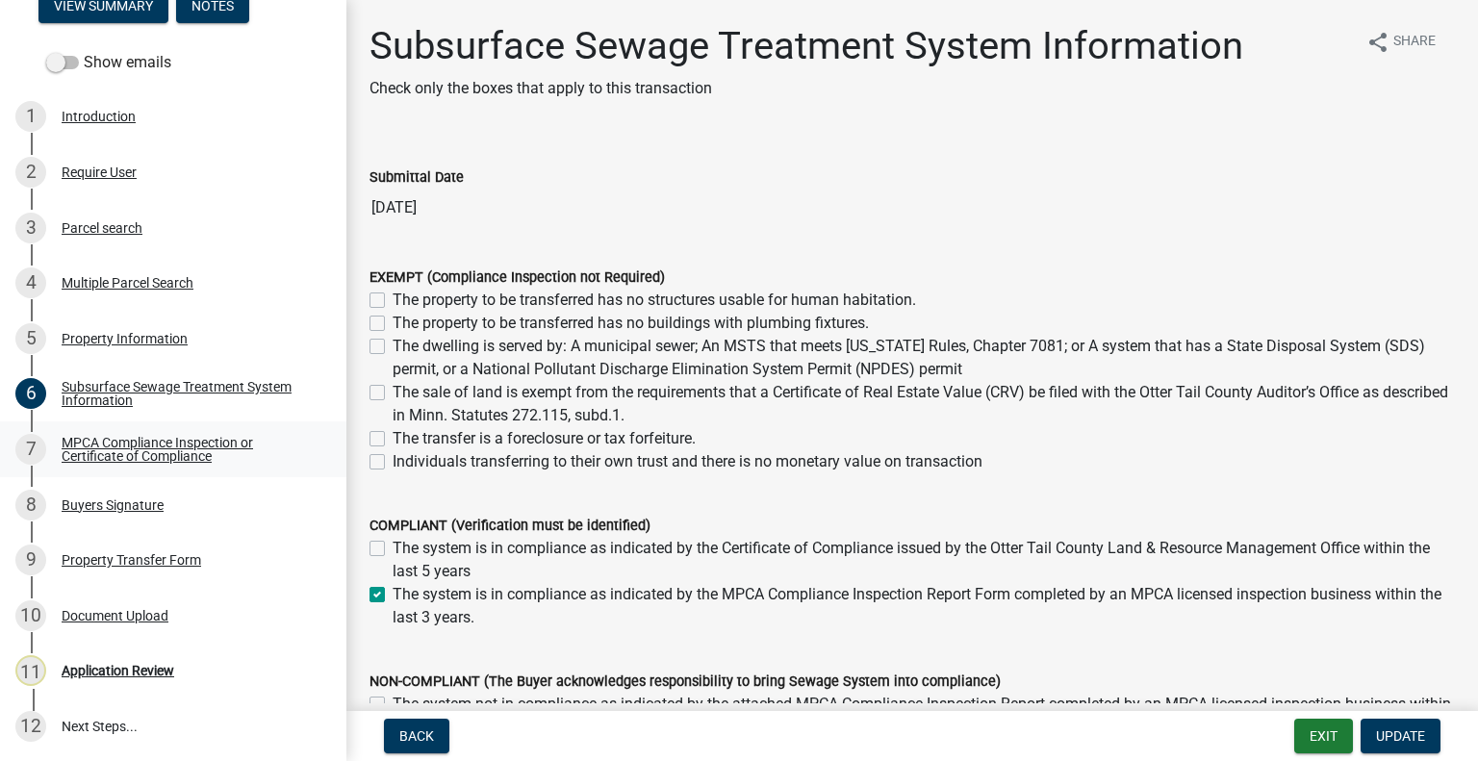
click at [156, 455] on div "MPCA Compliance Inspection or Certificate of Compliance" at bounding box center [189, 449] width 254 height 27
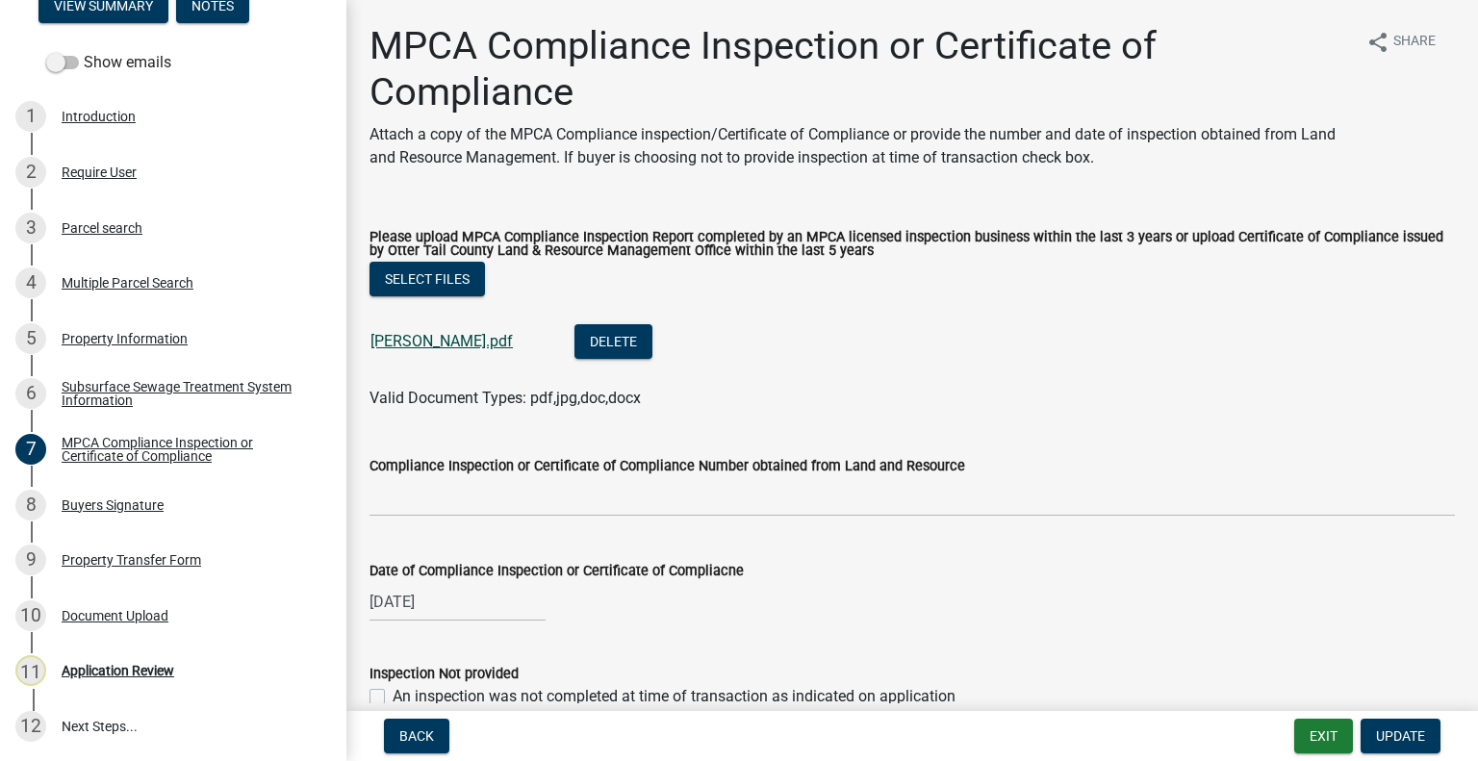
click at [396, 345] on link "[PERSON_NAME].pdf" at bounding box center [441, 341] width 142 height 18
click at [166, 499] on div "8 Buyers Signature" at bounding box center [165, 505] width 300 height 31
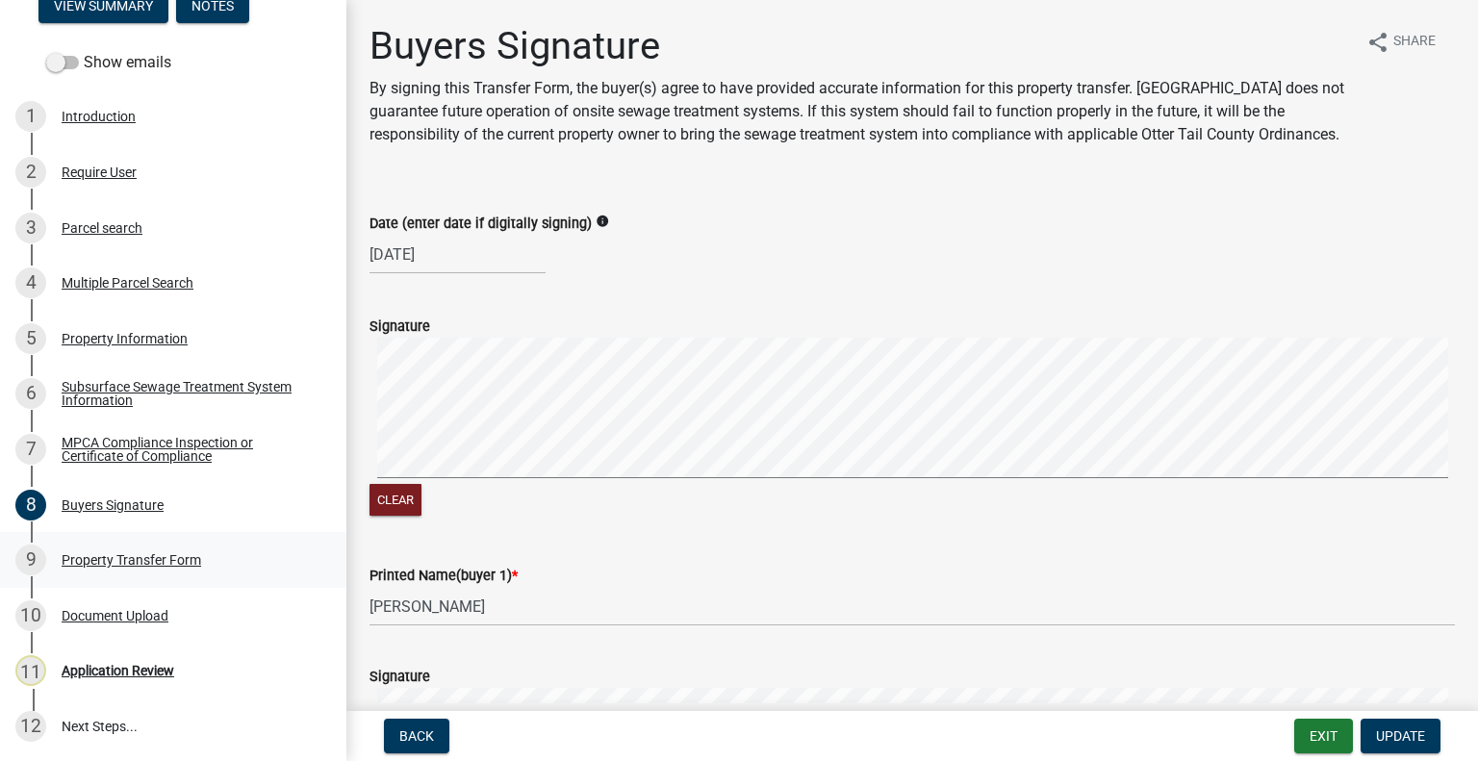
click at [208, 564] on div "9 Property Transfer Form" at bounding box center [165, 560] width 300 height 31
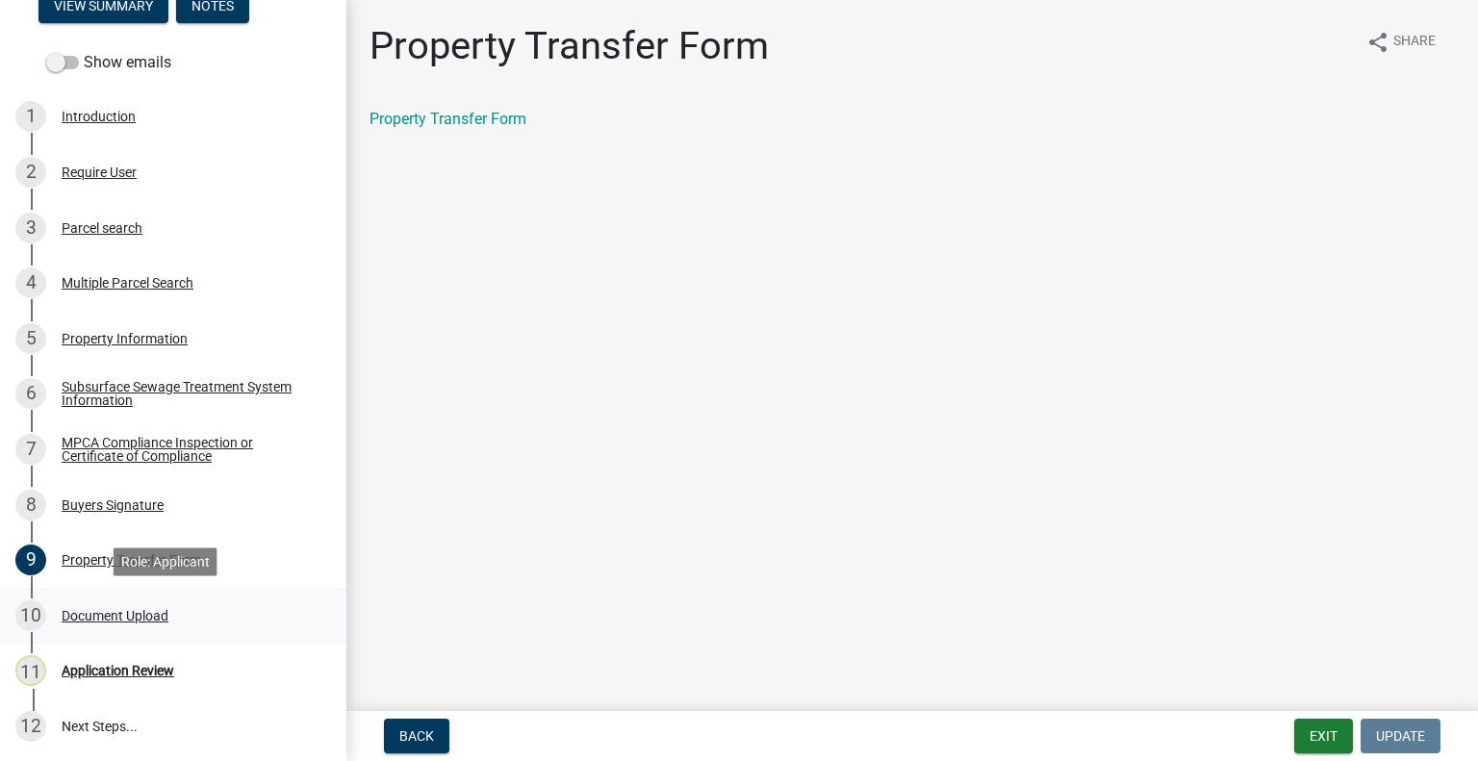
click at [146, 620] on div "Document Upload" at bounding box center [115, 615] width 107 height 13
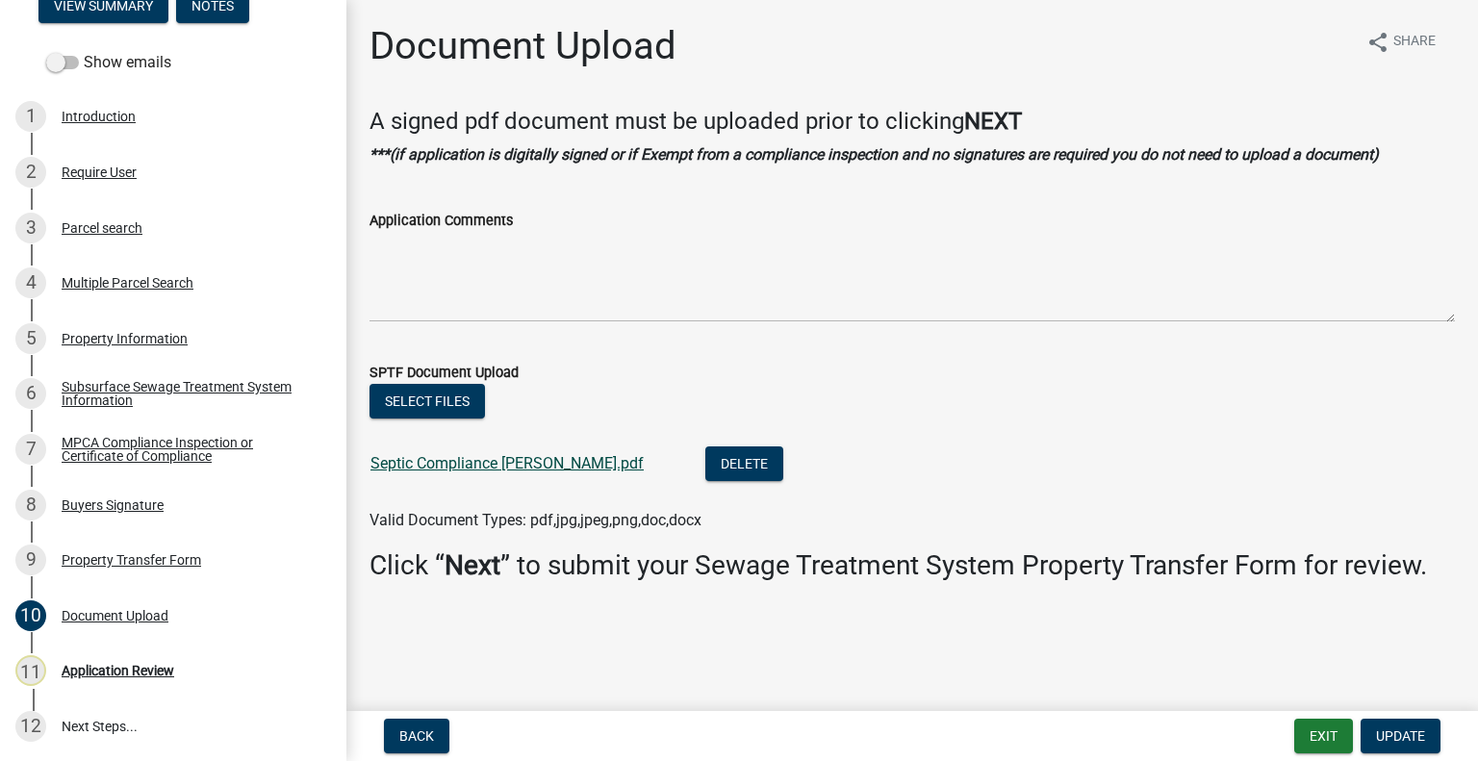
click at [444, 460] on link "Septic Compliance Lee.pdf" at bounding box center [506, 463] width 273 height 18
click at [190, 553] on div "Property Transfer Form" at bounding box center [132, 559] width 140 height 13
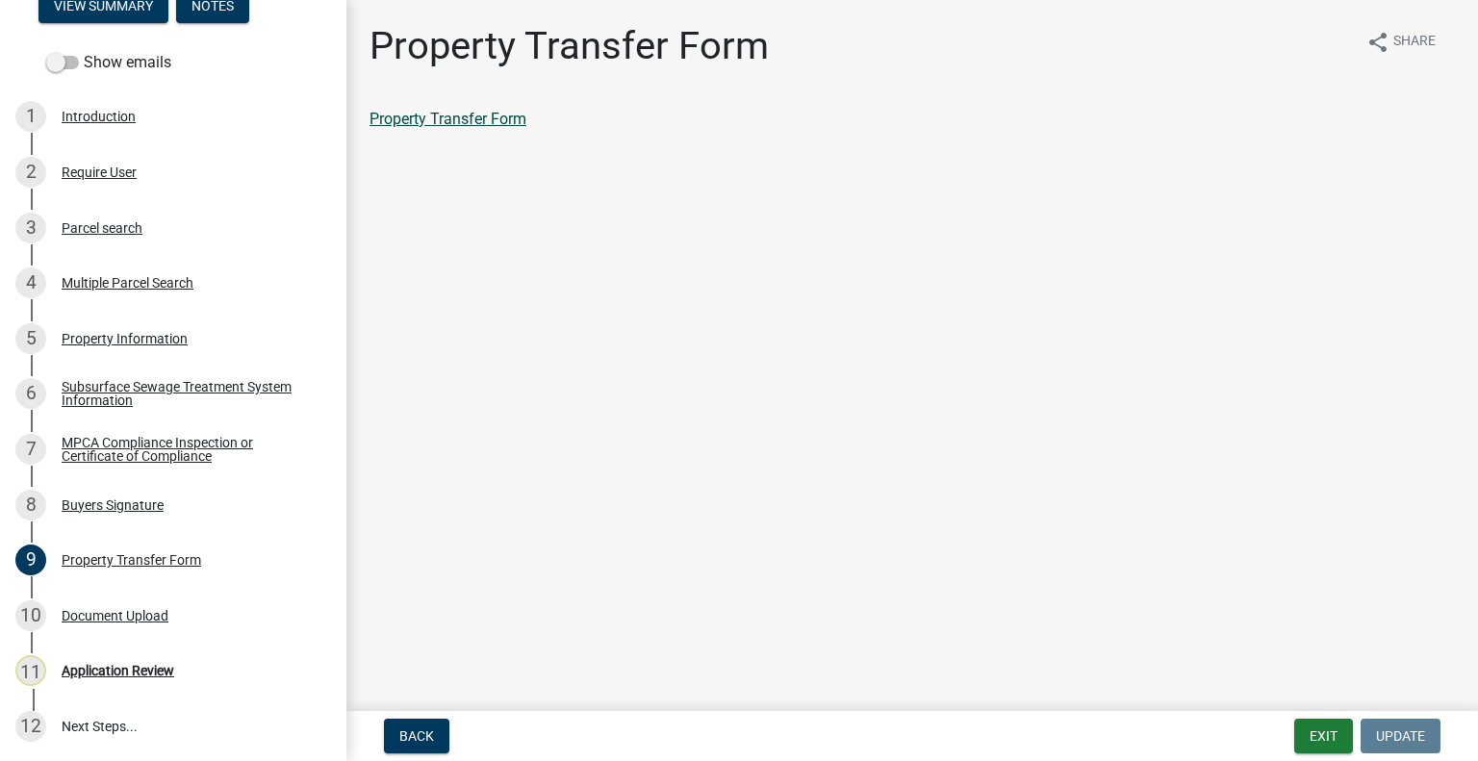
click at [493, 125] on link "Property Transfer Form" at bounding box center [447, 119] width 157 height 18
drag, startPoint x: 129, startPoint y: 238, endPoint x: 143, endPoint y: 249, distance: 18.5
click at [129, 238] on div "3 Parcel search" at bounding box center [165, 228] width 300 height 31
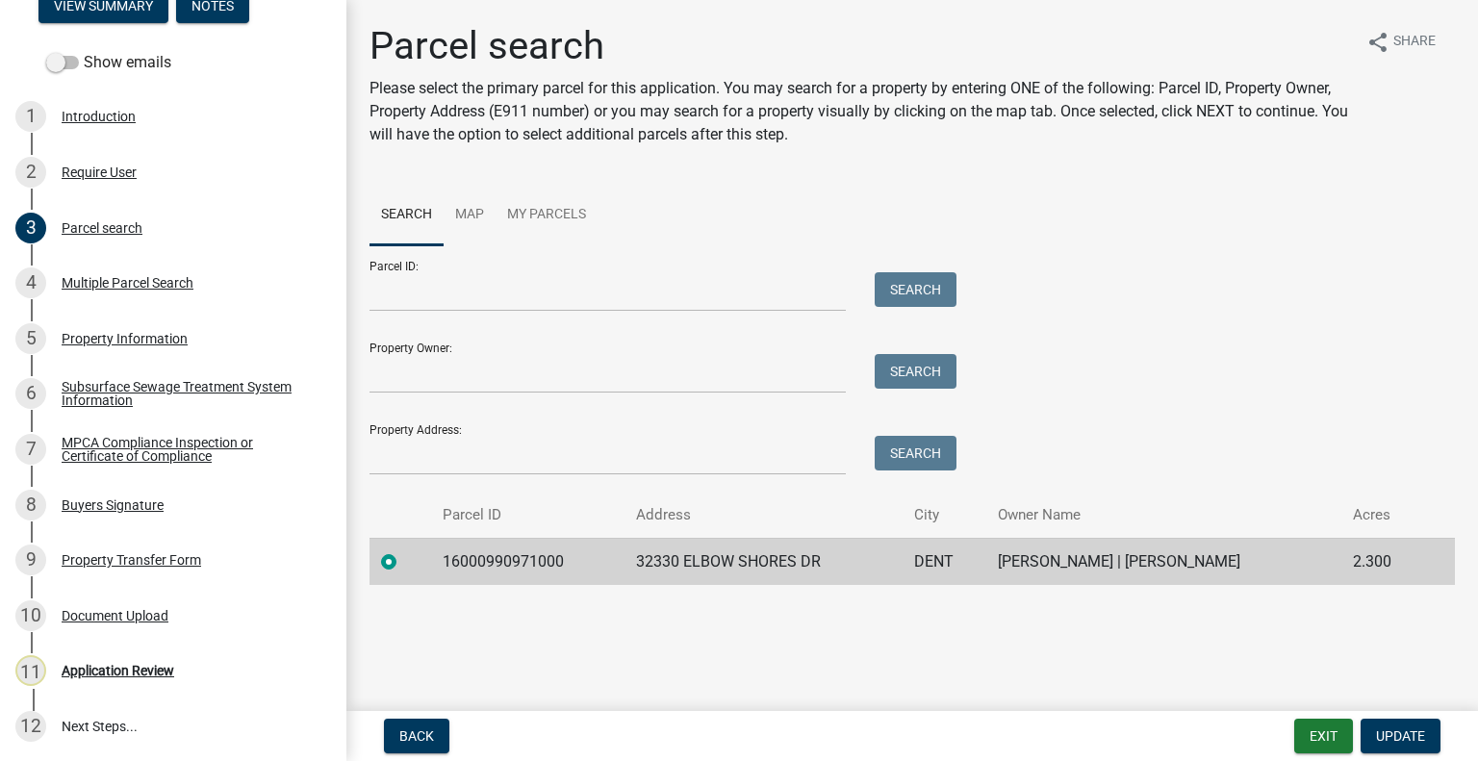
click at [496, 565] on td "16000990971000" at bounding box center [527, 561] width 193 height 47
copy td "16000990971000"
click at [169, 681] on div "11 Application Review" at bounding box center [165, 670] width 300 height 31
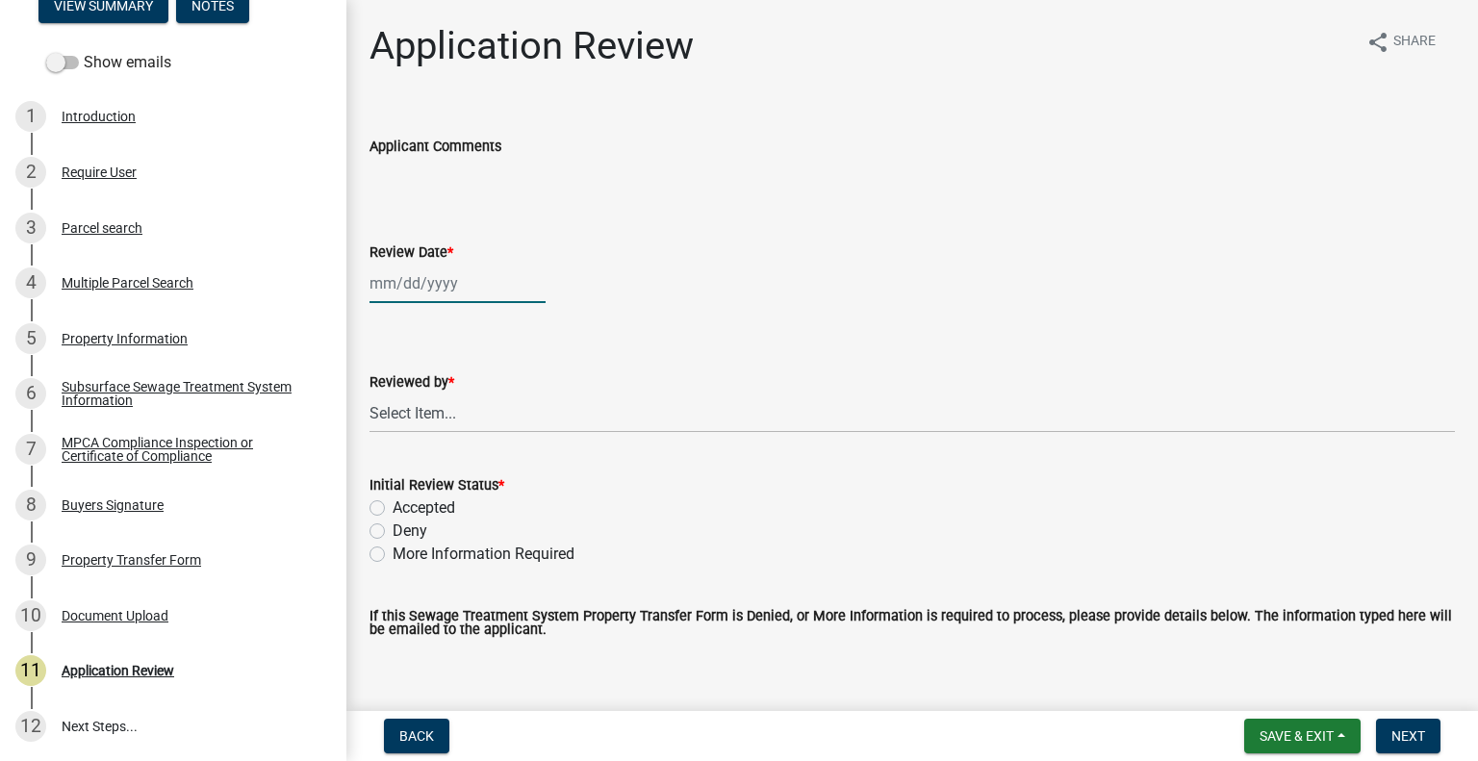
click at [417, 295] on div at bounding box center [457, 283] width 176 height 39
select select "8"
select select "2025"
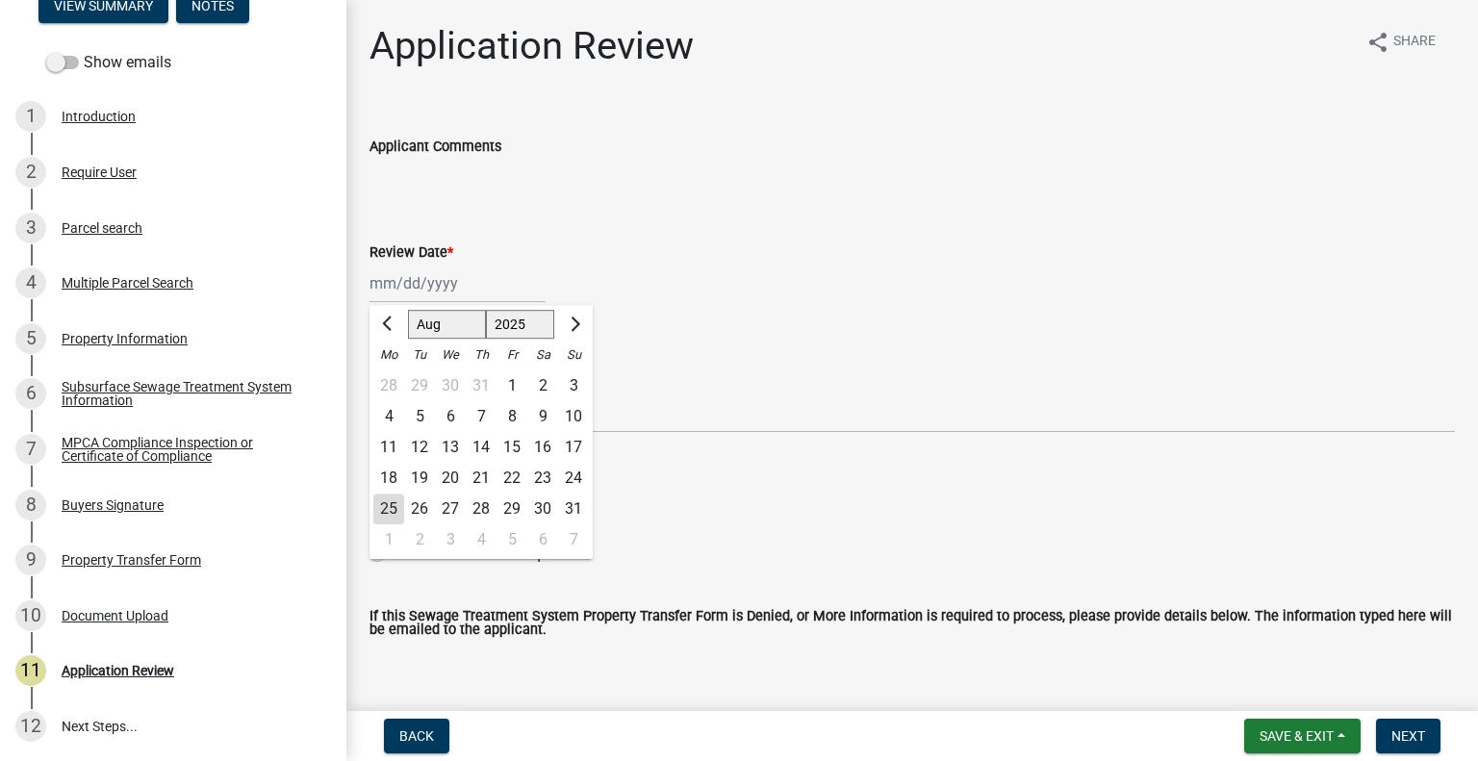
click at [390, 508] on div "25" at bounding box center [388, 509] width 31 height 31
type input "08/25/2025"
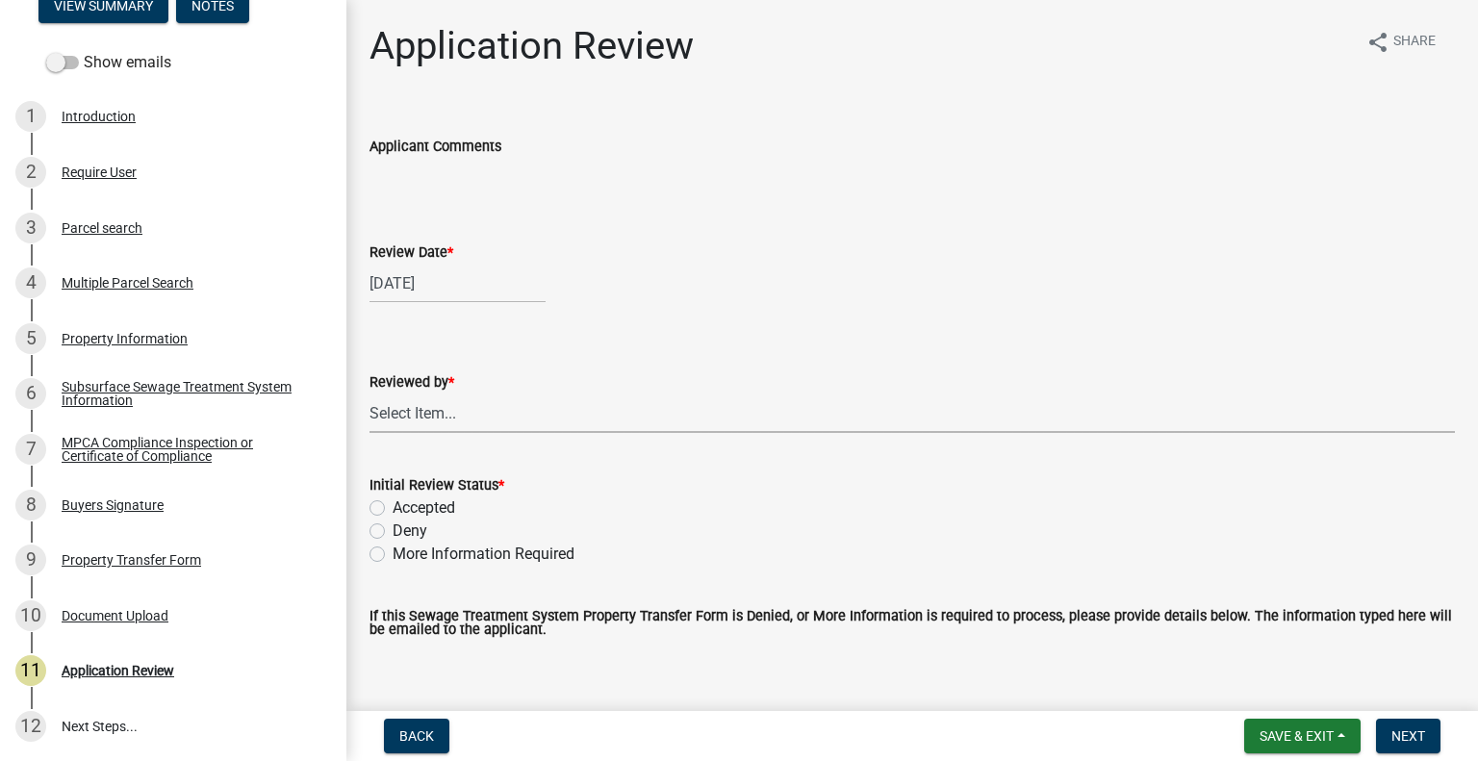
click at [446, 417] on select "Select Item... Alexis Newark Amy Busko Andrea Perales Brittany Tollefson Christ…" at bounding box center [911, 413] width 1085 height 39
click at [369, 394] on select "Select Item... Alexis Newark Amy Busko Andrea Perales Brittany Tollefson Christ…" at bounding box center [911, 413] width 1085 height 39
select select "2217fab6-25d2-4df2-8e35-18ddd05e0fe8"
click at [421, 509] on label "Accepted" at bounding box center [424, 507] width 63 height 23
click at [405, 509] on input "Accepted" at bounding box center [399, 502] width 13 height 13
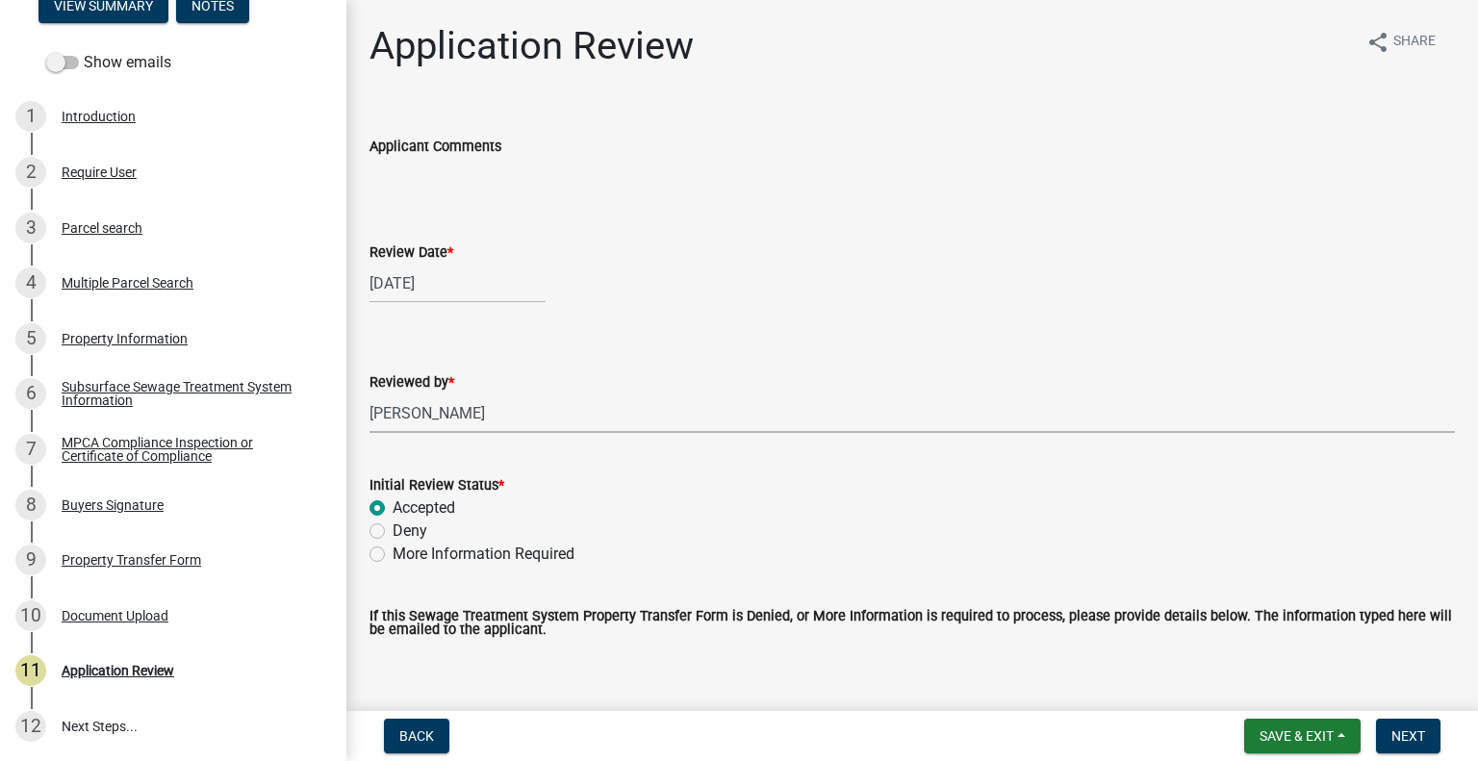
radio input "true"
click at [1389, 754] on nav "Back Save & Exit Save Save & Exit Next" at bounding box center [911, 736] width 1131 height 50
click at [1406, 736] on span "Next" at bounding box center [1408, 735] width 34 height 15
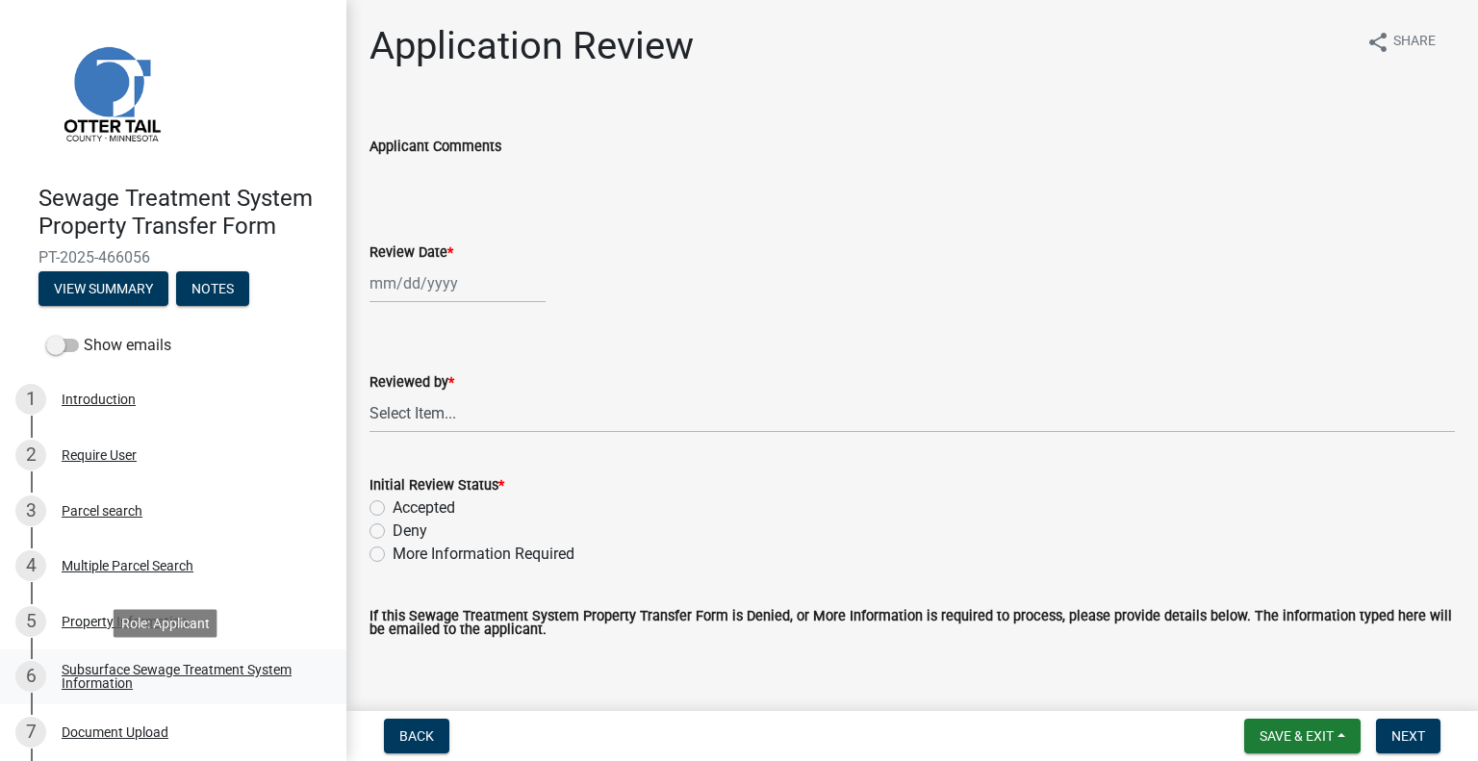
click at [254, 675] on div "Subsurface Sewage Treatment System Information" at bounding box center [189, 676] width 254 height 27
